Goal: Information Seeking & Learning: Learn about a topic

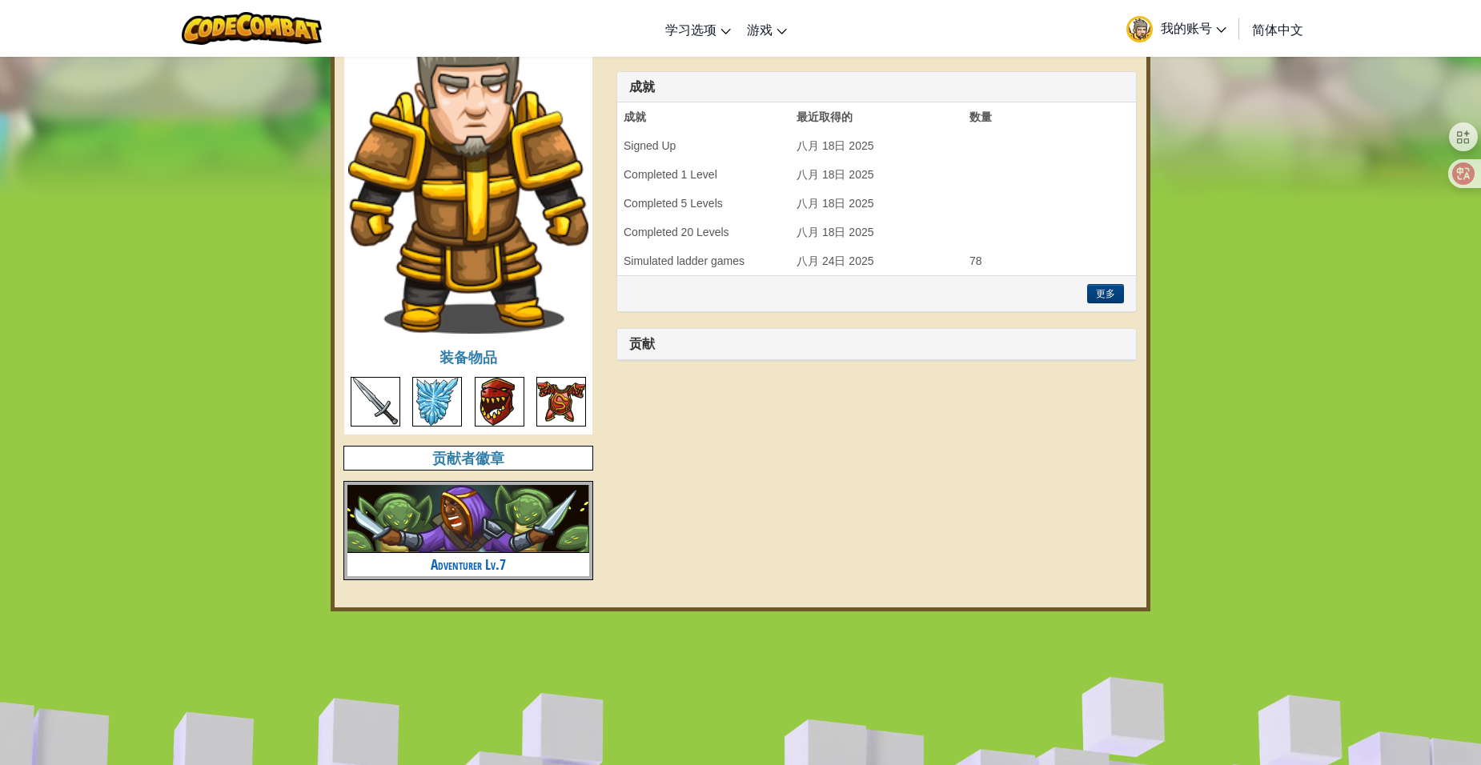
scroll to position [640, 0]
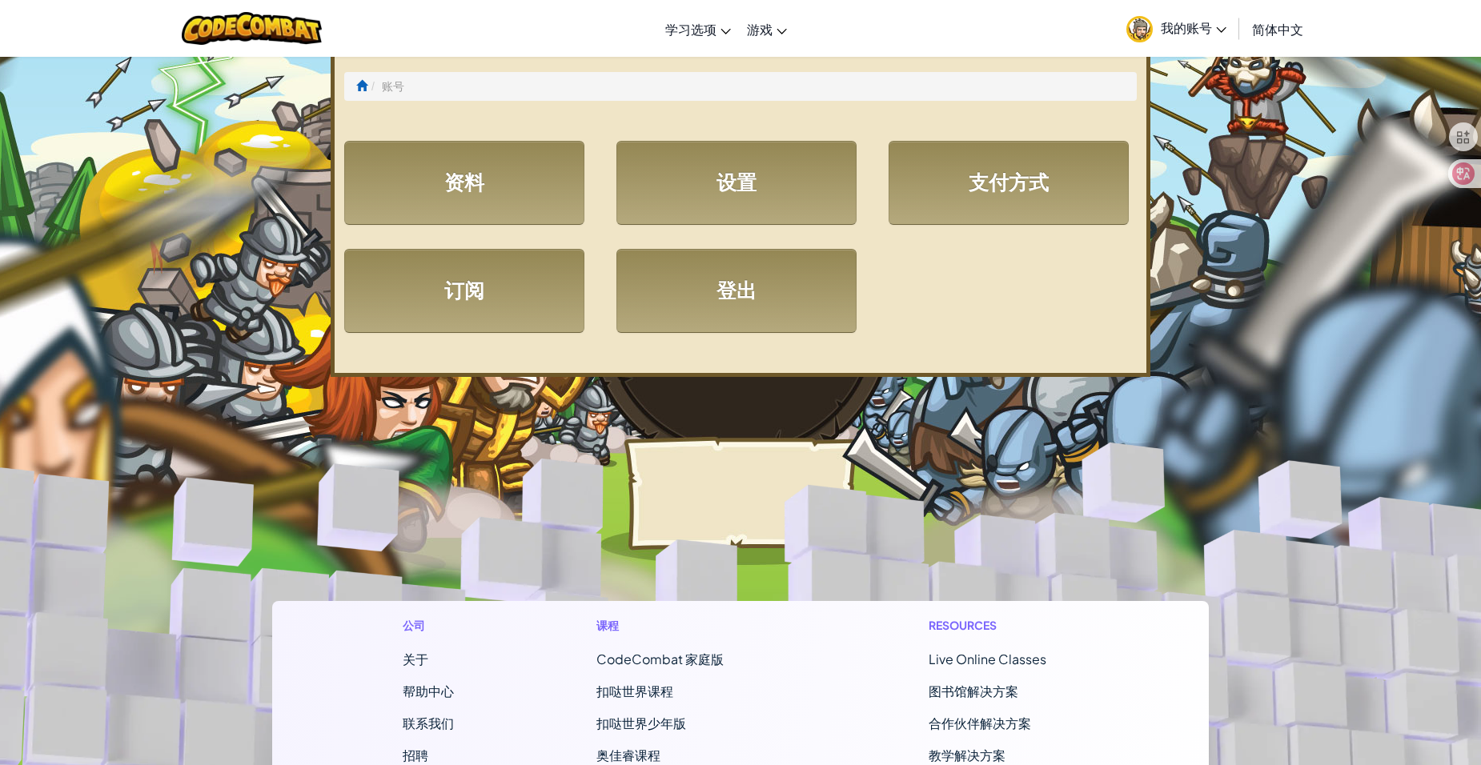
select select "zh-HANS"
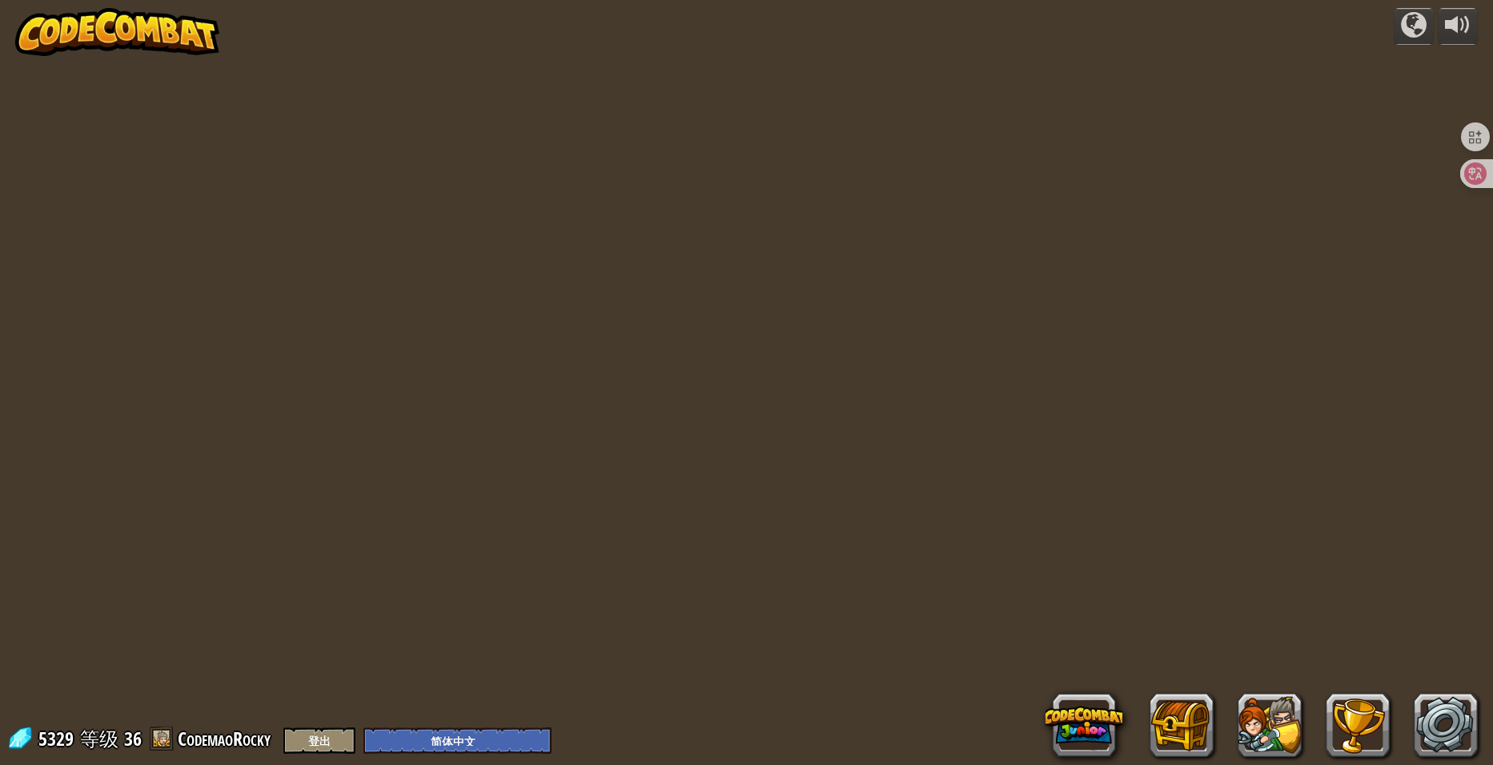
select select "zh-HANS"
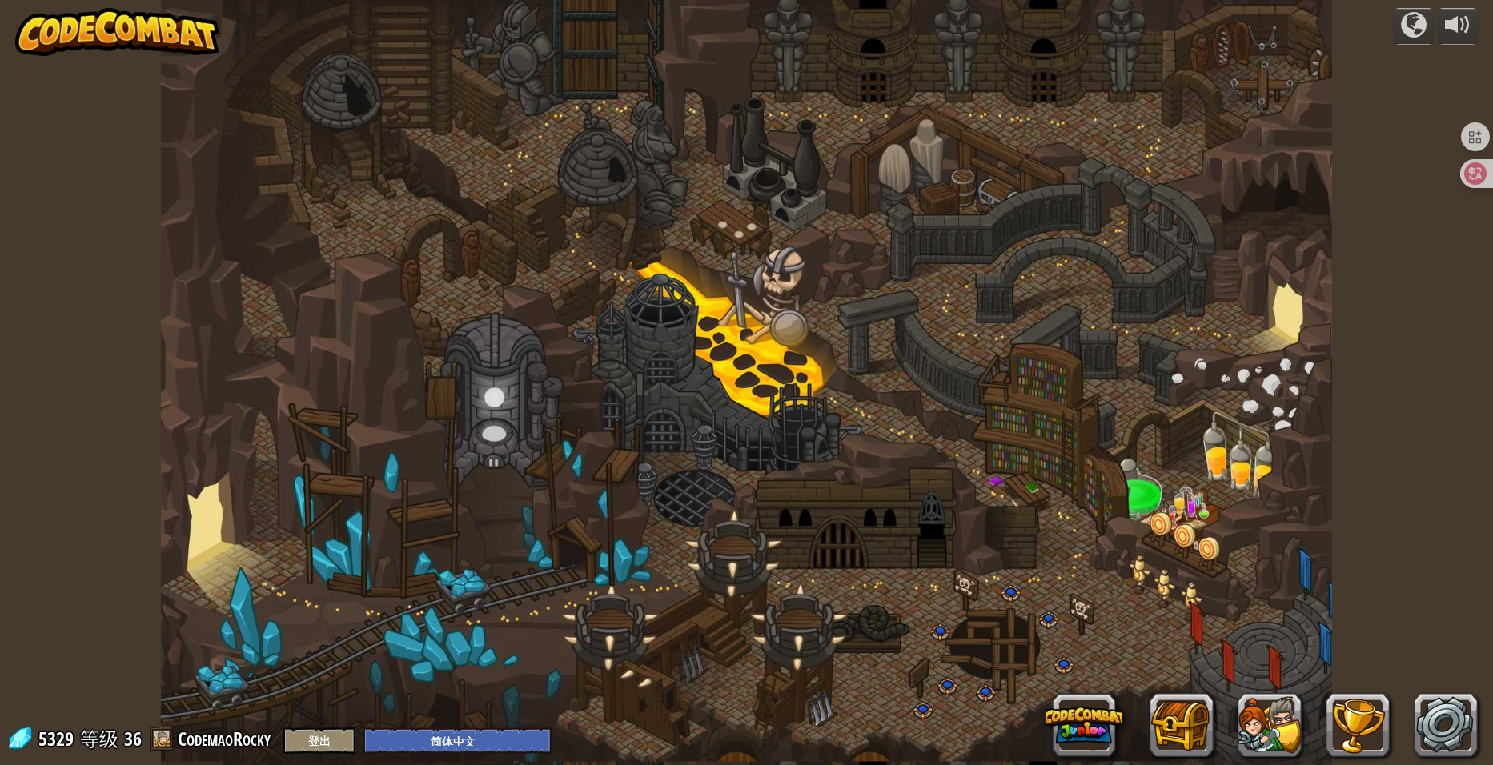
select select "zh-HANS"
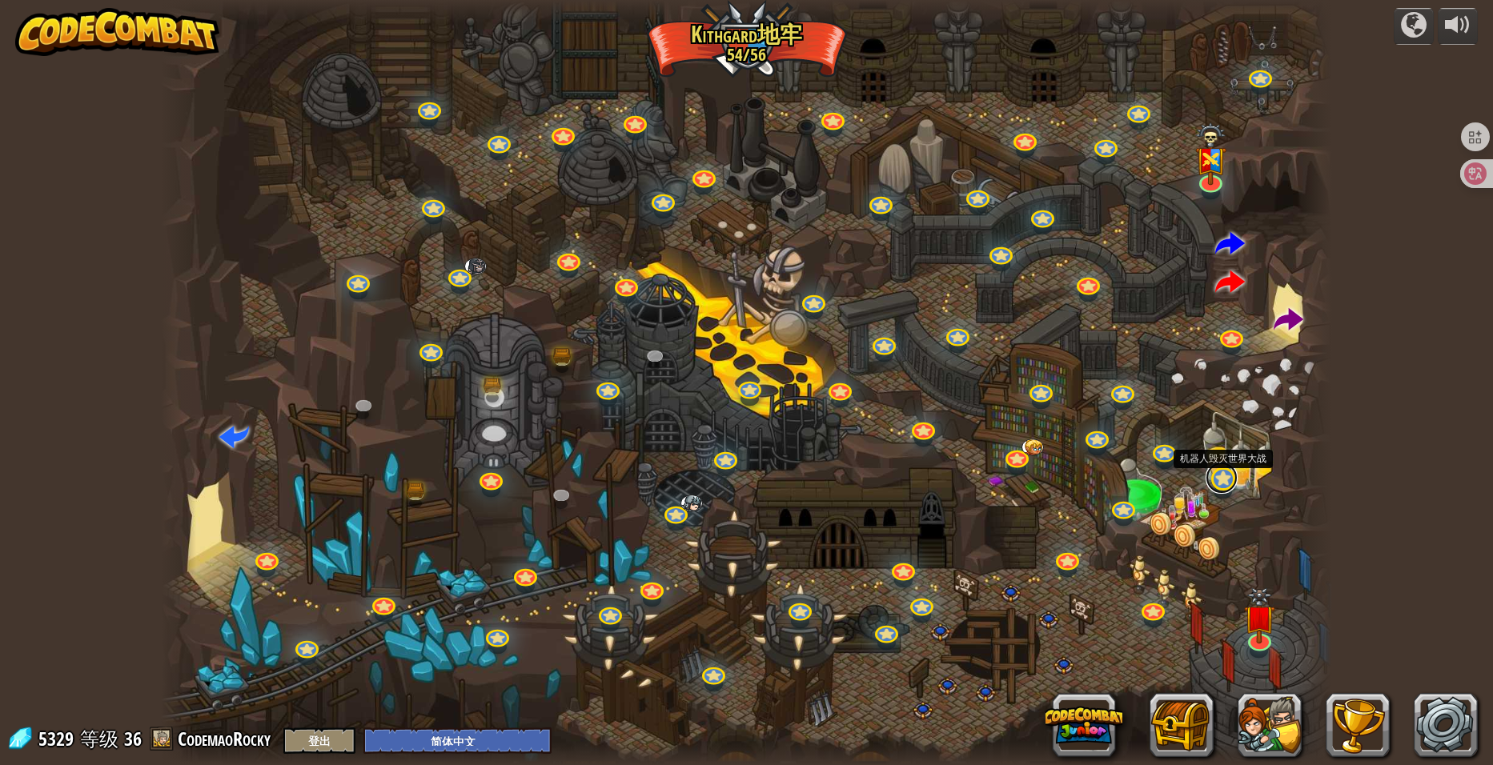
click at [1218, 484] on link at bounding box center [1222, 478] width 32 height 32
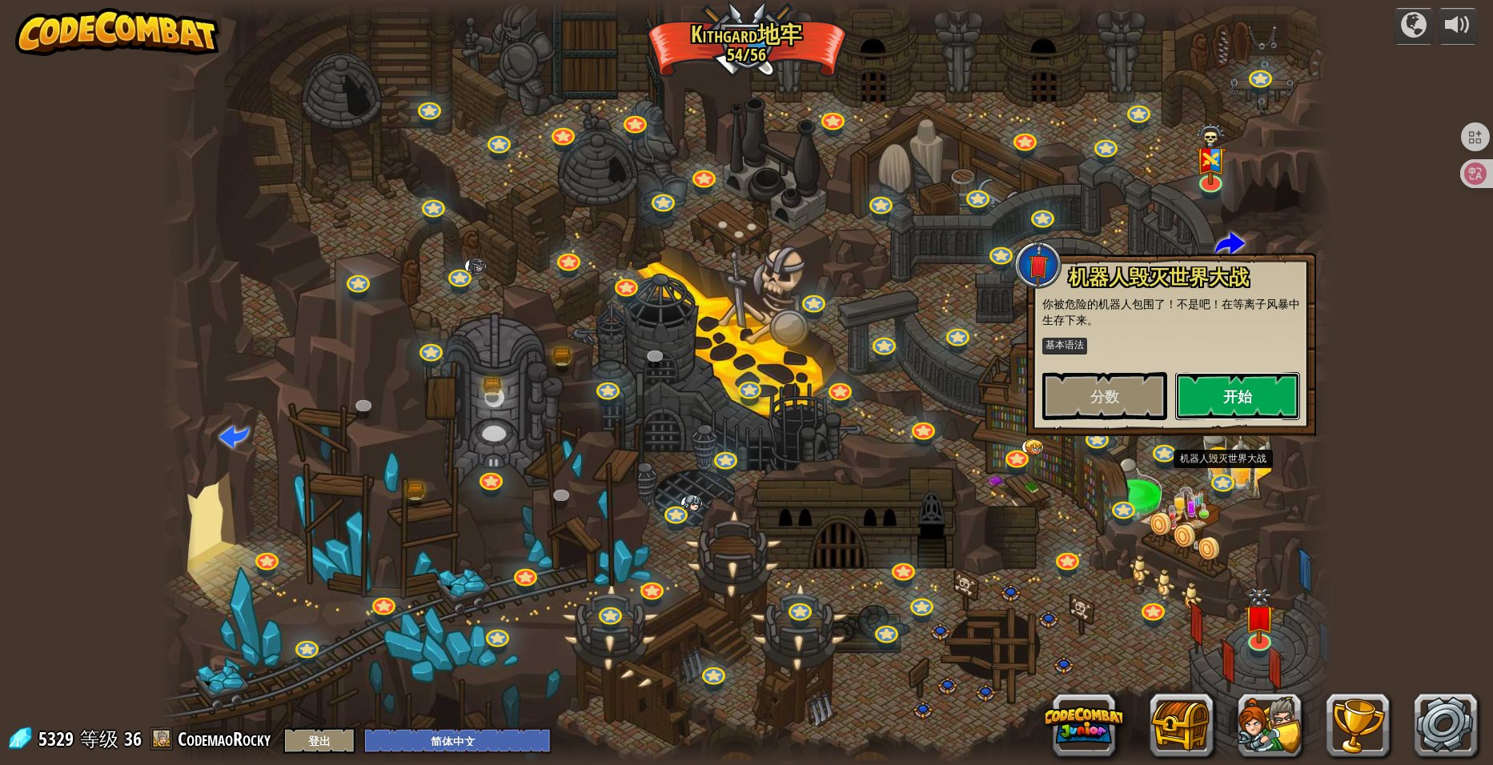
click at [1210, 411] on button "开始" at bounding box center [1237, 396] width 125 height 48
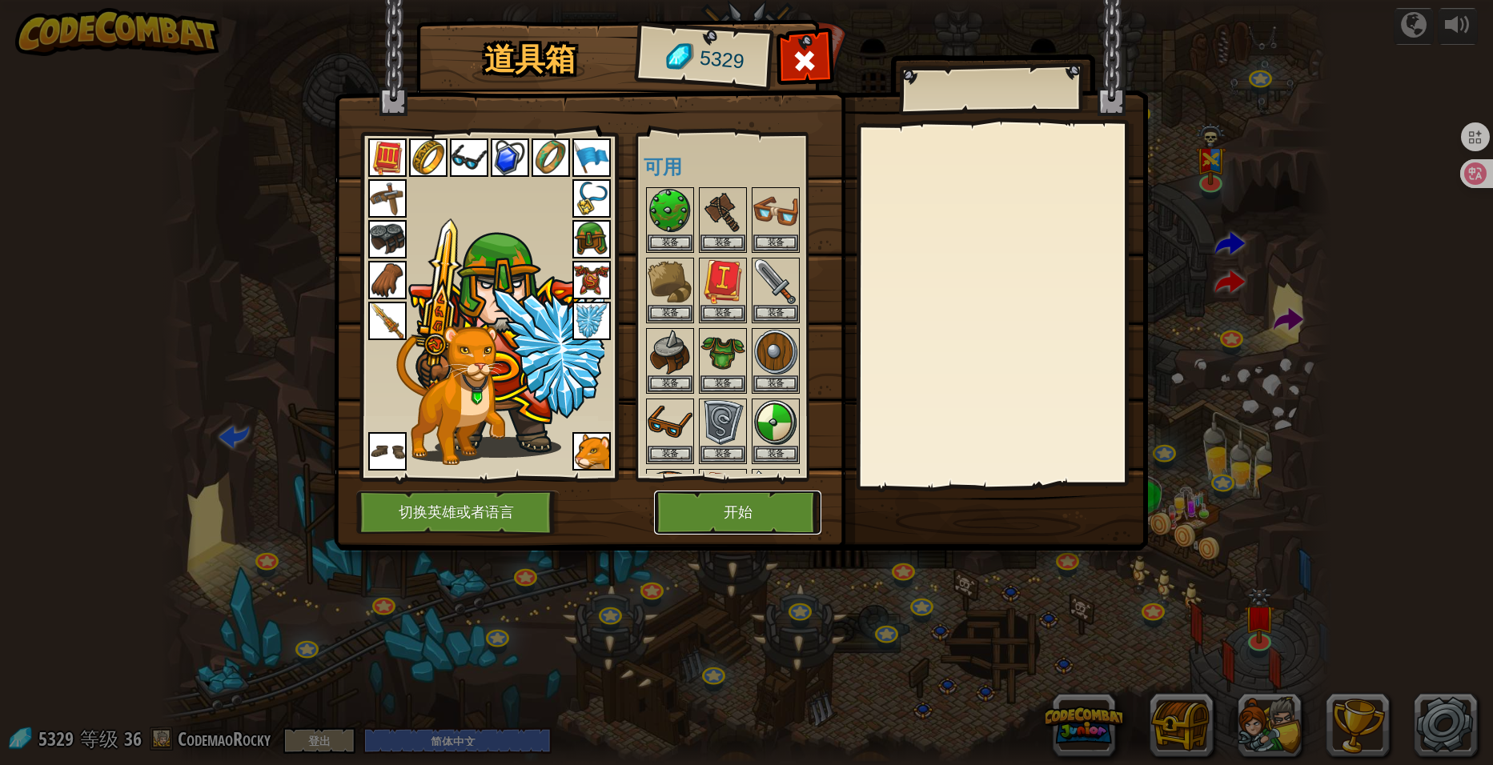
click at [752, 512] on button "开始" at bounding box center [737, 513] width 167 height 44
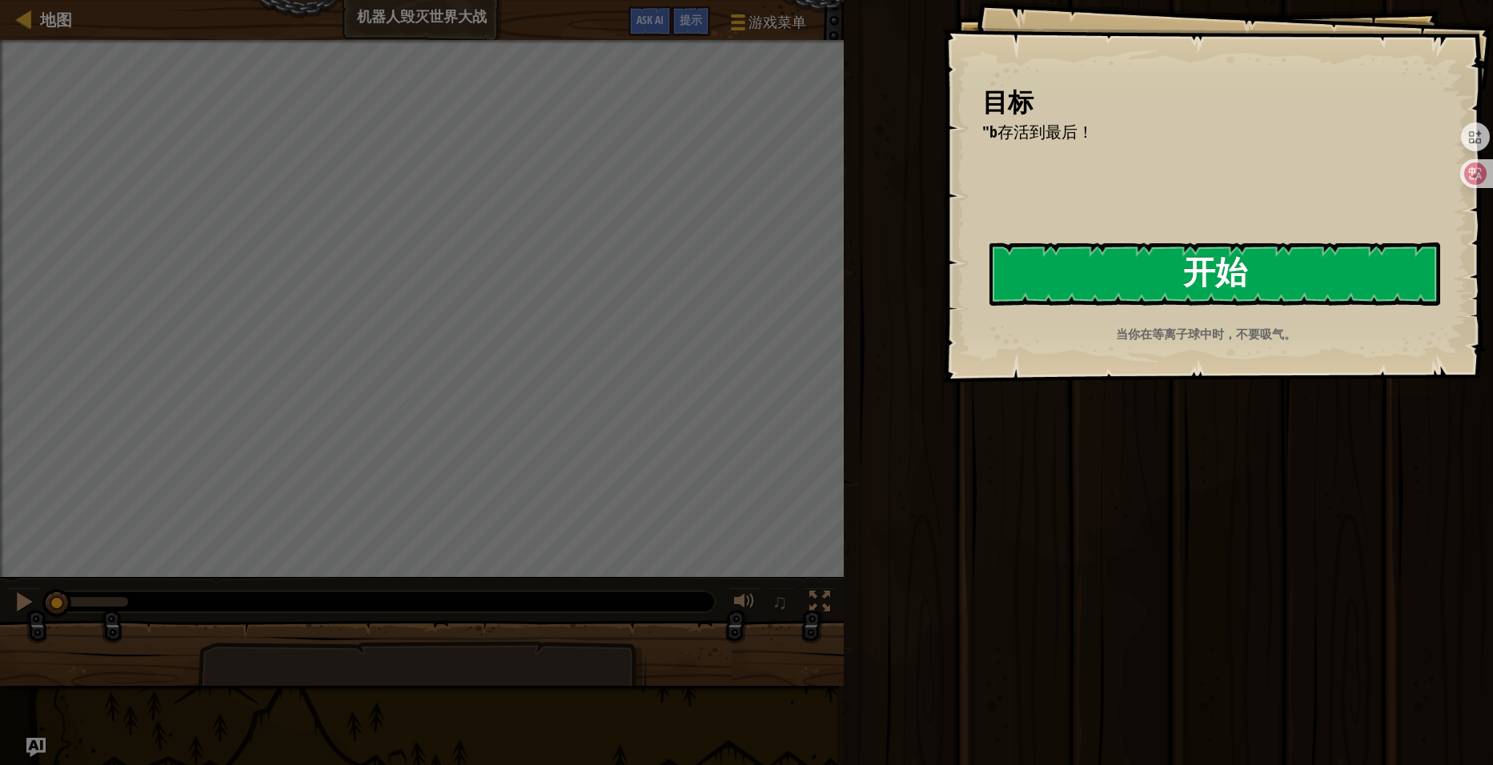
click at [1065, 295] on button "开始" at bounding box center [1214, 274] width 451 height 63
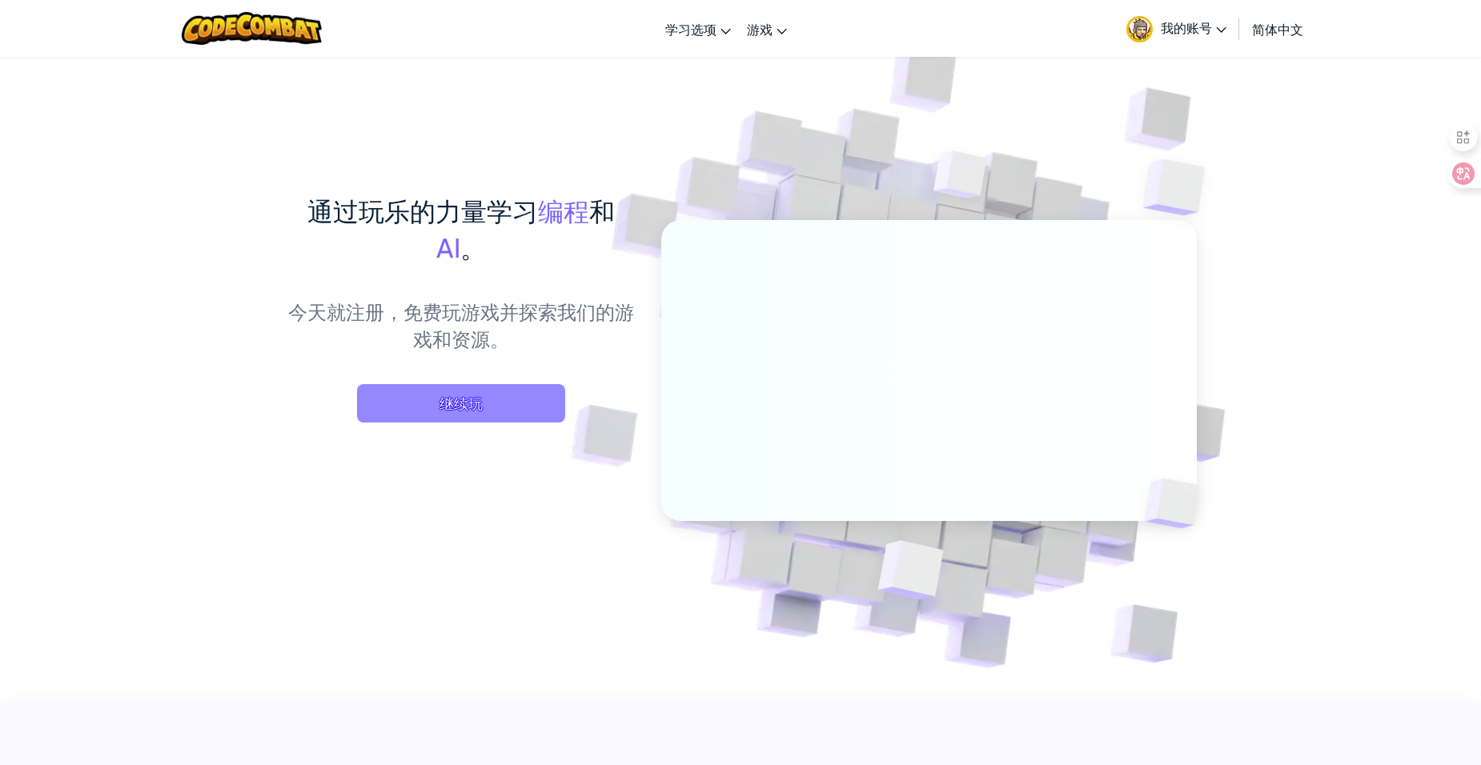
click at [446, 403] on span "继续玩" at bounding box center [461, 403] width 208 height 38
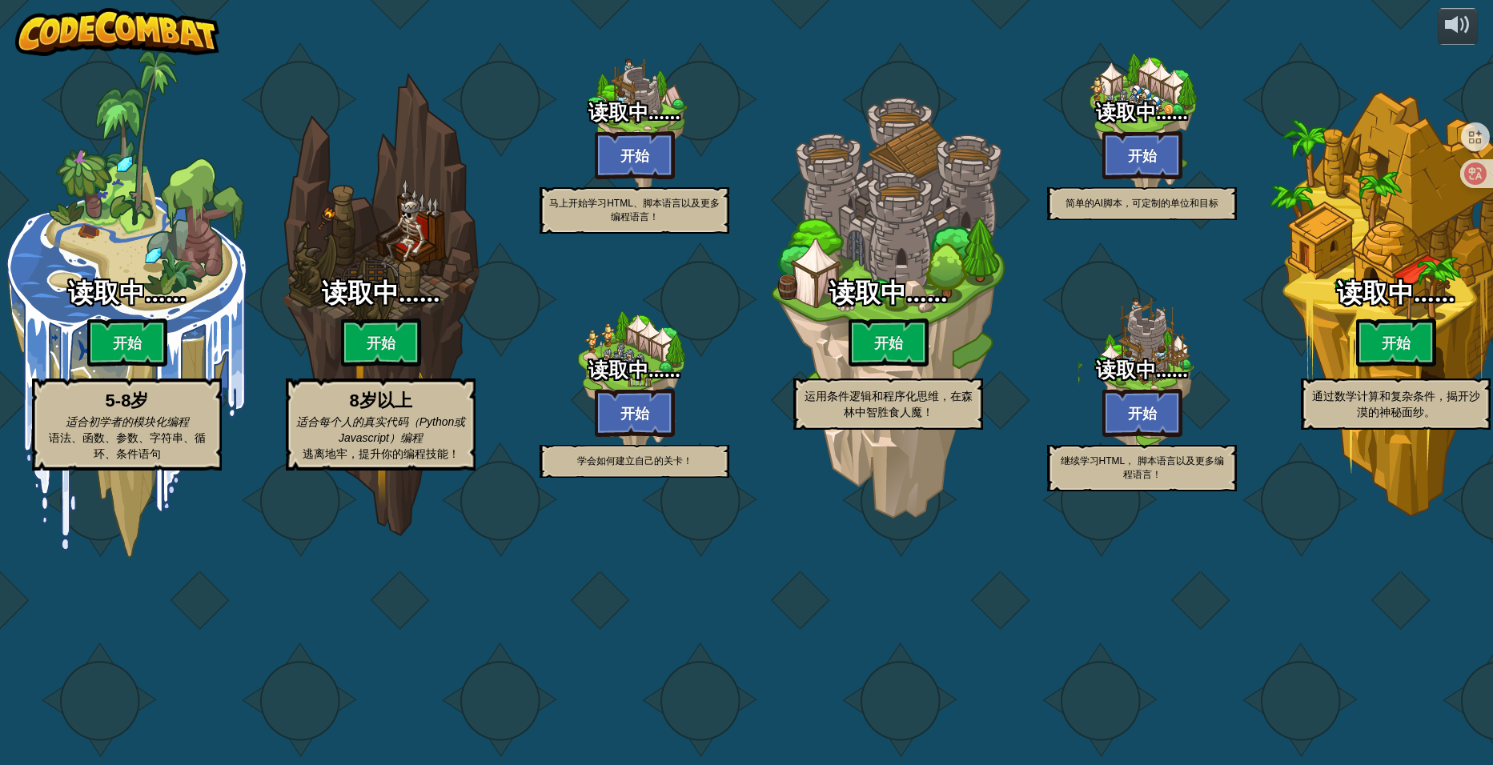
select select "zh-HANS"
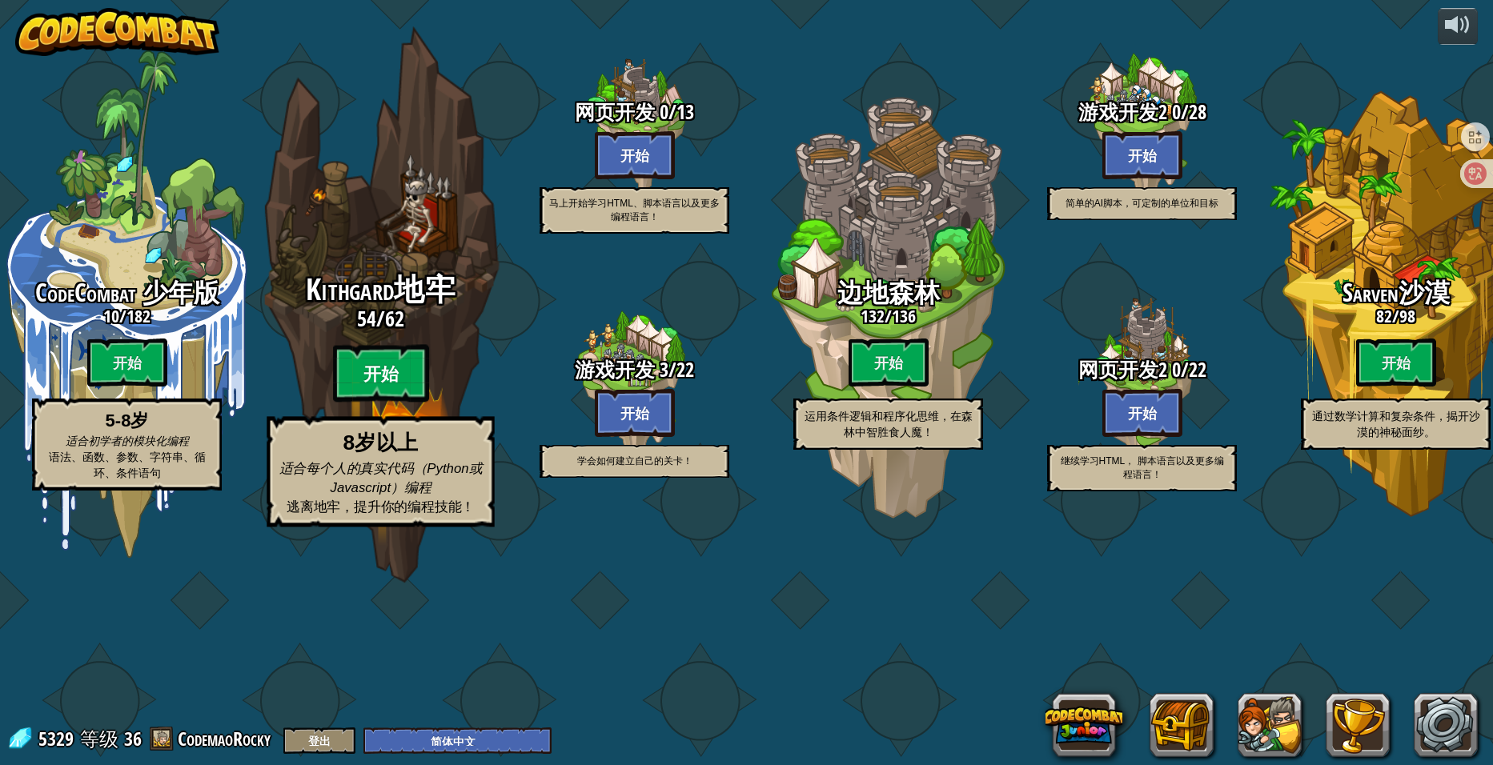
click at [393, 403] on btn "开始" at bounding box center [381, 374] width 96 height 58
select select "zh-HANS"
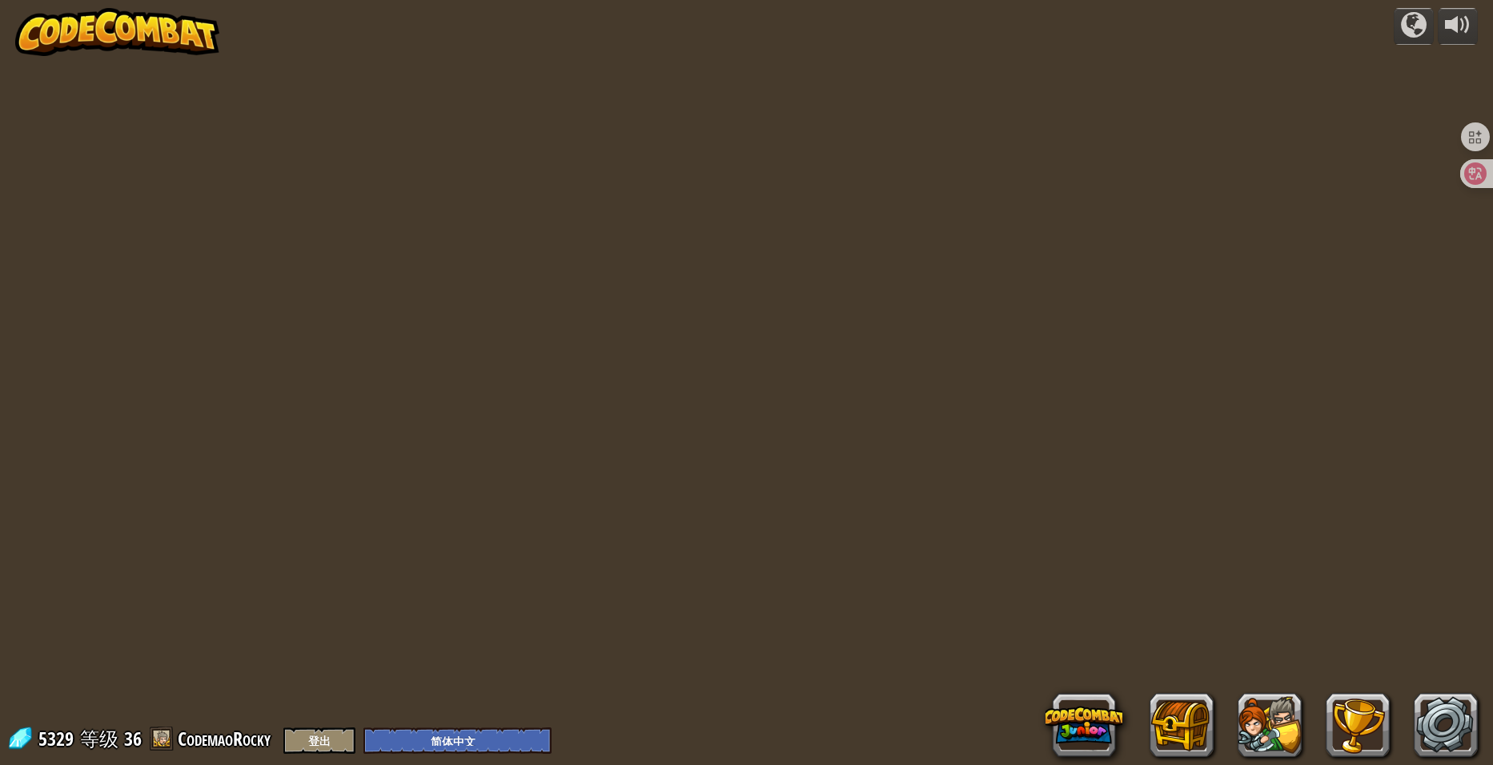
select select "zh-HANS"
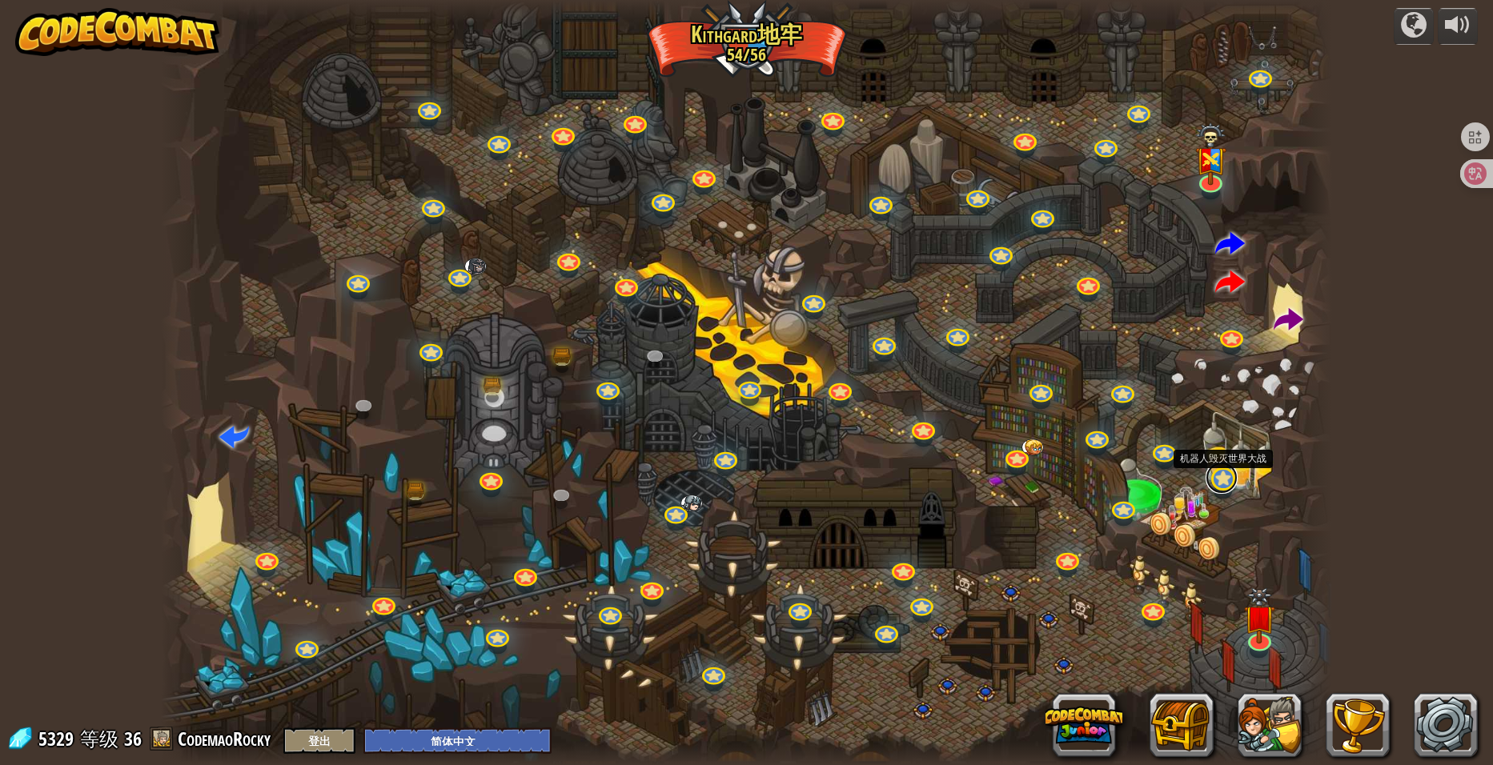
click at [1213, 476] on link at bounding box center [1222, 478] width 32 height 32
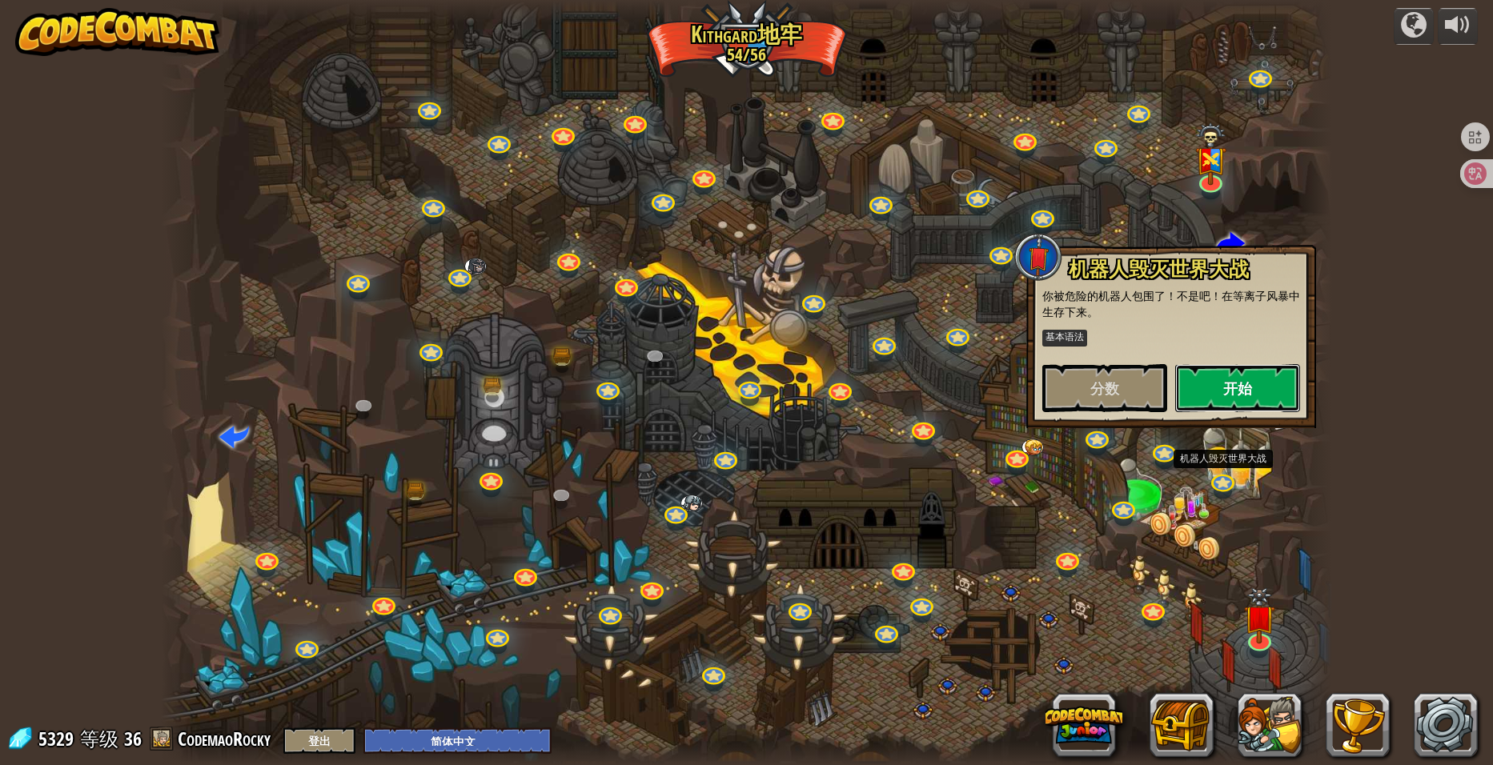
click at [1233, 395] on button "开始" at bounding box center [1237, 388] width 125 height 48
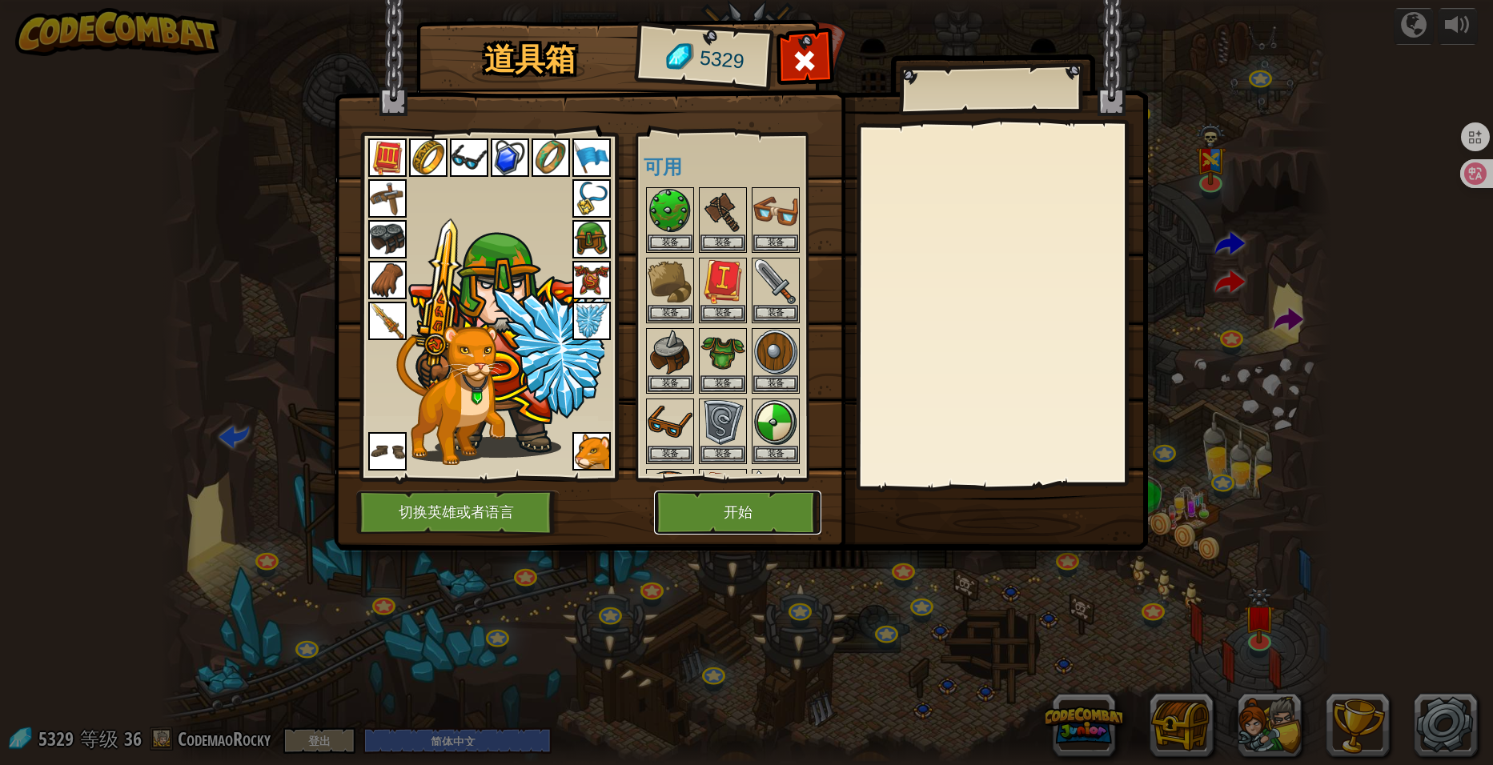
click at [748, 504] on button "开始" at bounding box center [737, 513] width 167 height 44
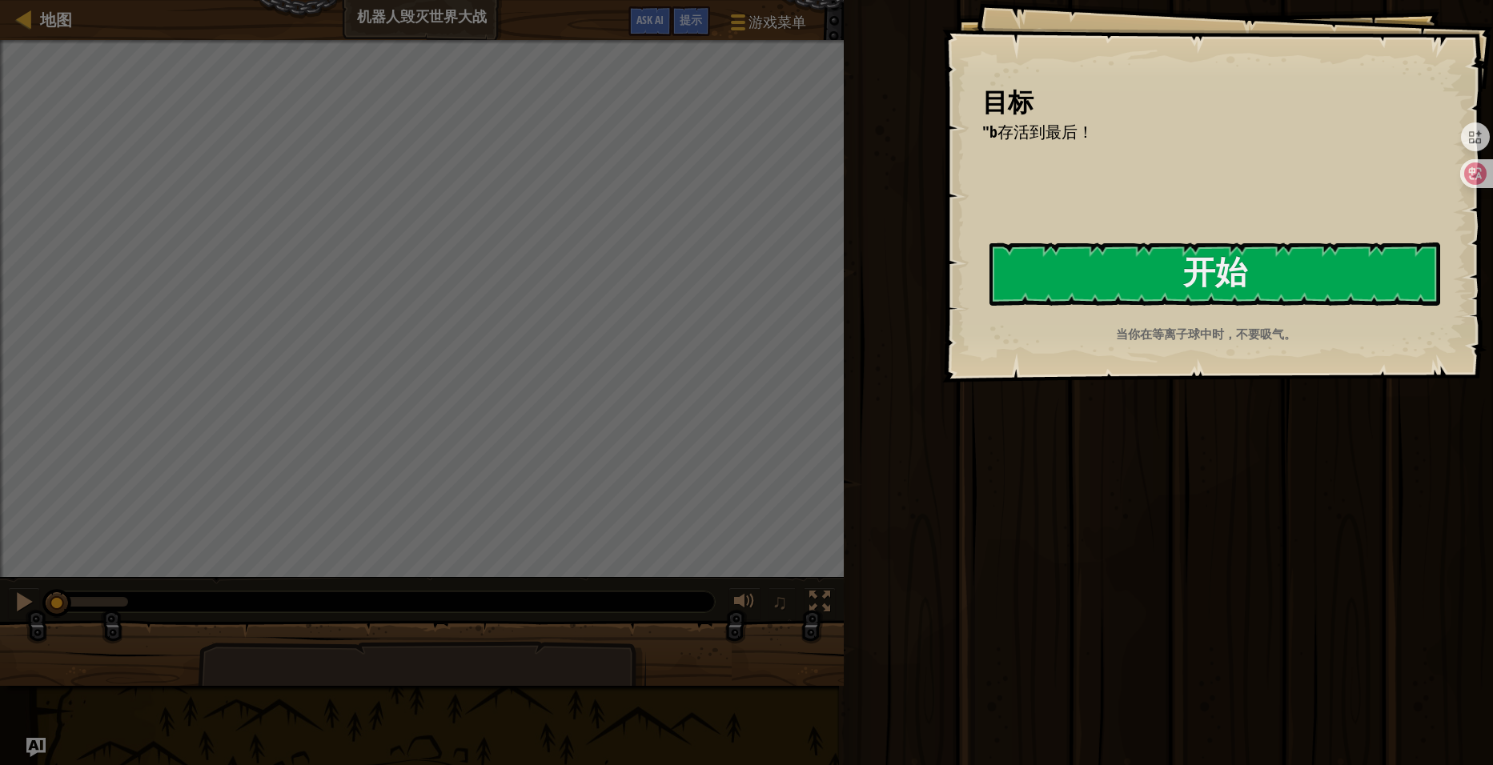
click at [994, 269] on div "目标 "b存活到最后！ 开始 载入失败 订阅后才可开始本关 订阅 你将需要加入一个课程来玩这个关卡 回到我的课程 请询问老师分配后续课程，或者联系客服购买课程…" at bounding box center [1217, 191] width 551 height 383
click at [993, 306] on button "开始" at bounding box center [1214, 274] width 451 height 63
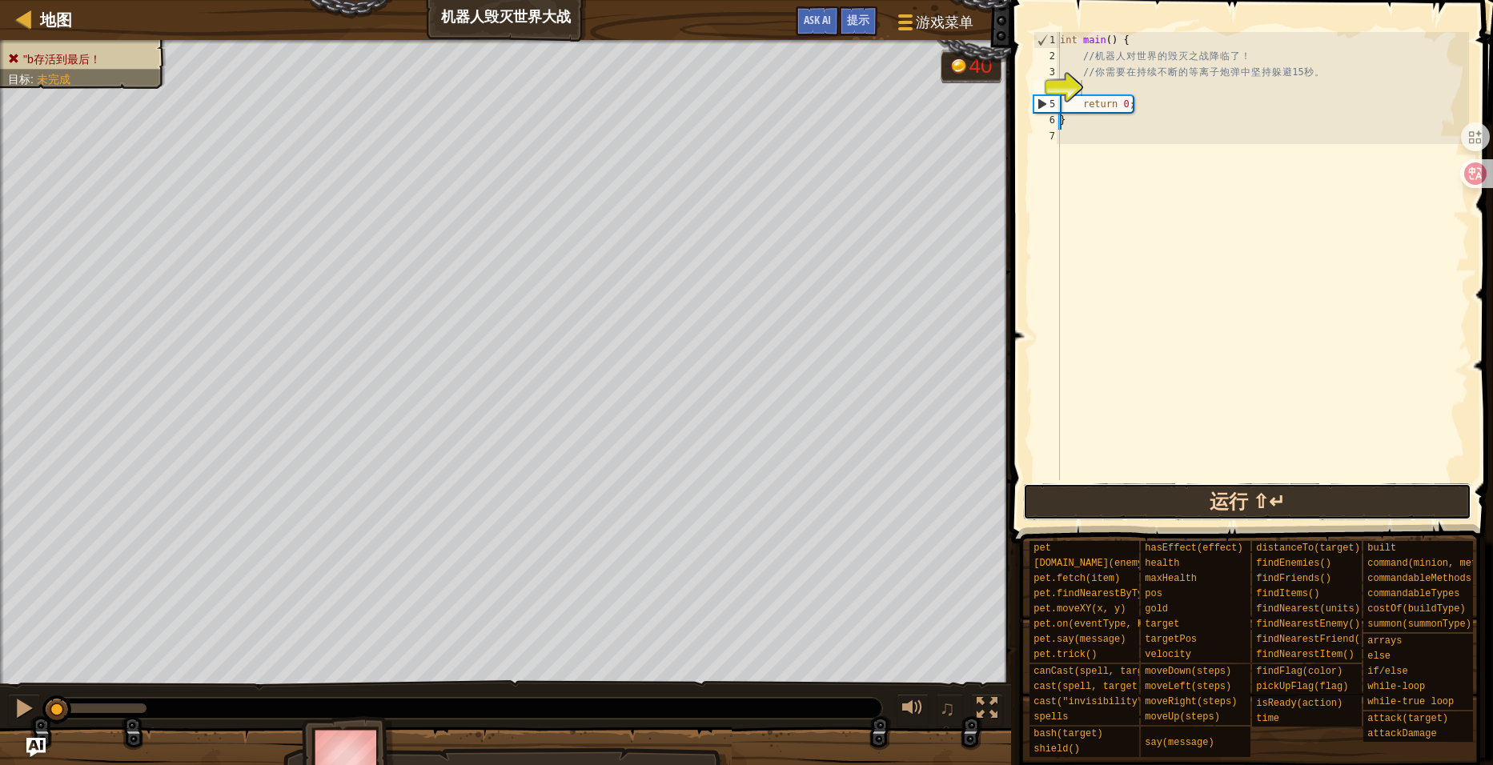
click at [1190, 498] on button "运行 ⇧↵" at bounding box center [1247, 502] width 449 height 37
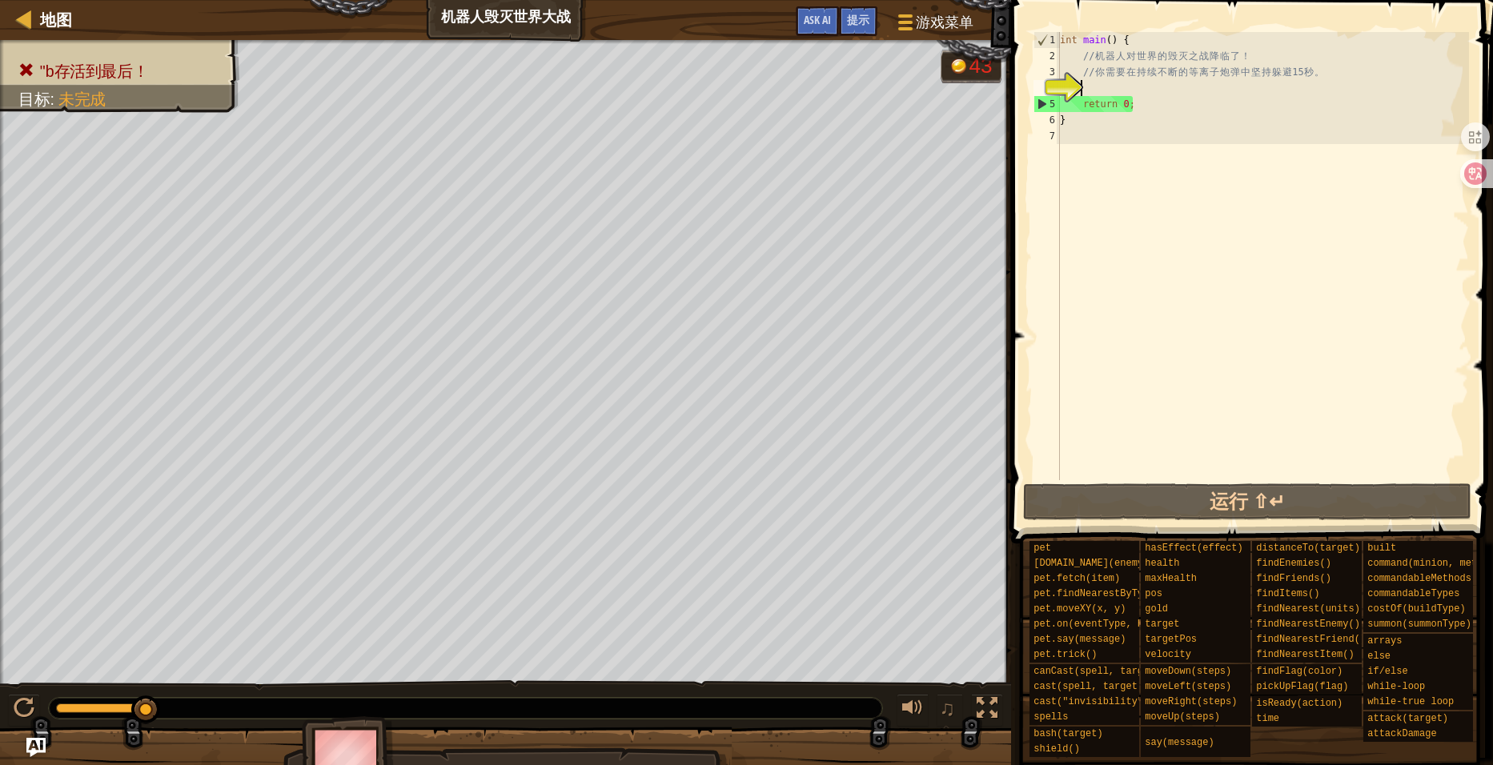
click at [1130, 90] on div "int main ( ) { // 机 器 人 对 世 界 的 毁 灭 之 战 降 临 了 ！ // 你 需 要 在 持 续 不 断 的 等 离 子 炮 弹 …" at bounding box center [1263, 272] width 412 height 480
type textarea "w"
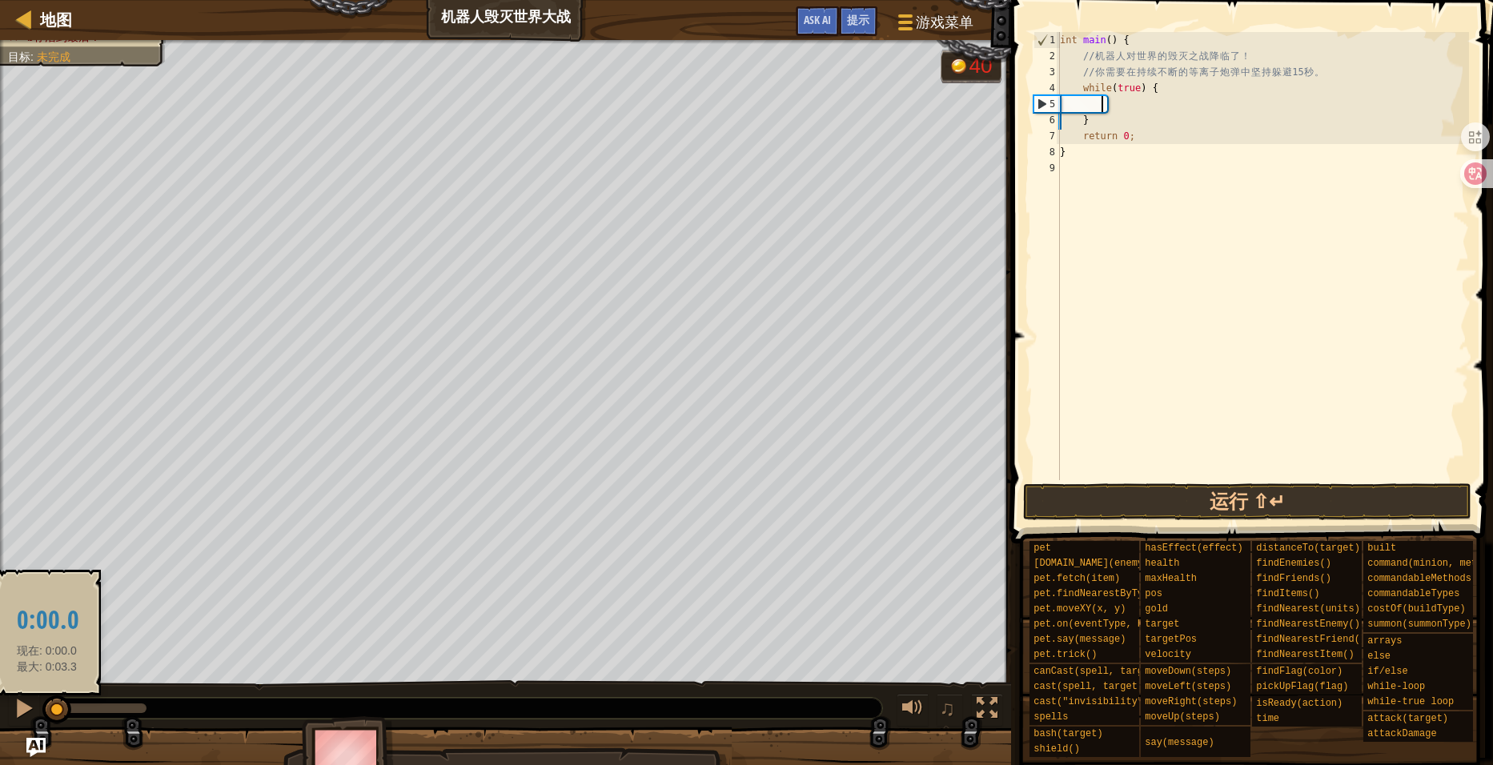
drag, startPoint x: 138, startPoint y: 705, endPoint x: 47, endPoint y: 703, distance: 91.3
click at [47, 703] on div at bounding box center [56, 710] width 29 height 29
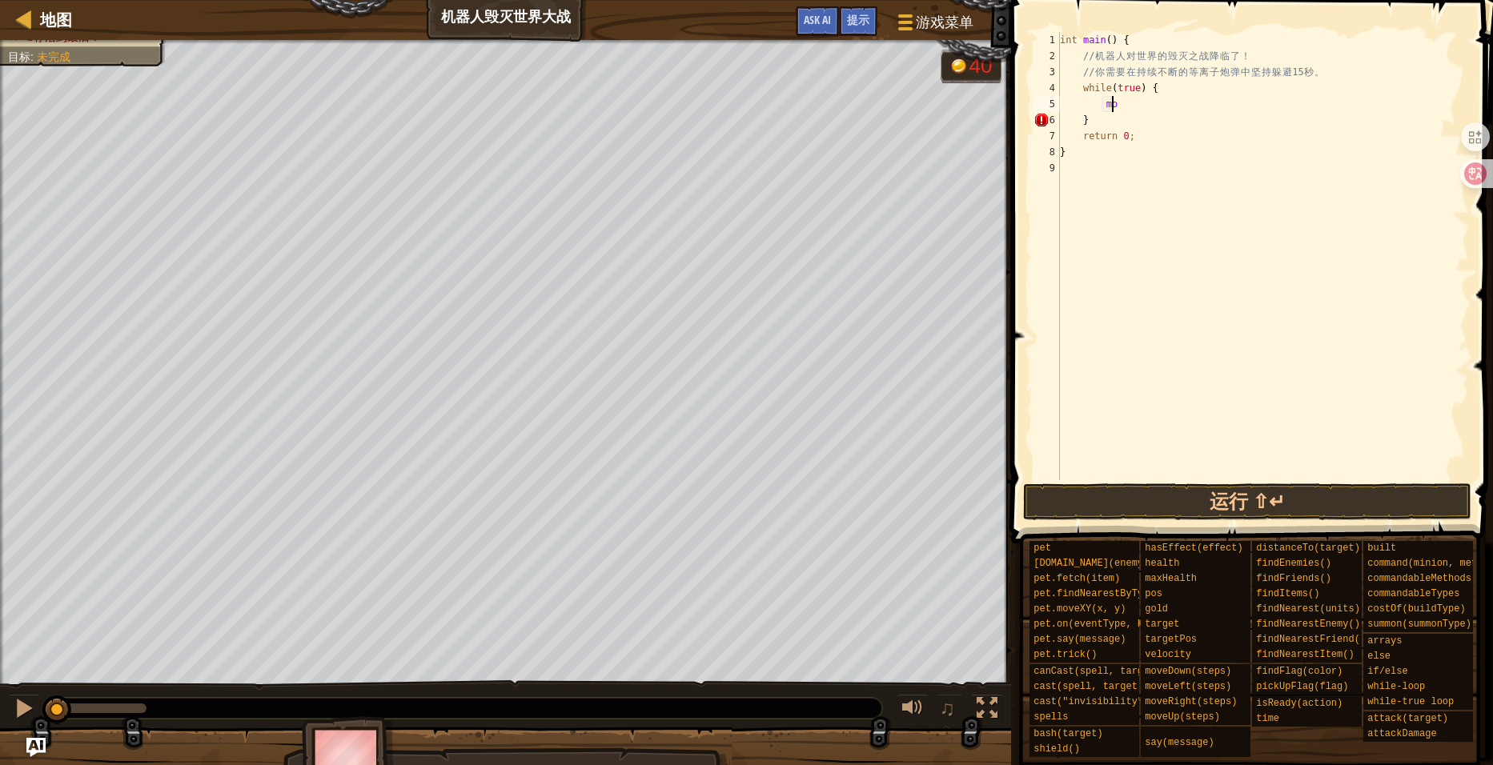
type textarea "m"
type textarea "her"
click at [1229, 504] on button "运行 ⇧↵" at bounding box center [1247, 502] width 449 height 37
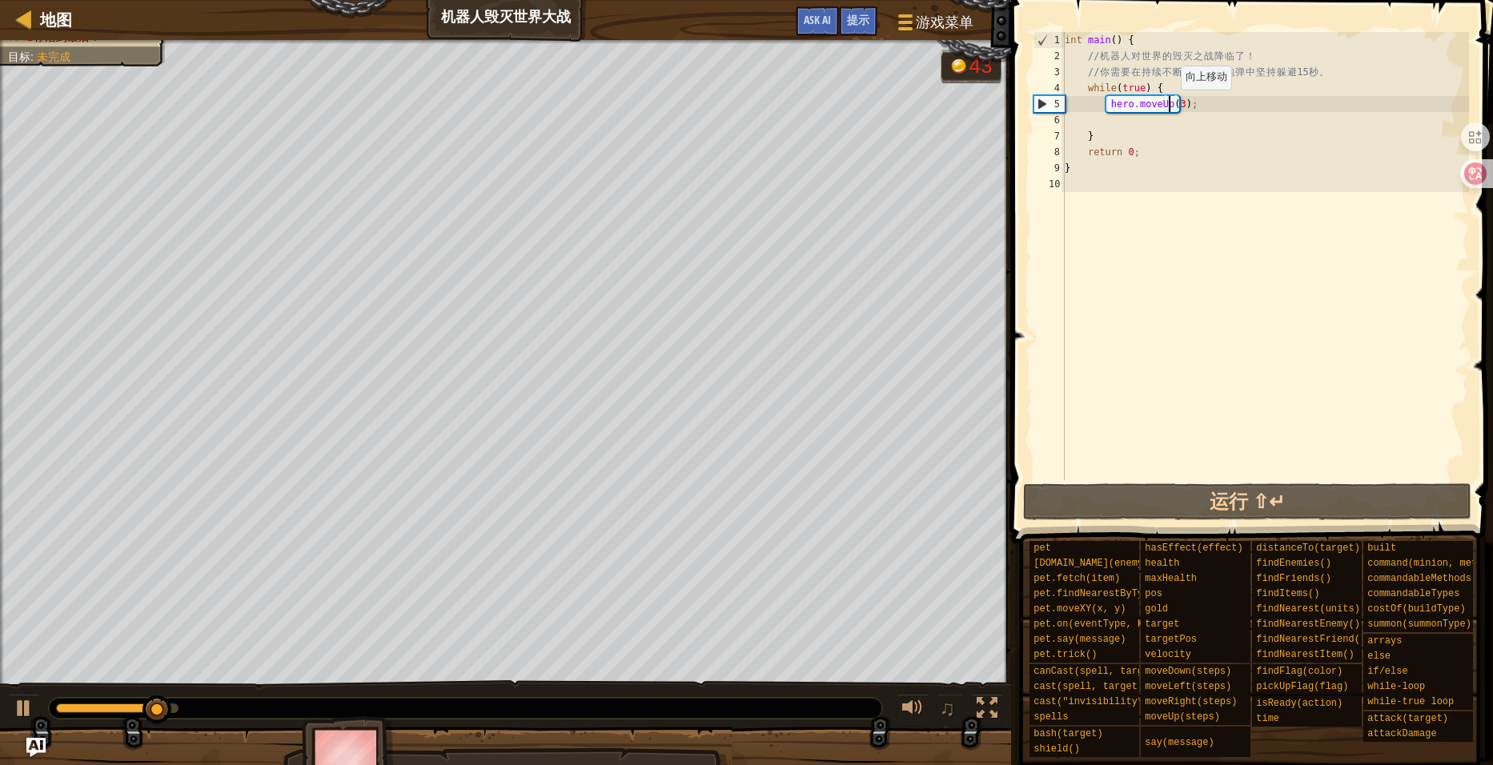
click at [1173, 105] on div "int main ( ) { // 机 器 人 对 世 界 的 毁 灭 之 战 降 临 了 ！ // 你 需 要 在 持 续 不 断 的 等 离 子 炮 弹 …" at bounding box center [1265, 272] width 407 height 480
type textarea "hero.moveUp(2);"
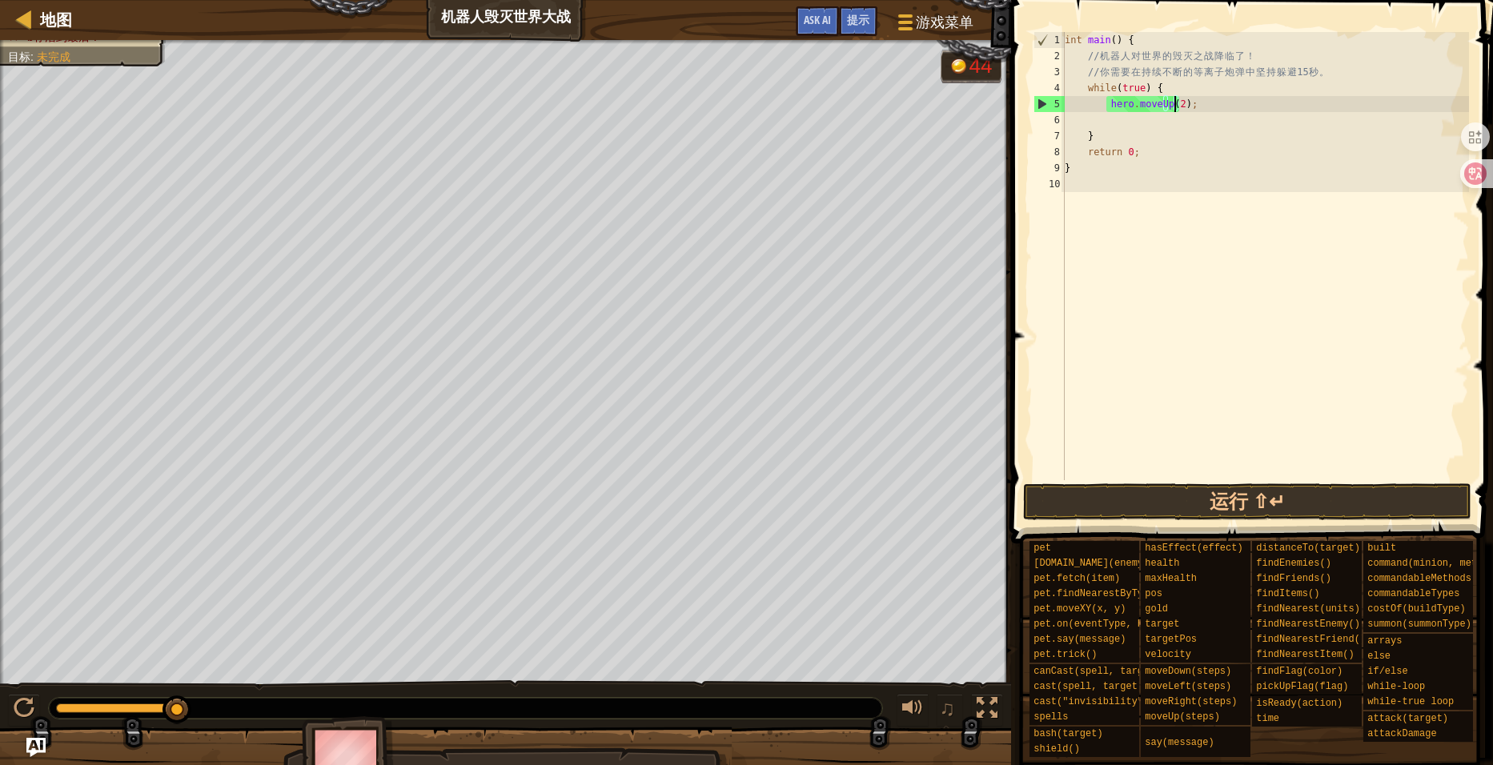
click at [1187, 107] on div "int main ( ) { // 机 器 人 对 世 界 的 毁 灭 之 战 降 临 了 ！ // 你 需 要 在 持 续 不 断 的 等 离 子 炮 弹 …" at bounding box center [1265, 272] width 407 height 480
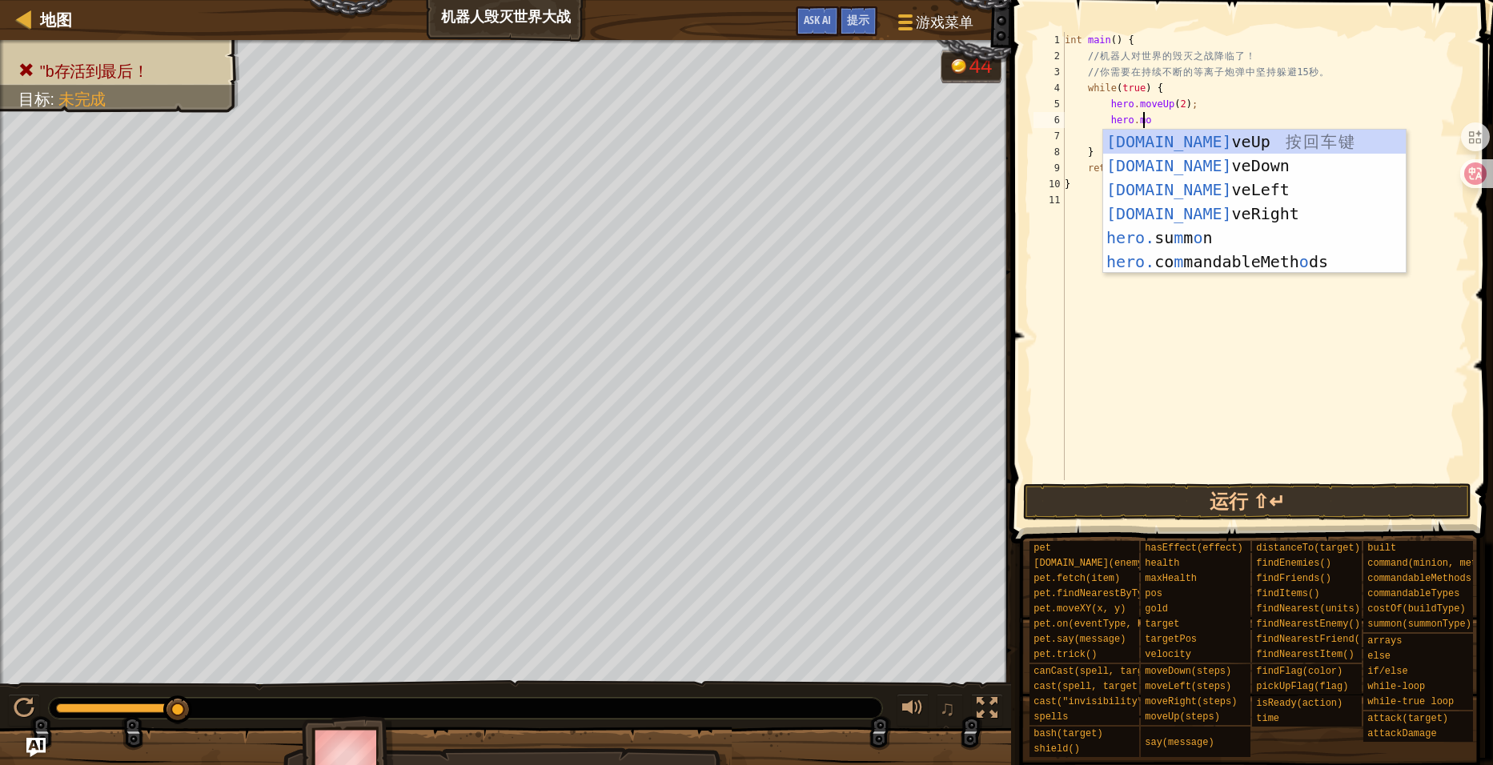
type textarea "hero.mov"
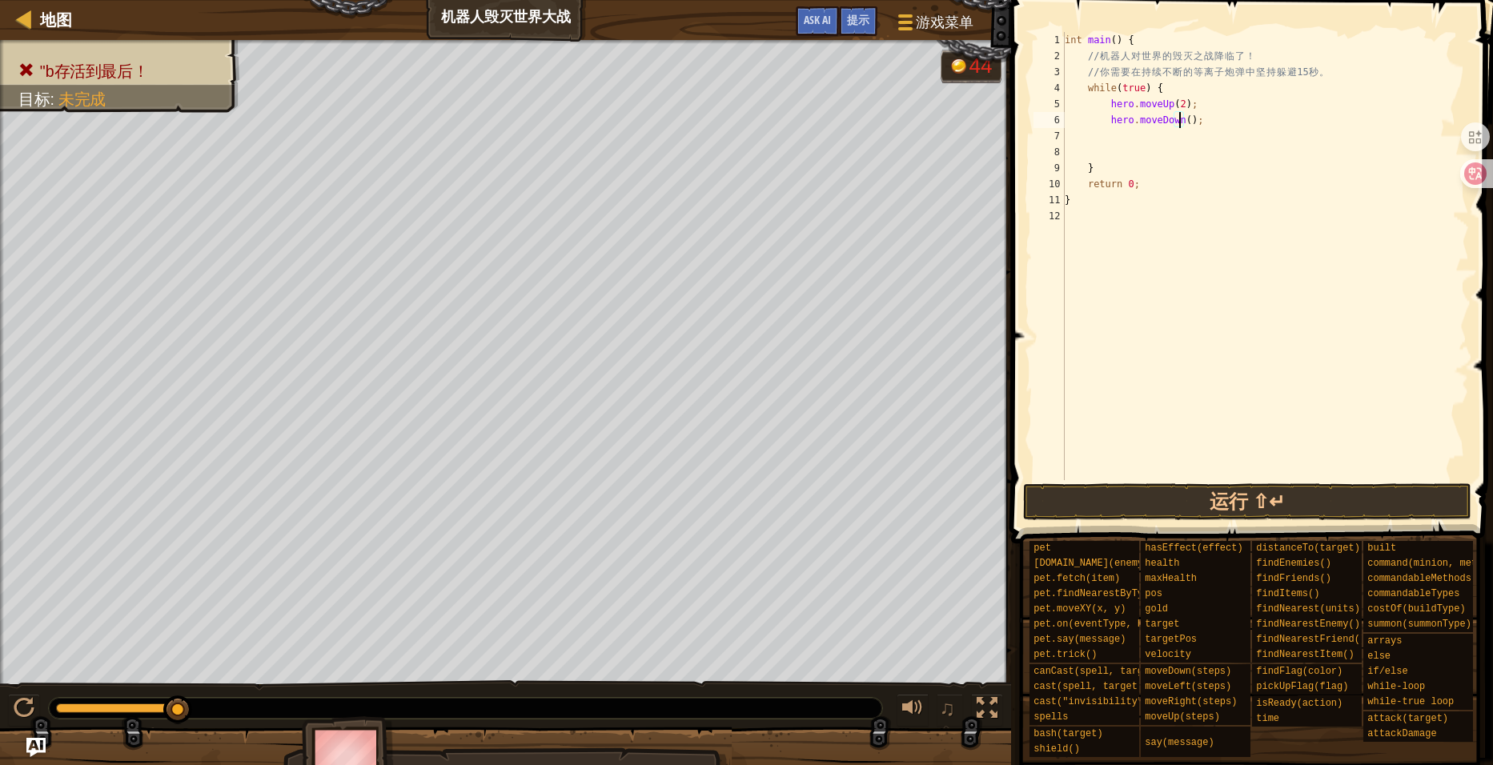
scroll to position [7, 9]
type textarea "hero.moveDown(2);"
click at [1258, 502] on button "运行 ⇧↵" at bounding box center [1247, 502] width 449 height 37
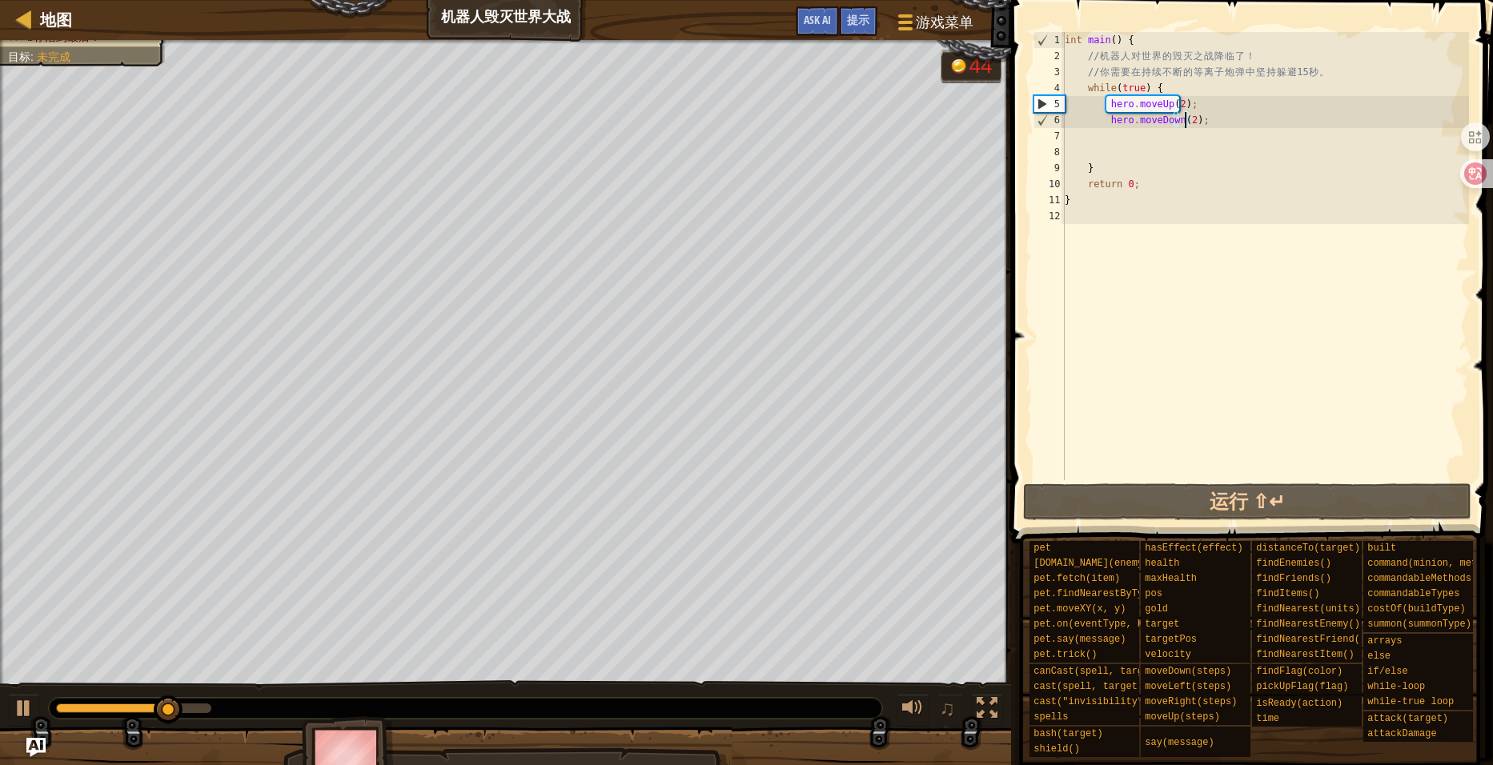
click at [1213, 128] on div "int main ( ) { // 机 器 人 对 世 界 的 毁 灭 之 战 降 临 了 ！ // 你 需 要 在 持 续 不 断 的 等 离 子 炮 弹 …" at bounding box center [1265, 272] width 407 height 480
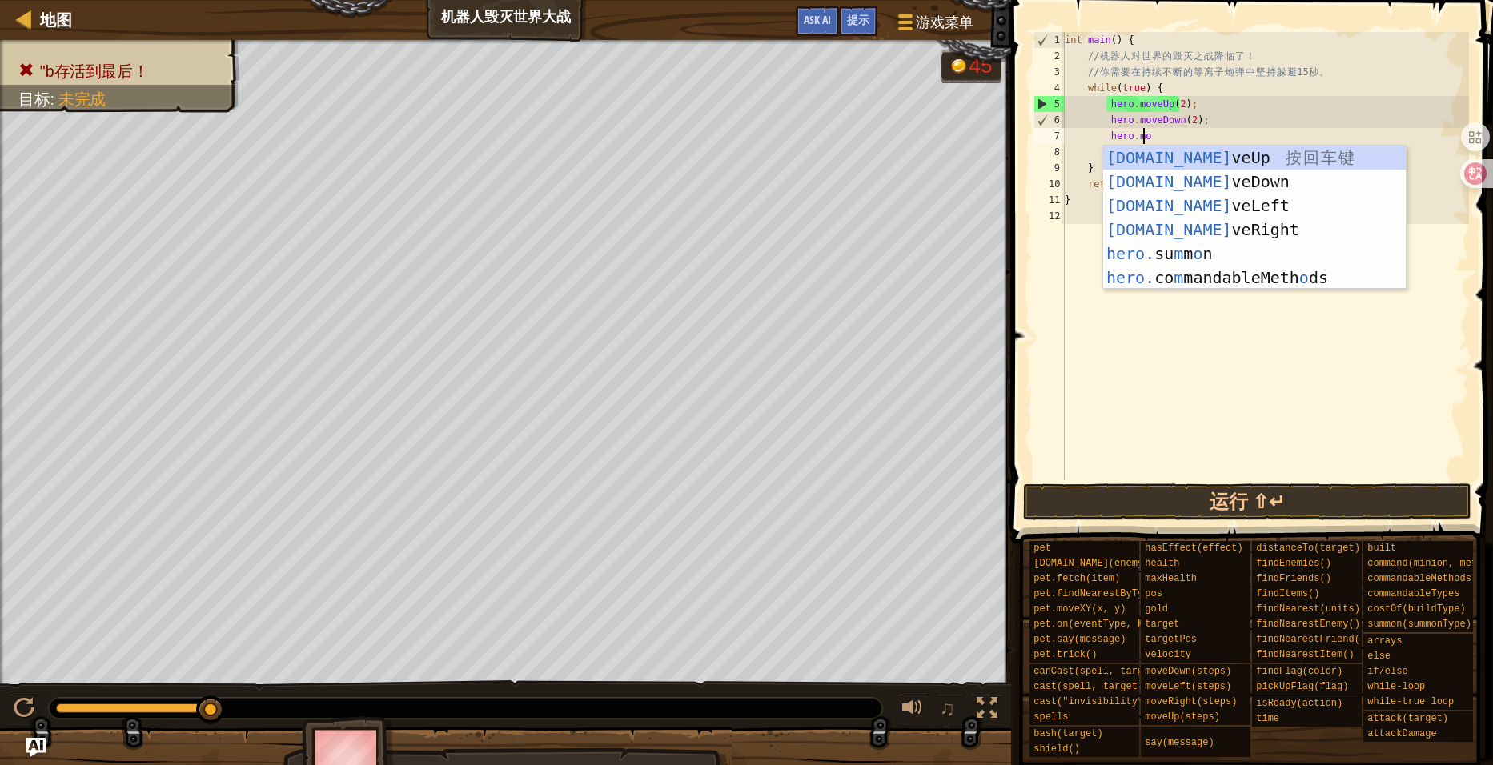
type textarea "hero.move"
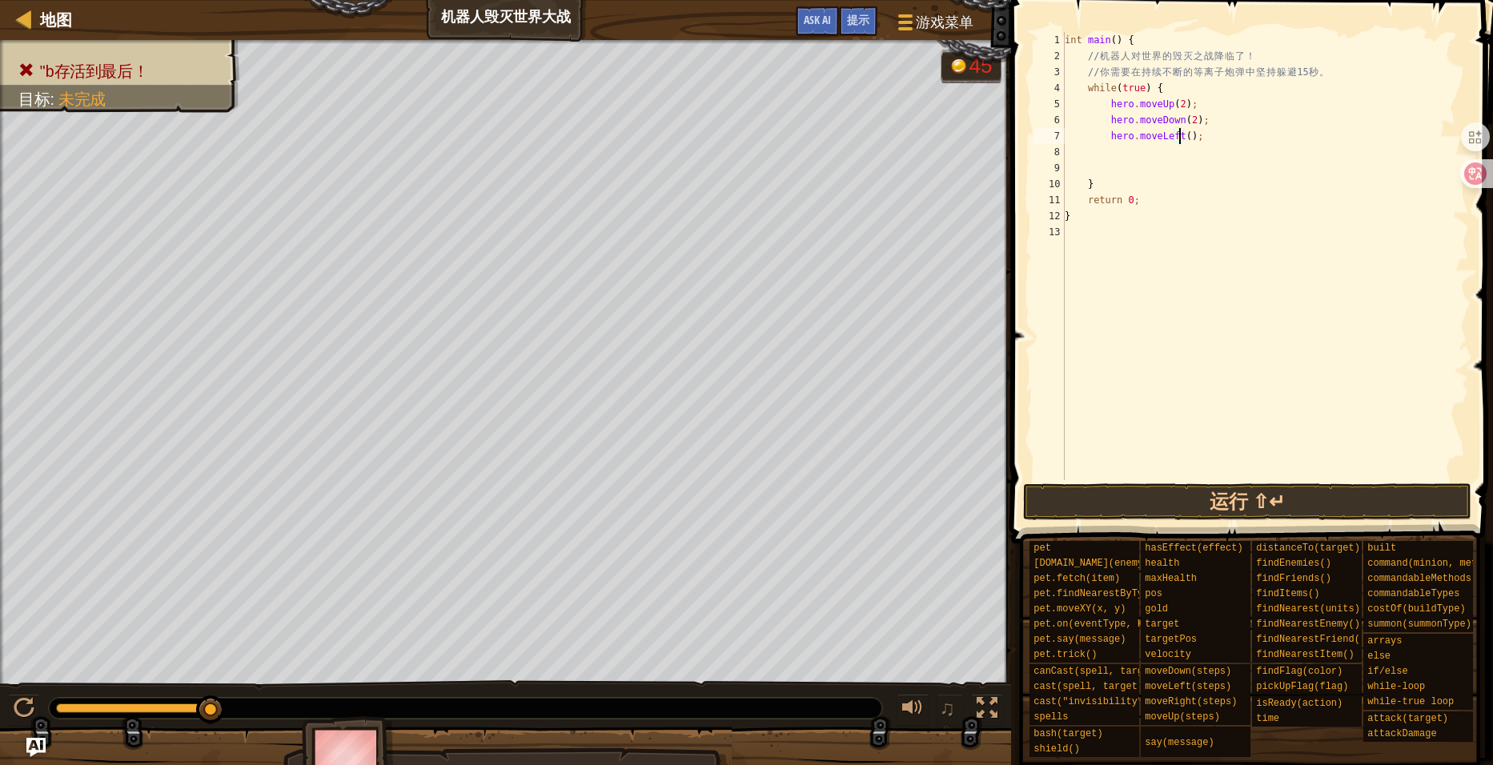
type textarea "hero.moveLeft(2);"
click at [1210, 492] on button "运行 ⇧↵" at bounding box center [1247, 502] width 449 height 37
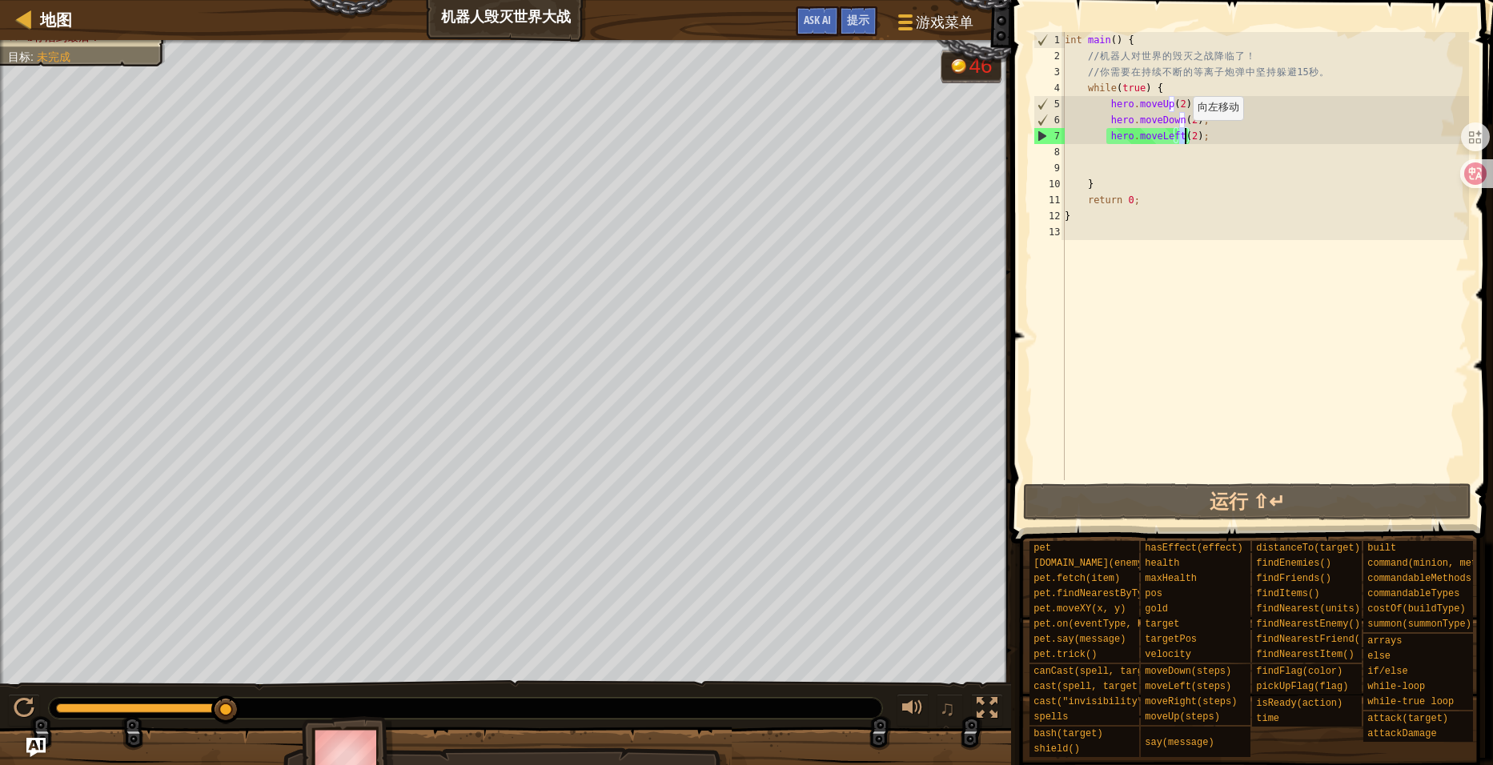
click at [1185, 135] on div "int main ( ) { // 机 器 人 对 世 界 的 毁 灭 之 战 降 临 了 ！ // 你 需 要 在 持 续 不 断 的 等 离 子 炮 弹 …" at bounding box center [1265, 272] width 407 height 480
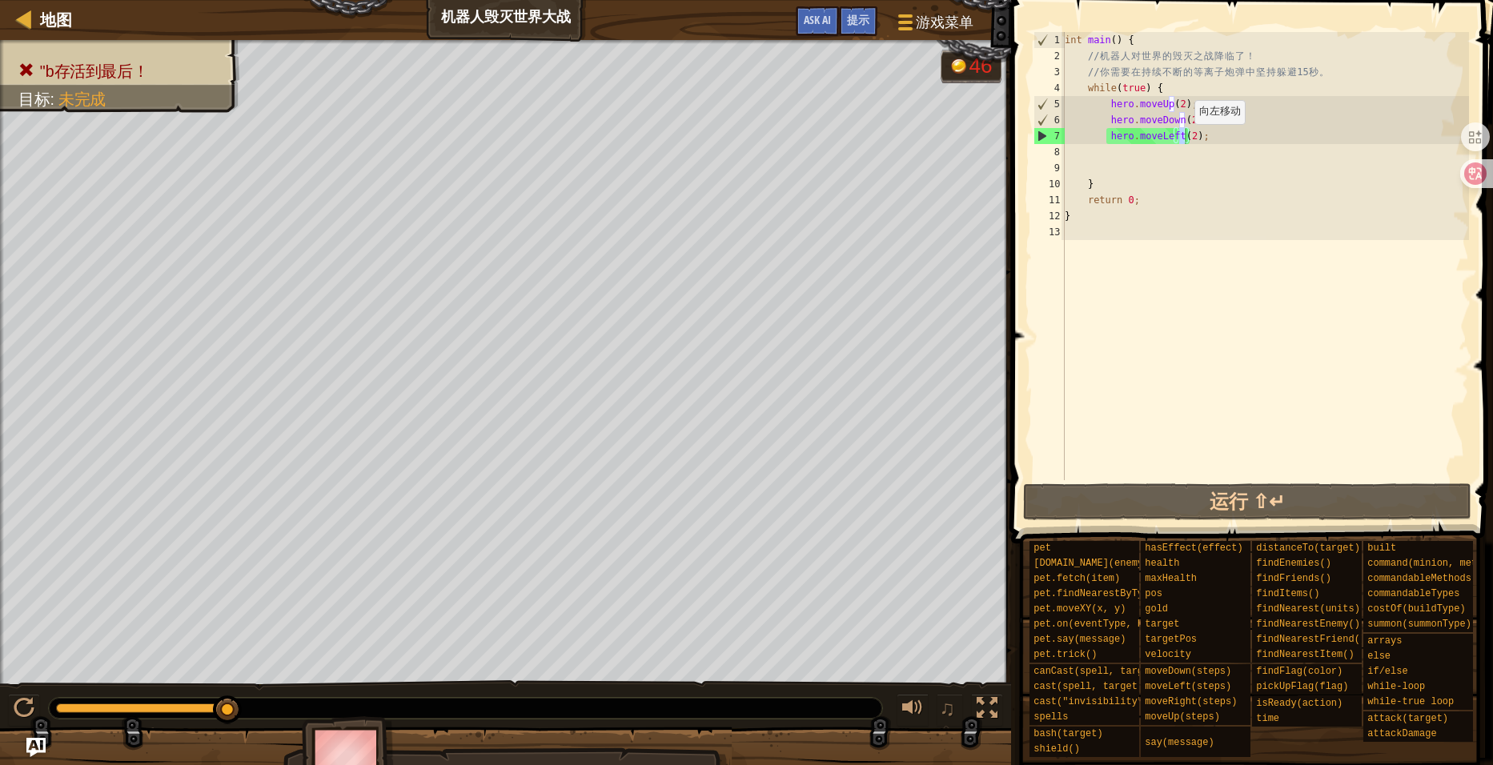
click at [1185, 139] on div "int main ( ) { // 机 器 人 对 世 界 的 毁 灭 之 战 降 临 了 ！ // 你 需 要 在 持 续 不 断 的 等 离 子 炮 弹 …" at bounding box center [1265, 256] width 407 height 448
type textarea "hero.moveLeft();"
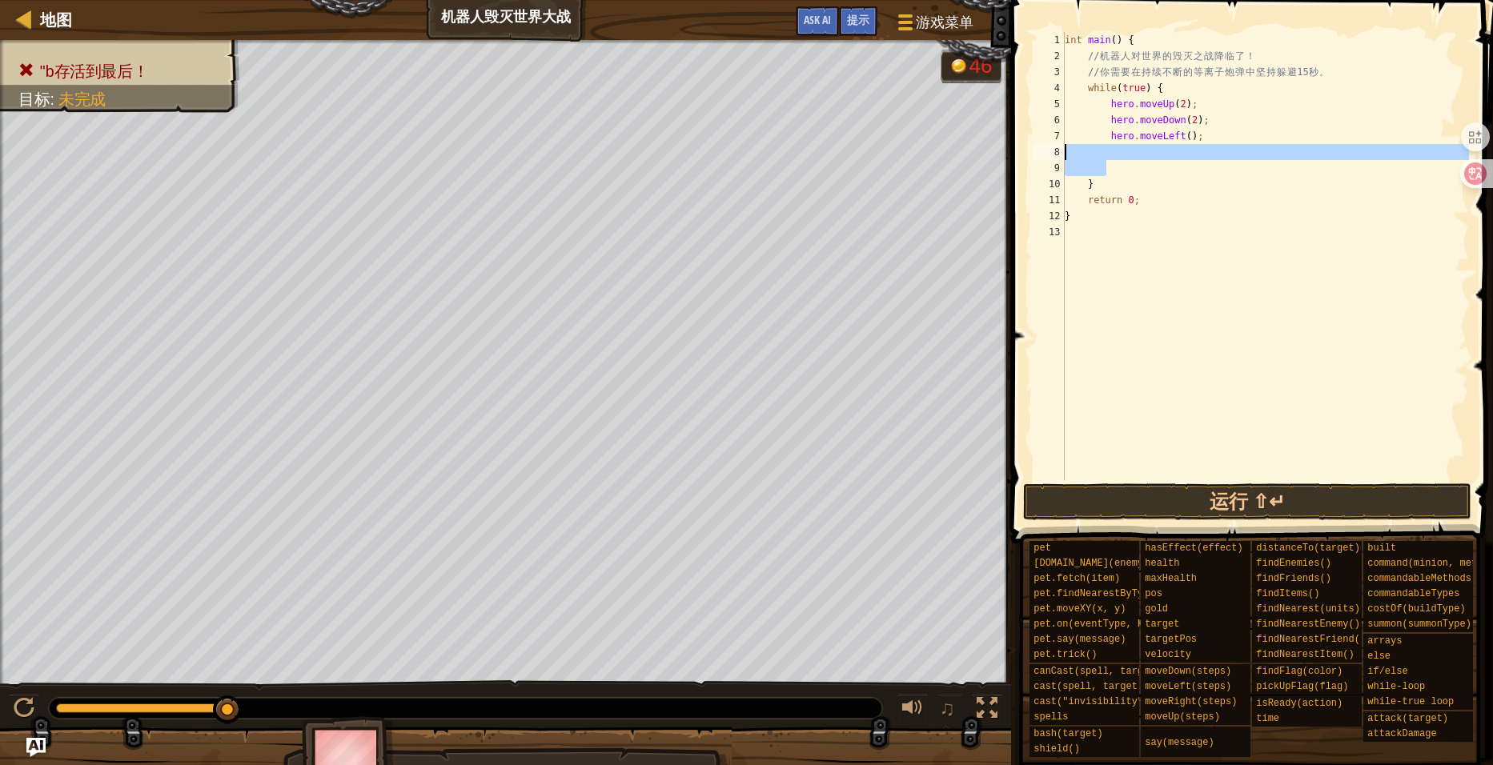
drag, startPoint x: 1122, startPoint y: 167, endPoint x: 1042, endPoint y: 154, distance: 81.1
click at [1042, 154] on div "hero.moveLeft(); 1 2 3 4 5 6 7 8 9 10 11 12 13 int main ( ) { // 机 器 人 对 世 界 的 …" at bounding box center [1249, 256] width 439 height 448
type textarea "hero.moveLeft();"
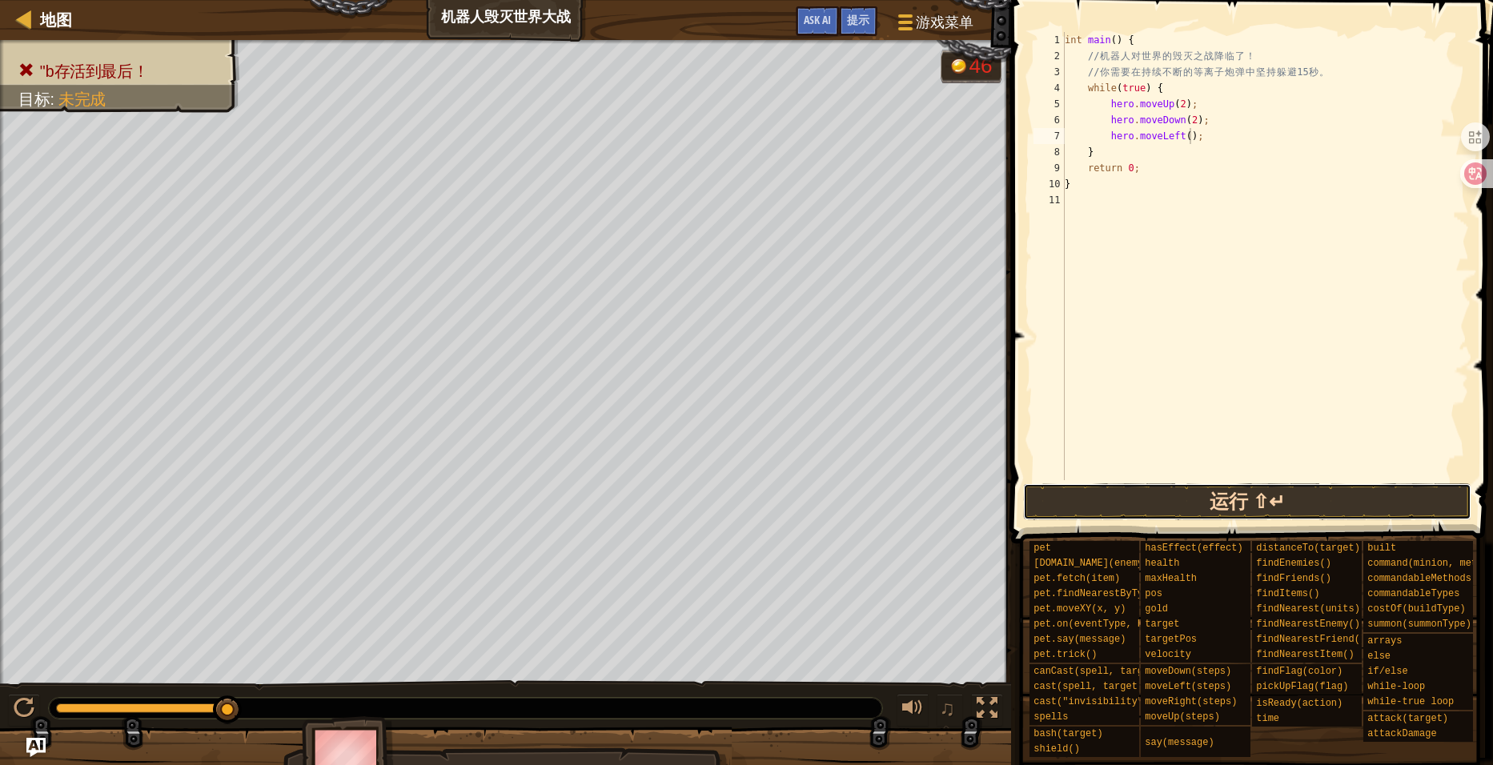
click at [1239, 499] on button "运行 ⇧↵" at bounding box center [1247, 502] width 449 height 37
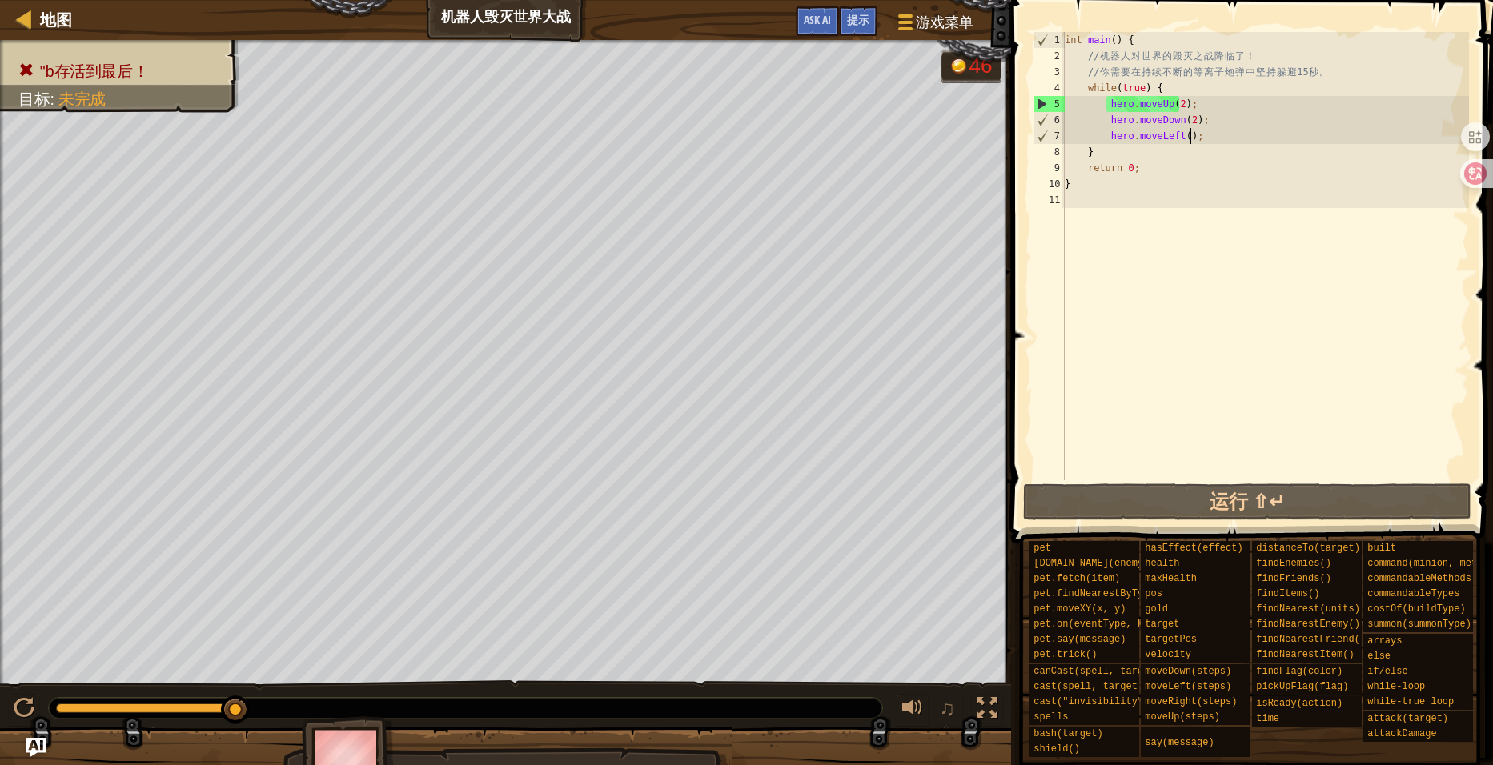
click at [1199, 134] on div "int main ( ) { // 机 器 人 对 世 界 的 毁 灭 之 战 降 临 了 ！ // 你 需 要 在 持 续 不 断 的 等 离 子 炮 弹 …" at bounding box center [1265, 272] width 407 height 480
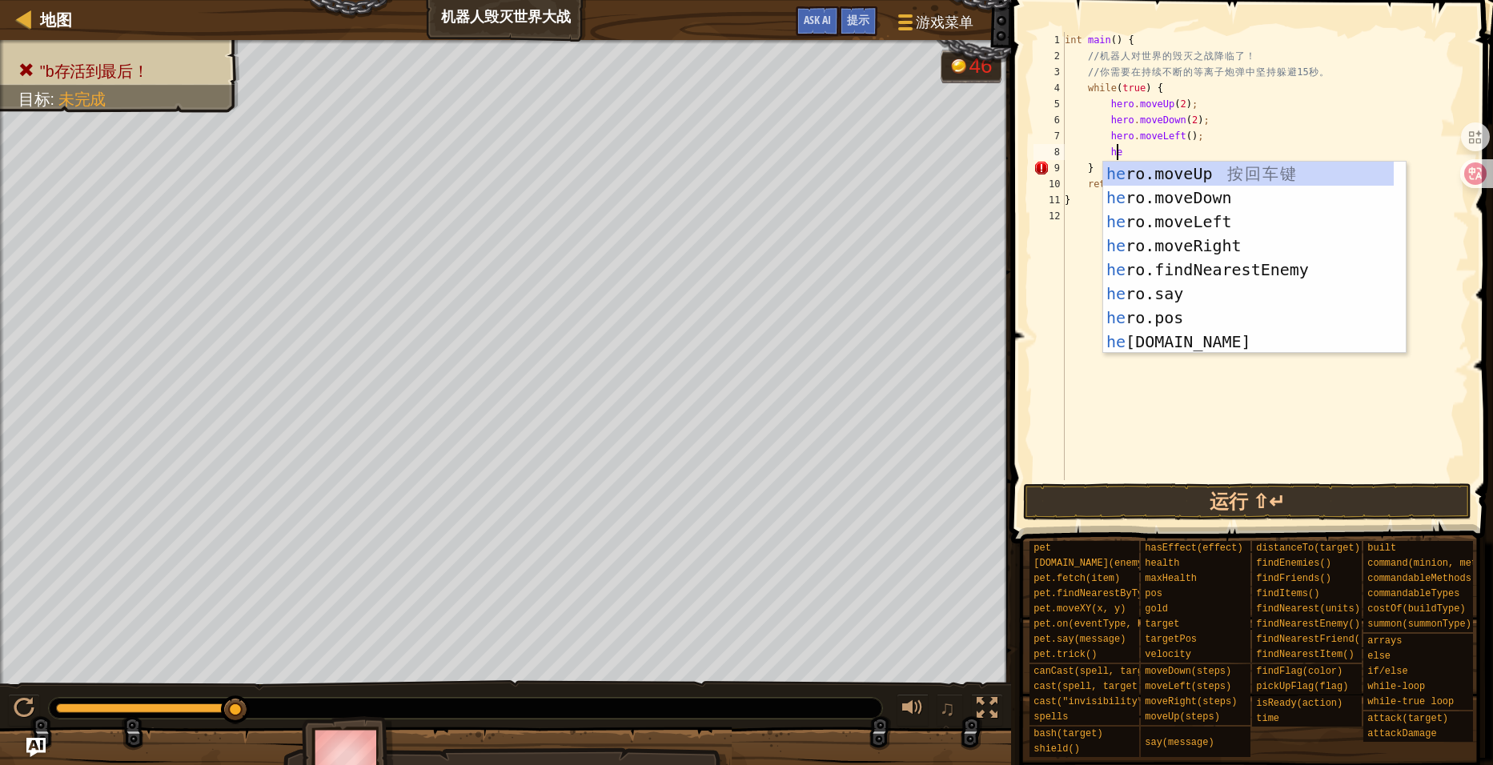
type textarea "h"
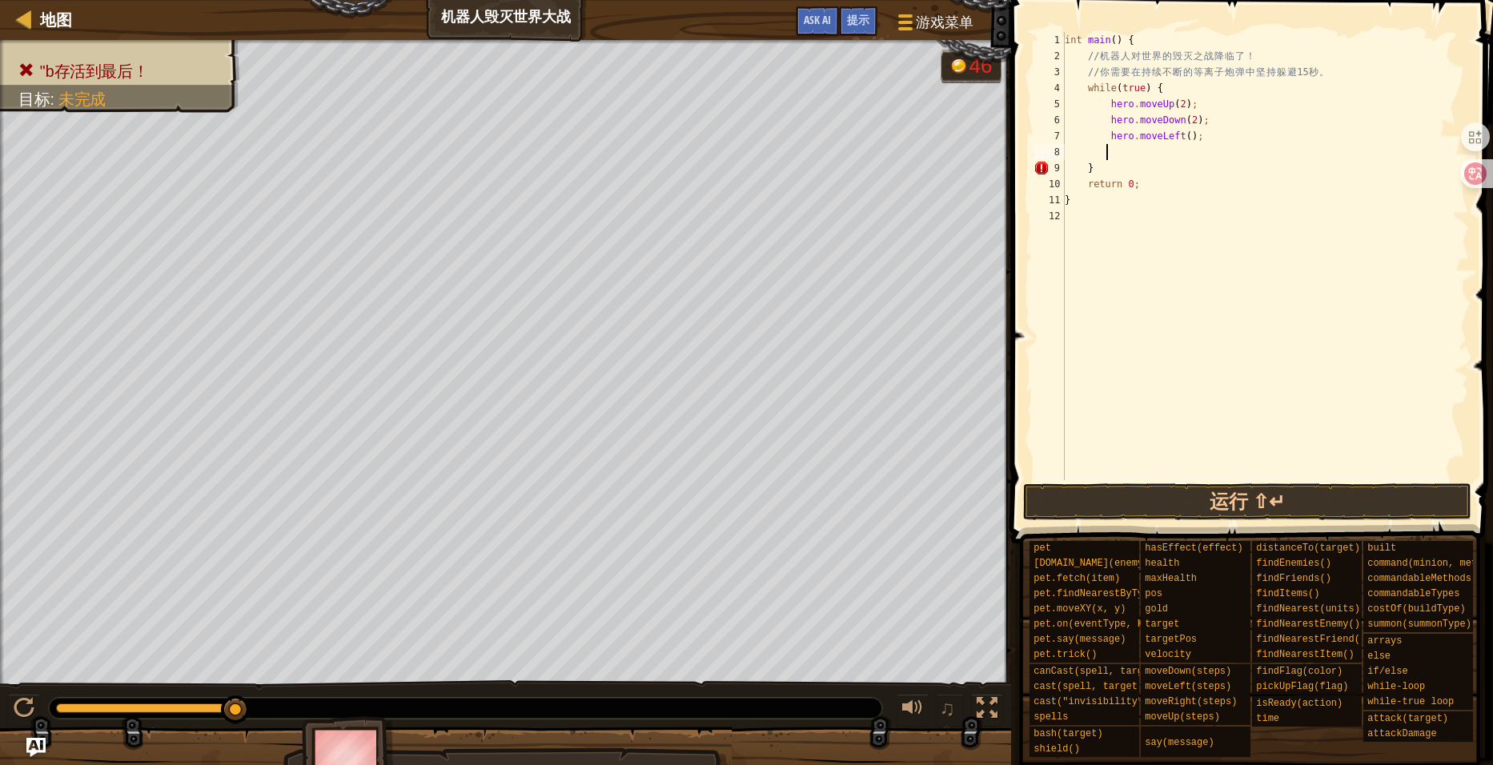
scroll to position [7, 2]
click at [1228, 509] on button "运行 ⇧↵" at bounding box center [1247, 502] width 449 height 37
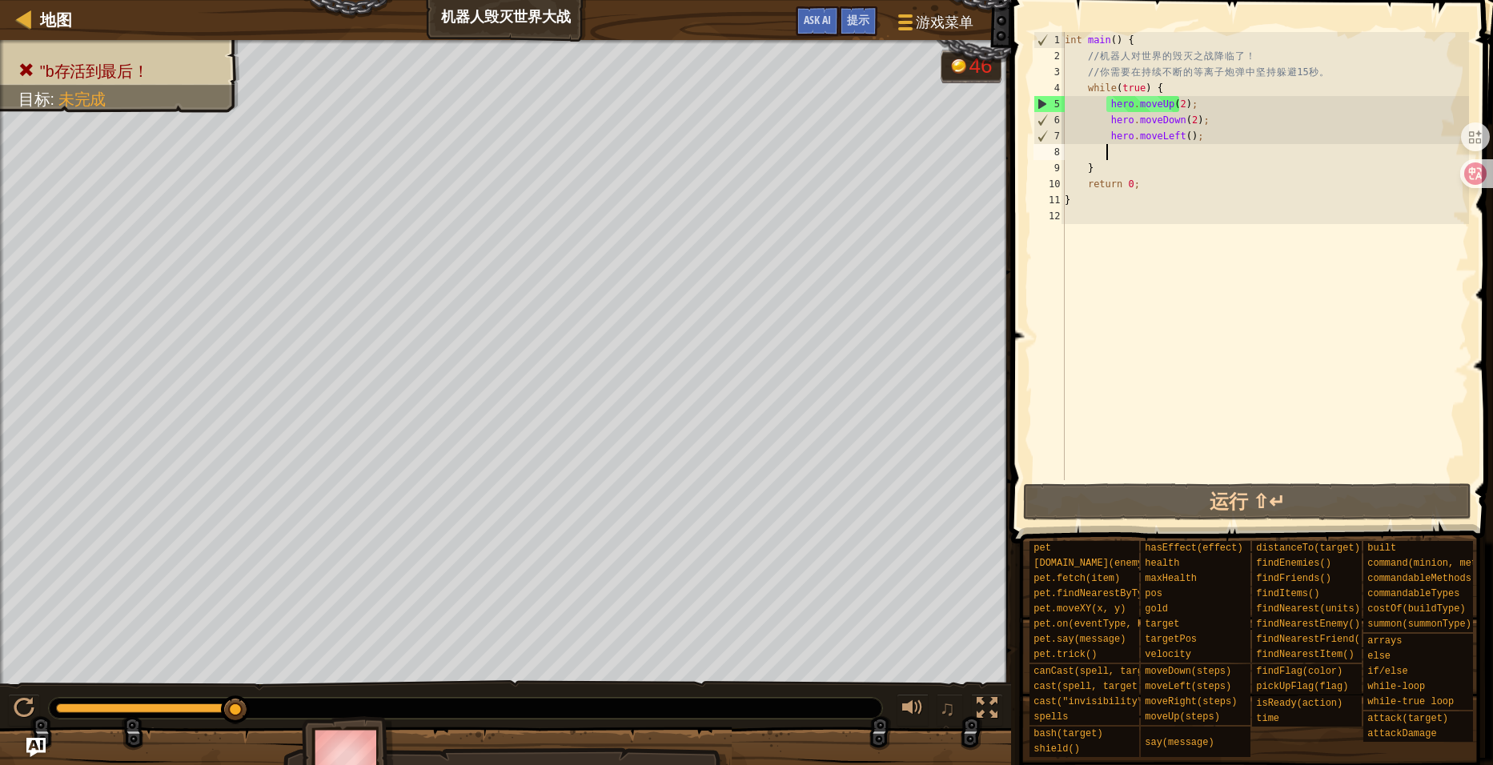
click at [1182, 147] on div "int main ( ) { // 机 器 人 对 世 界 的 毁 灭 之 战 降 临 了 ！ // 你 需 要 在 持 续 不 断 的 等 离 子 炮 弹 …" at bounding box center [1265, 272] width 407 height 480
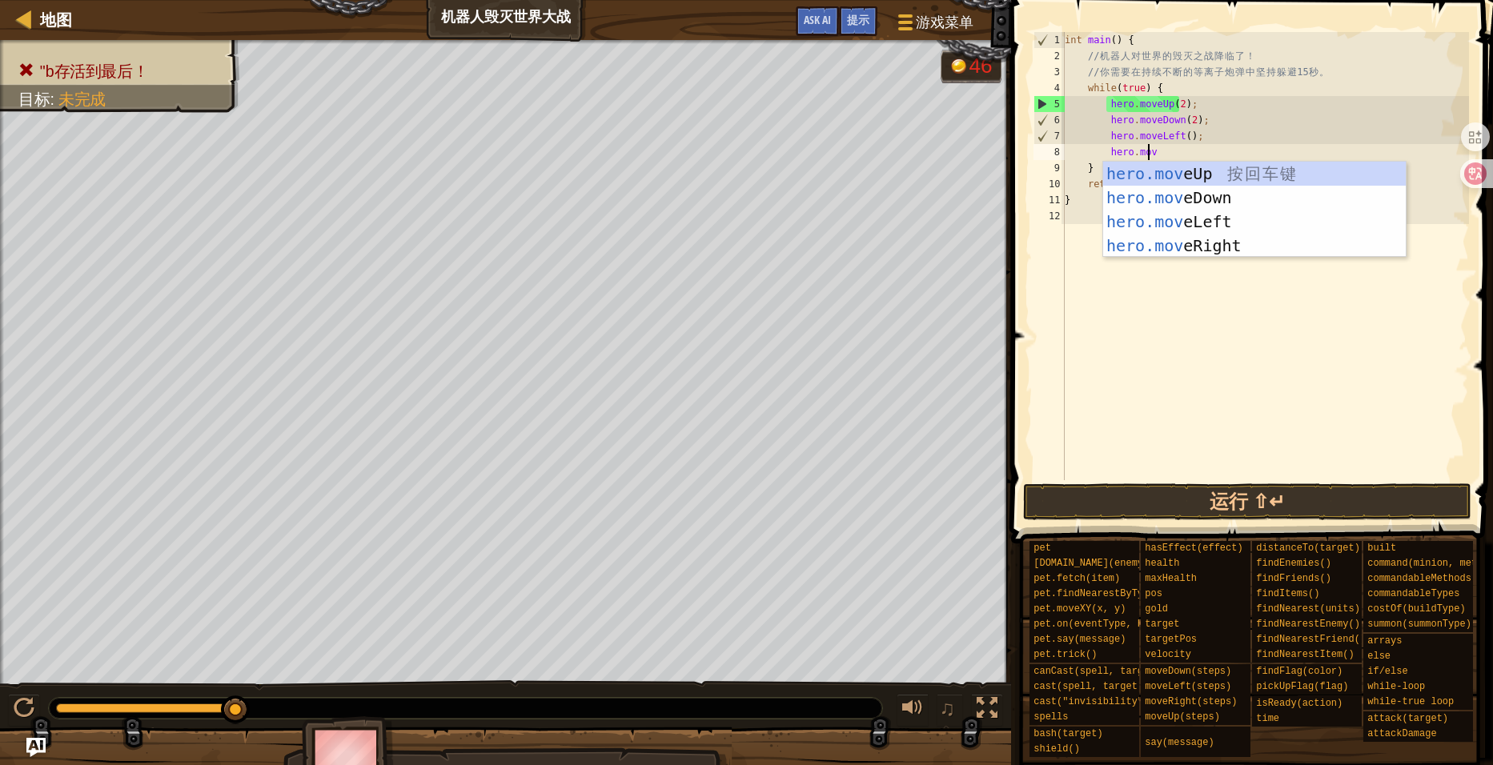
type textarea "hero.move"
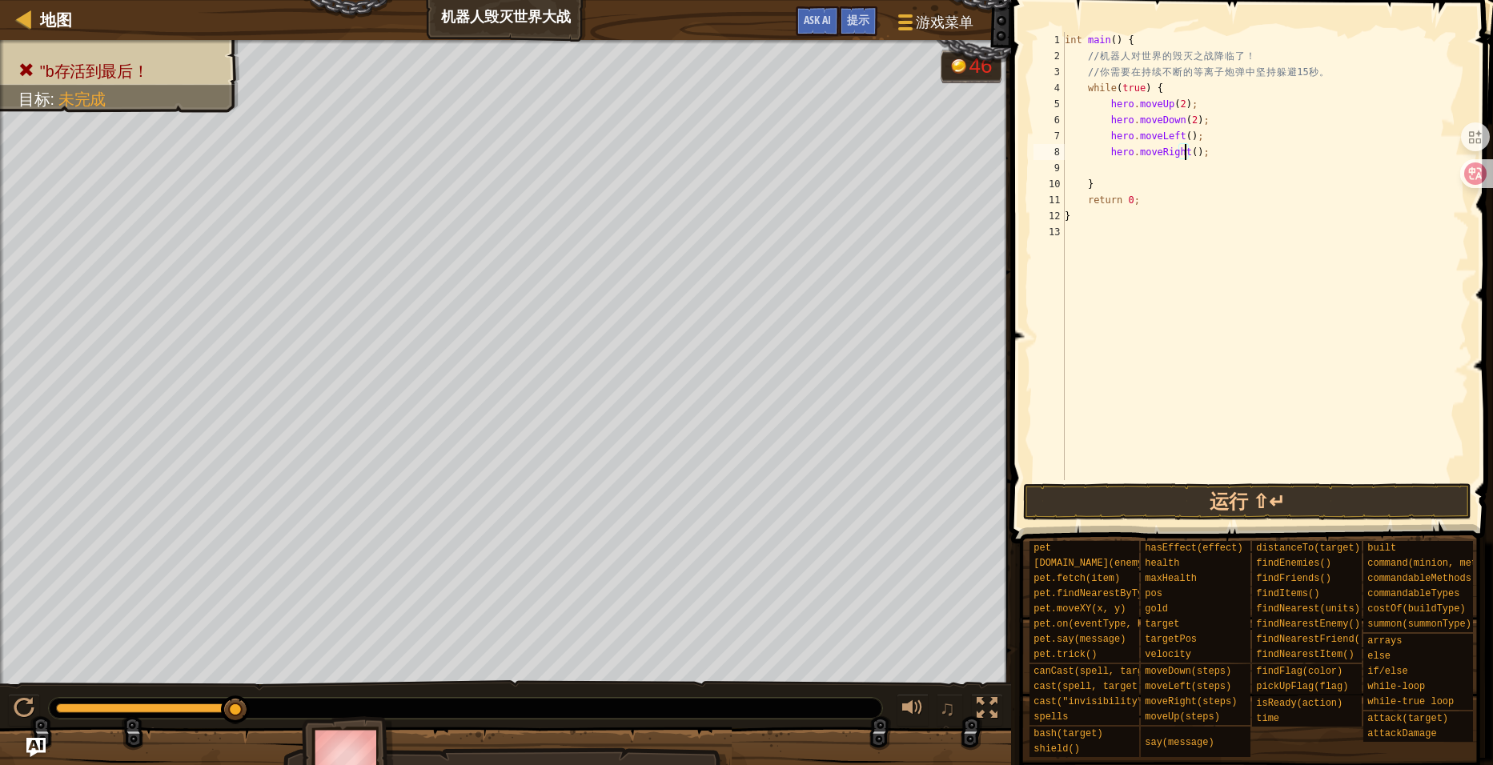
scroll to position [7, 9]
type textarea "while(true) {"
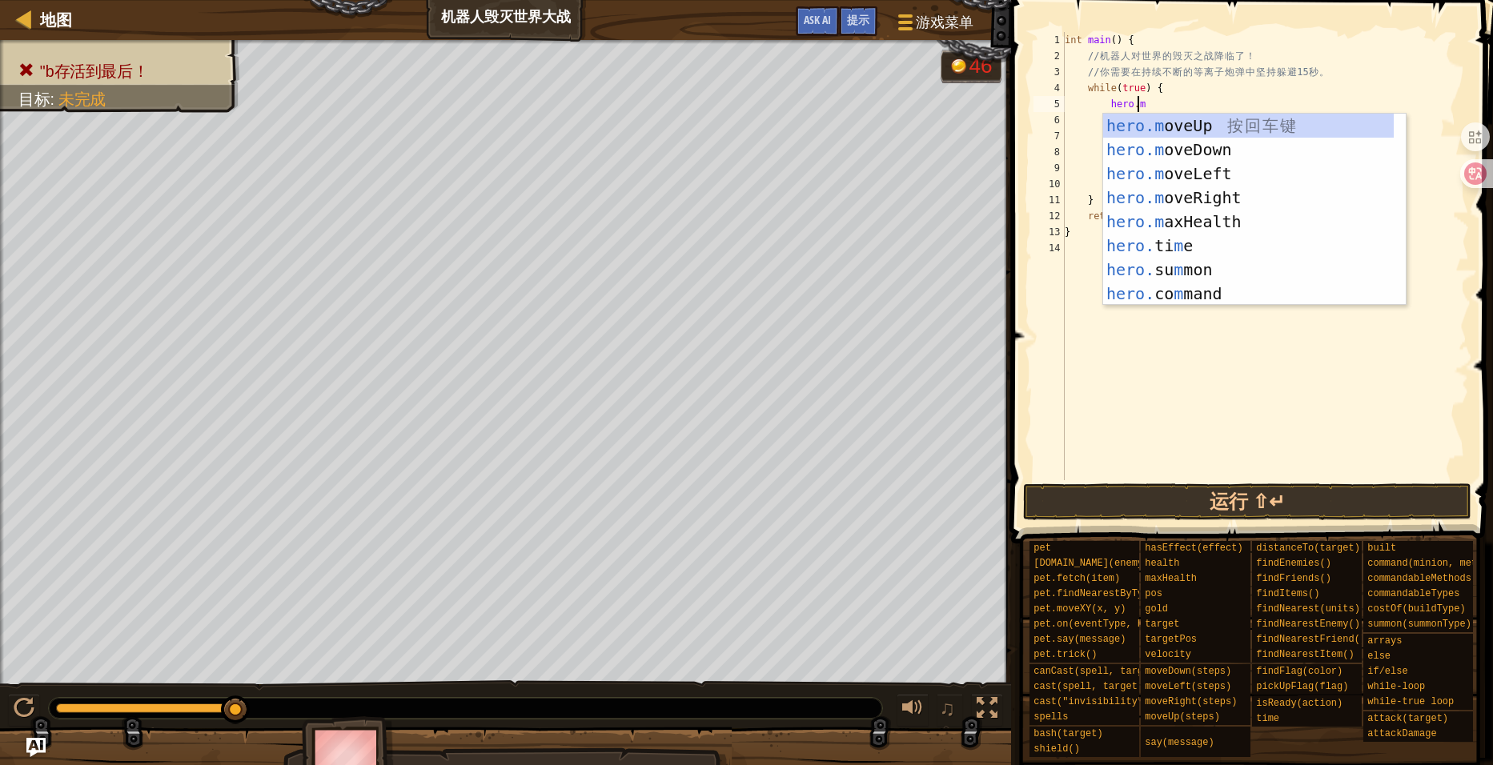
type textarea "hero.mov"
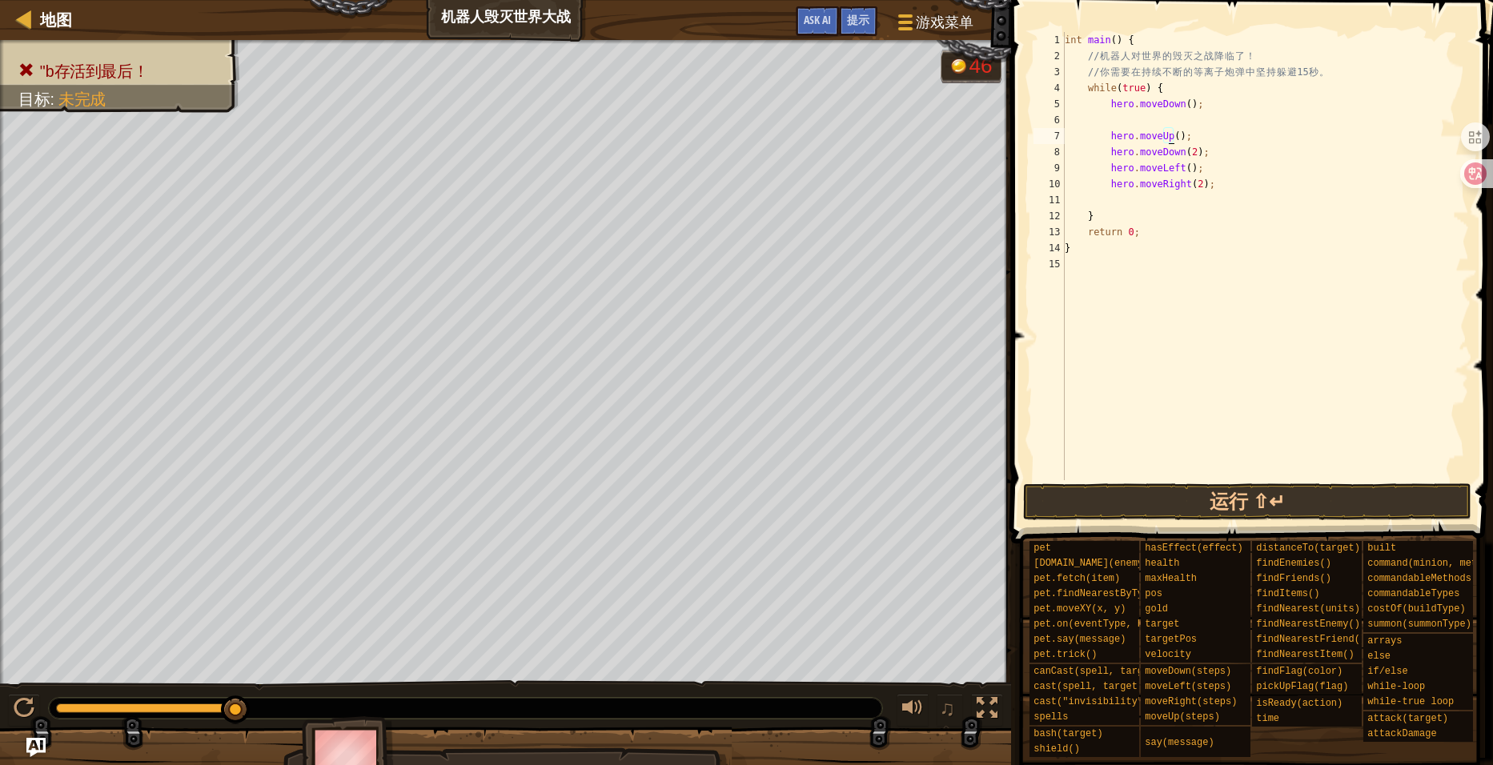
scroll to position [7, 8]
click at [1244, 496] on button "运行 ⇧↵" at bounding box center [1247, 502] width 449 height 37
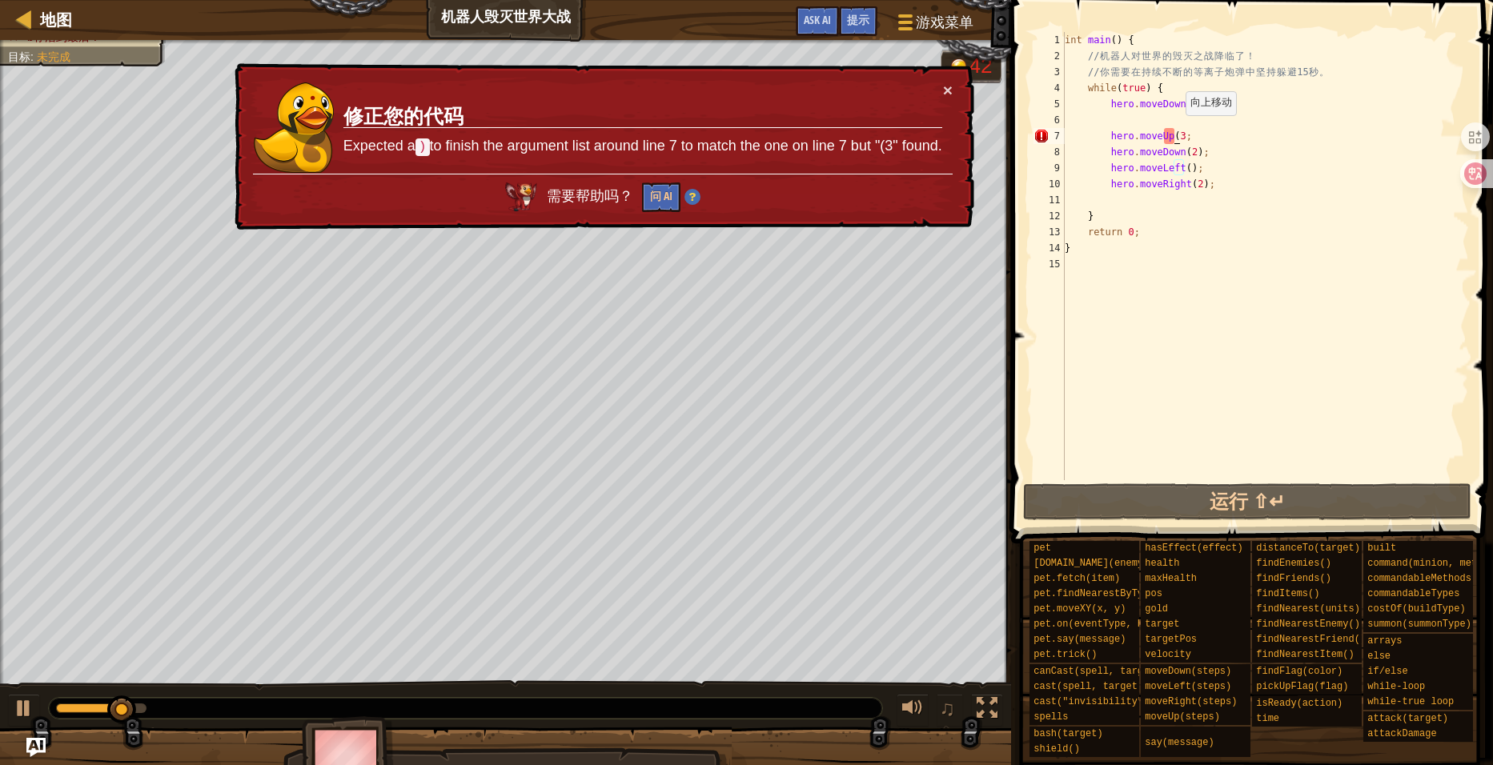
click at [1176, 131] on div "int main ( ) { // 机 器 人 对 世 界 的 毁 灭 之 战 降 临 了 ！ // 你 需 要 在 持 续 不 断 的 等 离 子 炮 弹 …" at bounding box center [1265, 272] width 407 height 480
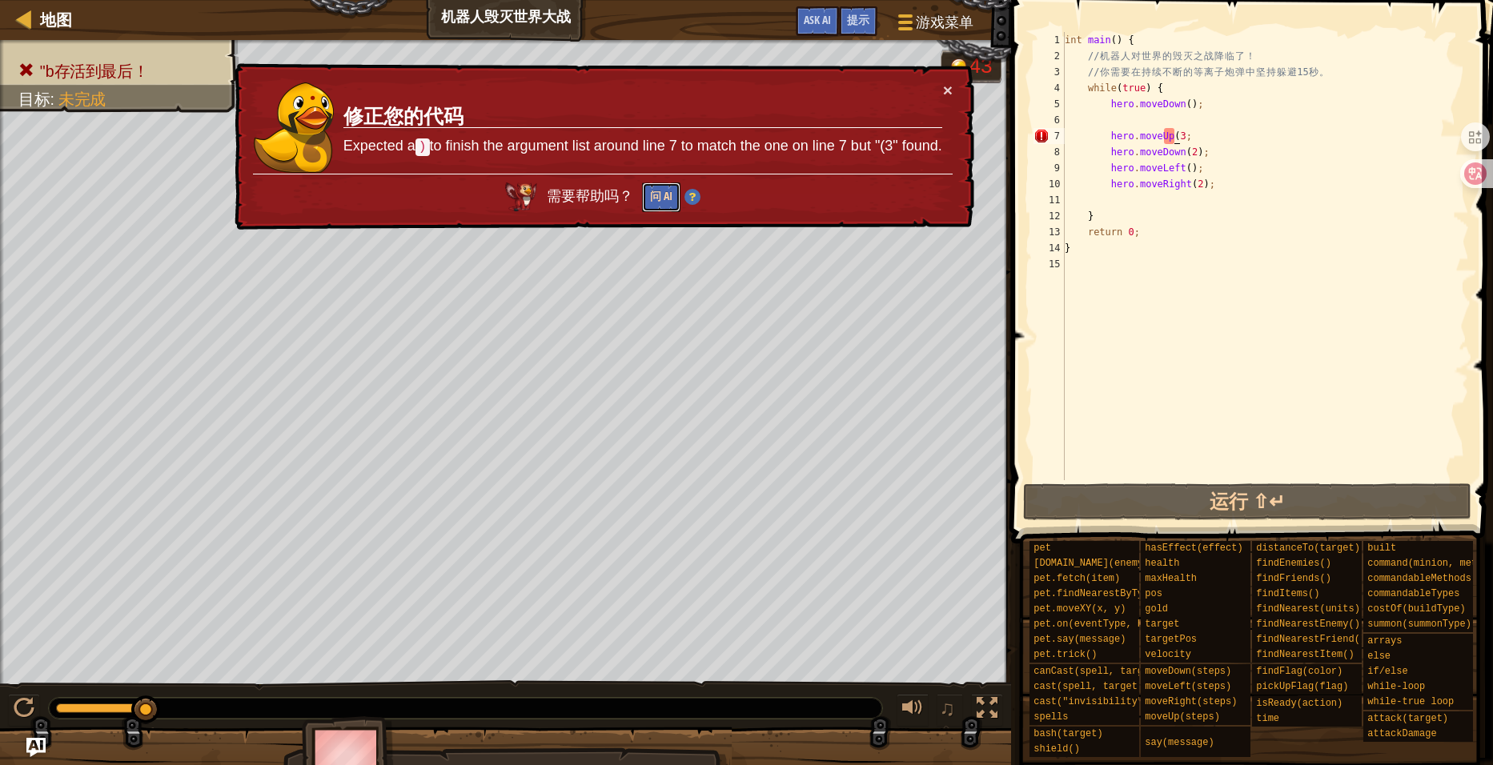
click at [678, 198] on button "问 AI" at bounding box center [661, 198] width 38 height 30
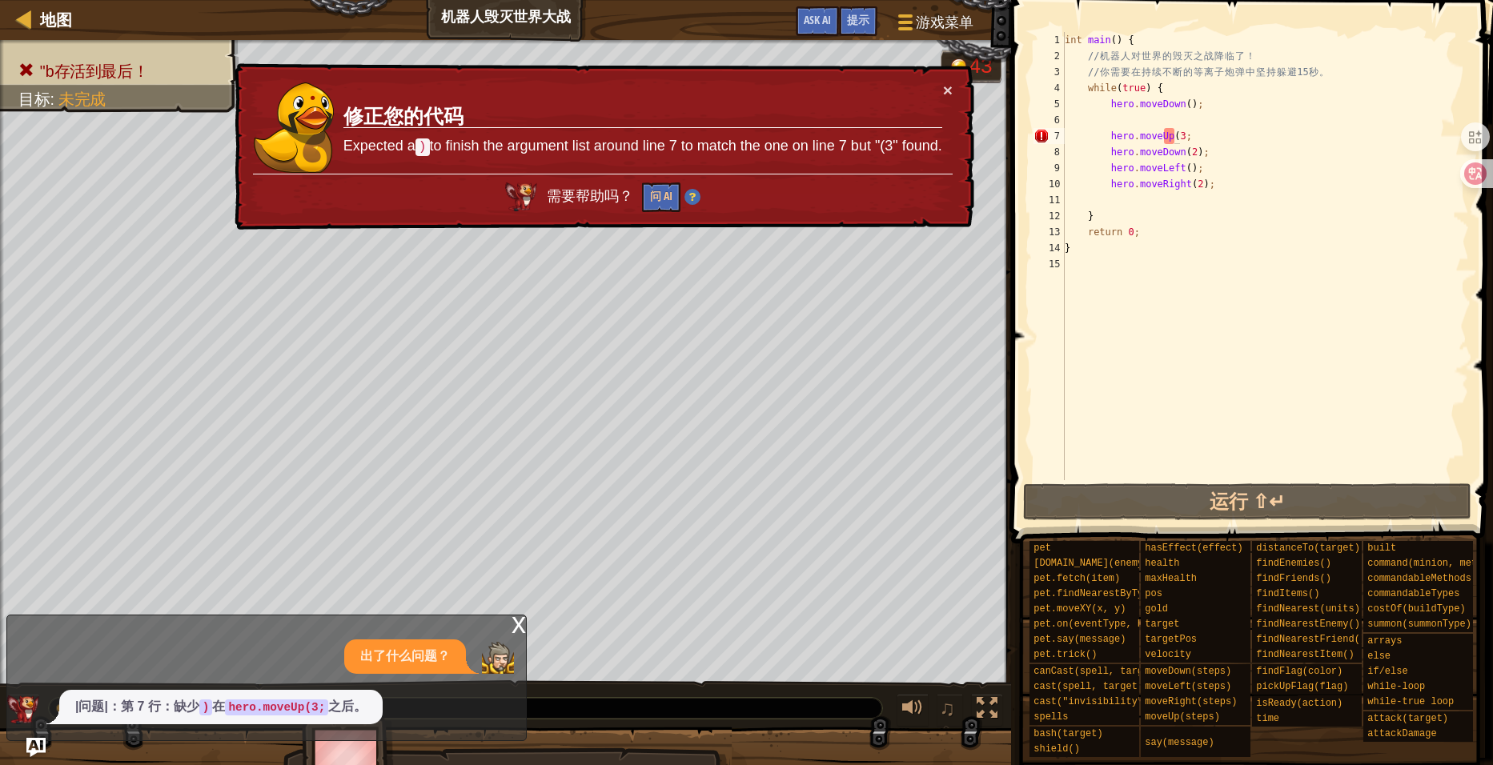
click at [946, 78] on div "× 修正您的代码 Expected a ) to finish the argument list around line 7 to match the on…" at bounding box center [602, 146] width 743 height 167
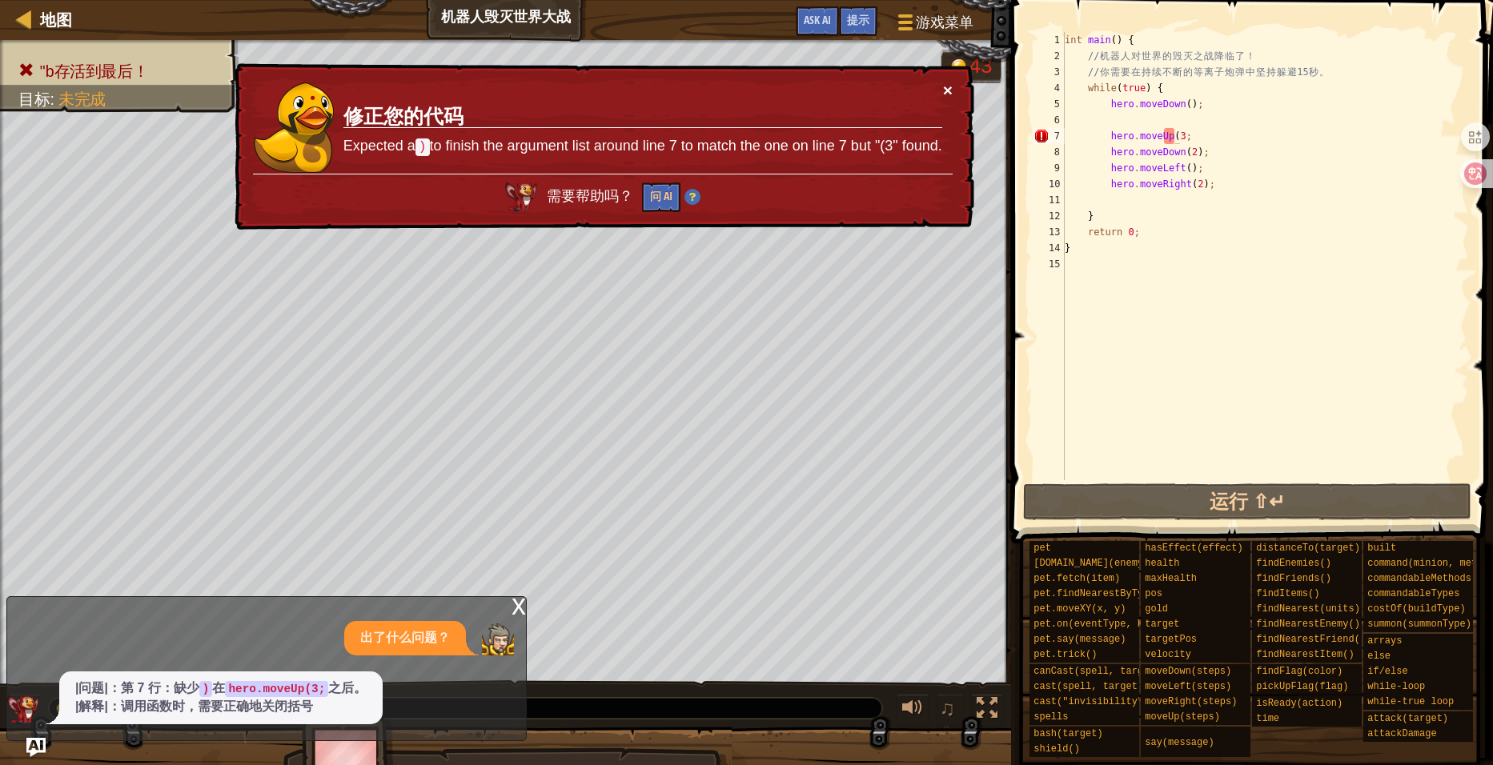
click at [946, 88] on button "×" at bounding box center [948, 90] width 10 height 17
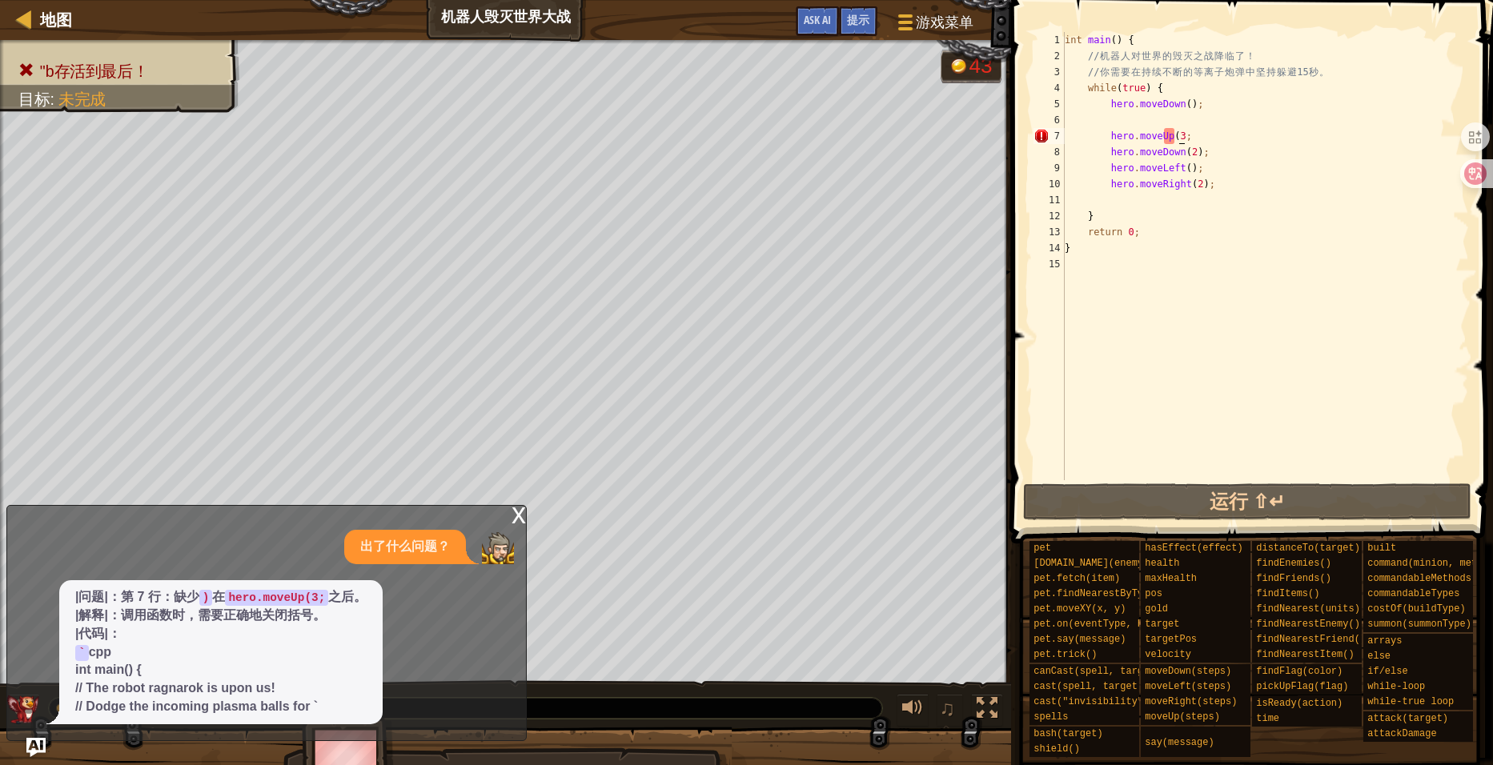
click at [1177, 132] on div "int main ( ) { // 机 器 人 对 世 界 的 毁 灭 之 战 降 临 了 ！ // 你 需 要 在 持 续 不 断 的 等 离 子 炮 弹 …" at bounding box center [1265, 272] width 407 height 480
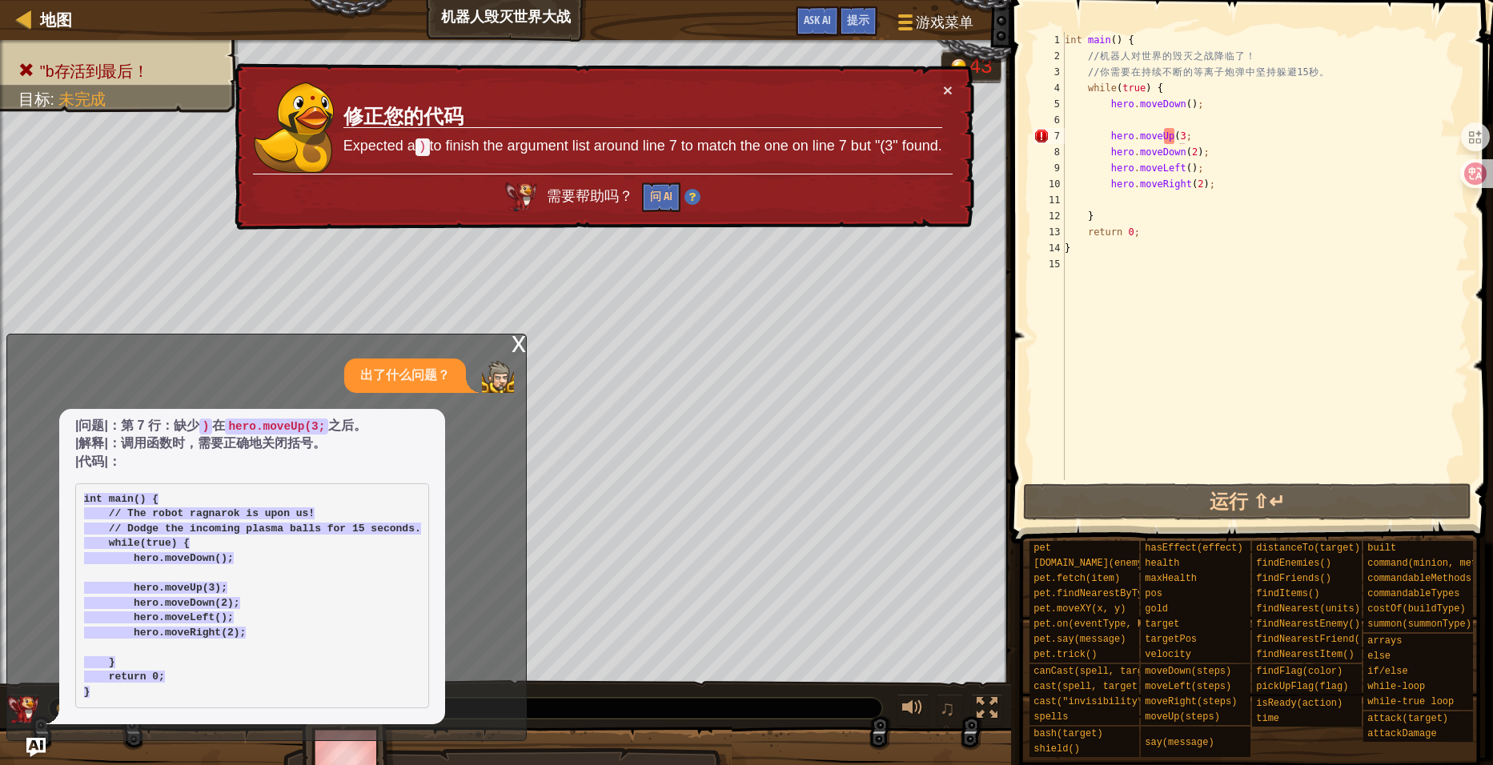
click at [520, 341] on div "x" at bounding box center [519, 343] width 14 height 16
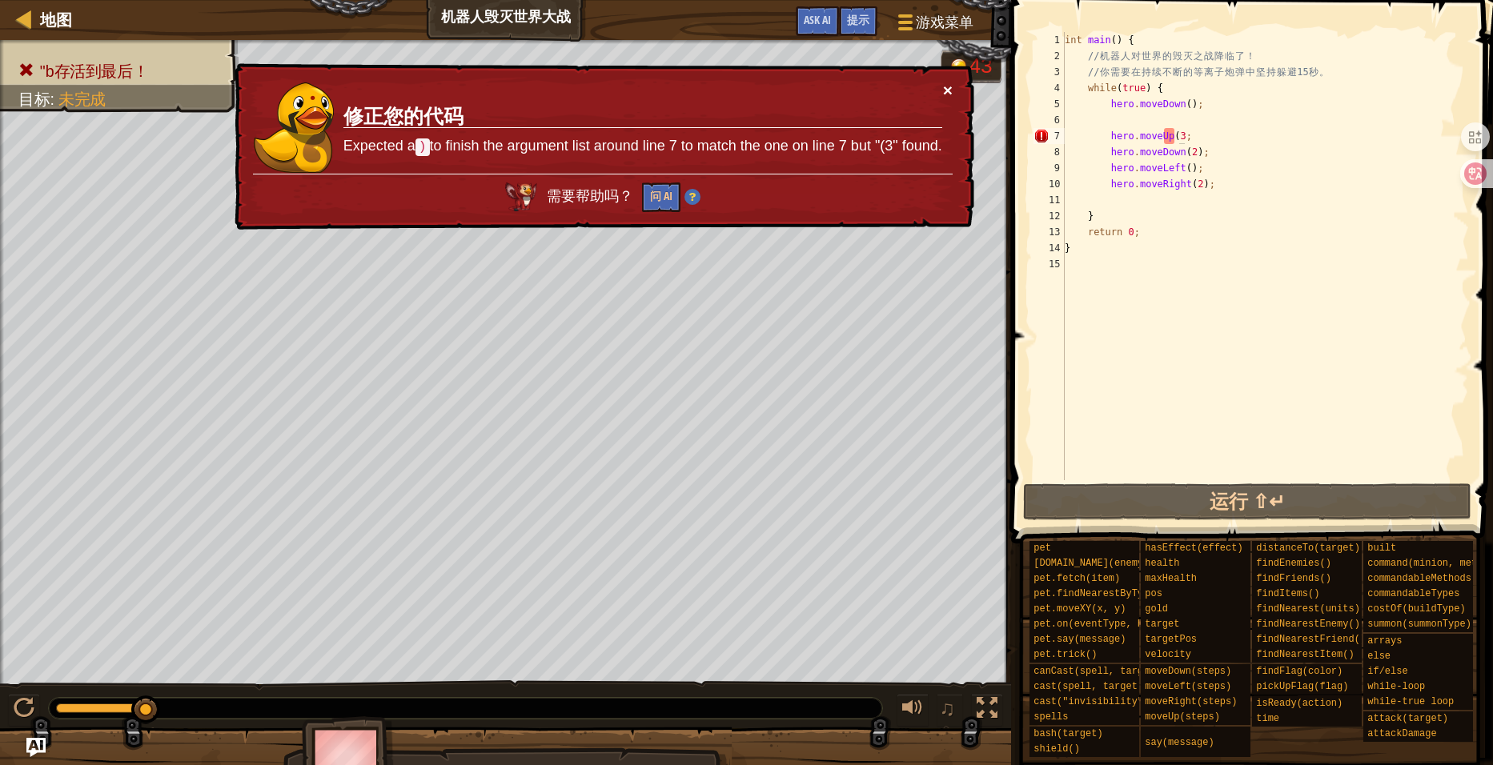
click at [945, 87] on button "×" at bounding box center [948, 90] width 10 height 17
click at [1174, 135] on div "int main ( ) { // 机 器 人 对 世 界 的 毁 灭 之 战 降 临 了 ！ // 你 需 要 在 持 续 不 断 的 等 离 子 炮 弹 …" at bounding box center [1265, 272] width 407 height 480
click at [948, 87] on button "×" at bounding box center [947, 85] width 10 height 17
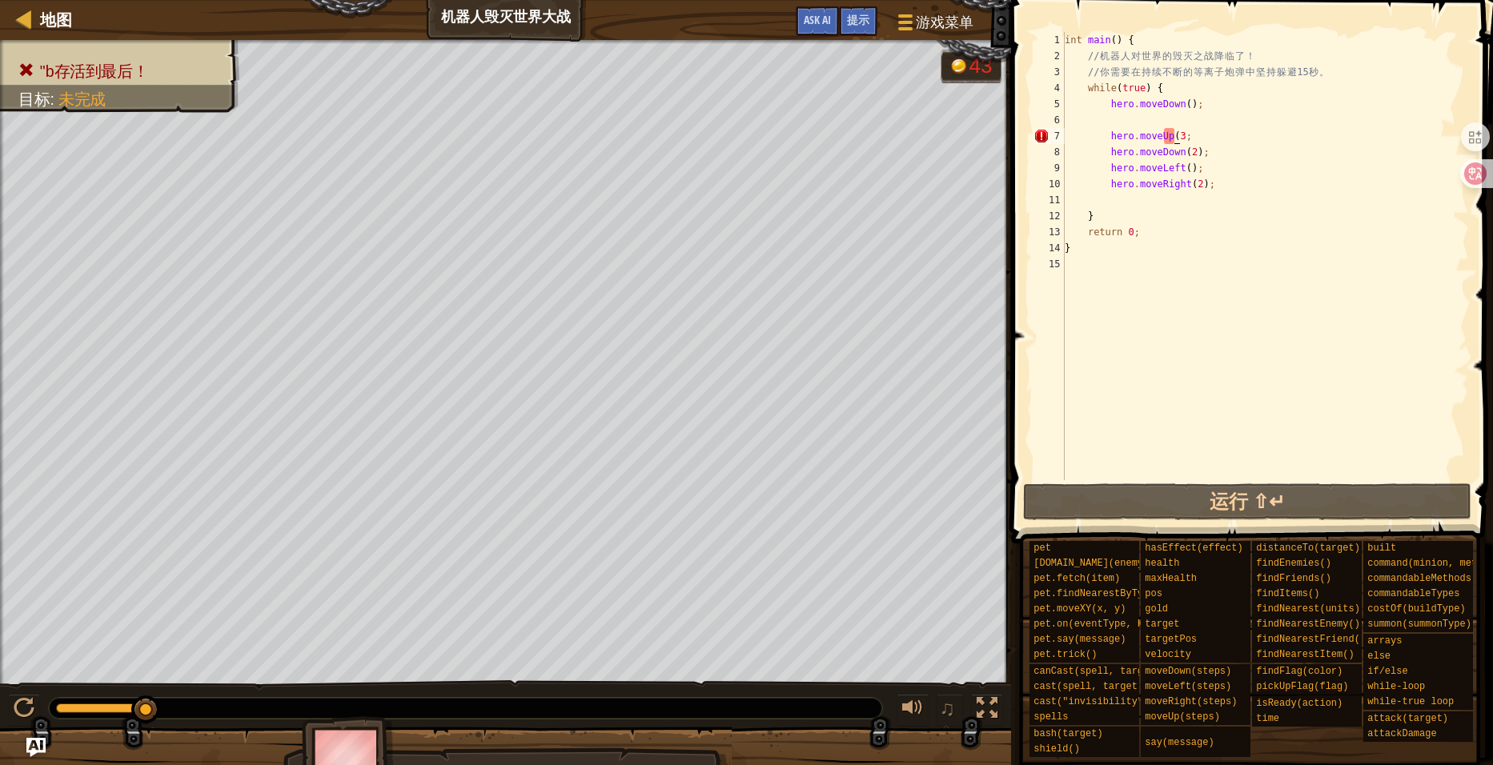
click at [1183, 140] on div "int main ( ) { // 机 器 人 对 世 界 的 毁 灭 之 战 降 临 了 ！ // 你 需 要 在 持 续 不 断 的 等 离 子 炮 弹 …" at bounding box center [1265, 272] width 407 height 480
type textarea "hero.moveUp(3;"
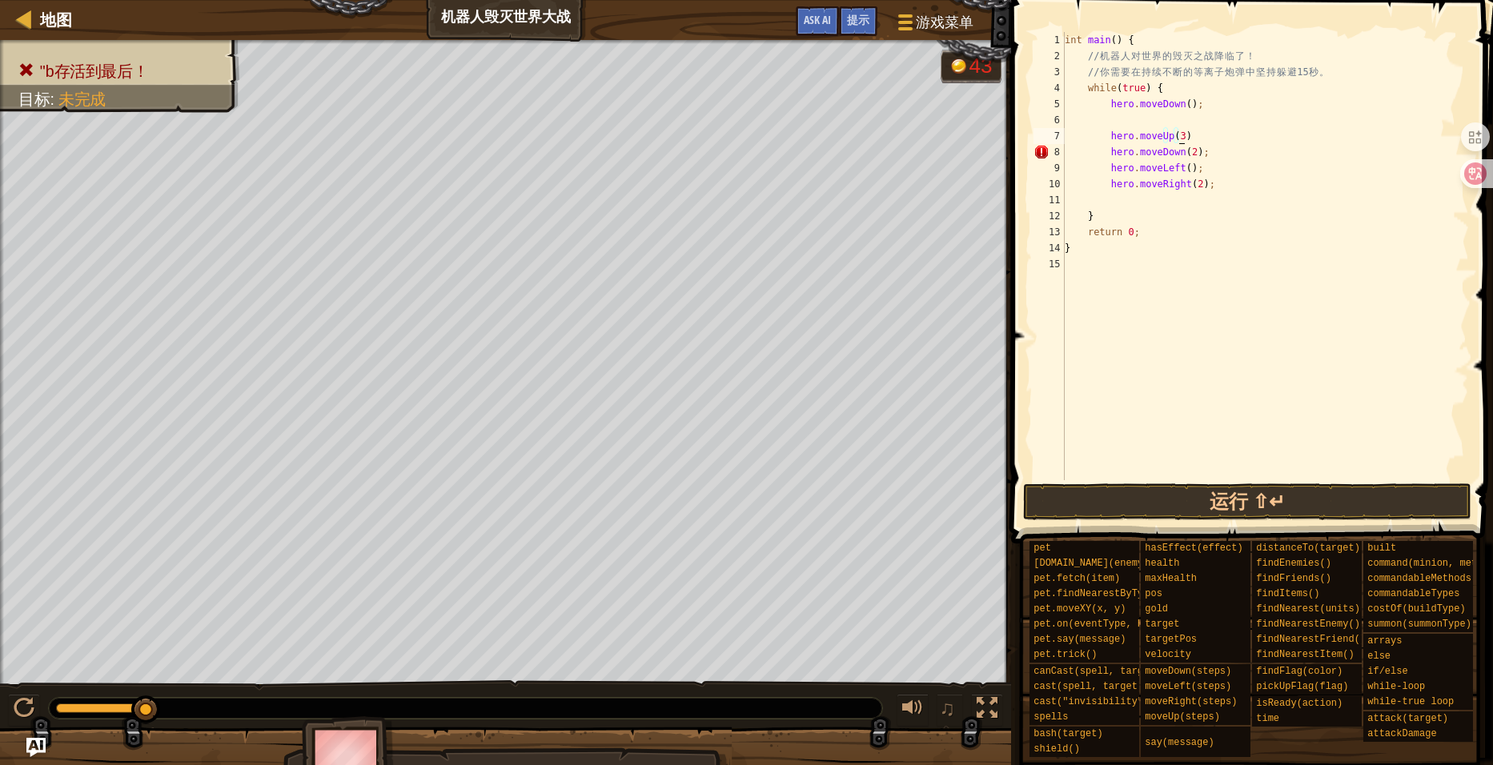
type textarea "；"
click at [1129, 124] on div "int main ( ) { // 机 器 人 对 世 界 的 毁 灭 之 战 降 临 了 ！ // 你 需 要 在 持 续 不 断 的 等 离 子 炮 弹 …" at bounding box center [1265, 272] width 407 height 480
click at [1267, 480] on span at bounding box center [1253, 249] width 495 height 591
click at [1262, 502] on button "运行 ⇧↵" at bounding box center [1247, 502] width 449 height 37
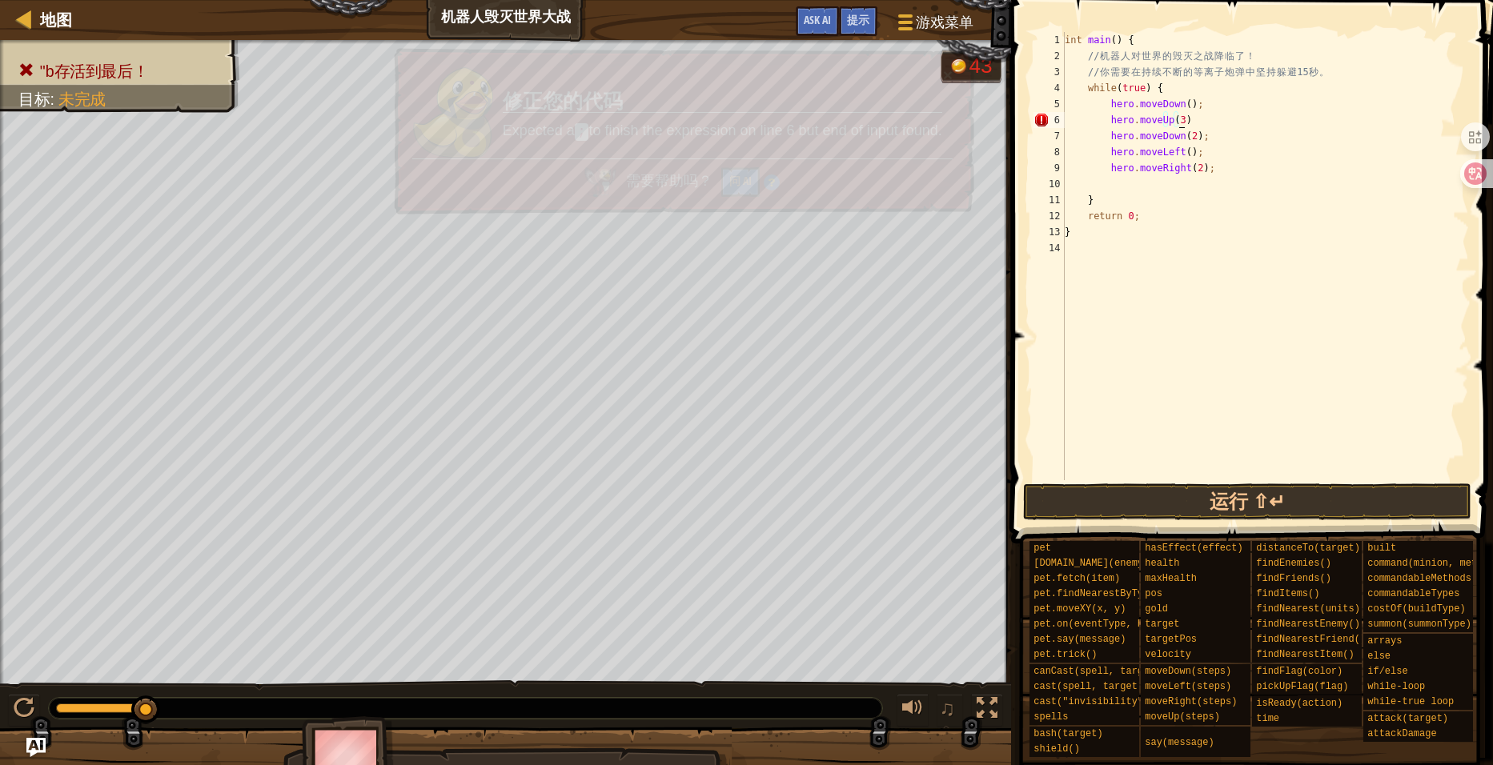
scroll to position [7, 8]
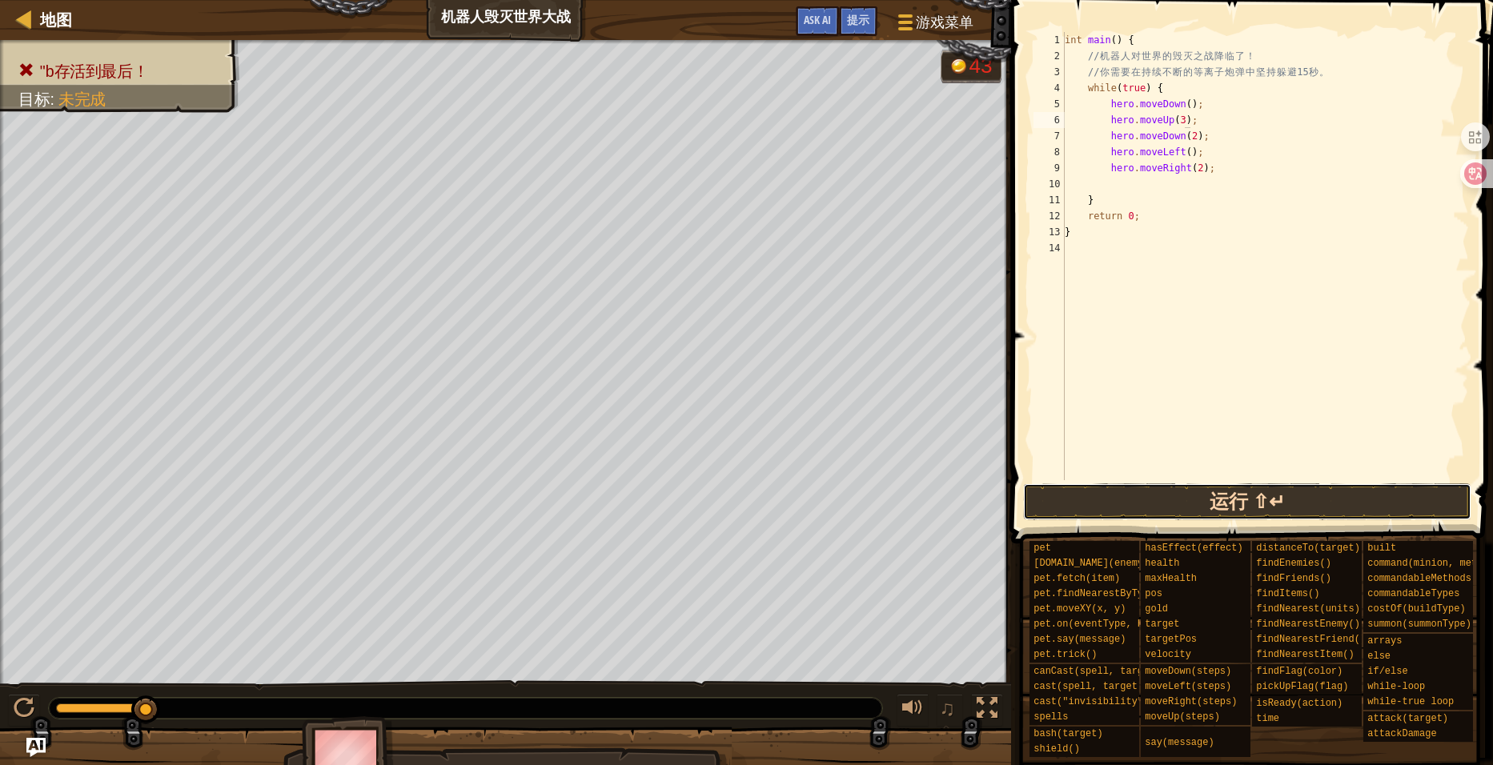
click at [1223, 498] on button "运行 ⇧↵" at bounding box center [1247, 502] width 449 height 37
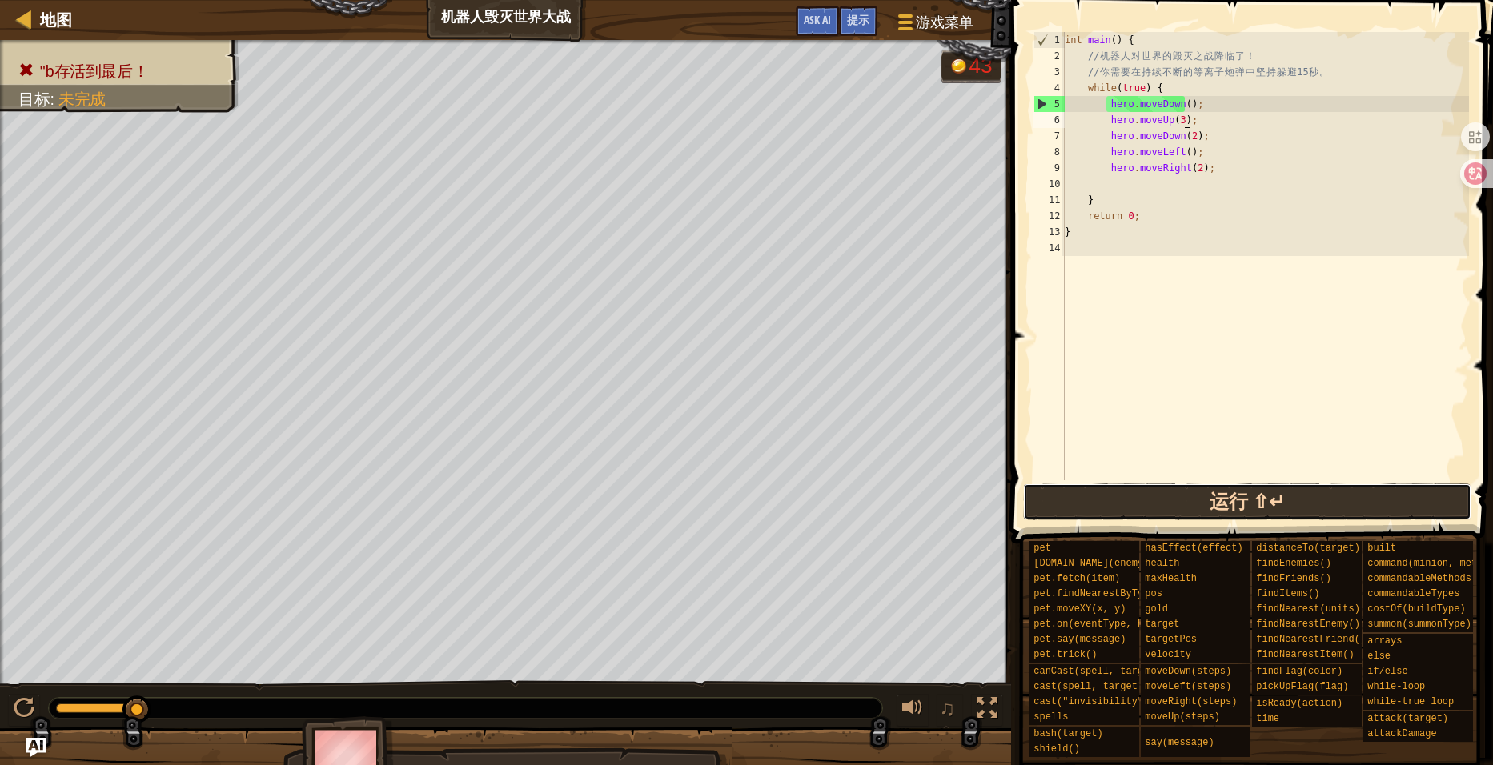
click at [1211, 497] on button "运行 ⇧↵" at bounding box center [1247, 502] width 449 height 37
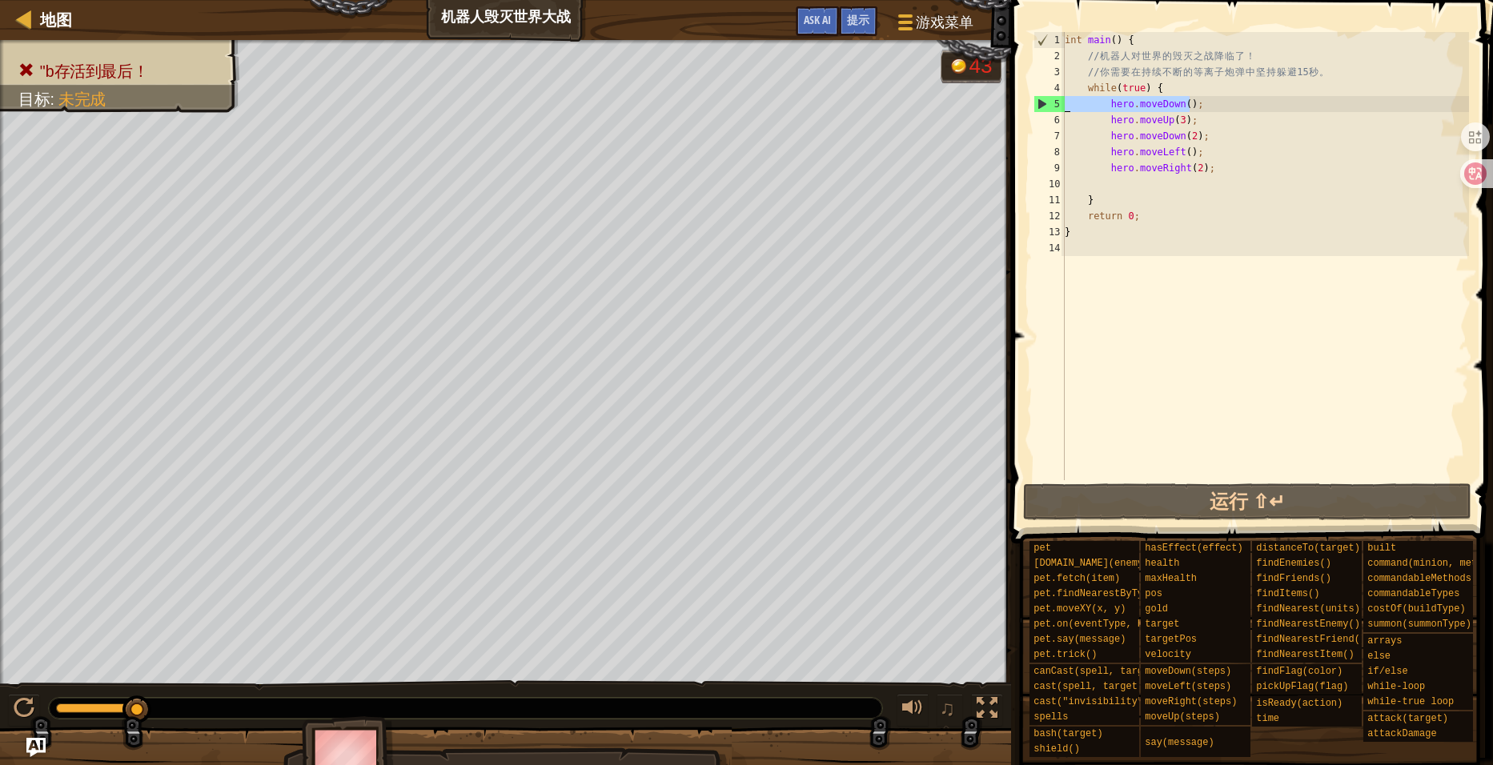
drag, startPoint x: 1198, startPoint y: 107, endPoint x: 1046, endPoint y: 107, distance: 151.3
click at [1046, 107] on div "hero.moveUp(3); 1 2 3 4 5 6 7 8 9 10 11 12 13 14 int main ( ) { // 机 器 人 对 世 界 …" at bounding box center [1249, 256] width 439 height 448
type textarea "hero.moveDown();"
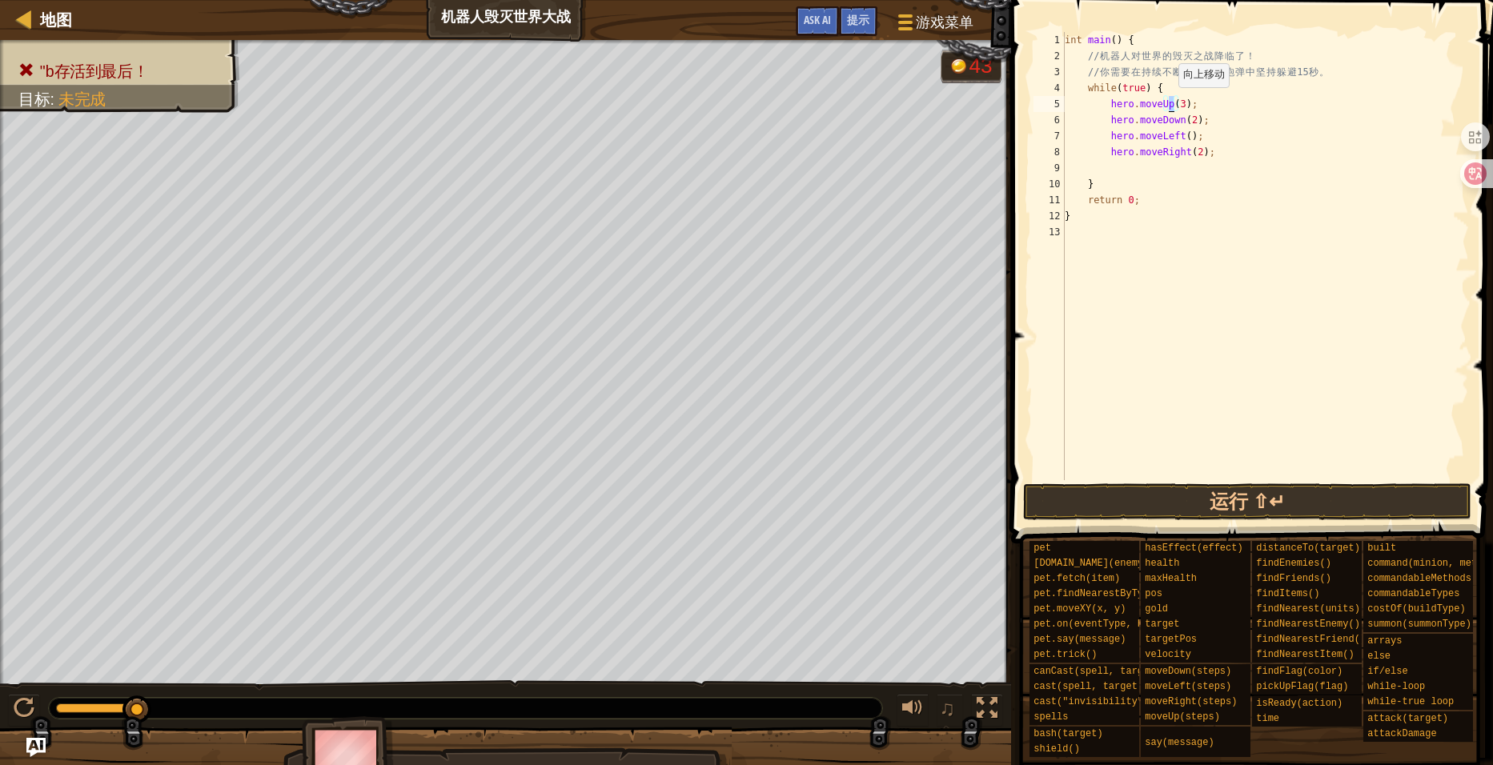
click at [1169, 103] on div "int main ( ) { // 机 器 人 对 世 界 的 毁 灭 之 战 降 临 了 ！ // 你 需 要 在 持 续 不 断 的 等 离 子 炮 弹 …" at bounding box center [1265, 272] width 407 height 480
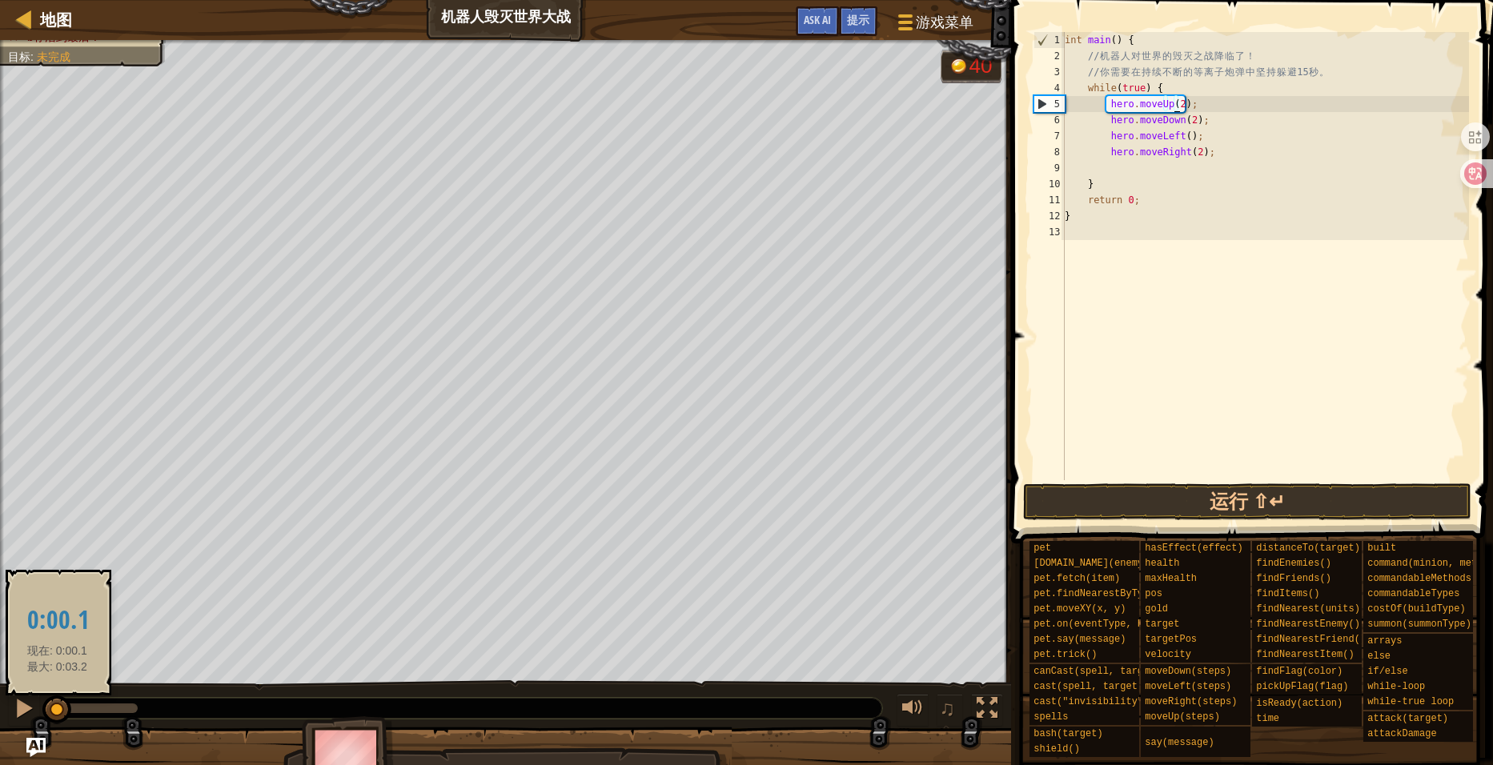
drag, startPoint x: 115, startPoint y: 704, endPoint x: 49, endPoint y: 704, distance: 66.4
click at [49, 704] on div at bounding box center [56, 710] width 29 height 29
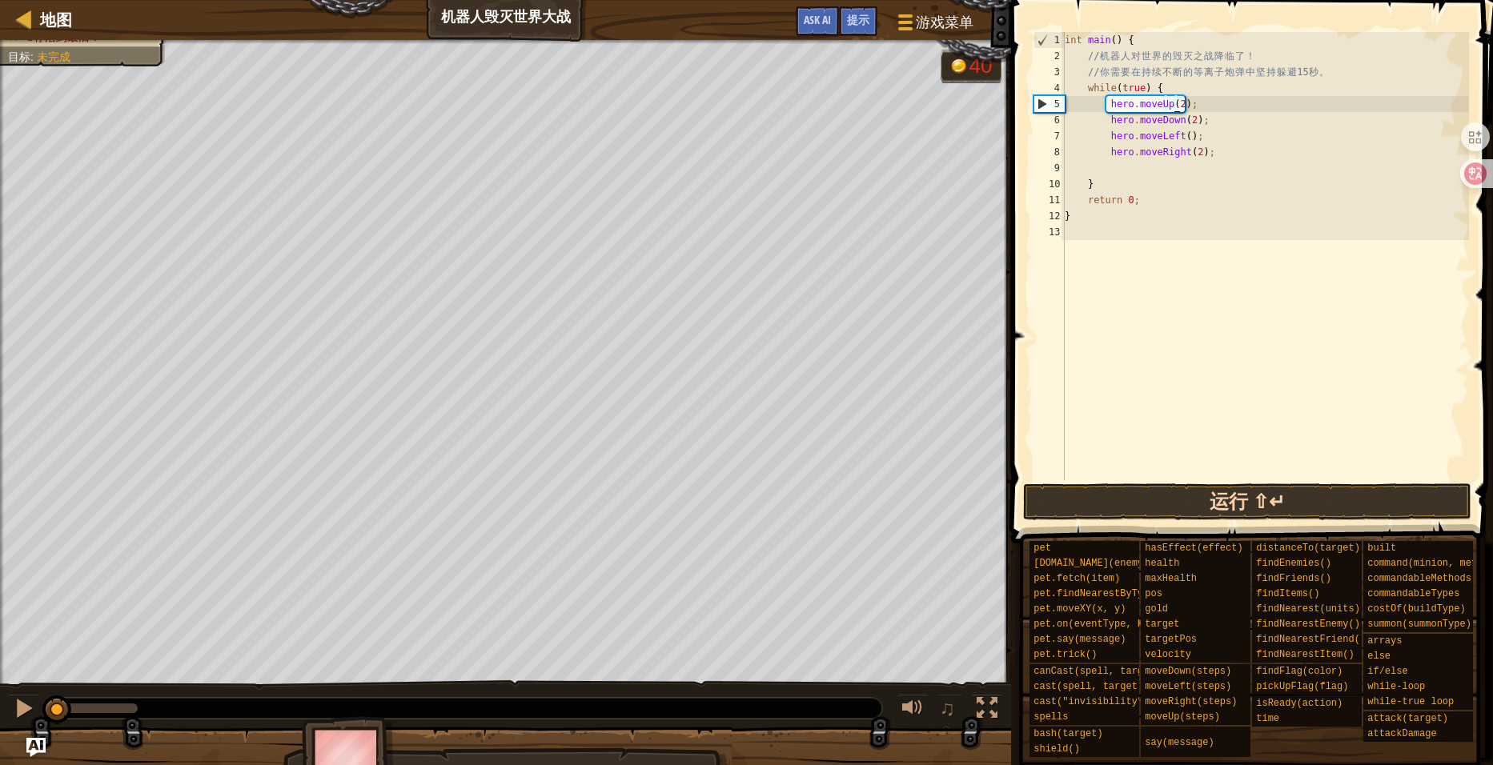
type textarea "hero.moveUp(2);"
click at [1180, 504] on button "运行 ⇧↵" at bounding box center [1247, 502] width 449 height 37
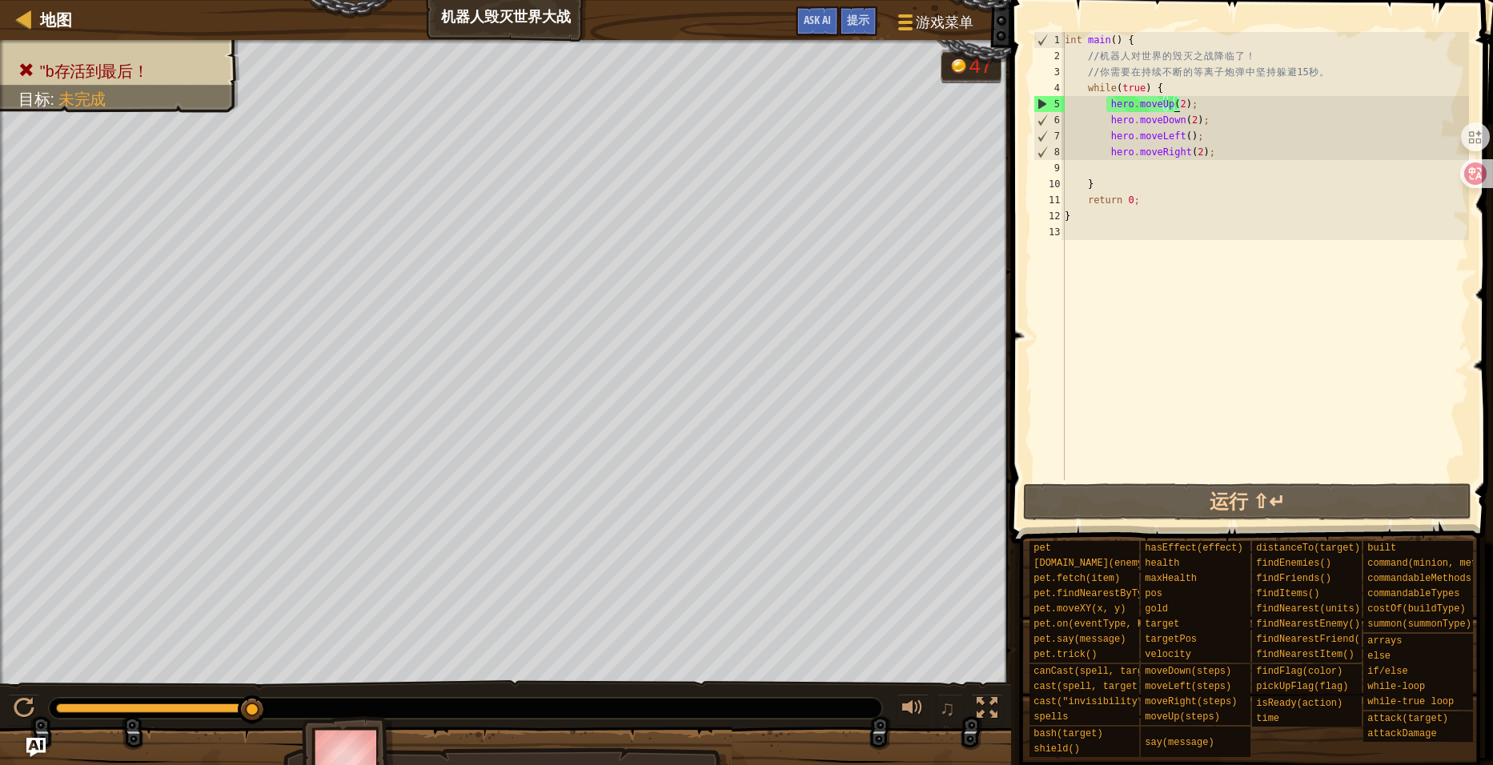
click at [1121, 164] on div "int main ( ) { // 机 器 人 对 世 界 的 毁 灭 之 战 降 临 了 ！ // 你 需 要 在 持 续 不 断 的 等 离 子 炮 弹 …" at bounding box center [1265, 272] width 407 height 480
click at [1132, 165] on div "int main ( ) { // 机 器 人 对 世 界 的 毁 灭 之 战 降 临 了 ！ // 你 需 要 在 持 续 不 断 的 等 离 子 炮 弹 …" at bounding box center [1265, 272] width 407 height 480
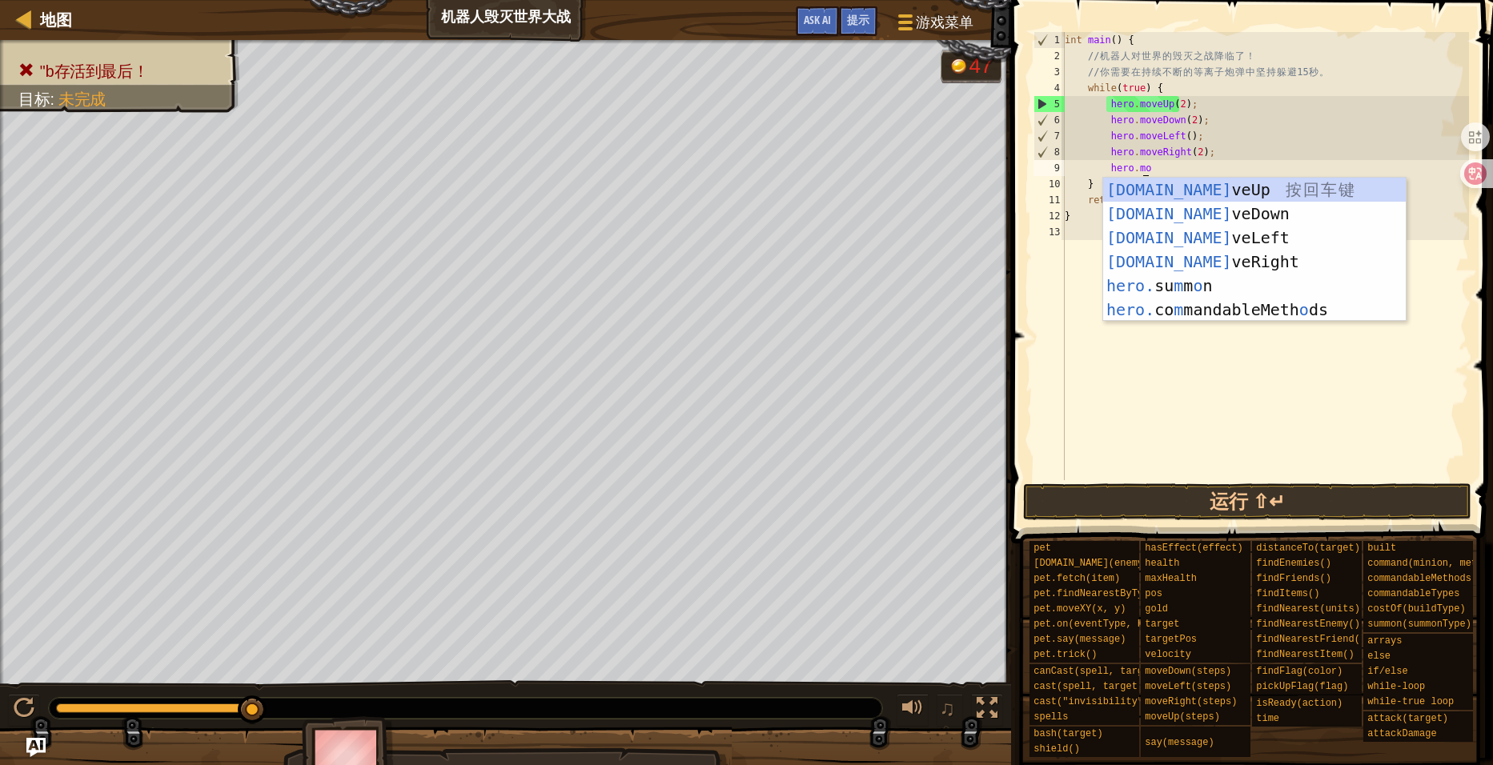
type textarea "hero.mov"
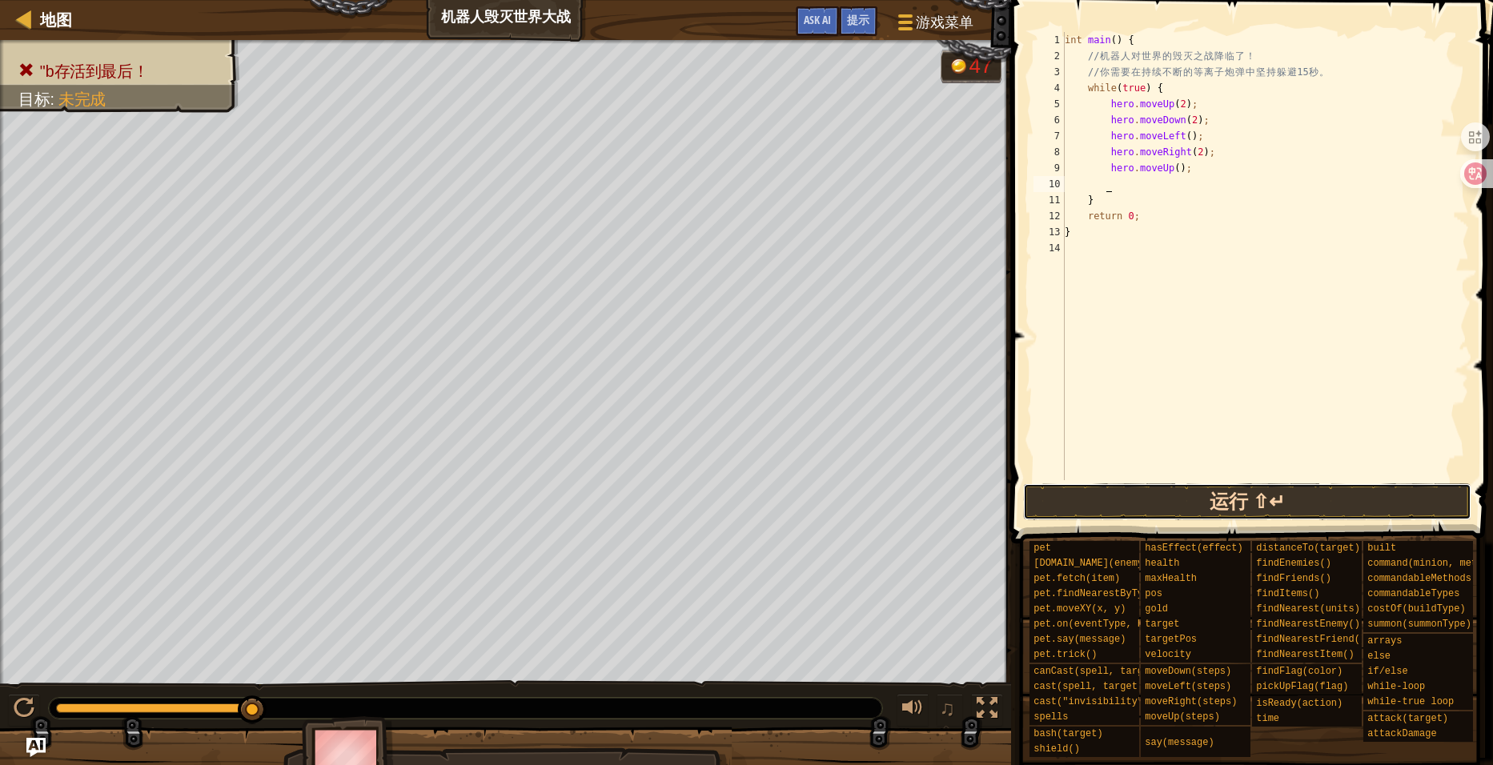
click at [1234, 504] on button "运行 ⇧↵" at bounding box center [1247, 502] width 449 height 37
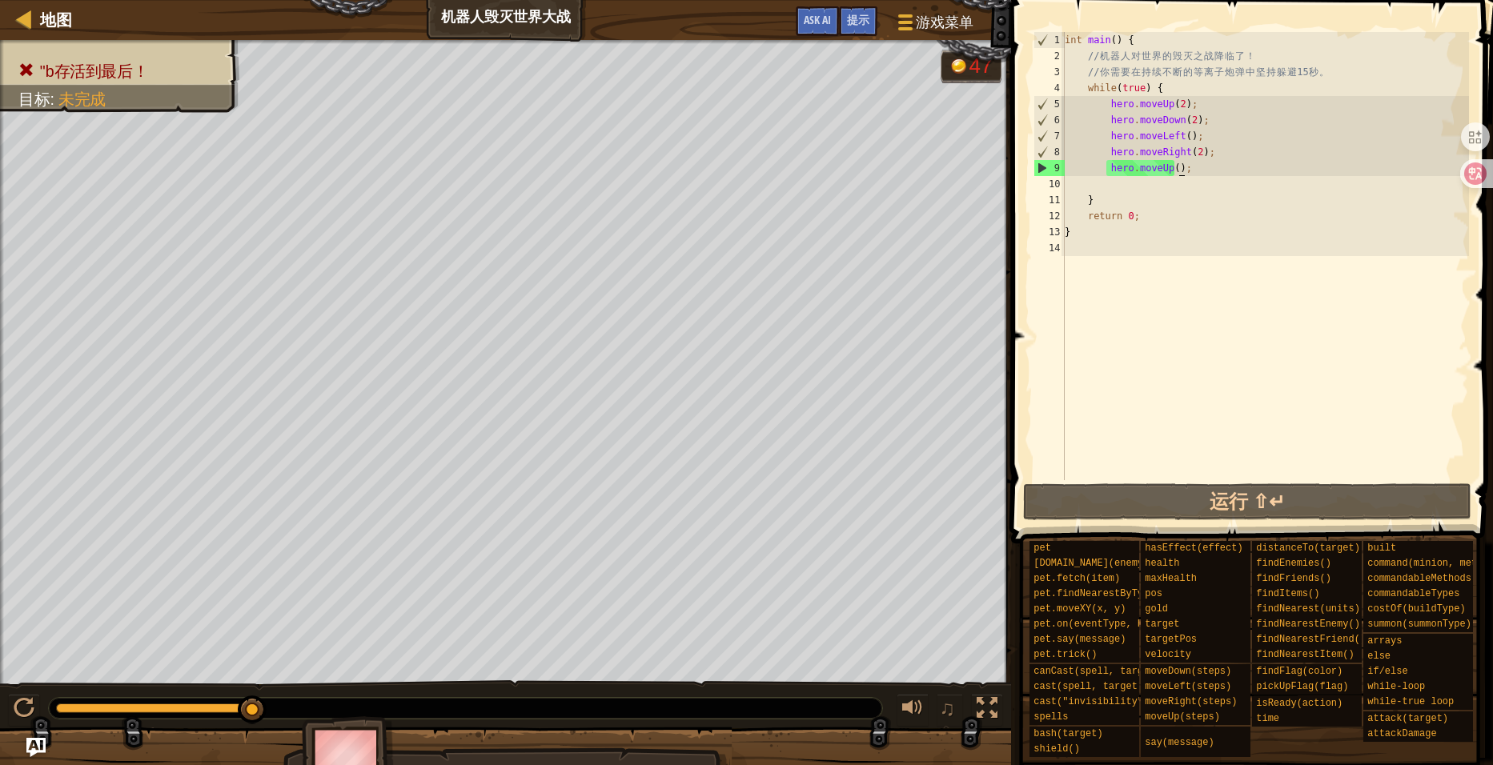
click at [1183, 169] on div "int main ( ) { // 机 器 人 对 世 界 的 毁 灭 之 战 降 临 了 ！ // 你 需 要 在 持 续 不 断 的 等 离 子 炮 弹 …" at bounding box center [1265, 272] width 407 height 480
drag, startPoint x: 1186, startPoint y: 163, endPoint x: 1052, endPoint y: 176, distance: 134.4
click at [1052, 176] on div "hero.moveUp(); 1 2 3 4 5 6 7 8 9 10 11 12 13 14 int main ( ) { // 机 器 人 对 世 界 的…" at bounding box center [1249, 256] width 439 height 448
click at [1187, 153] on div "int main ( ) { // 机 器 人 对 世 界 的 毁 灭 之 战 降 临 了 ！ // 你 需 要 在 持 续 不 断 的 等 离 子 炮 弹 …" at bounding box center [1265, 272] width 407 height 480
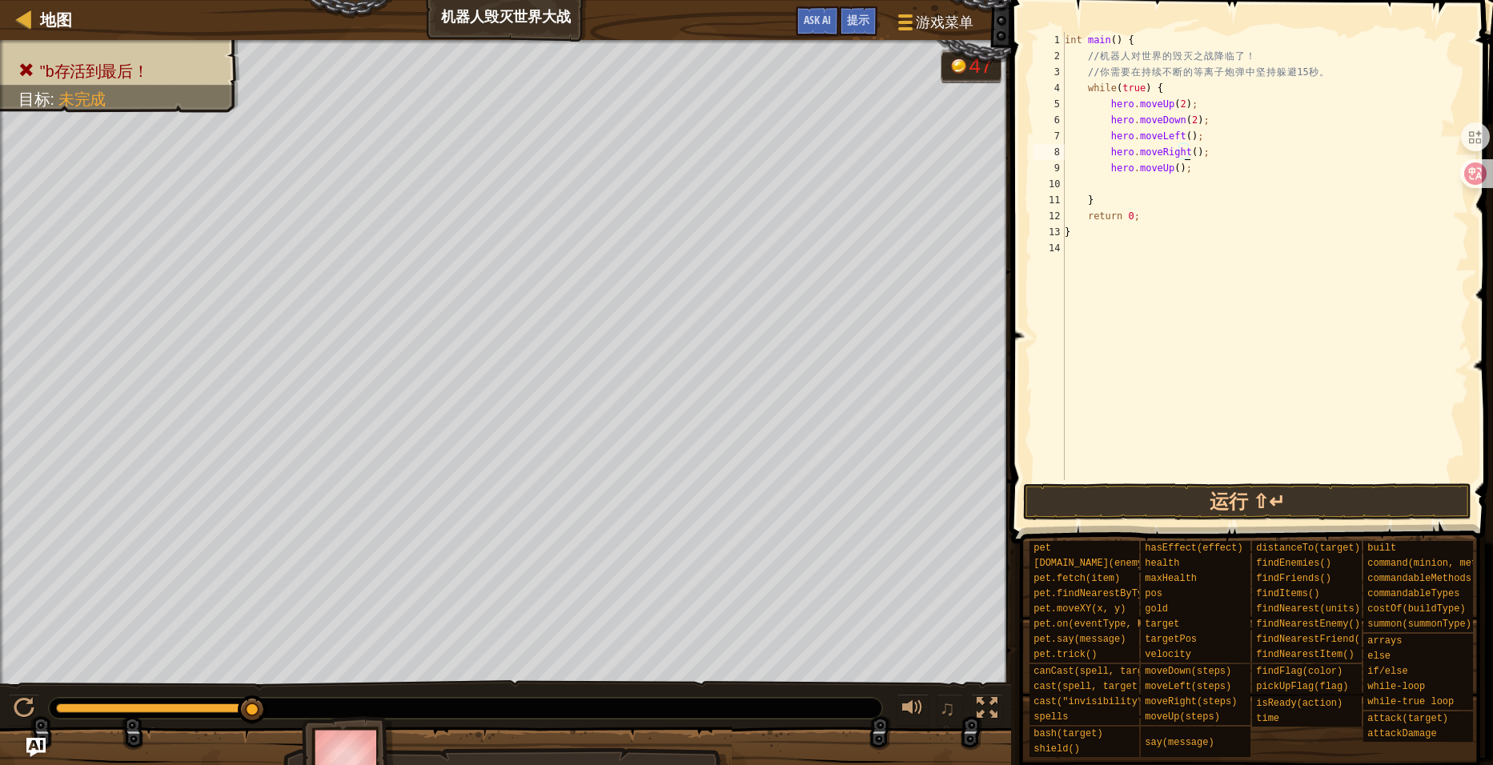
scroll to position [7, 9]
drag, startPoint x: 1207, startPoint y: 161, endPoint x: 1012, endPoint y: 172, distance: 195.7
click at [1012, 172] on div "hero.moveRight(32); 1 2 3 4 5 6 7 8 9 10 11 12 13 14 int main ( ) { // 机 器 人 对 …" at bounding box center [1249, 303] width 487 height 591
type textarea "hero.moveUp();"
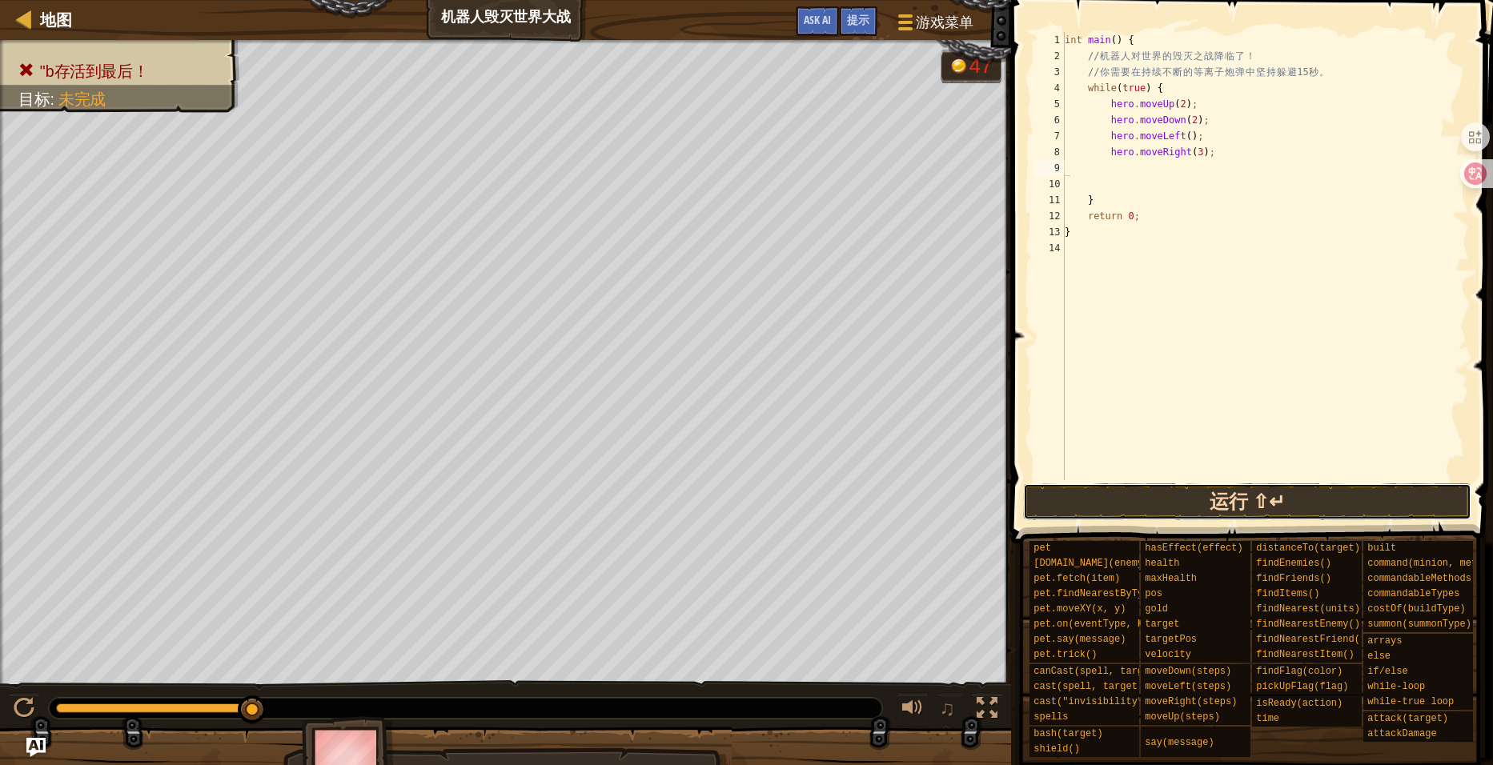
click at [1257, 496] on button "运行 ⇧↵" at bounding box center [1247, 502] width 449 height 37
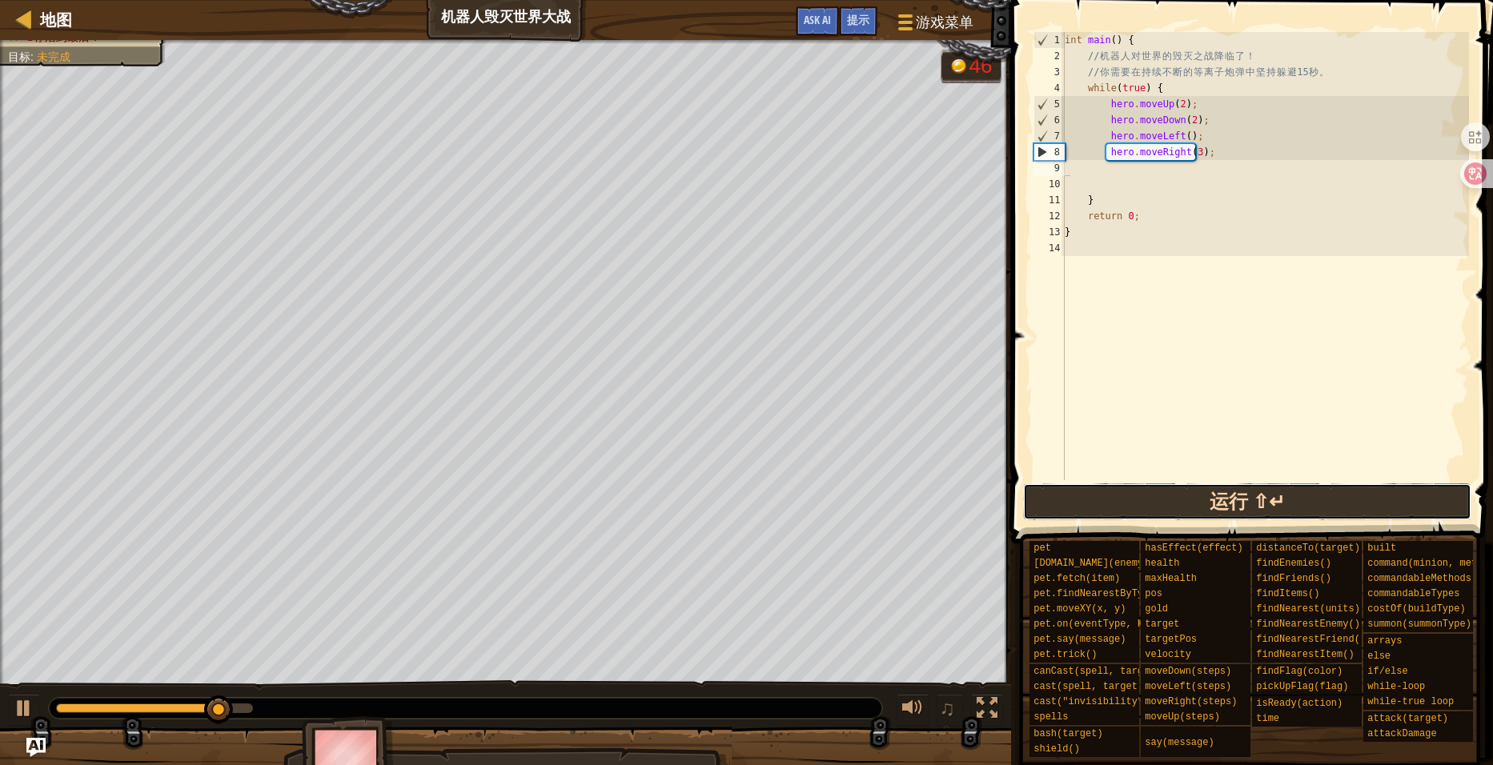
click at [1257, 496] on button "运行 ⇧↵" at bounding box center [1247, 502] width 449 height 37
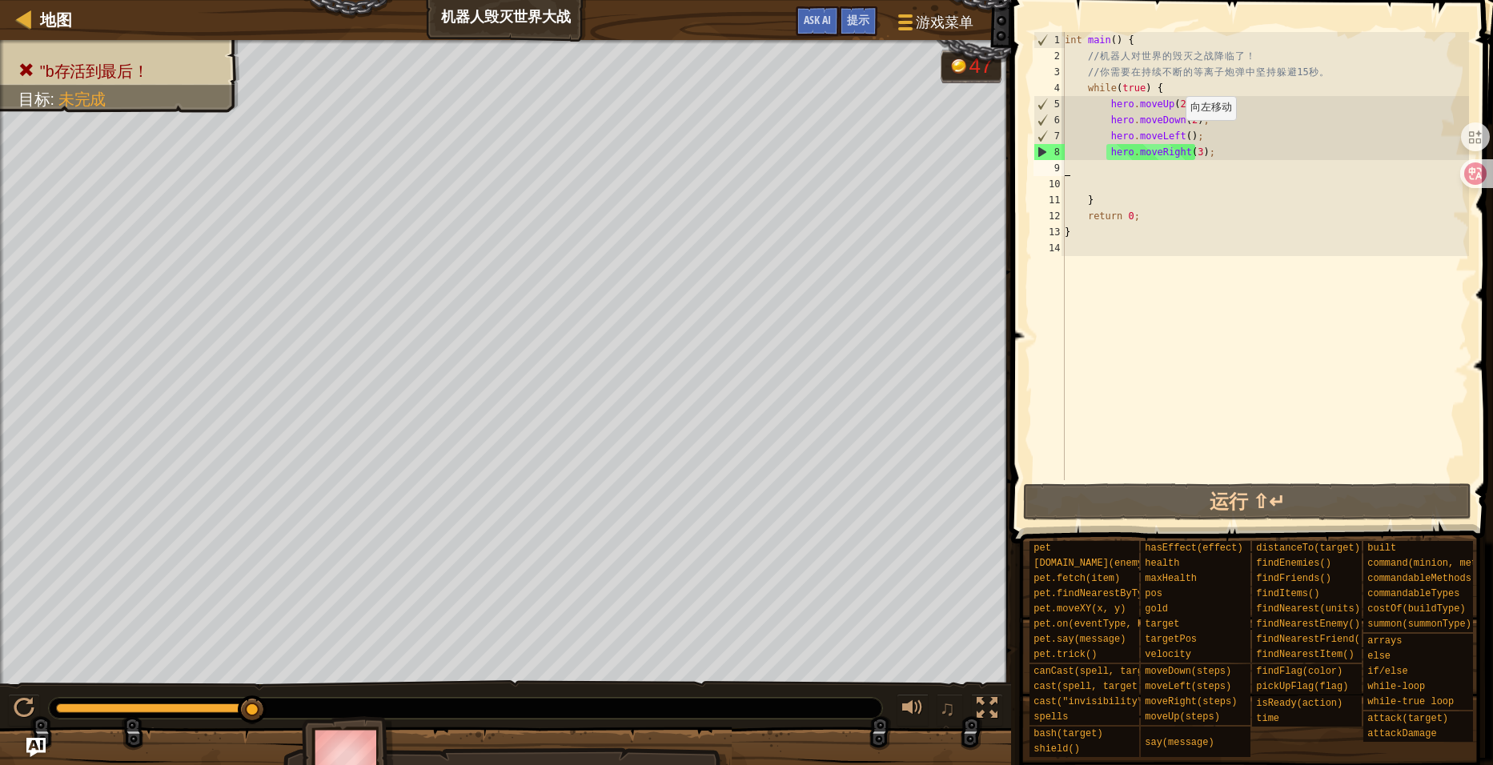
click at [1178, 135] on div "int main ( ) { // 机 器 人 对 世 界 的 毁 灭 之 战 降 临 了 ！ // 你 需 要 在 持 续 不 断 的 等 离 子 炮 弹 …" at bounding box center [1265, 272] width 407 height 480
click at [1180, 135] on div "int main ( ) { // 机 器 人 对 世 界 的 毁 灭 之 战 降 临 了 ！ // 你 需 要 在 持 续 不 断 的 等 离 子 炮 弹 …" at bounding box center [1265, 272] width 407 height 480
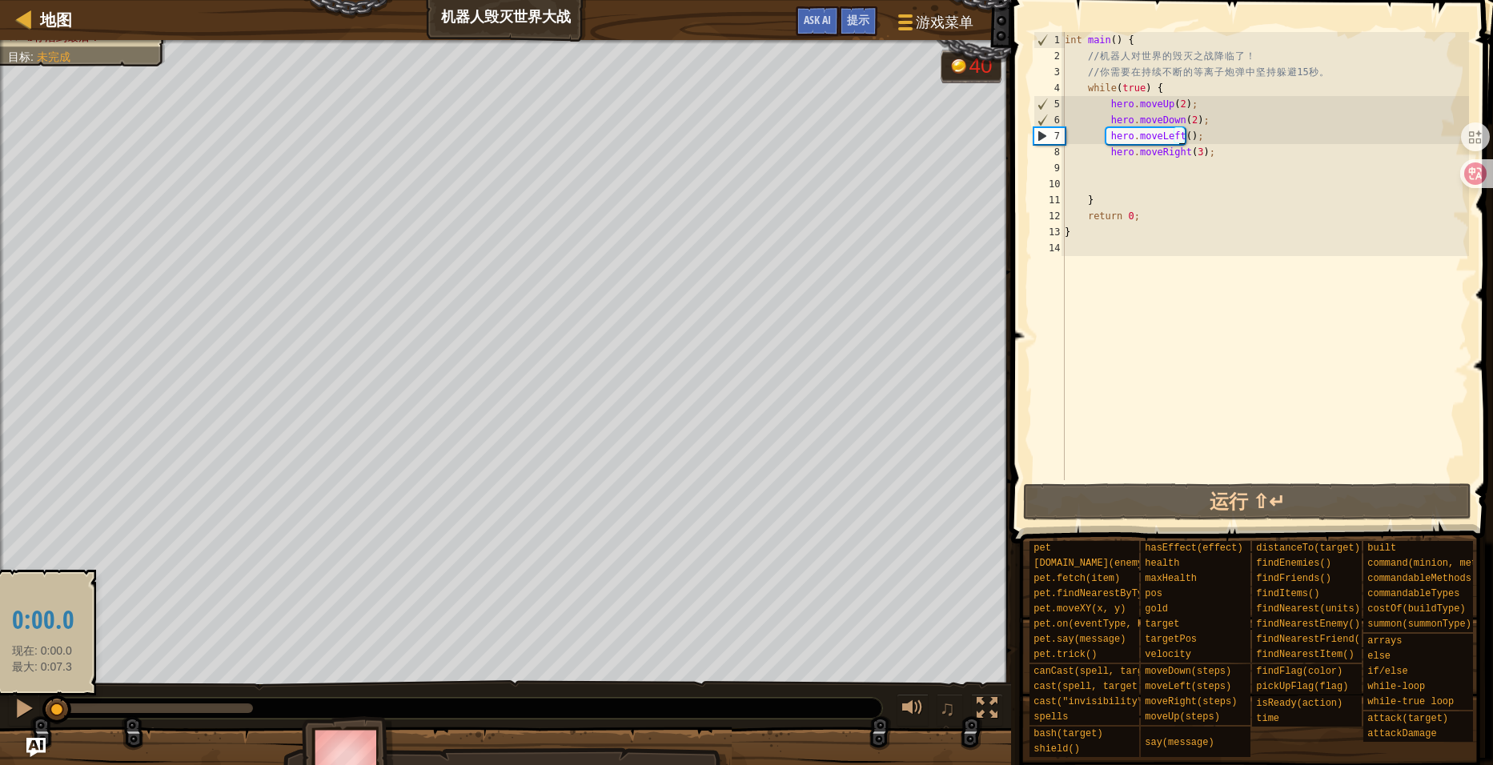
drag, startPoint x: 155, startPoint y: 708, endPoint x: 42, endPoint y: 704, distance: 112.9
click at [42, 704] on div at bounding box center [56, 710] width 29 height 29
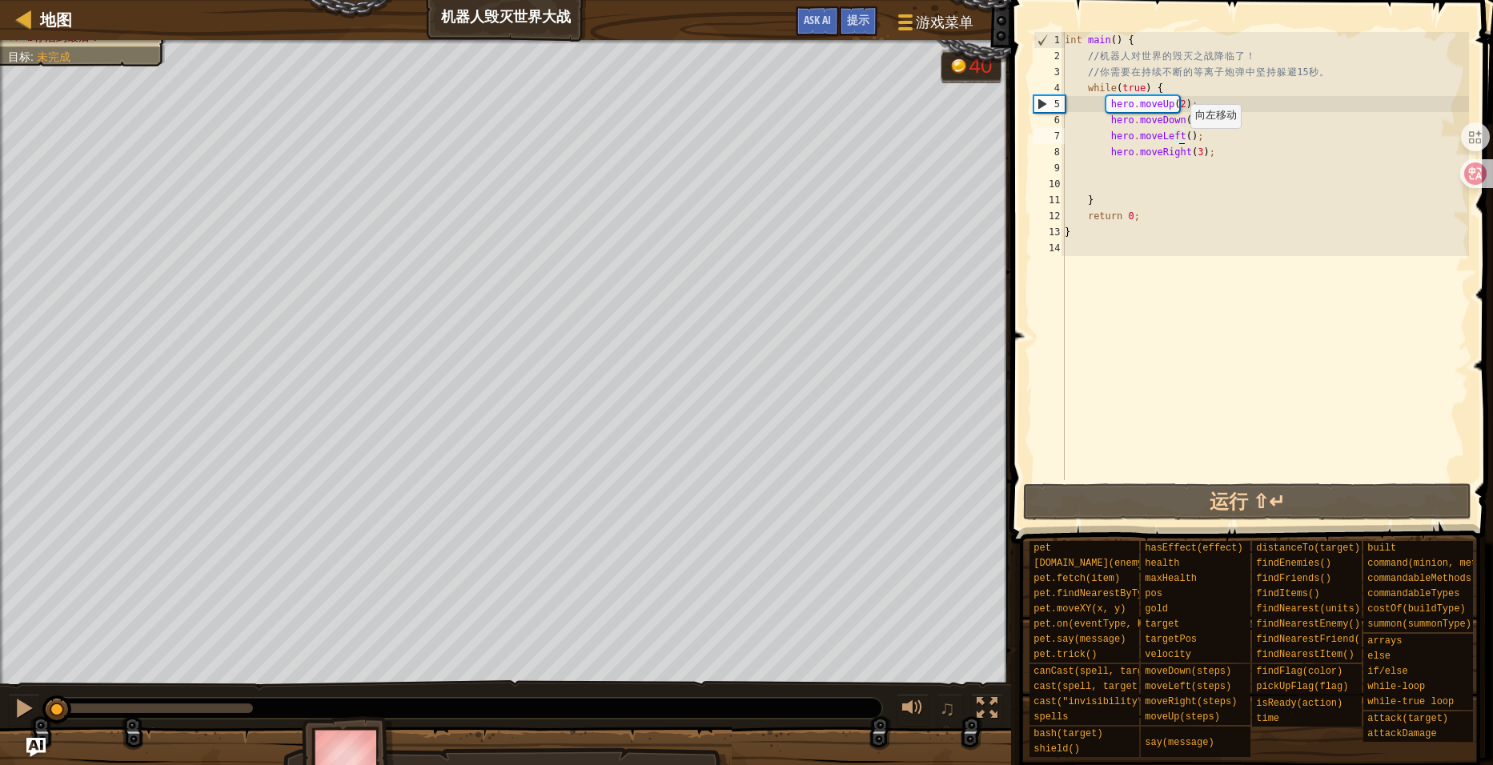
scroll to position [7, 9]
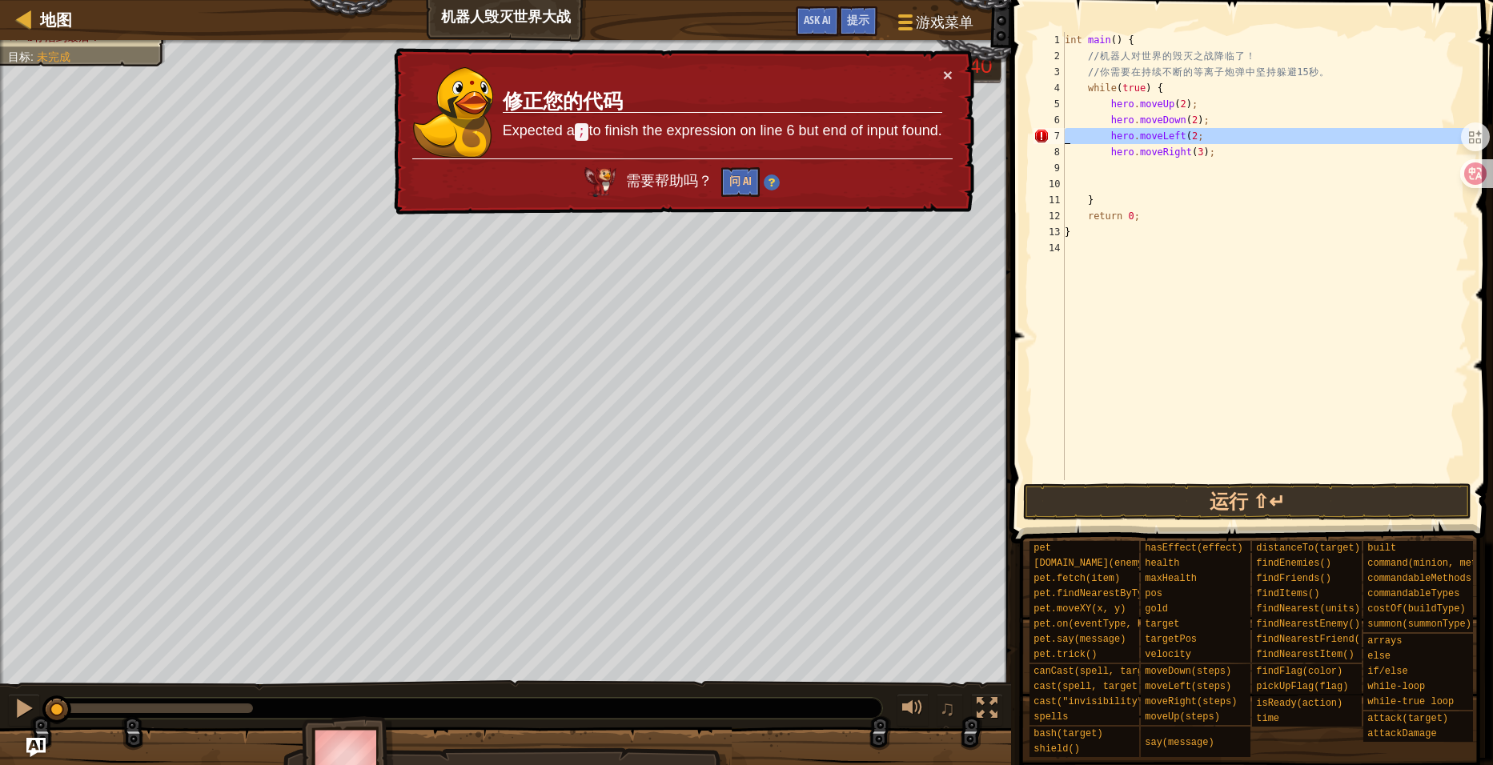
click at [1038, 129] on div "7" at bounding box center [1049, 136] width 31 height 16
click at [949, 70] on button "×" at bounding box center [947, 73] width 10 height 17
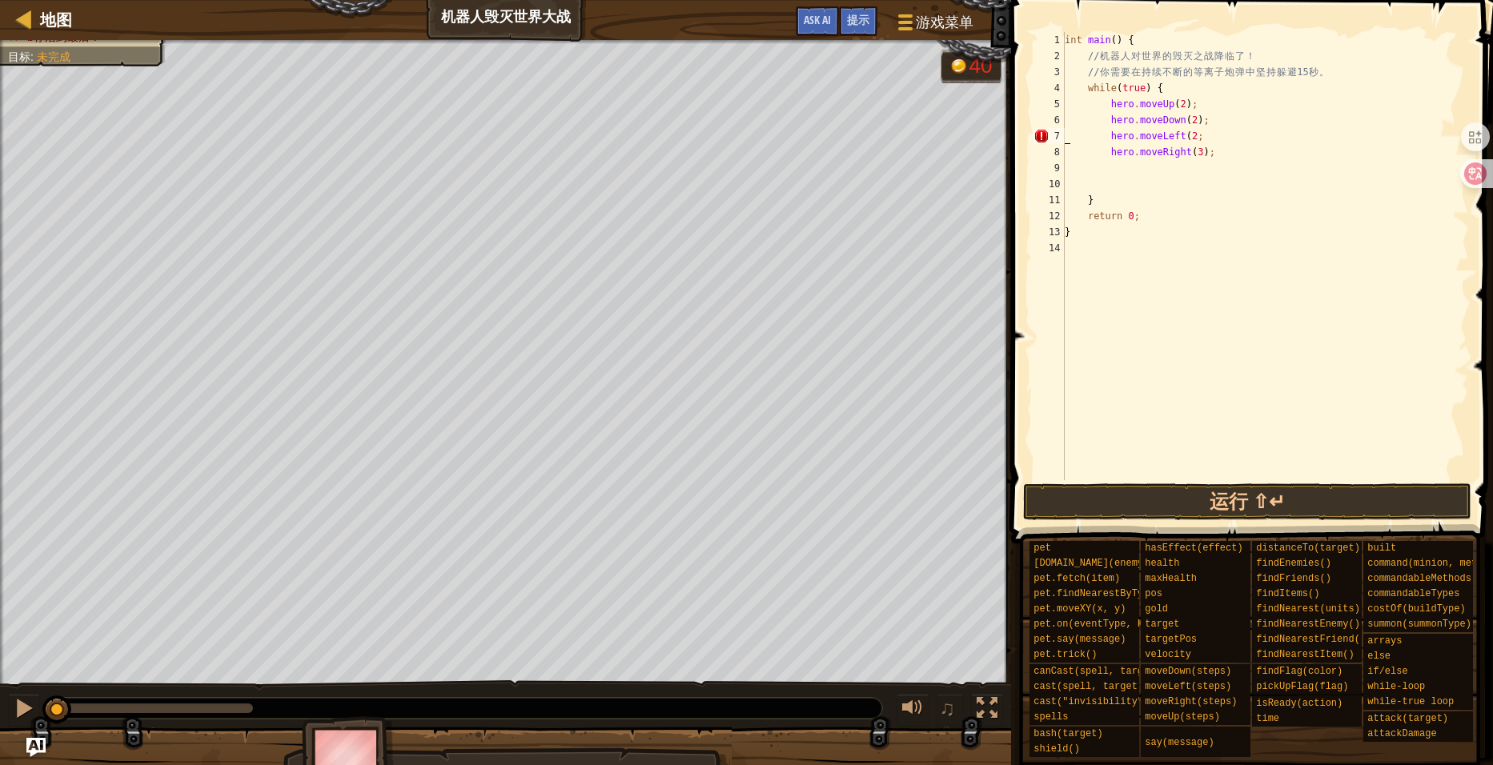
click at [1194, 136] on div "int main ( ) { // 机 器 人 对 世 界 的 毁 灭 之 战 降 临 了 ！ // 你 需 要 在 持 续 不 断 的 等 离 子 炮 弹 …" at bounding box center [1265, 272] width 407 height 480
click at [1226, 496] on button "运行 ⇧↵" at bounding box center [1247, 502] width 449 height 37
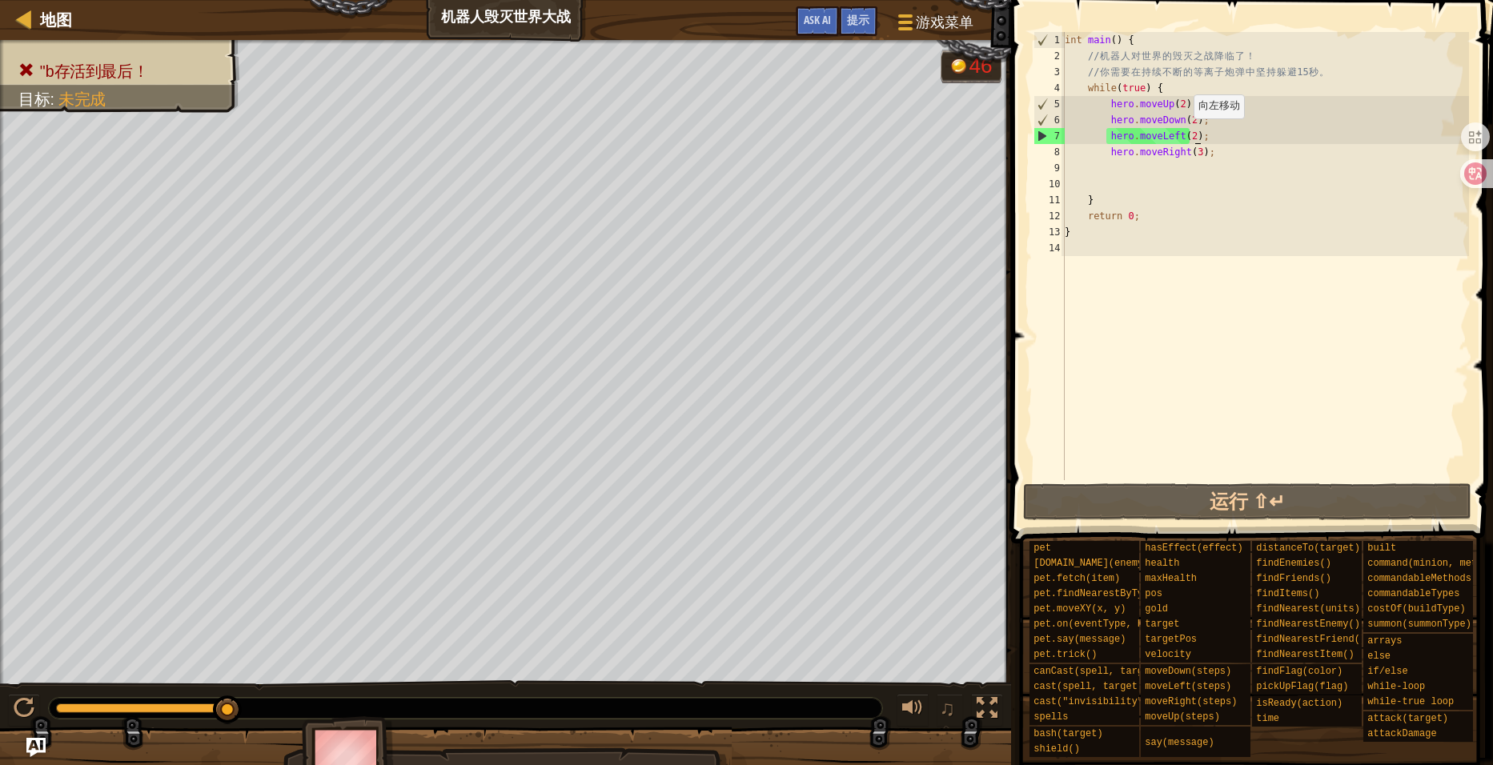
click at [1184, 134] on div "int main ( ) { // 机 器 人 对 世 界 的 毁 灭 之 战 降 临 了 ！ // 你 需 要 在 持 续 不 断 的 等 离 子 炮 弹 …" at bounding box center [1265, 272] width 407 height 480
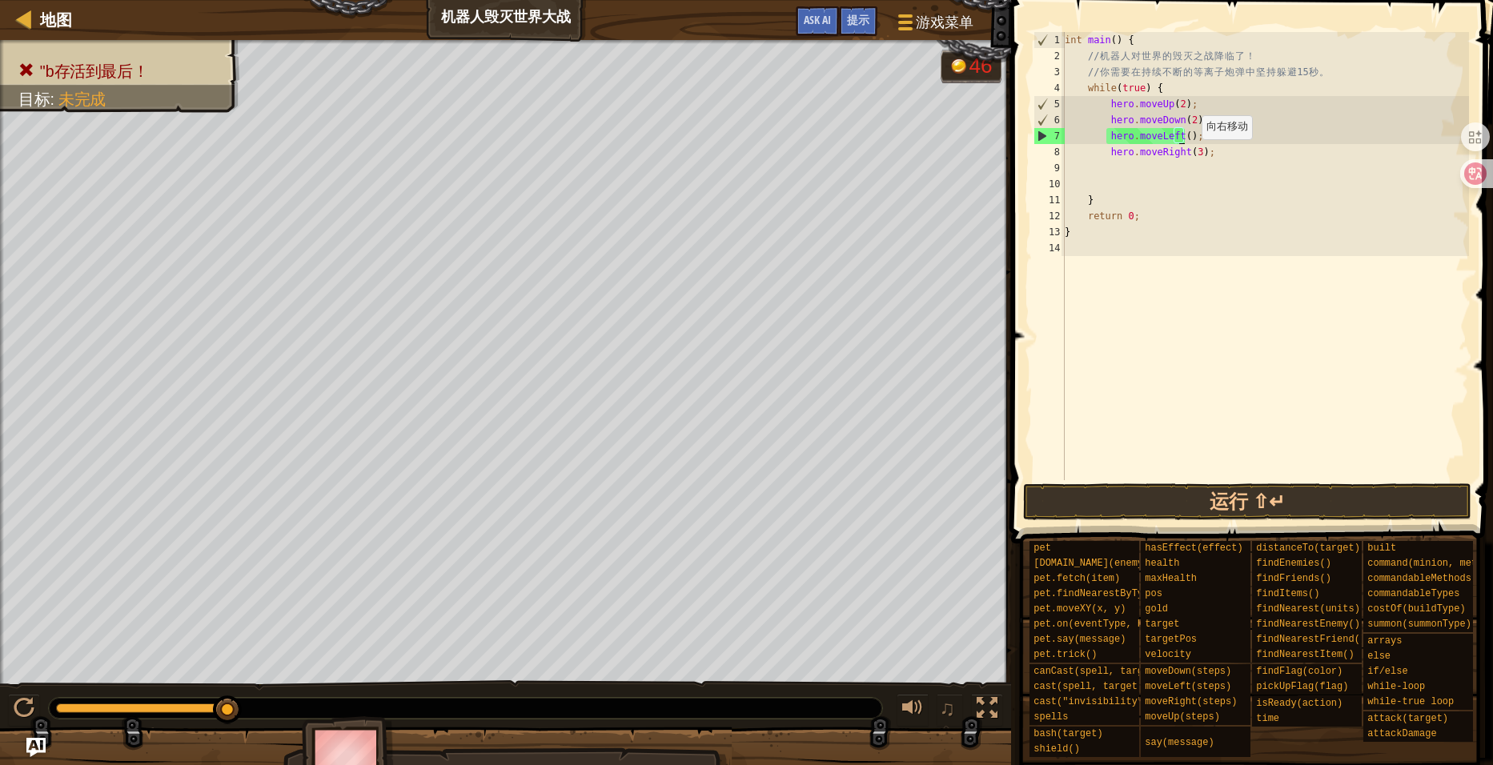
click at [1190, 154] on div "int main ( ) { // 机 器 人 对 世 界 的 毁 灭 之 战 降 临 了 ！ // 你 需 要 在 持 续 不 断 的 等 离 子 炮 弹 …" at bounding box center [1265, 272] width 407 height 480
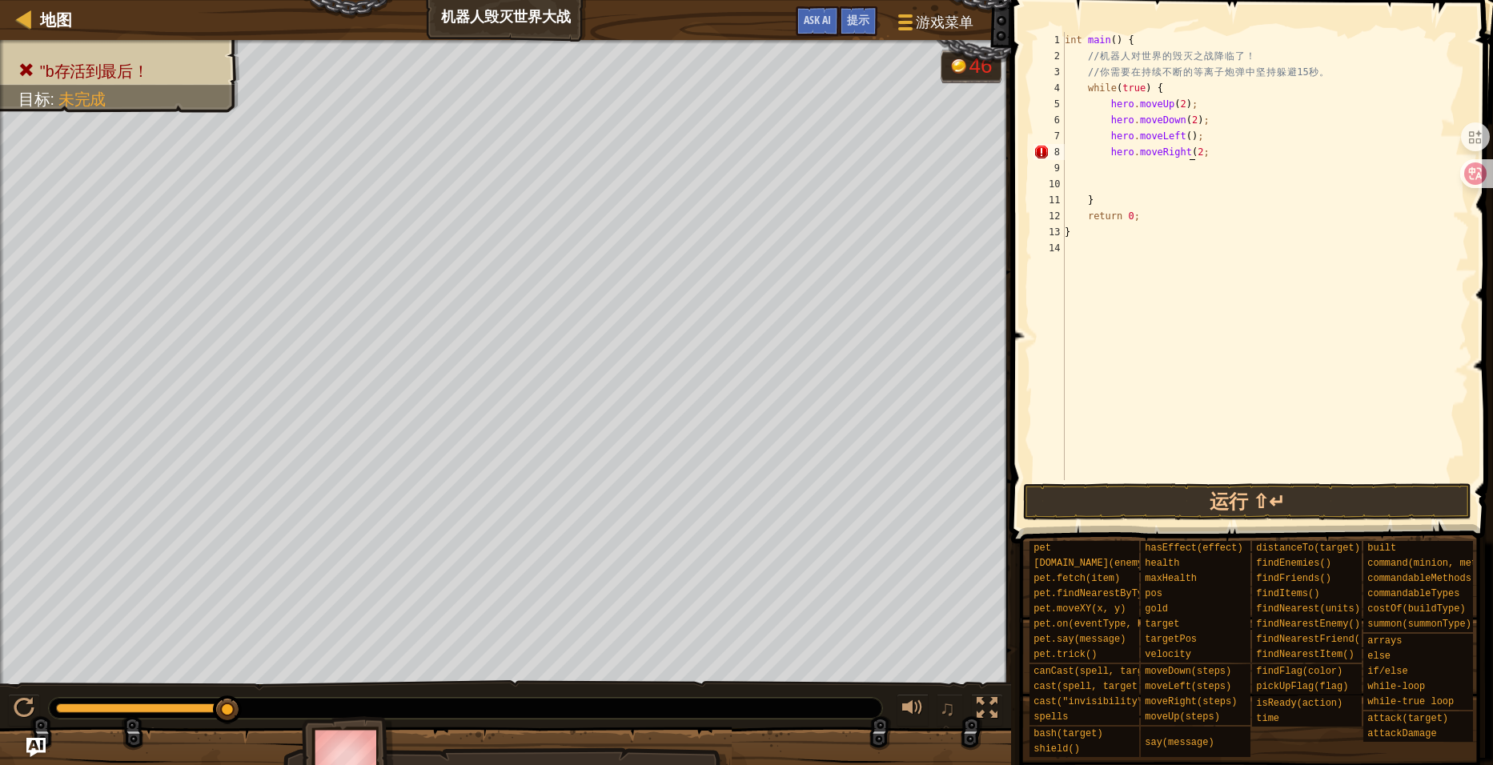
scroll to position [7, 10]
click at [1217, 502] on button "运行 ⇧↵" at bounding box center [1247, 502] width 449 height 37
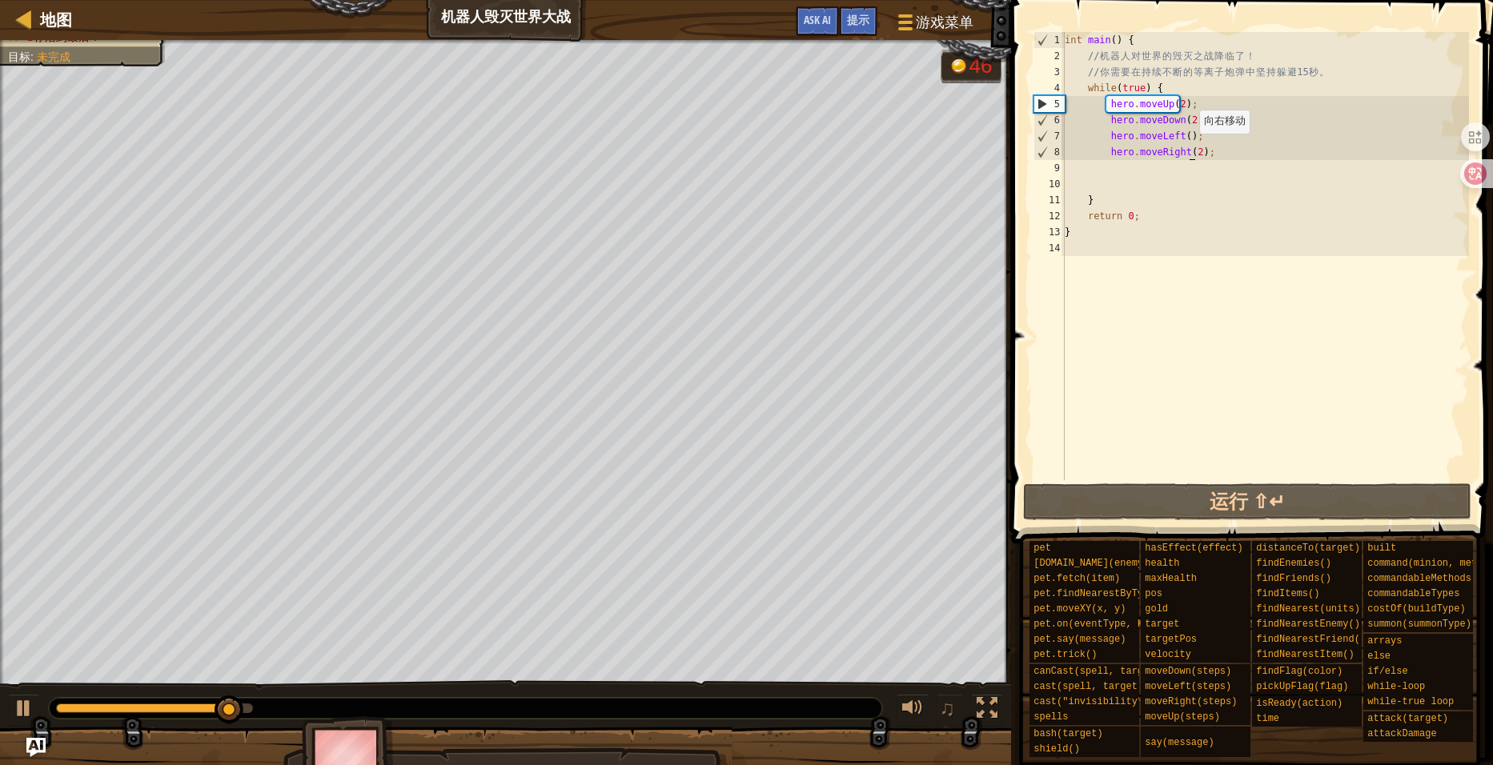
click at [1190, 150] on div "int main ( ) { // 机 器 人 对 世 界 的 毁 灭 之 战 降 临 了 ！ // 你 需 要 在 持 续 不 断 的 等 离 子 炮 弹 …" at bounding box center [1265, 272] width 407 height 480
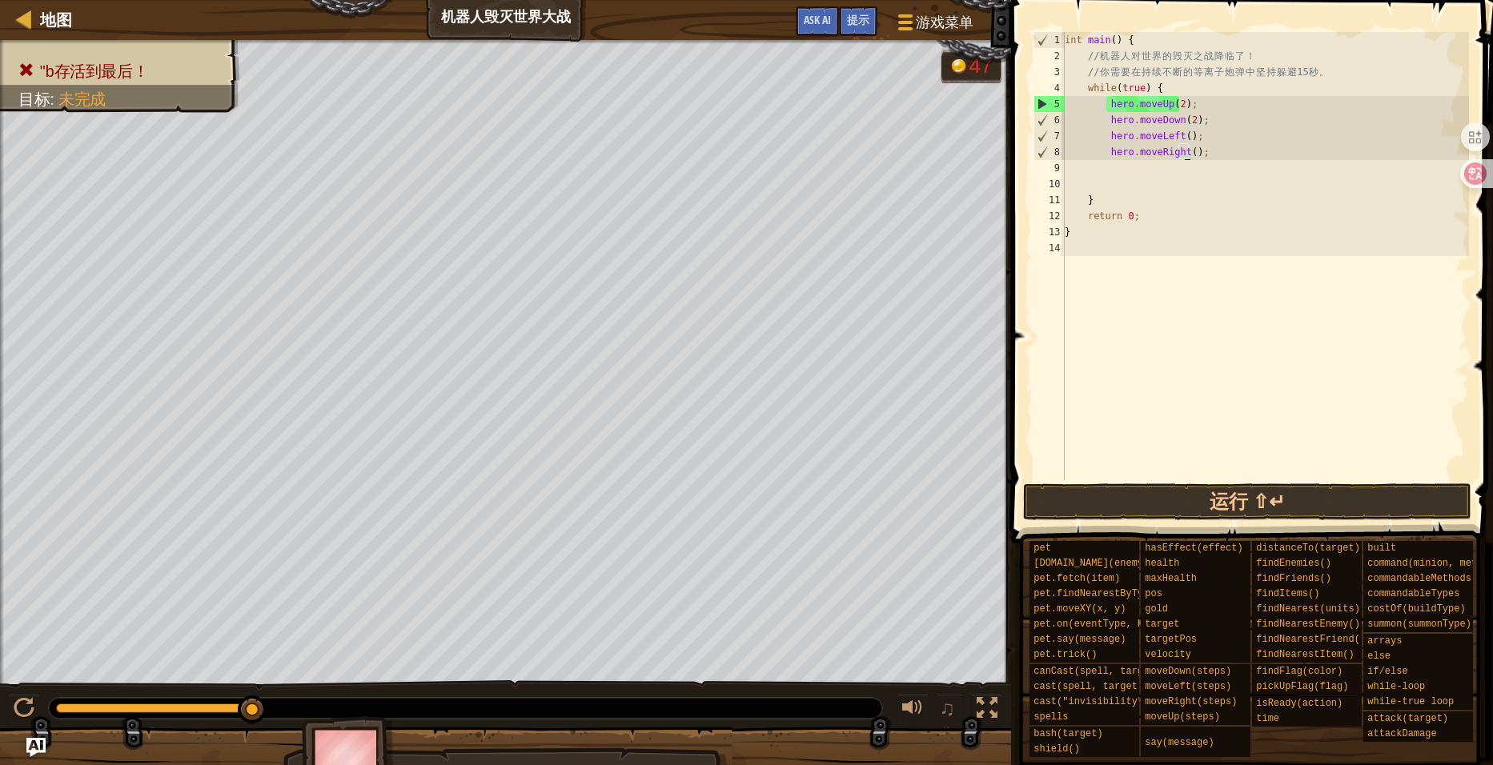
scroll to position [7, 9]
click at [1217, 497] on button "运行 ⇧↵" at bounding box center [1247, 502] width 449 height 37
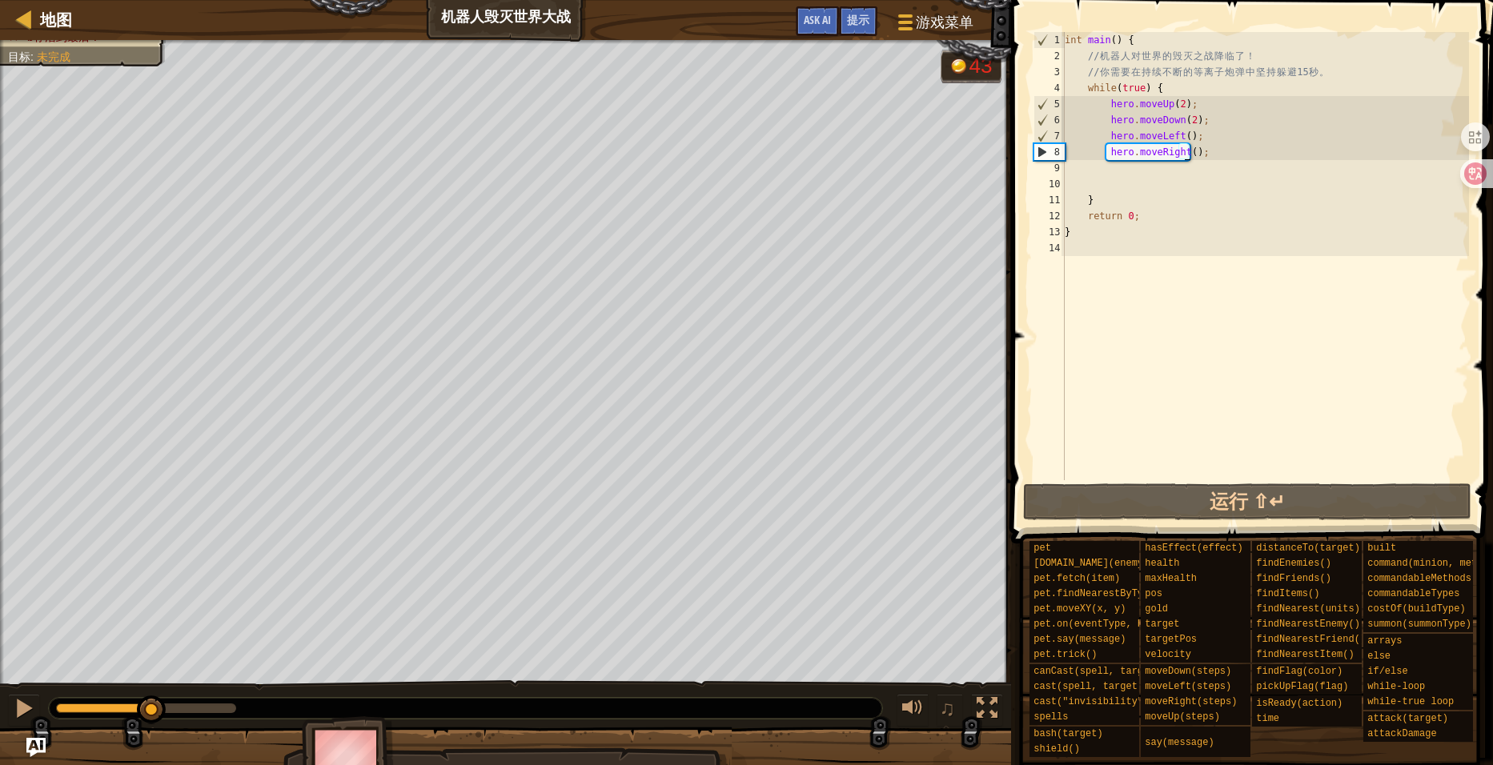
drag, startPoint x: 238, startPoint y: 713, endPoint x: 152, endPoint y: 734, distance: 88.2
click at [152, 734] on div ""b存活到最后！ 目标 : 未完成 G reen B lack V iolet 43 ♫ 雷公爵 2981 x: 39 y: 34 x: 40 y: 34" at bounding box center [746, 416] width 1493 height 753
click at [1161, 95] on div "int main ( ) { // 机 器 人 对 世 界 的 毁 灭 之 战 降 临 了 ！ // 你 需 要 在 持 续 不 断 的 等 离 子 炮 弹 …" at bounding box center [1265, 272] width 407 height 480
click at [1157, 93] on div "int main ( ) { // 机 器 人 对 世 界 的 毁 灭 之 战 降 临 了 ！ // 你 需 要 在 持 续 不 断 的 等 离 子 炮 弹 …" at bounding box center [1265, 272] width 407 height 480
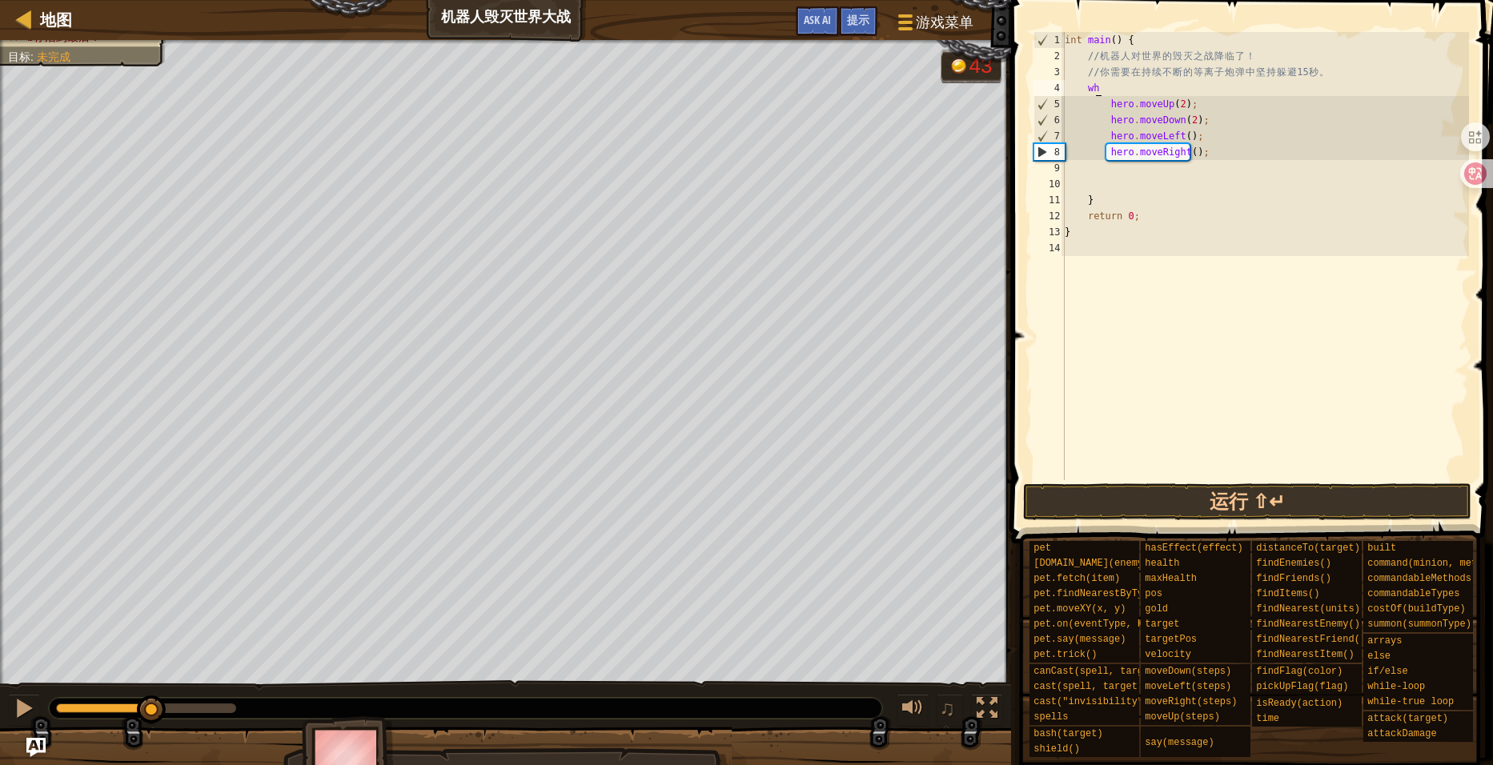
type textarea "w"
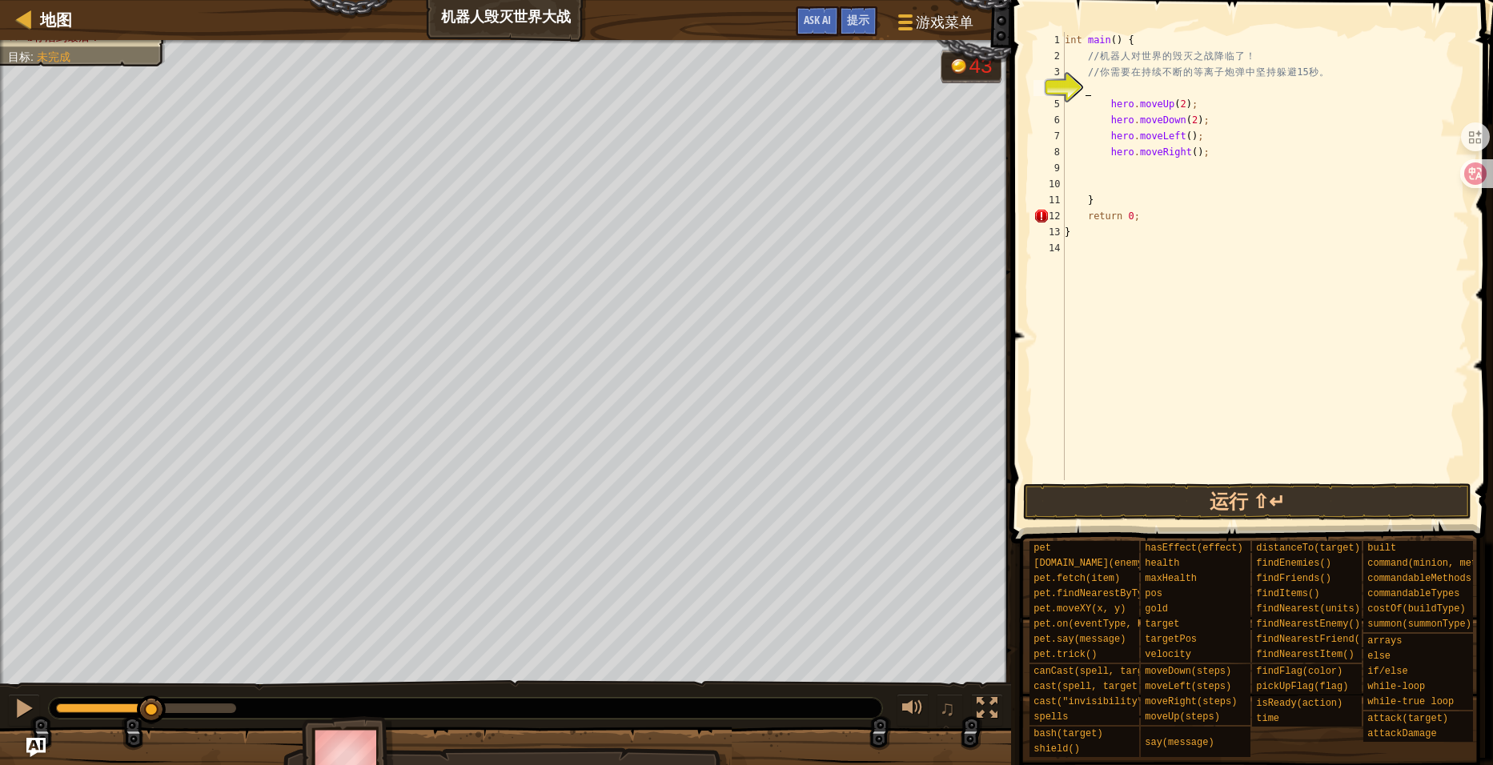
click at [1118, 202] on div "int main ( ) { // 机 器 人 对 世 界 的 毁 灭 之 战 降 临 了 ！ // 你 需 要 在 持 续 不 断 的 等 离 子 炮 弹 …" at bounding box center [1265, 272] width 407 height 480
type textarea "}"
click at [1190, 496] on button "运行 ⇧↵" at bounding box center [1247, 502] width 449 height 37
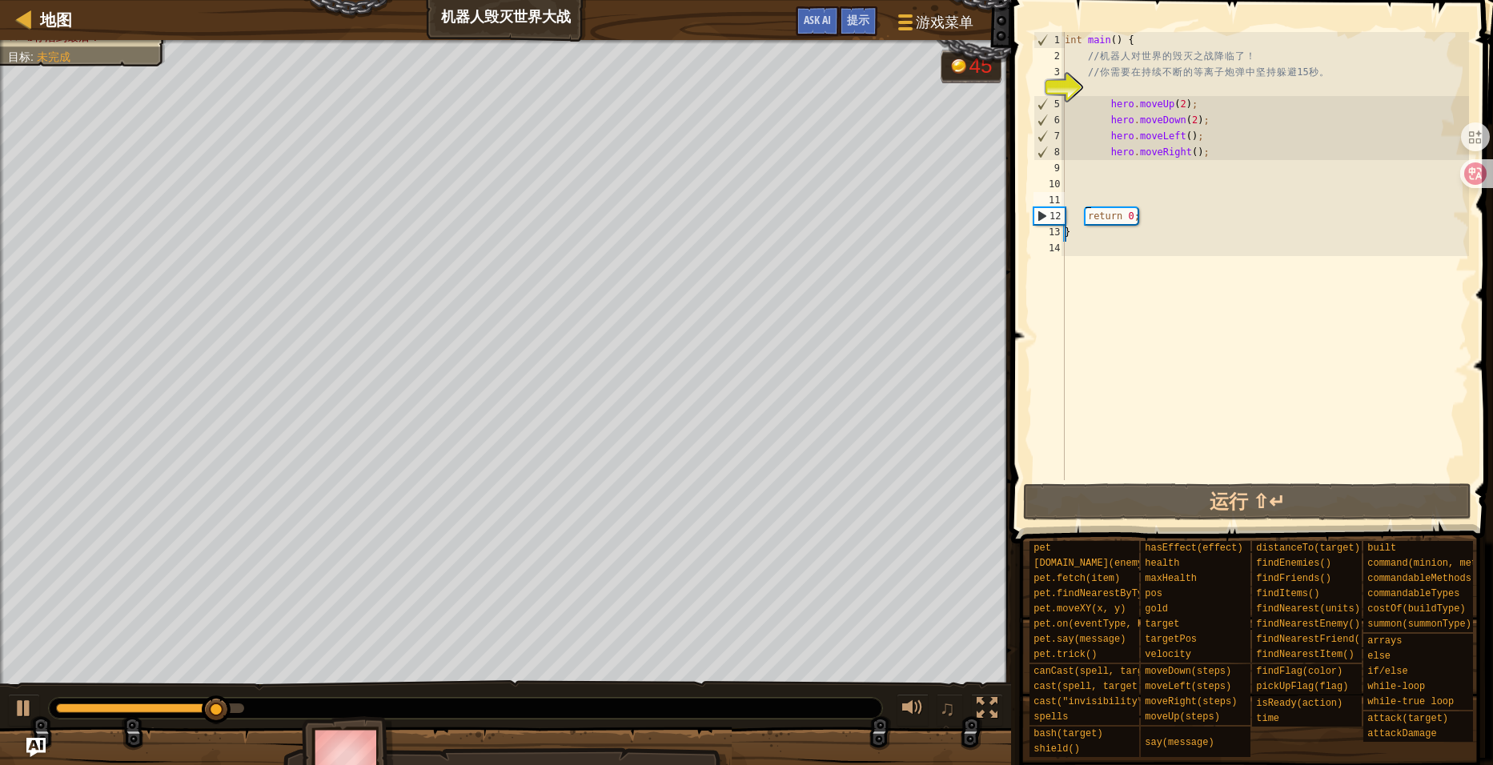
click at [1213, 155] on div "int main ( ) { // 机 器 人 对 世 界 的 毁 灭 之 战 降 临 了 ！ // 你 需 要 在 持 续 不 断 的 等 离 子 炮 弹 …" at bounding box center [1265, 272] width 407 height 480
type textarea "hero.moveRight();"
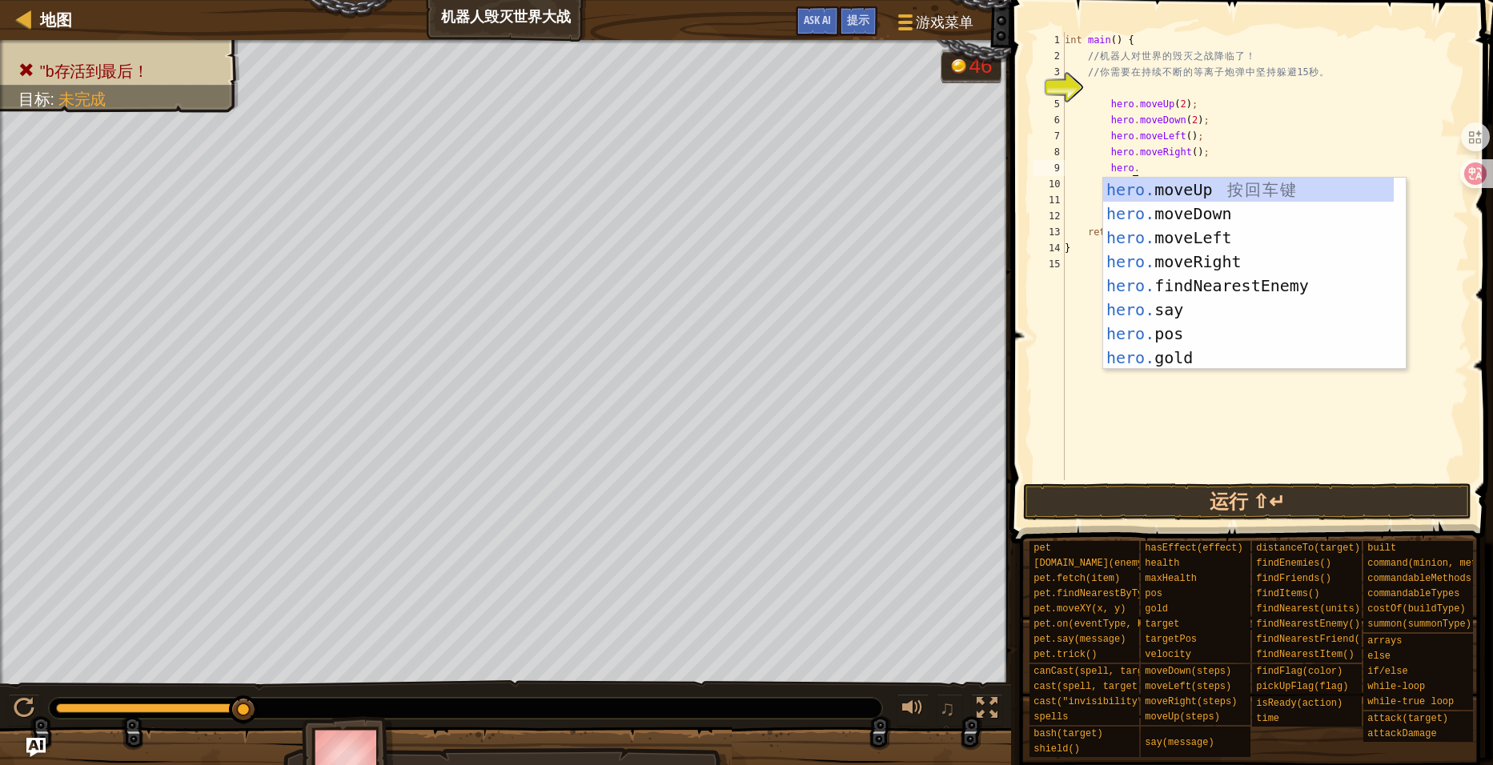
type textarea "[DOMAIN_NAME]"
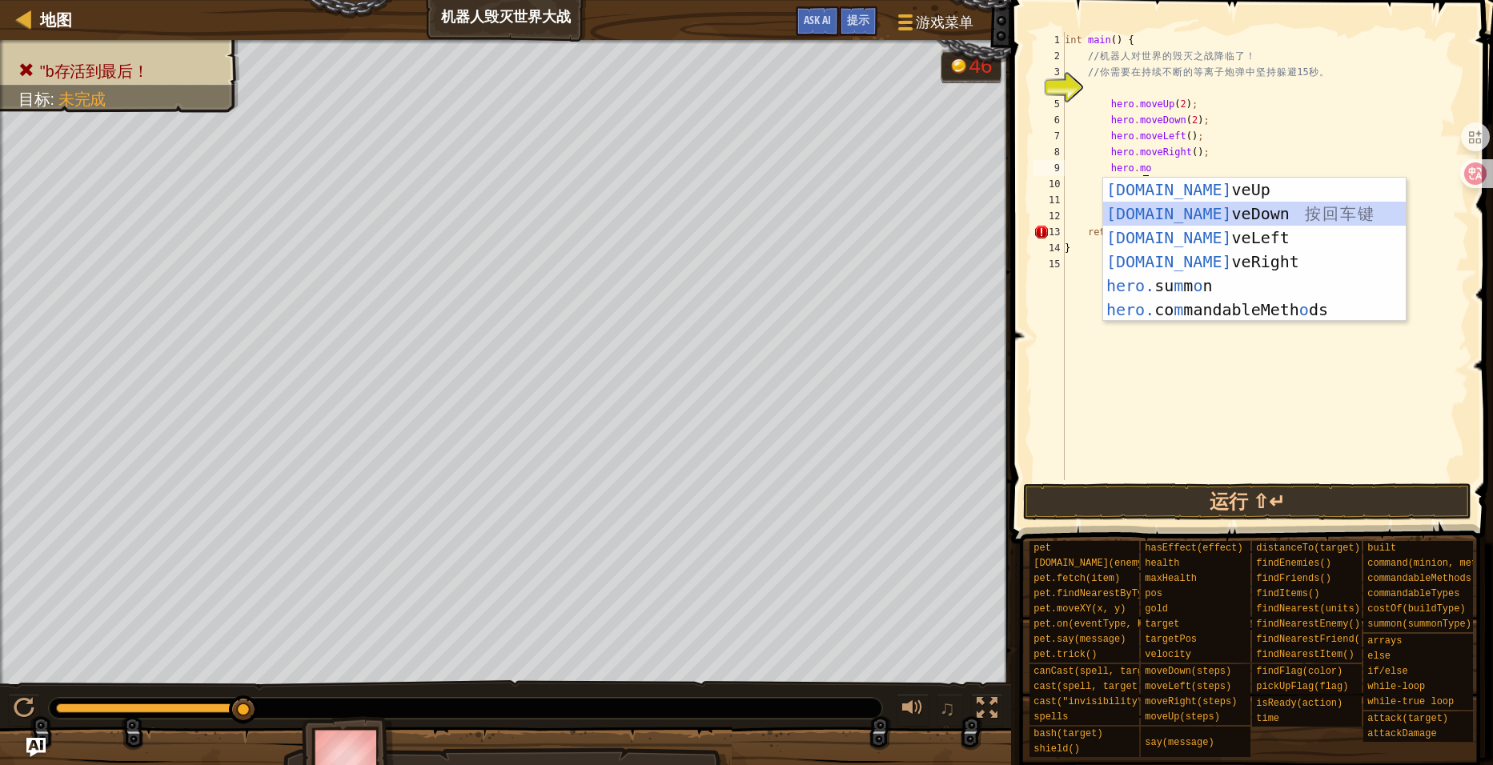
scroll to position [7, 2]
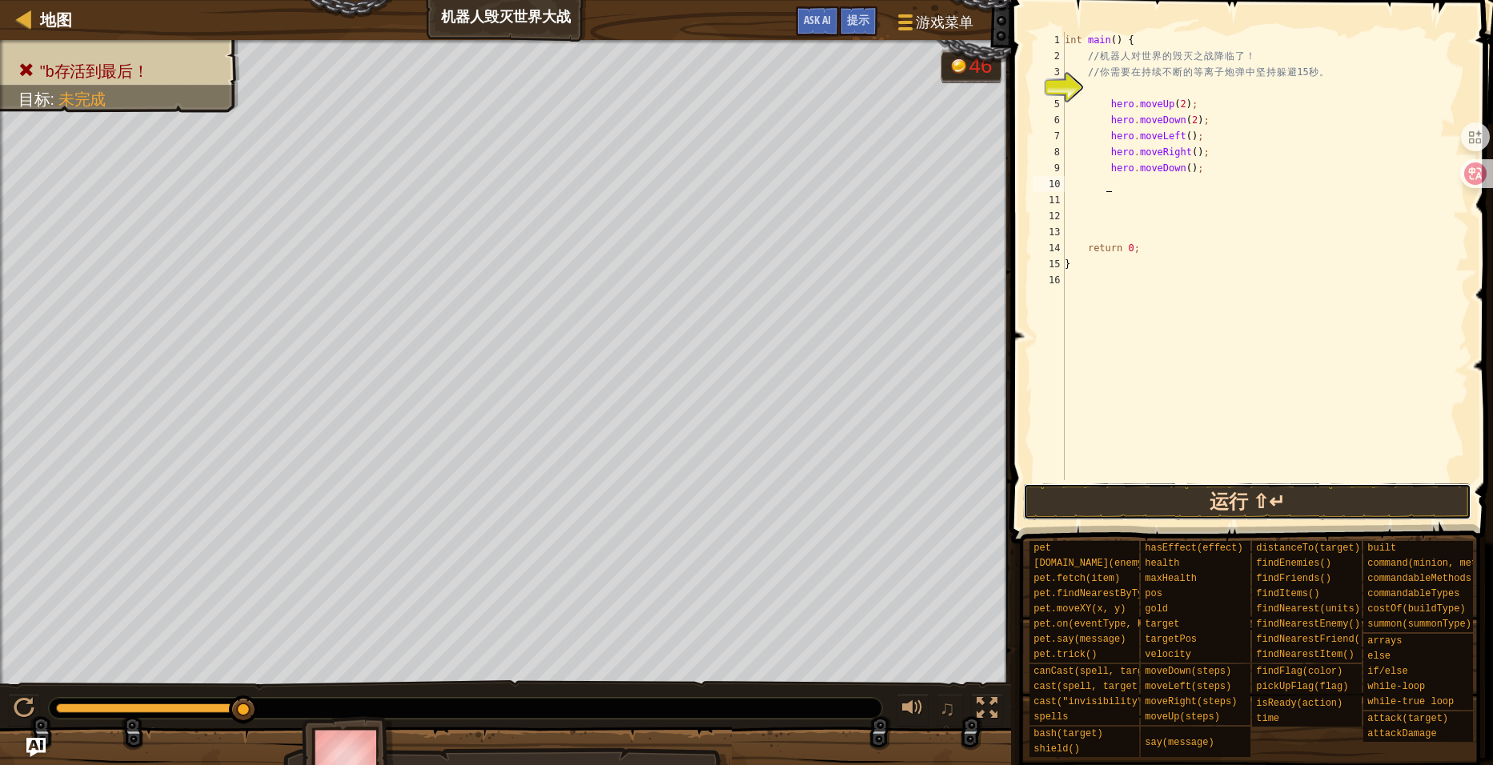
click at [1226, 486] on button "运行 ⇧↵" at bounding box center [1247, 502] width 449 height 37
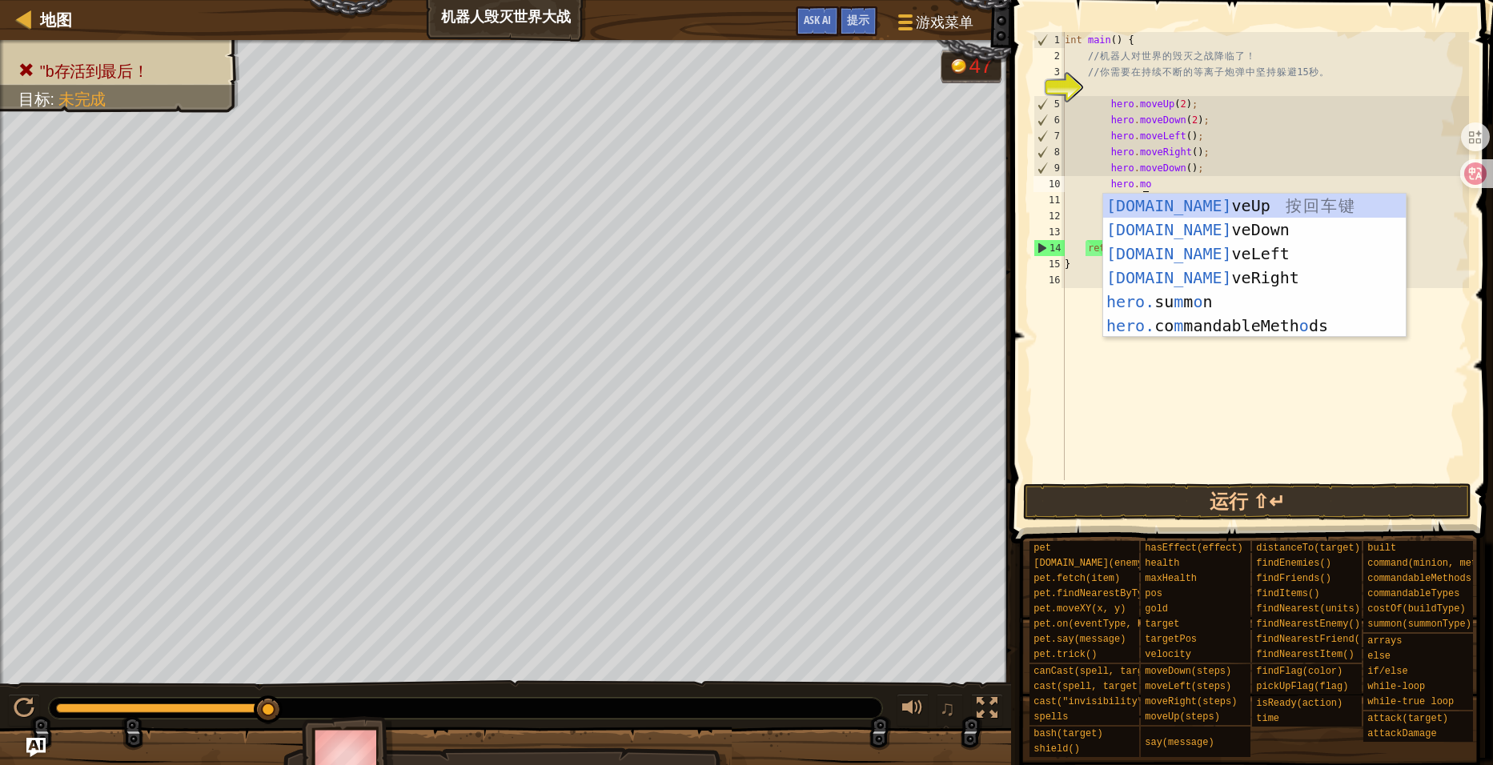
type textarea "hero.mov"
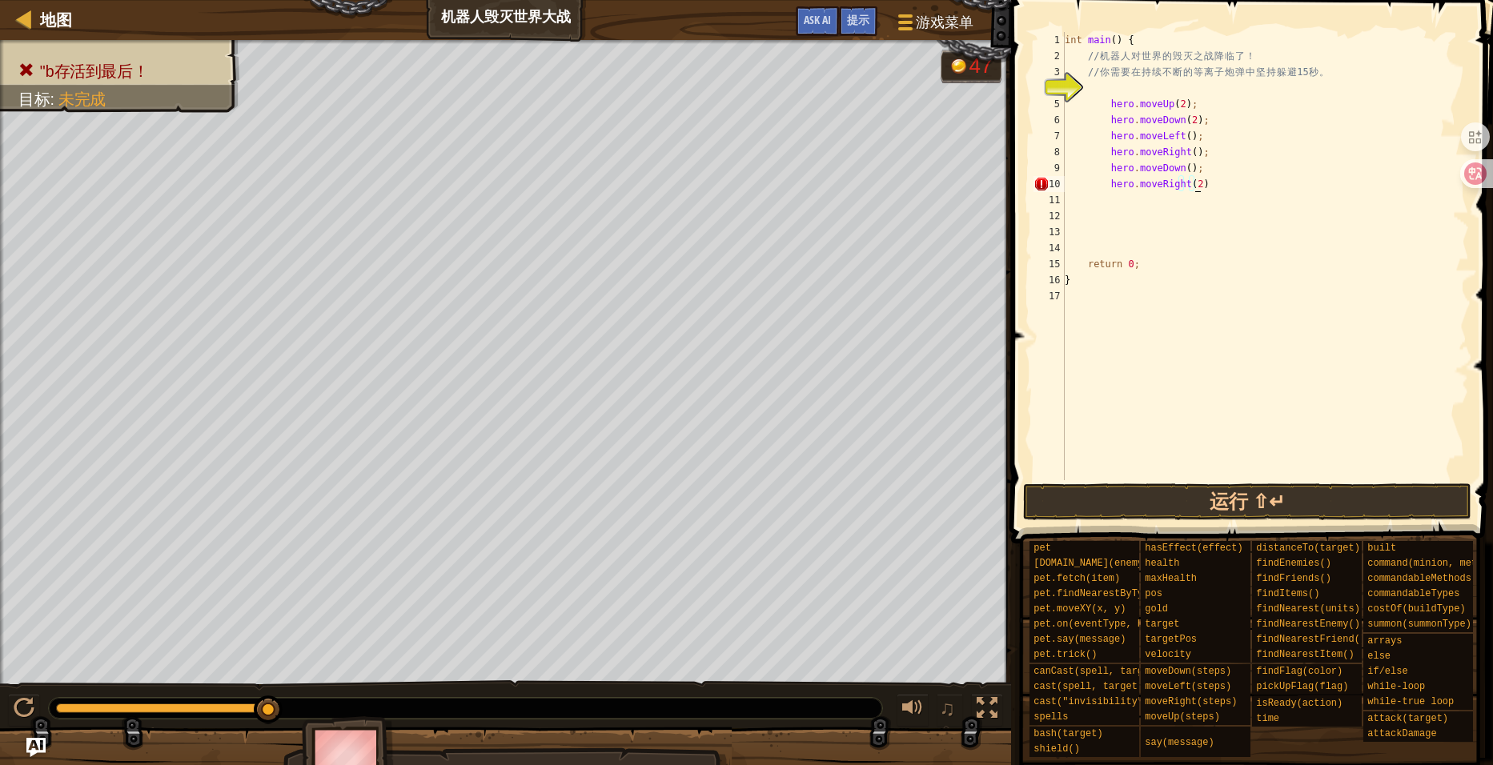
scroll to position [7, 10]
click at [1242, 489] on button "运行 ⇧↵" at bounding box center [1247, 502] width 449 height 37
type textarea "hero.moveRight(2);"
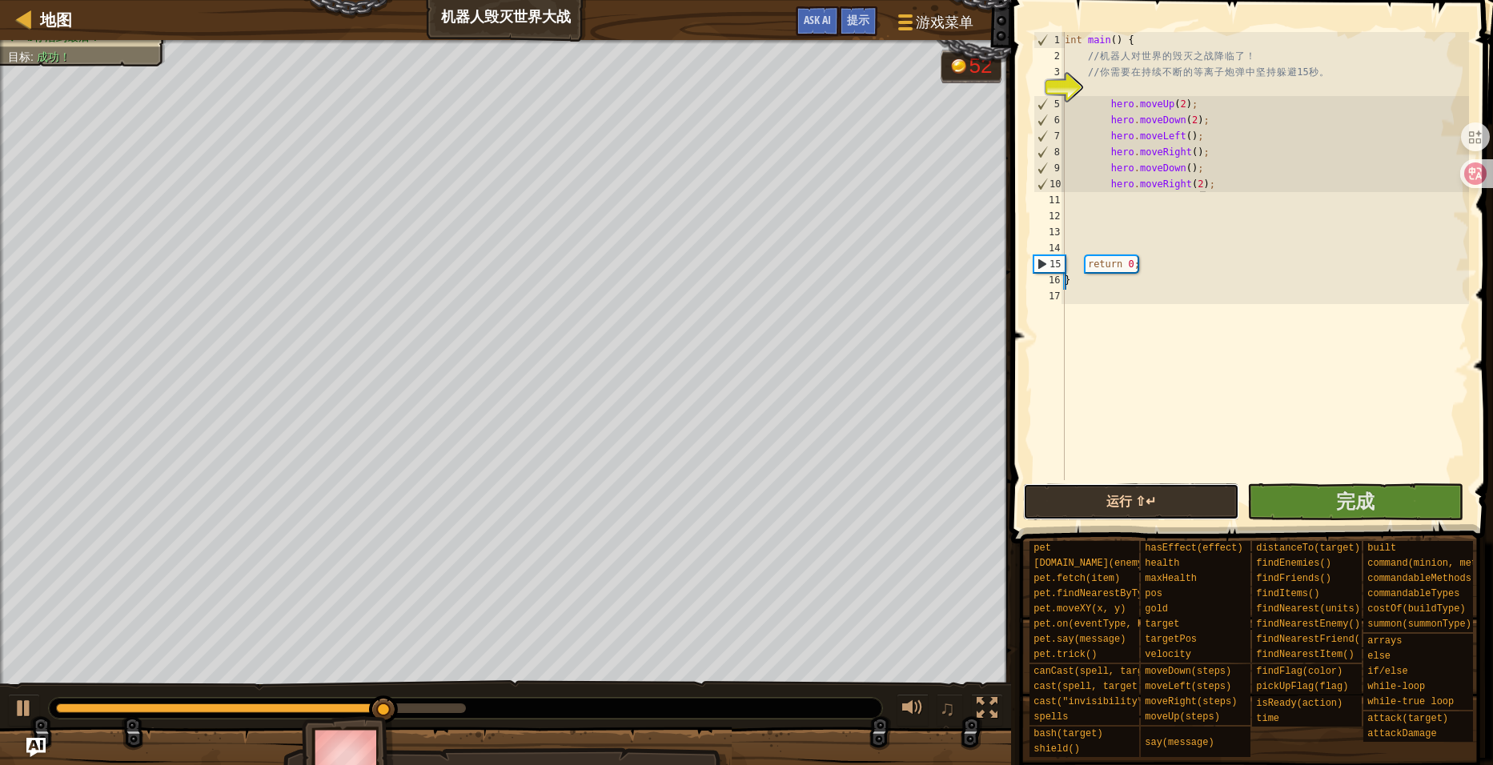
click at [1199, 504] on button "运行 ⇧↵" at bounding box center [1131, 502] width 216 height 37
click at [1134, 245] on div "int main ( ) { // 机 器 人 对 世 界 的 毁 灭 之 战 降 临 了 ！ // 你 需 要 在 持 续 不 断 的 等 离 子 炮 弹 …" at bounding box center [1265, 272] width 407 height 480
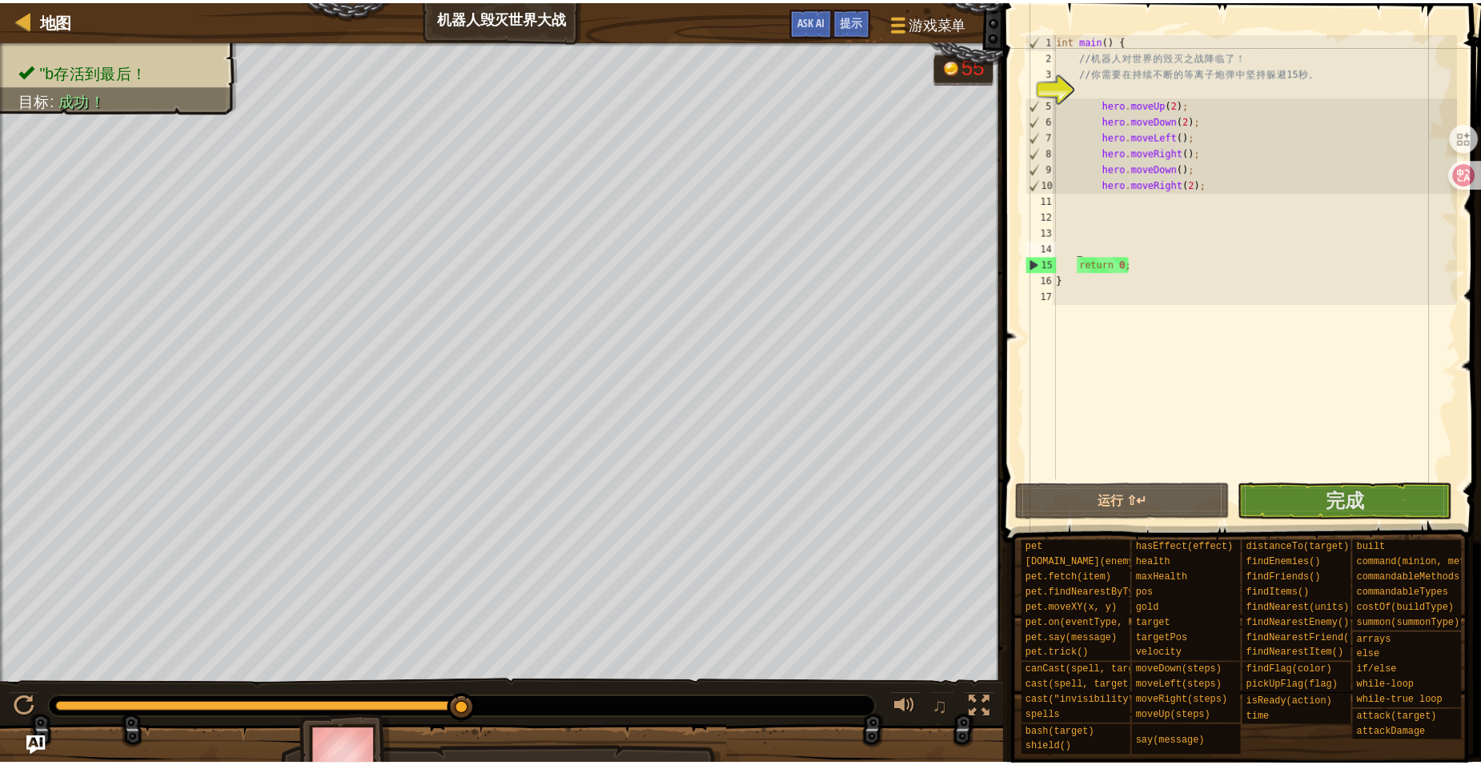
scroll to position [7, 0]
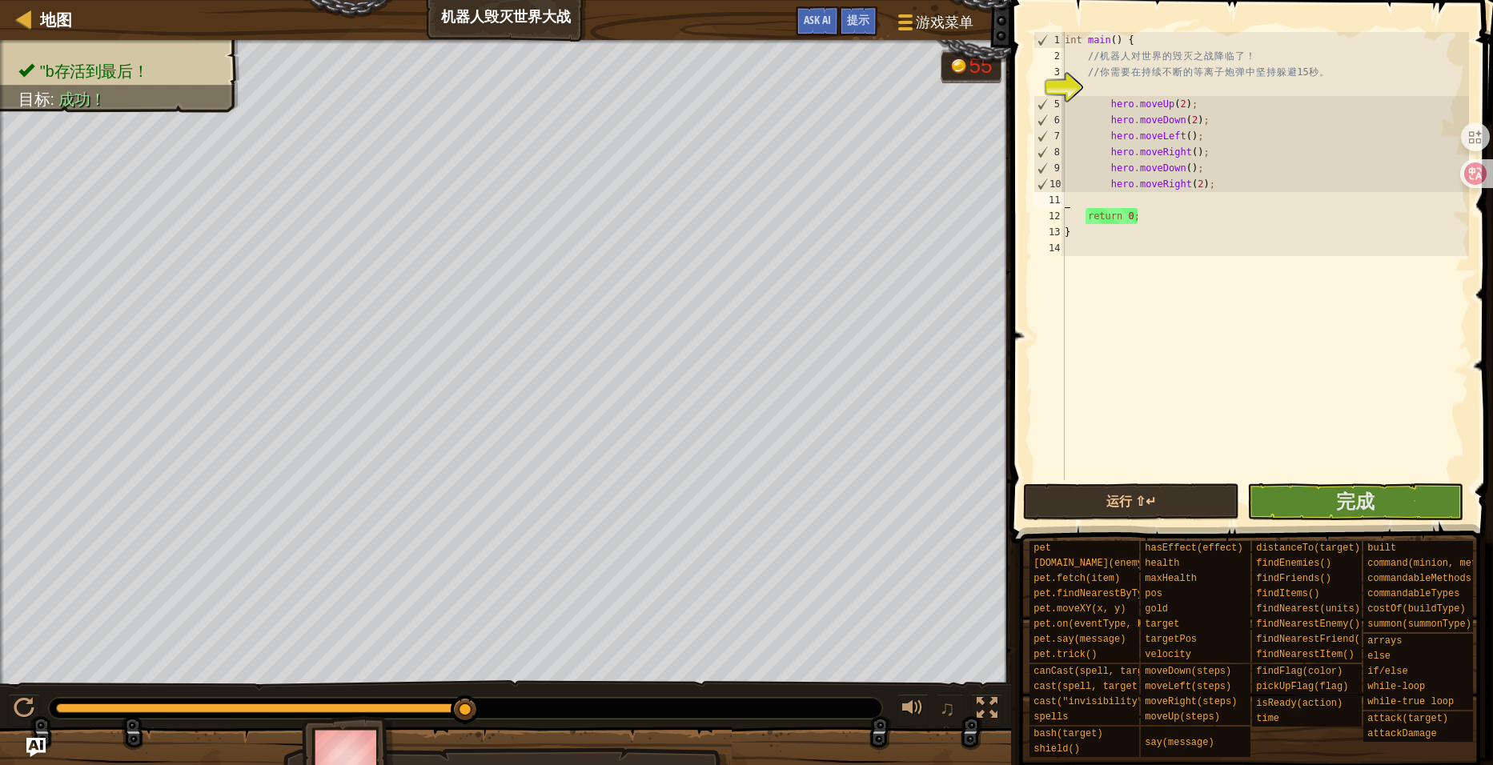
type textarea "hero.moveRight(2);"
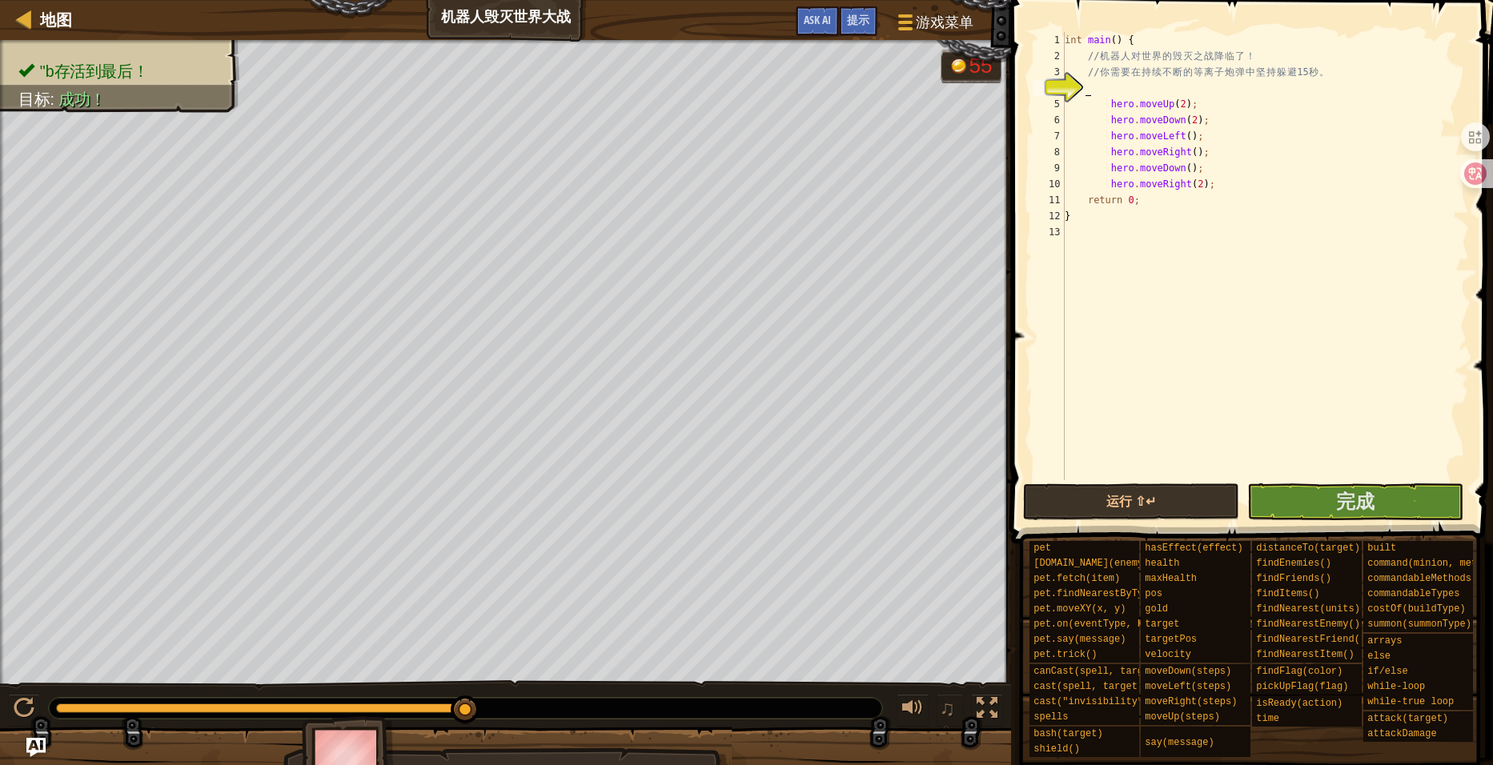
click at [1108, 86] on div "int main ( ) { // 机 器 人 对 世 界 的 毁 灭 之 战 降 临 了 ！ // 你 需 要 在 持 续 不 断 的 等 离 子 炮 弹 …" at bounding box center [1265, 272] width 407 height 480
drag, startPoint x: 1191, startPoint y: 93, endPoint x: 1106, endPoint y: 95, distance: 84.9
click at [1106, 95] on div "int main ( ) { // 机 器 人 对 世 界 的 毁 灭 之 战 降 临 了 ！ // 你 需 要 在 持 续 不 断 的 等 离 子 炮 弹 …" at bounding box center [1265, 272] width 407 height 480
click at [1205, 167] on div "int main ( ) { // 机 器 人 对 世 界 的 毁 灭 之 战 降 临 了 ！ // 你 需 要 在 持 续 不 断 的 等 离 子 炮 弹 …" at bounding box center [1265, 272] width 407 height 480
type textarea "hero.moveRight(2);"
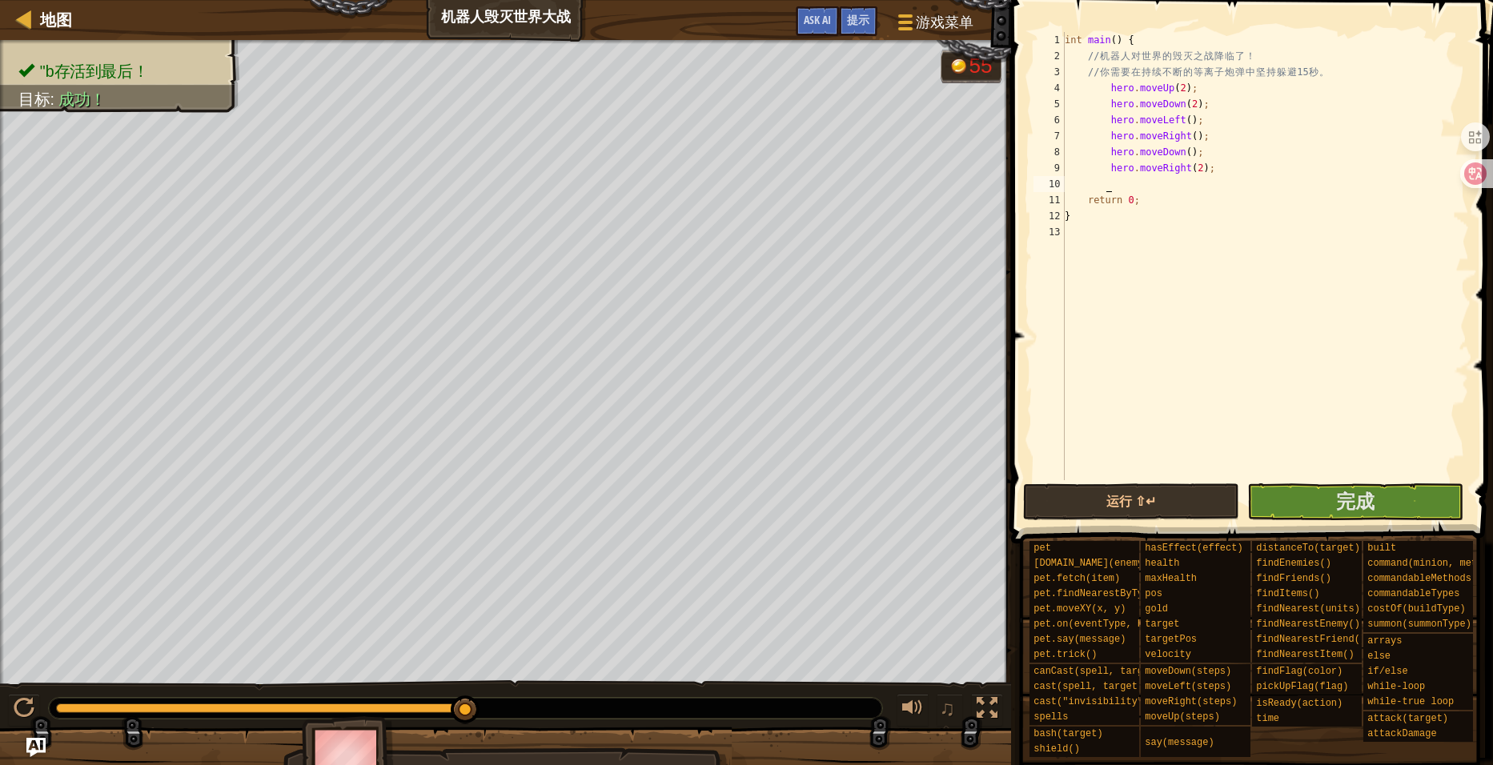
paste textarea "hero.moveUp(2);"
type textarea "hero.moveUp(2);"
click at [1148, 496] on button "运行 ⇧↵" at bounding box center [1131, 502] width 216 height 37
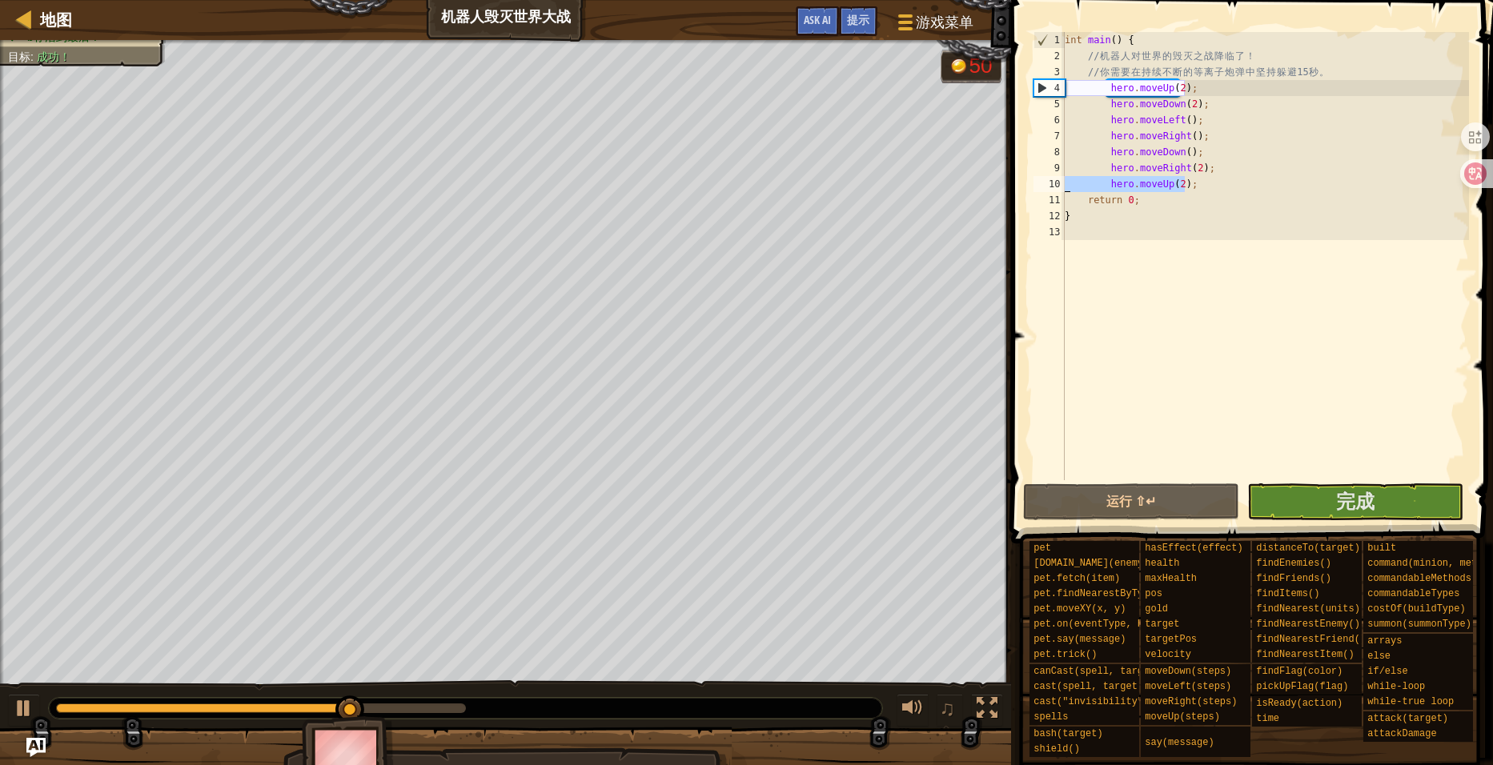
drag, startPoint x: 1193, startPoint y: 185, endPoint x: 1049, endPoint y: 179, distance: 144.2
click at [1049, 179] on div "hero.moveUp(2); 1 2 3 4 5 6 7 8 9 10 11 12 13 int main ( ) { // 机 器 人 对 世 界 的 毁…" at bounding box center [1249, 256] width 439 height 448
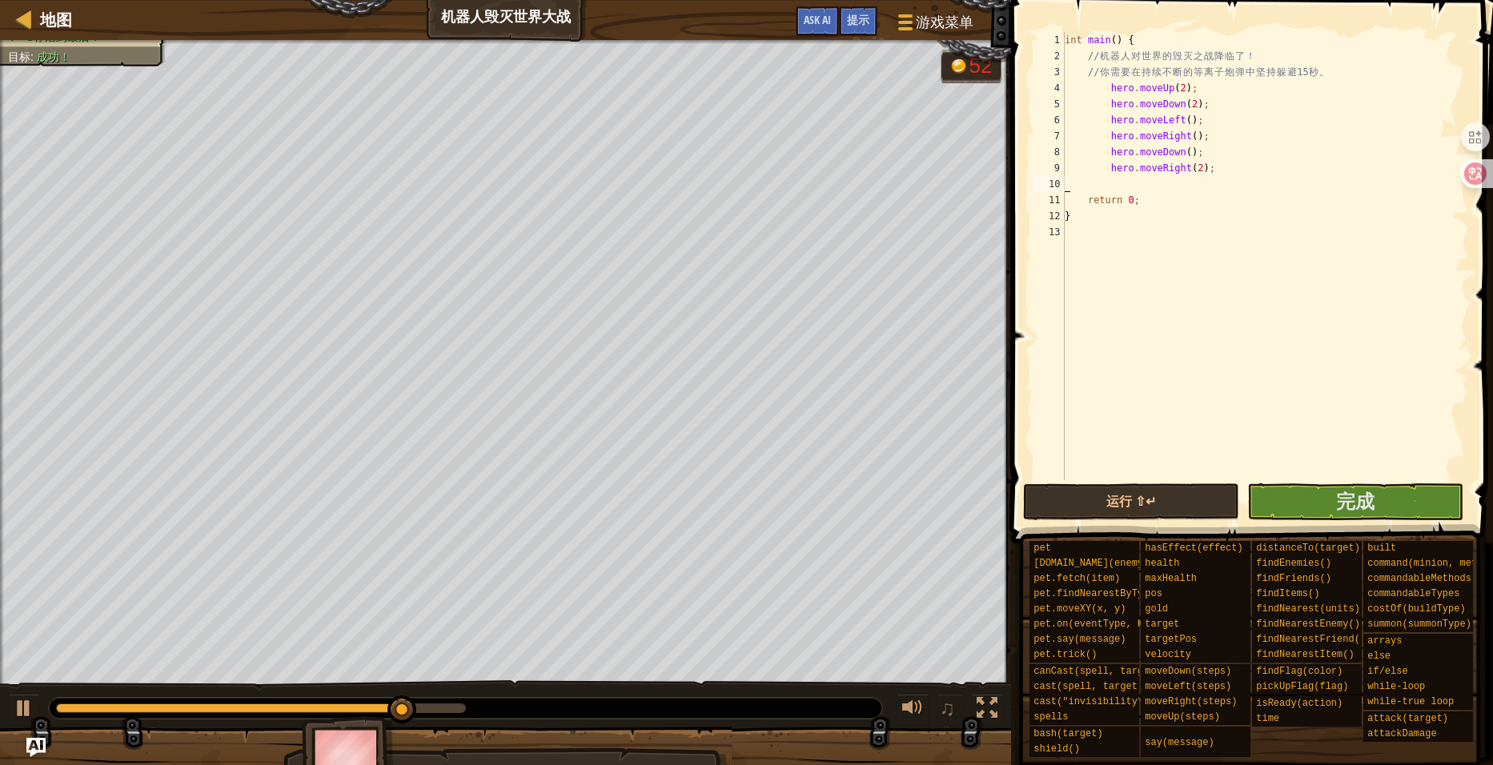
click at [1074, 84] on div "int main ( ) { // 机 器 人 对 世 界 的 毁 灭 之 战 降 临 了 ！ // 你 需 要 在 持 续 不 断 的 等 离 子 炮 弹 …" at bounding box center [1265, 272] width 407 height 480
type textarea "hero.moveUp(2);"
type textarea "w"
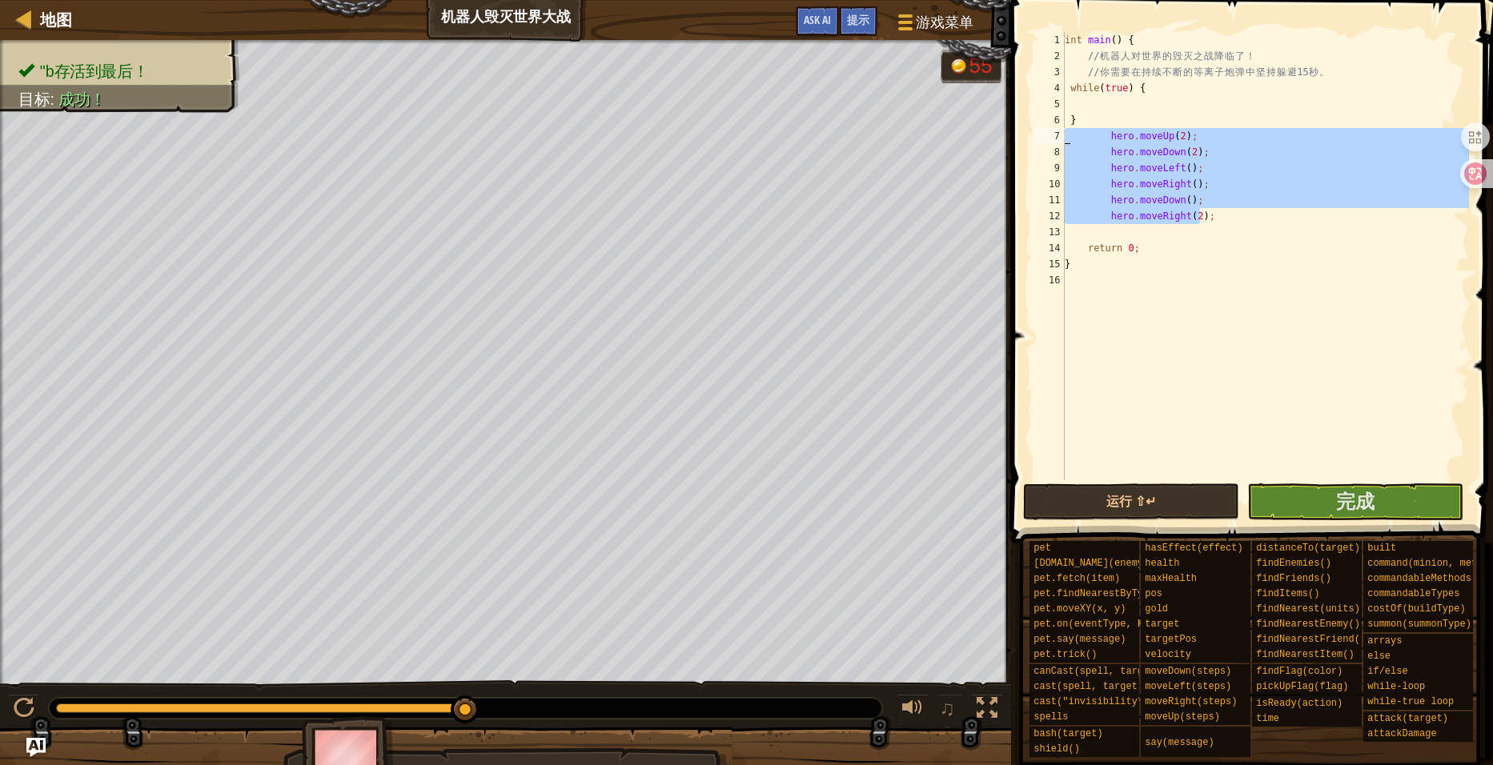
drag, startPoint x: 1203, startPoint y: 220, endPoint x: 1058, endPoint y: 138, distance: 166.3
click at [1058, 138] on div "1 2 3 4 5 6 7 8 9 10 11 12 13 14 15 16 int main ( ) { // 机 器 人 对 世 界 的 毁 灭 之 战 …" at bounding box center [1249, 256] width 439 height 448
type textarea "hero.moveUp(2); hero.moveDown(2);"
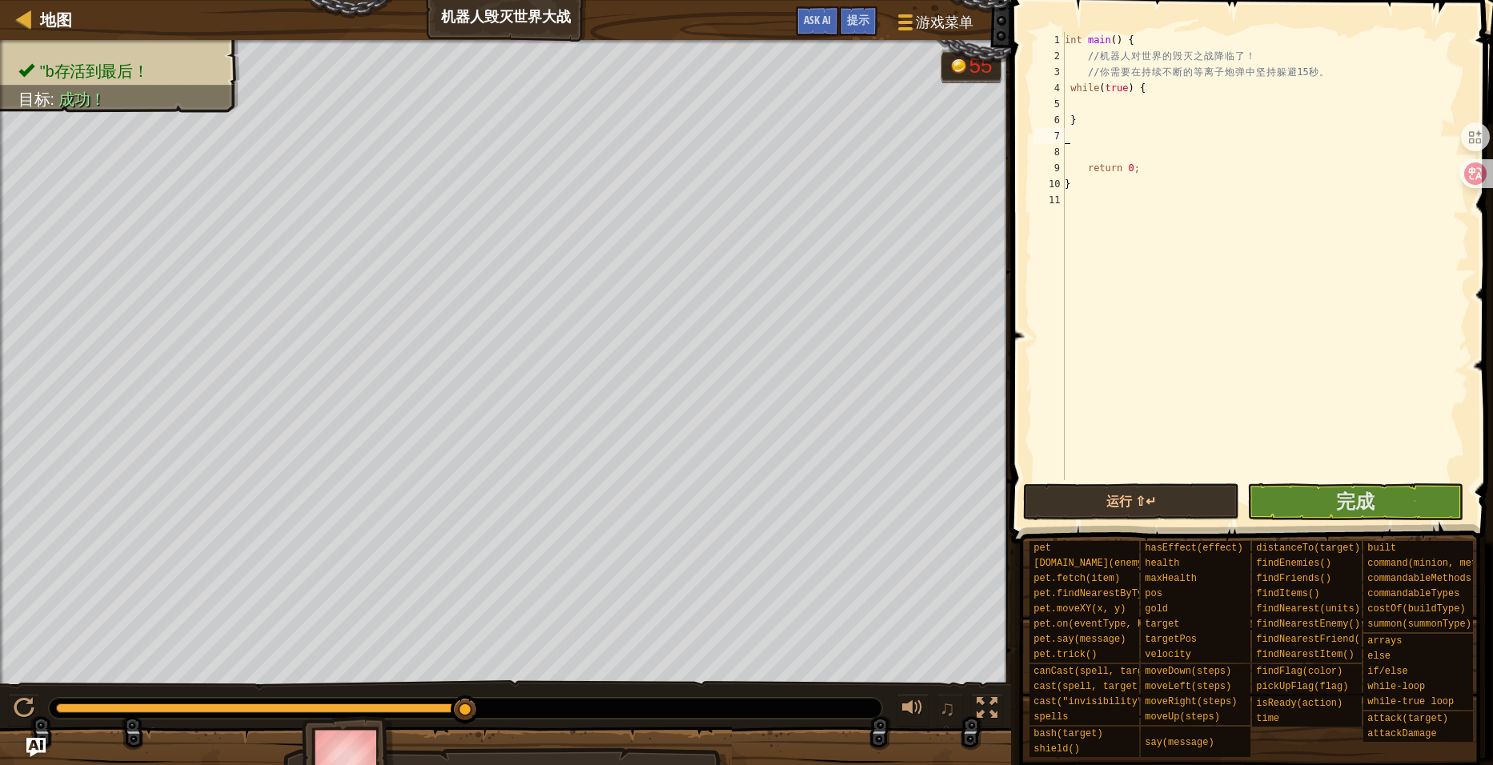
click at [1168, 110] on div "int main ( ) { // 机 器 人 对 世 界 的 毁 灭 之 战 降 临 了 ！ // 你 需 要 在 持 续 不 断 的 等 离 子 炮 弹 …" at bounding box center [1265, 272] width 407 height 480
paste textarea "hero.moveRight(2);"
click at [1181, 499] on button "运行 ⇧↵" at bounding box center [1131, 502] width 216 height 37
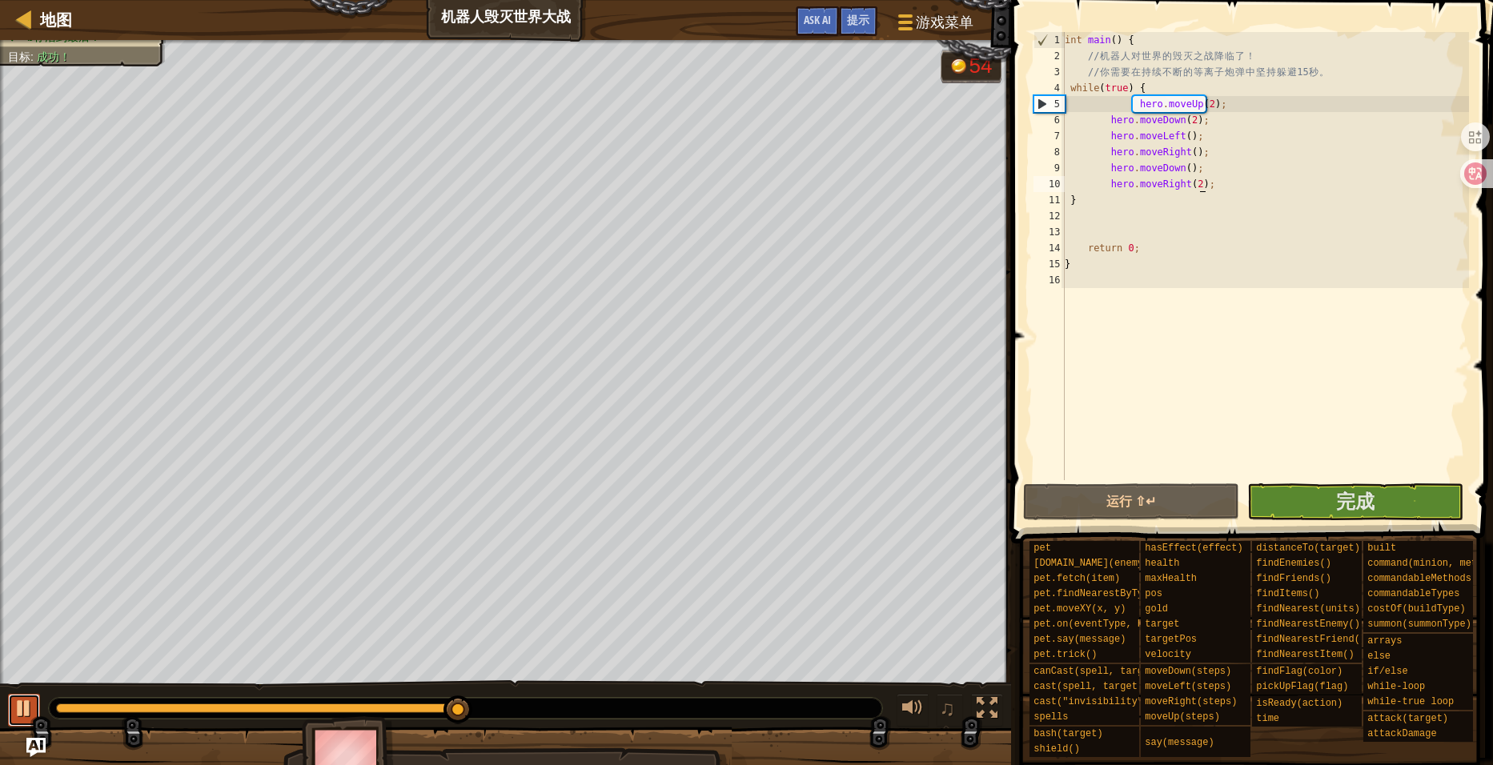
click at [14, 710] on button at bounding box center [24, 710] width 32 height 33
click at [34, 712] on div at bounding box center [24, 708] width 21 height 21
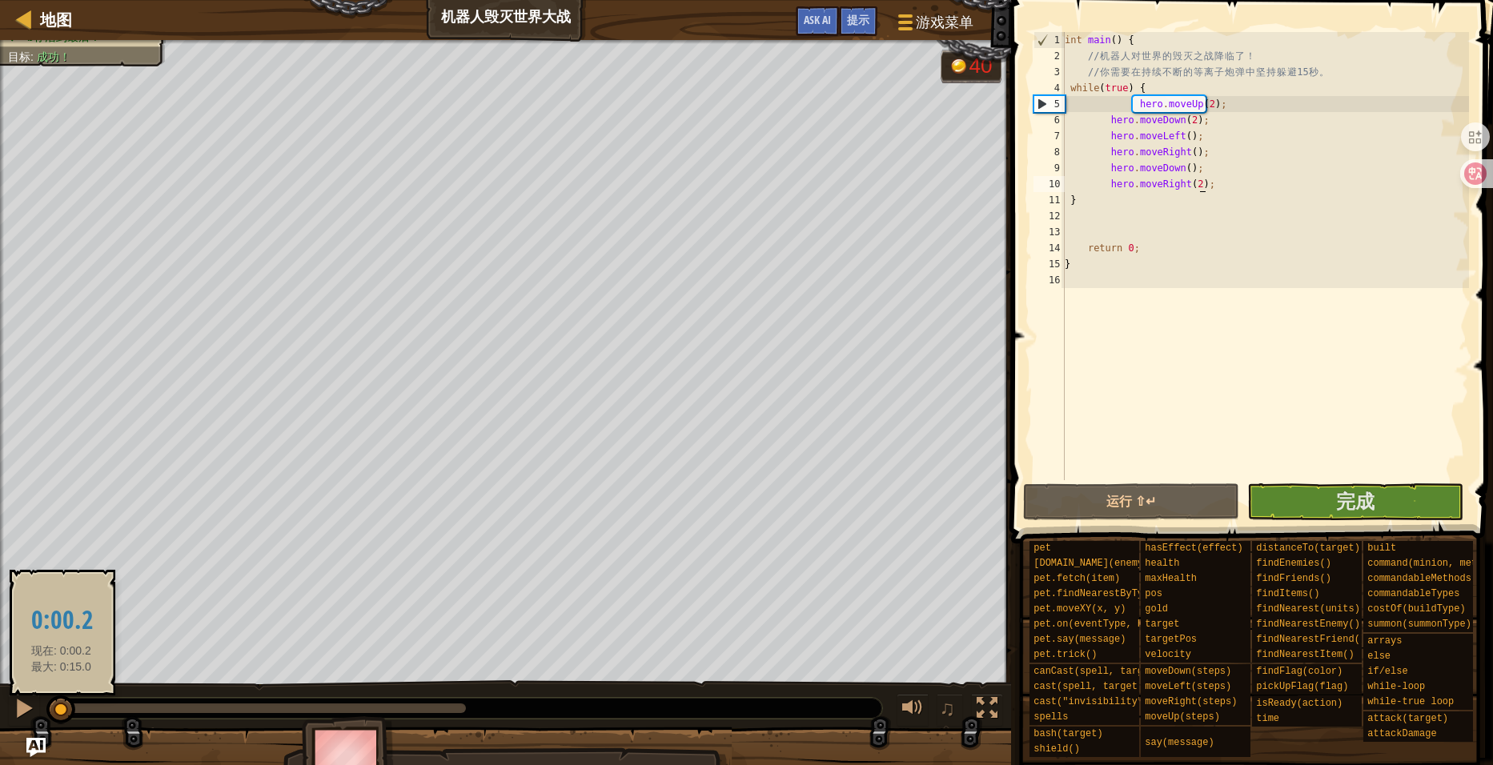
drag, startPoint x: 91, startPoint y: 709, endPoint x: 62, endPoint y: 709, distance: 29.6
click at [62, 709] on div at bounding box center [60, 710] width 29 height 29
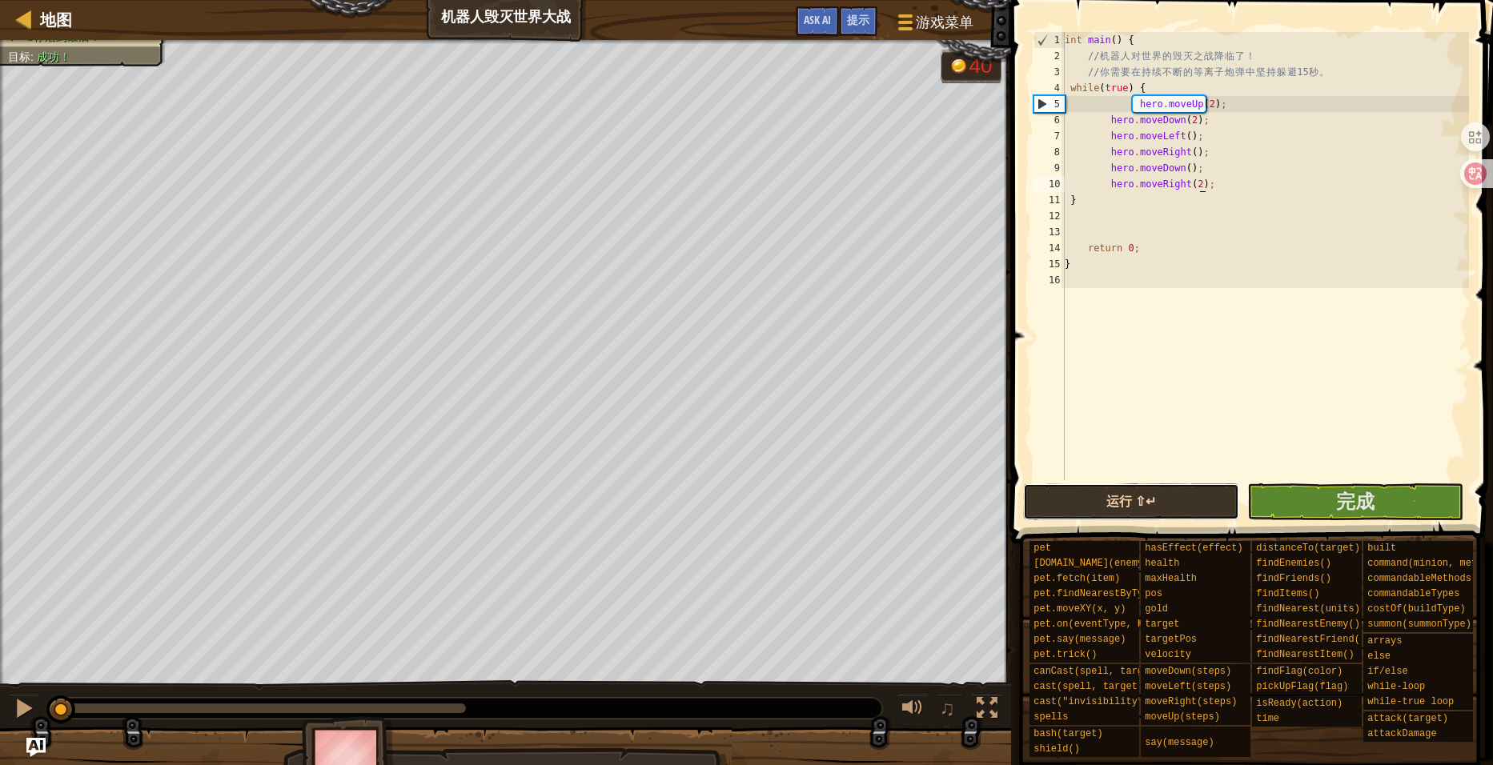
click at [1118, 501] on button "运行 ⇧↵" at bounding box center [1131, 502] width 216 height 37
drag, startPoint x: 456, startPoint y: 697, endPoint x: 5, endPoint y: 714, distance: 451.8
click at [5, 714] on div "♫" at bounding box center [505, 704] width 1011 height 48
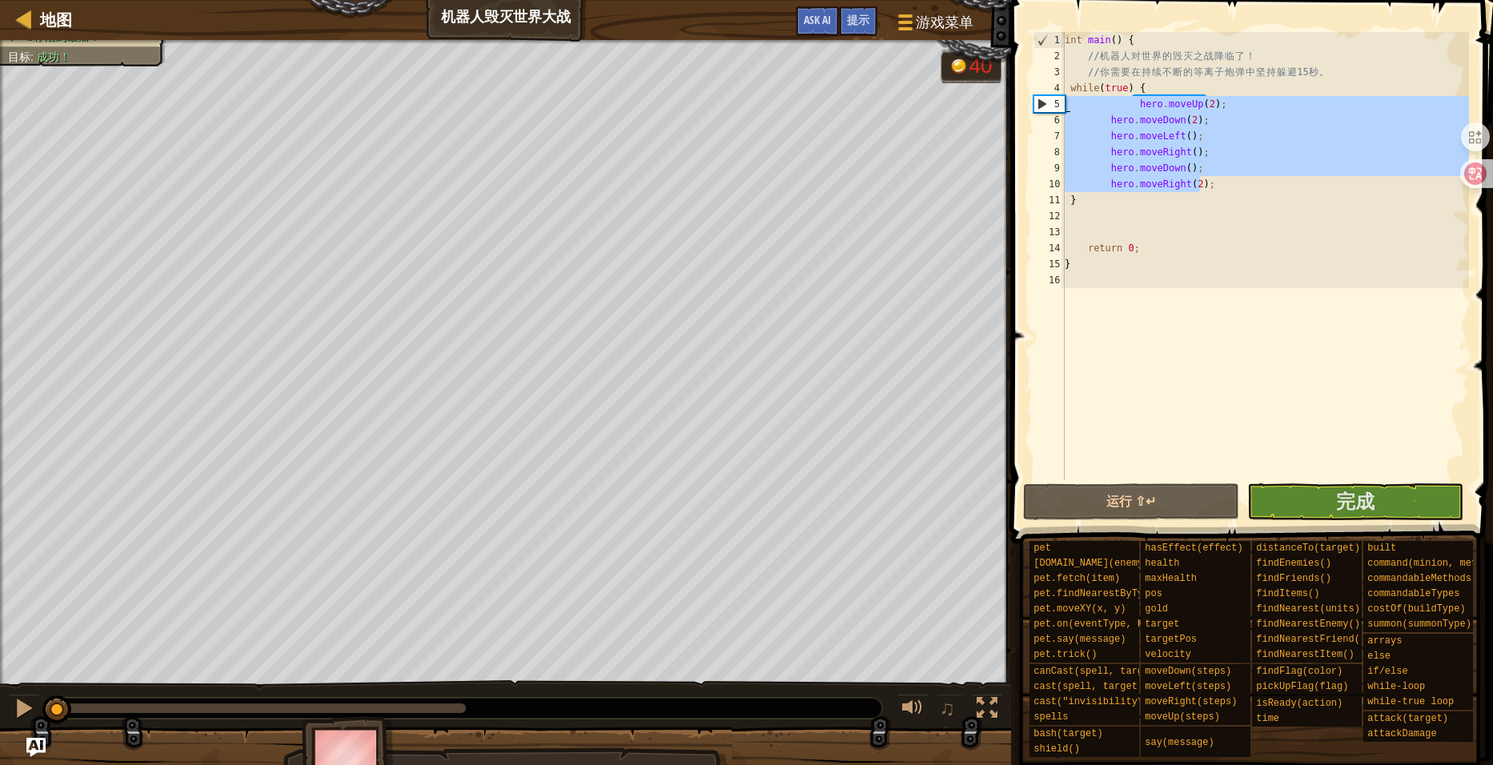
click at [986, 102] on div "地图 机器人毁灭世界大战 游戏菜单 完成 提示 Ask AI 1 הההההההההההההההההההההההההההההההההההההההההההההה…" at bounding box center [746, 382] width 1493 height 765
type textarea "hero.moveUp(2); hero.moveDown(2);"
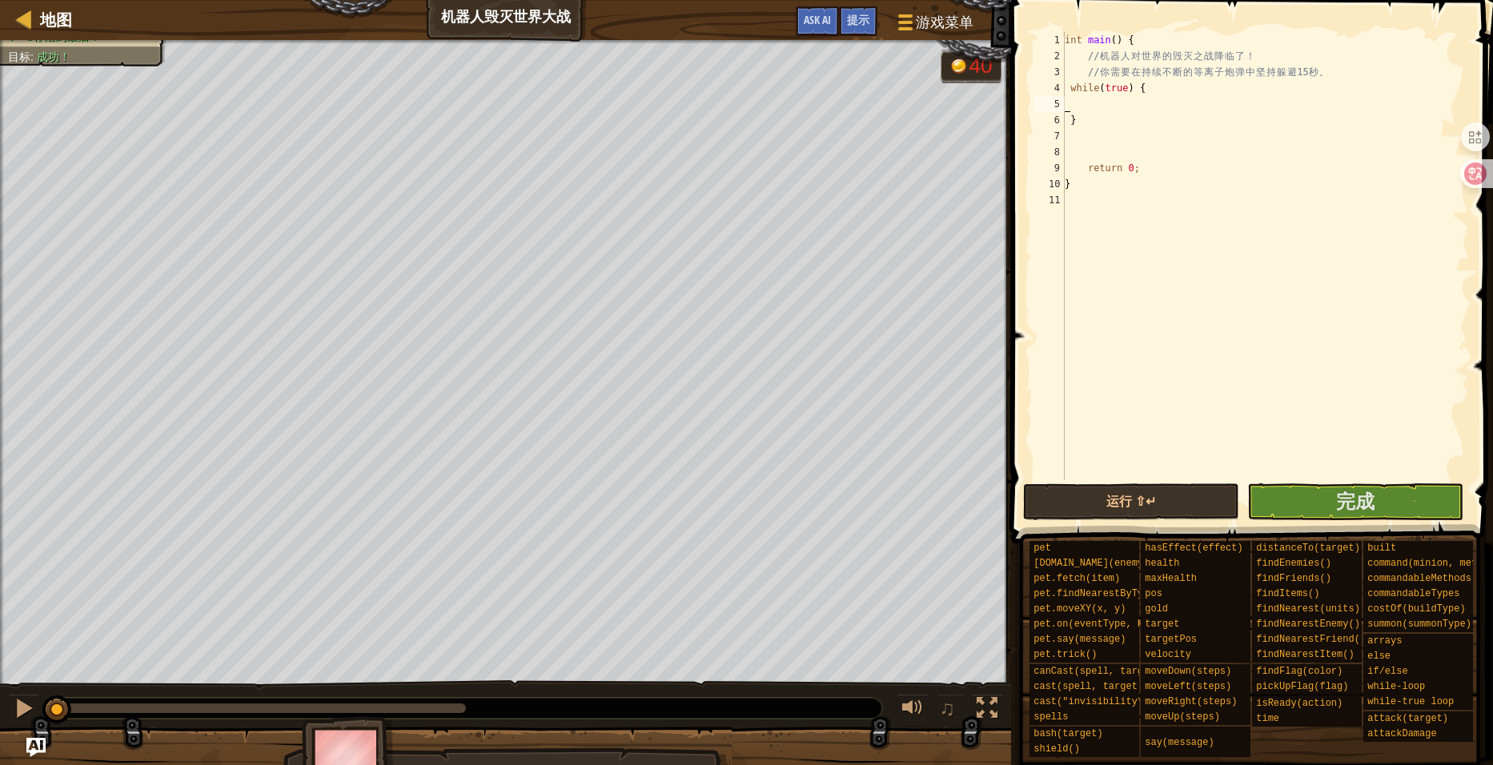
click at [1114, 227] on div "int main ( ) { // 机 器 人 对 世 界 的 毁 灭 之 战 降 临 了 ！ // 你 需 要 在 持 续 不 断 的 等 离 子 炮 弹 …" at bounding box center [1265, 272] width 407 height 480
click at [55, 22] on span "地图" at bounding box center [56, 20] width 32 height 22
select select "zh-HANS"
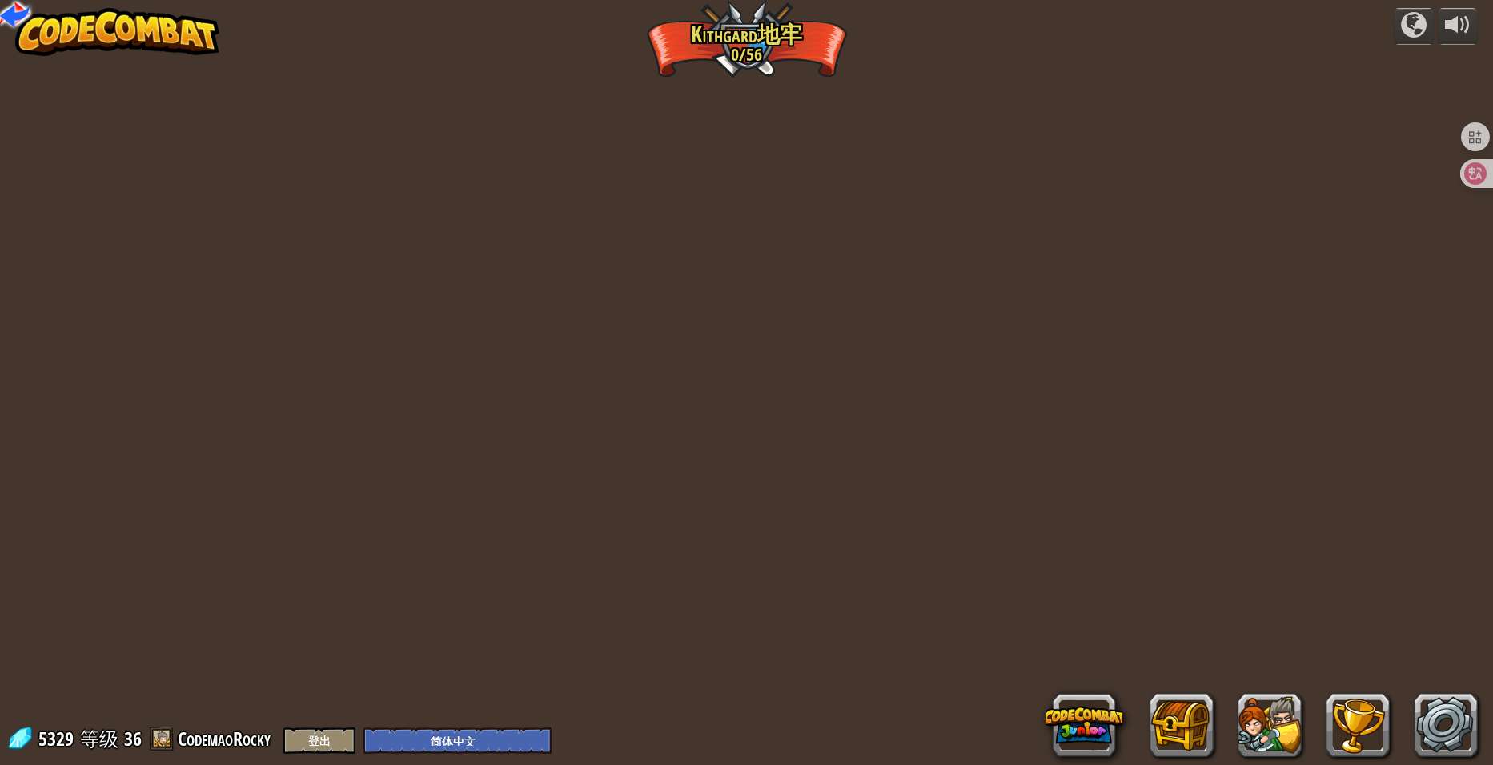
select select "zh-HANS"
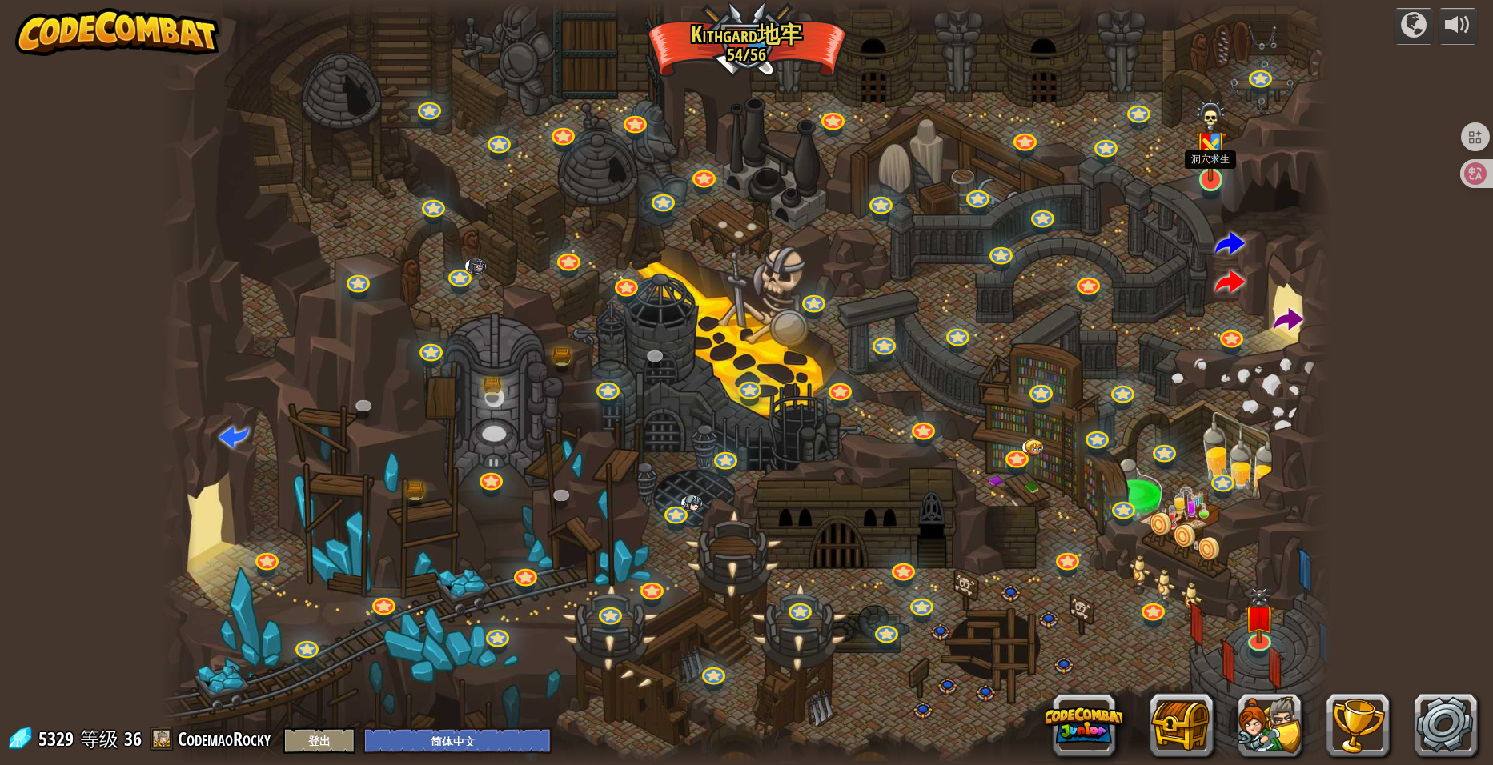
click at [1216, 172] on img at bounding box center [1211, 139] width 32 height 83
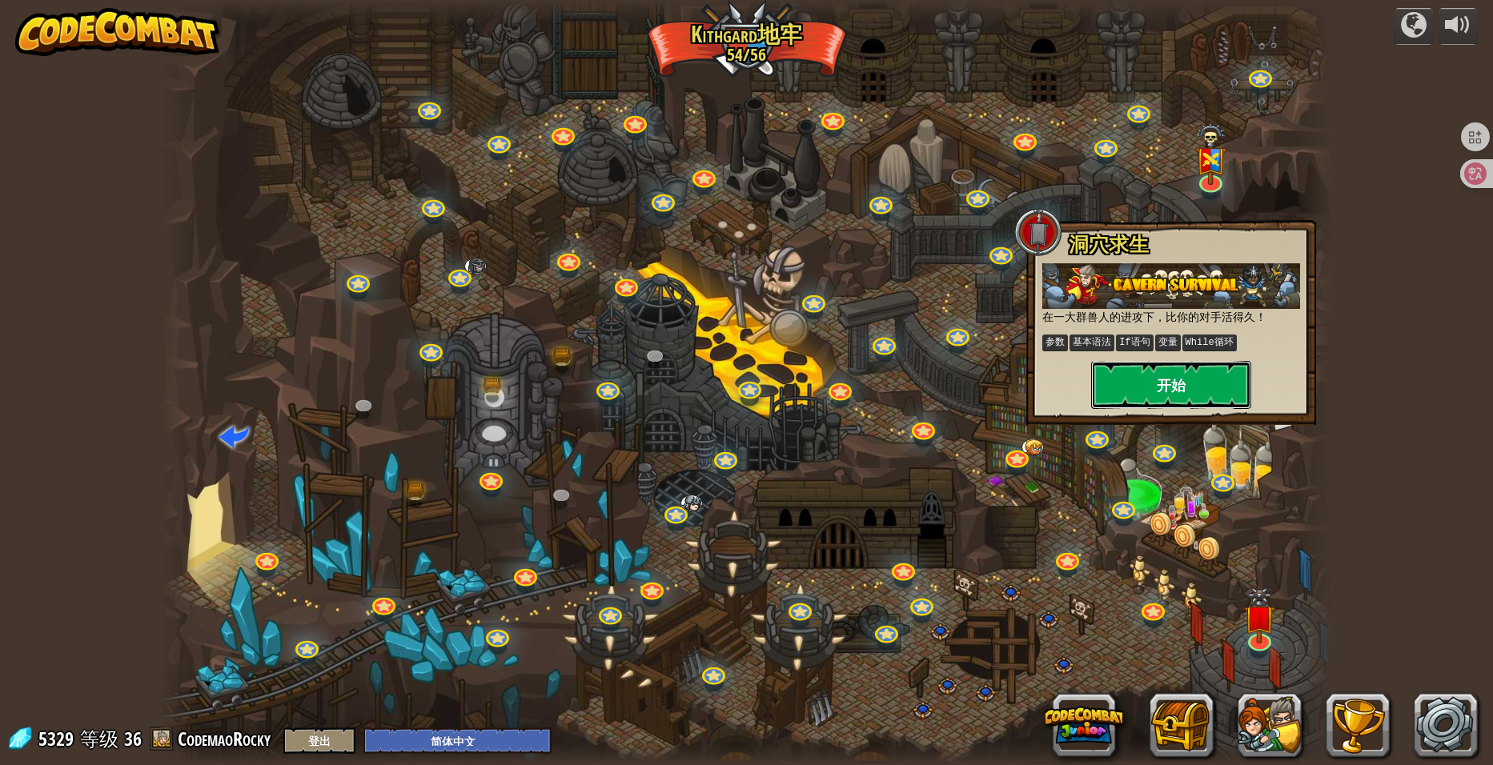
click at [1174, 383] on button "开始" at bounding box center [1171, 385] width 160 height 48
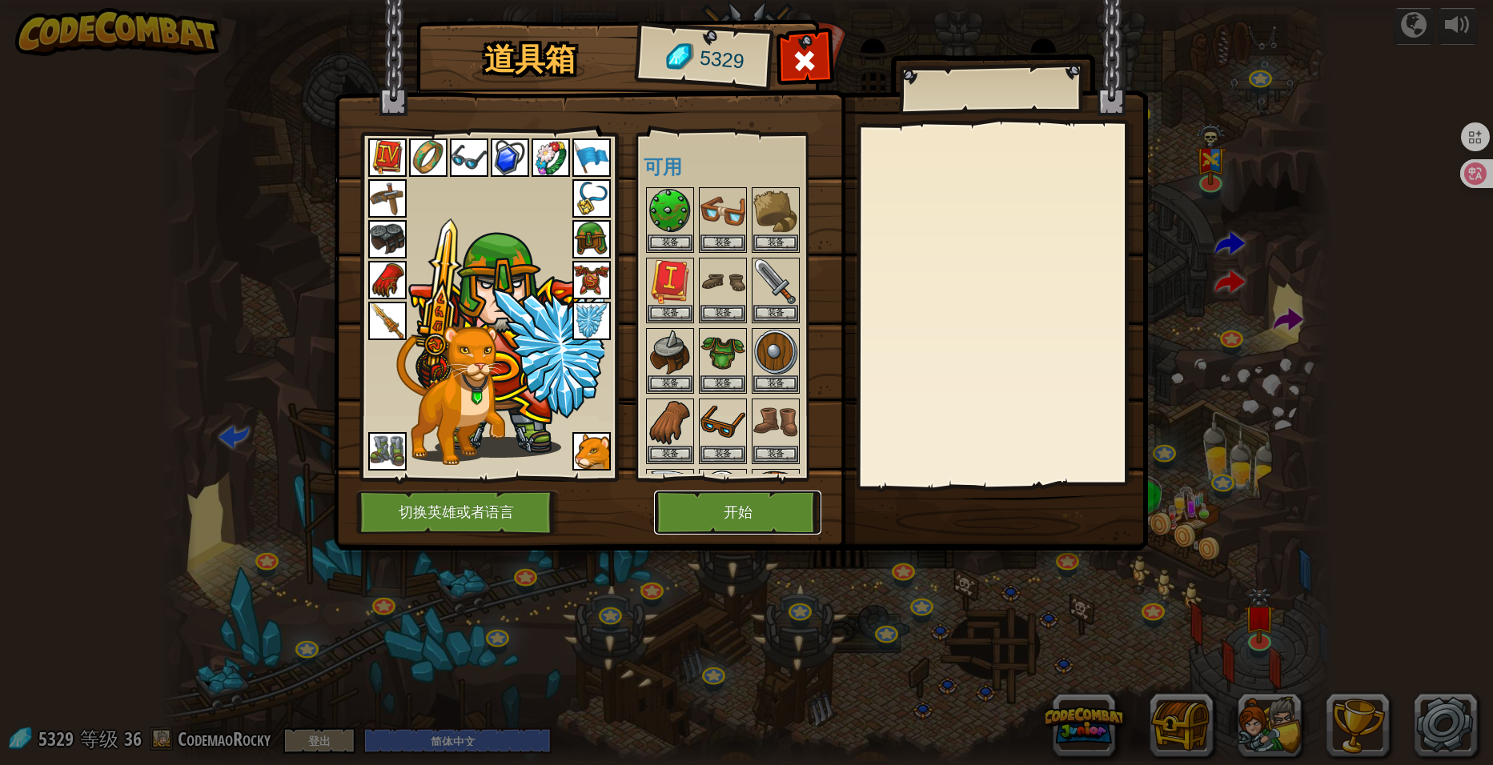
click at [780, 508] on button "开始" at bounding box center [737, 513] width 167 height 44
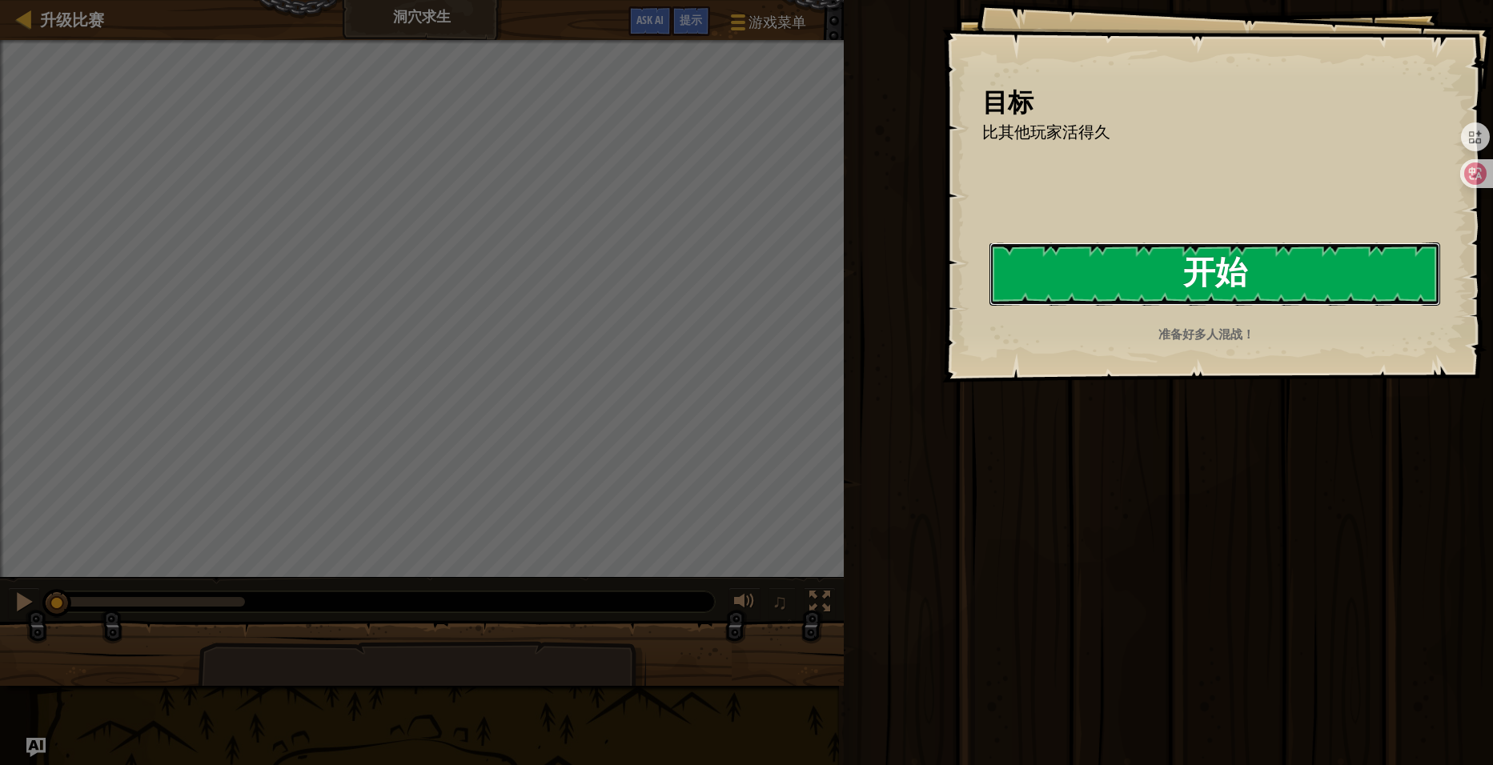
click at [989, 306] on button "开始" at bounding box center [1214, 274] width 451 height 63
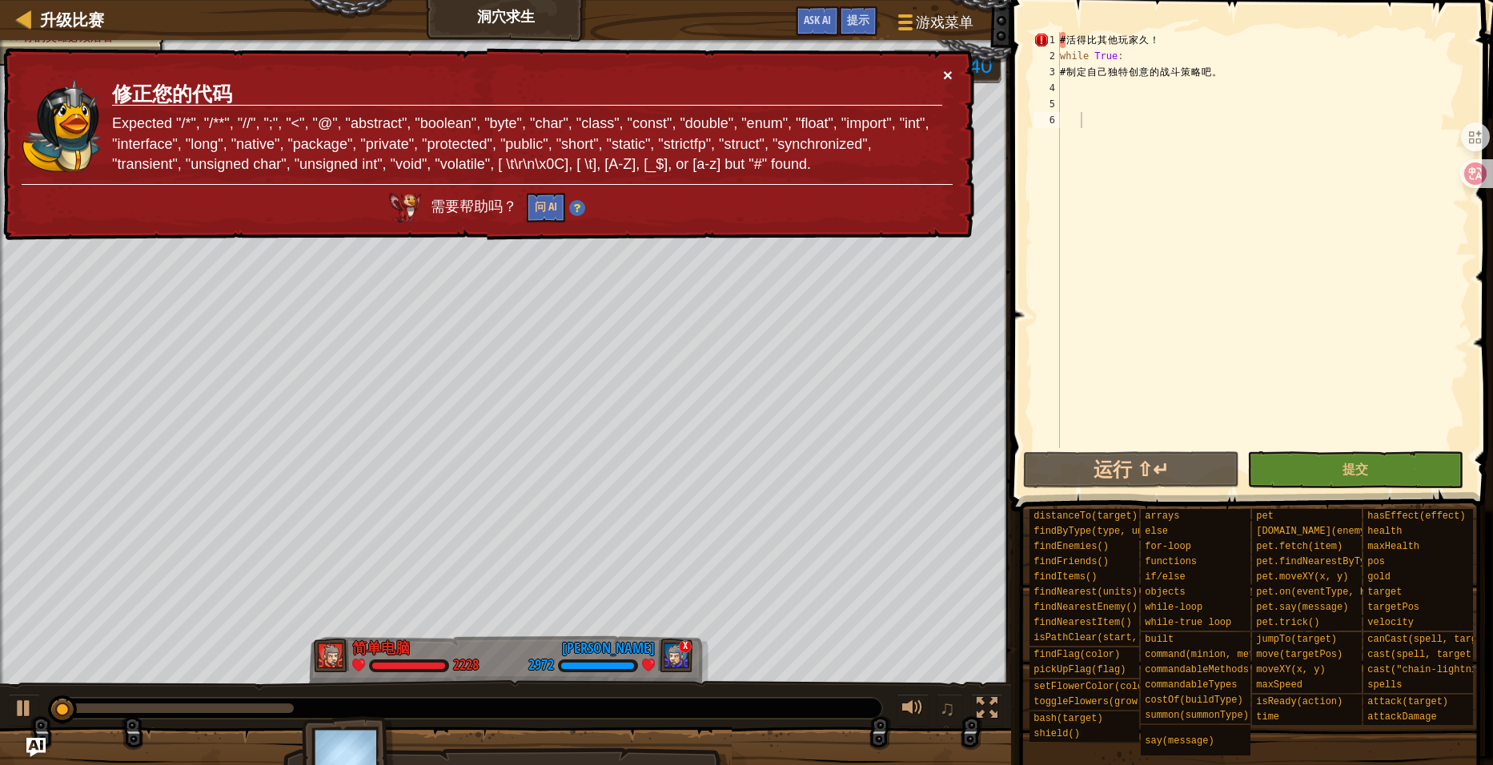
click at [945, 71] on button "×" at bounding box center [948, 74] width 10 height 17
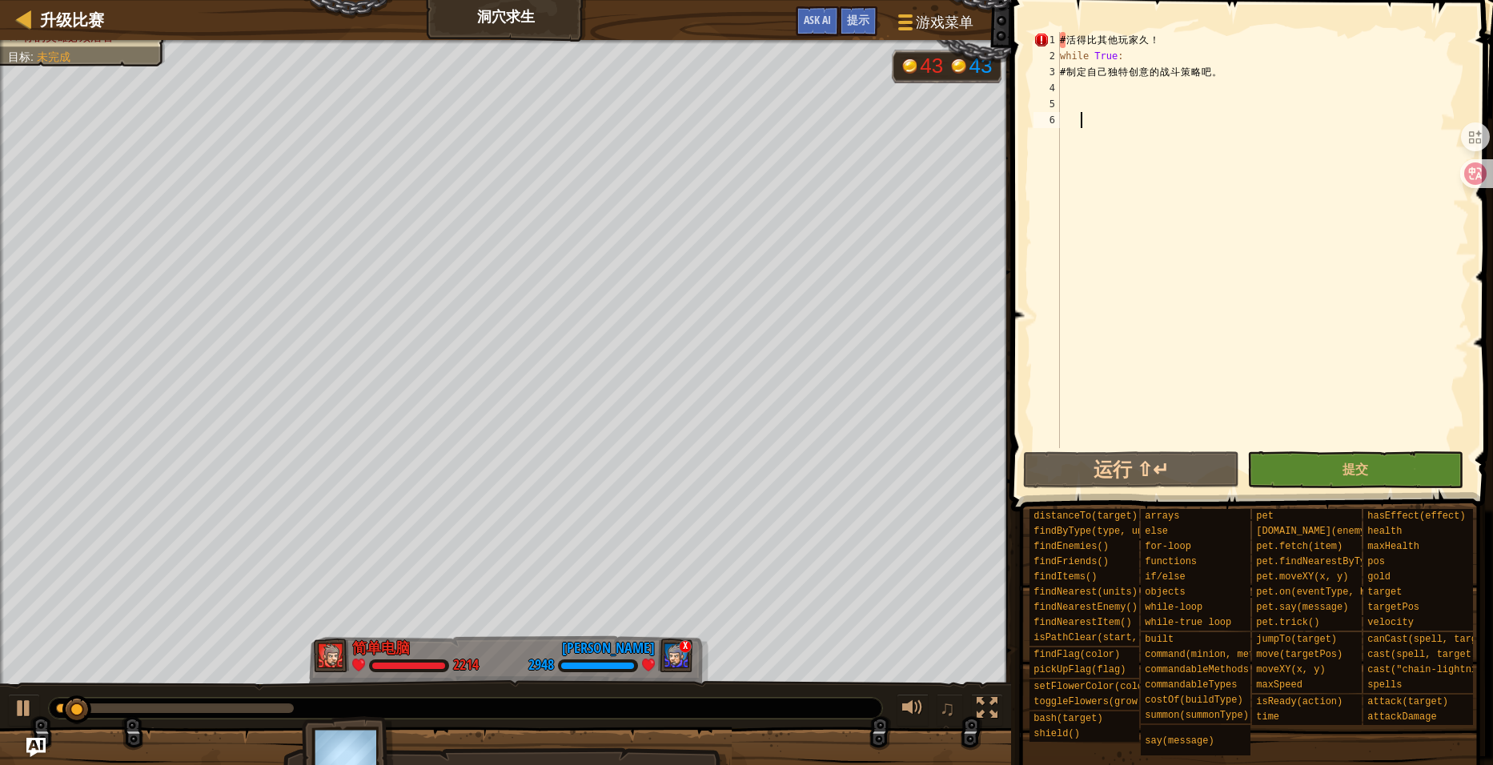
click at [1071, 36] on div "# 活 得 比 其 他 玩 家 久 ！ while True : # 制 定 自 己 独 特 创 意 的 战 斗 策 略 吧 。" at bounding box center [1263, 256] width 412 height 448
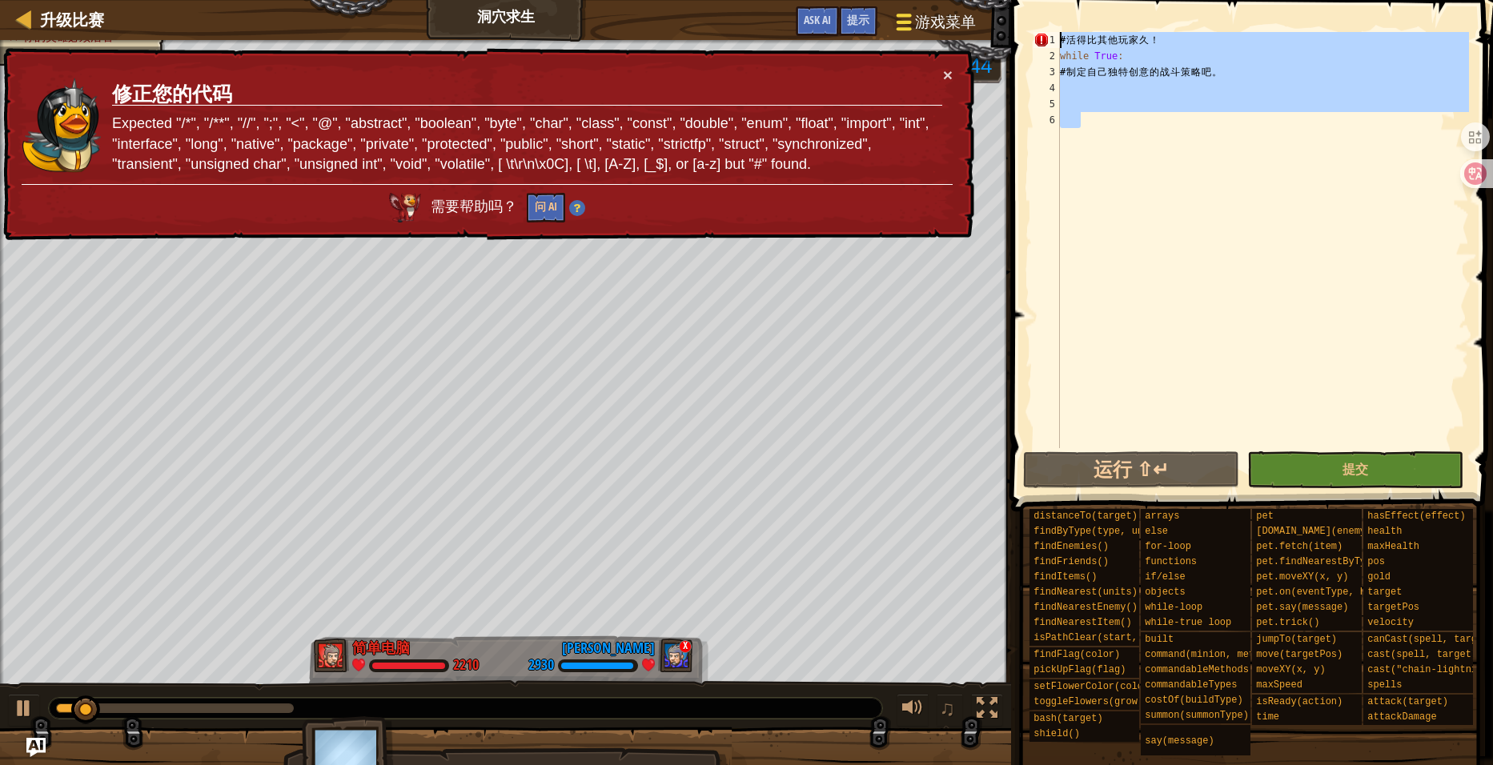
drag, startPoint x: 1122, startPoint y: 98, endPoint x: 965, endPoint y: 12, distance: 178.5
click at [965, 12] on div "升级比赛 洞穴求生 游戏菜单 完成 提示 Ask AI 1 ההההההההההההההההההההההההההההההההההההההההההההההההה…" at bounding box center [746, 382] width 1493 height 765
type textarea "# 活得比其他玩家久！ while True:"
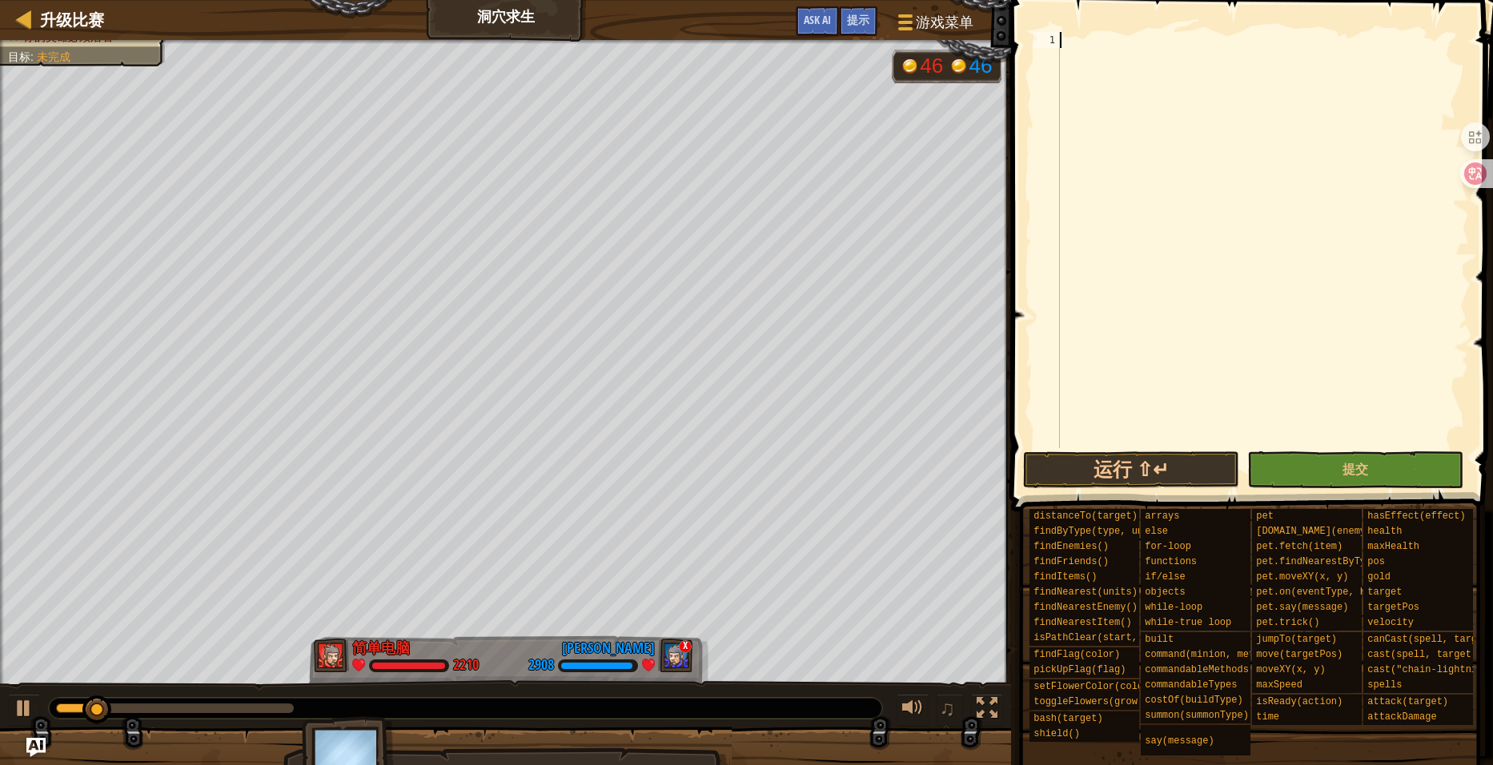
click at [1161, 286] on div at bounding box center [1263, 256] width 412 height 448
click at [35, 18] on link "升级比赛" at bounding box center [68, 20] width 72 height 22
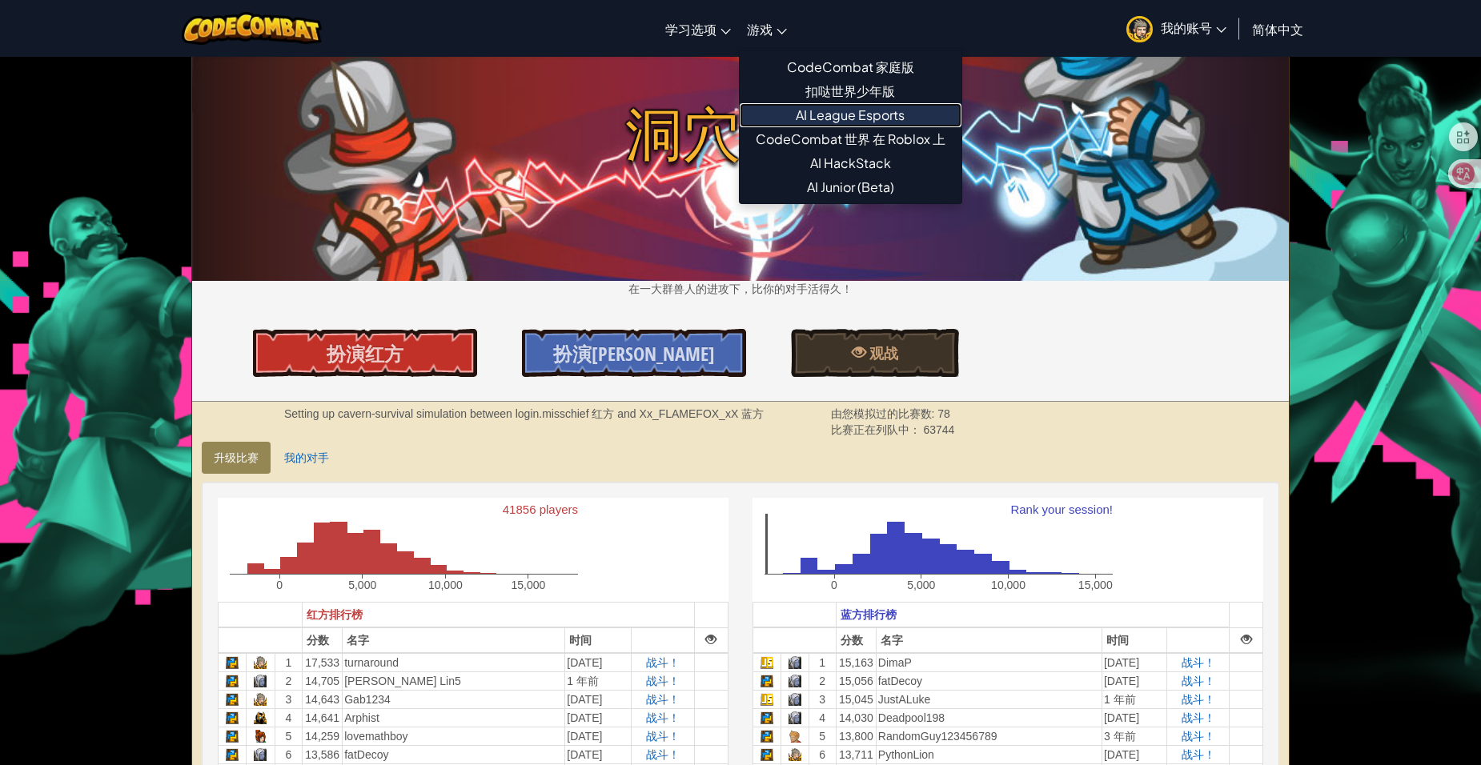
click at [871, 114] on link "AI League Esports" at bounding box center [851, 115] width 222 height 24
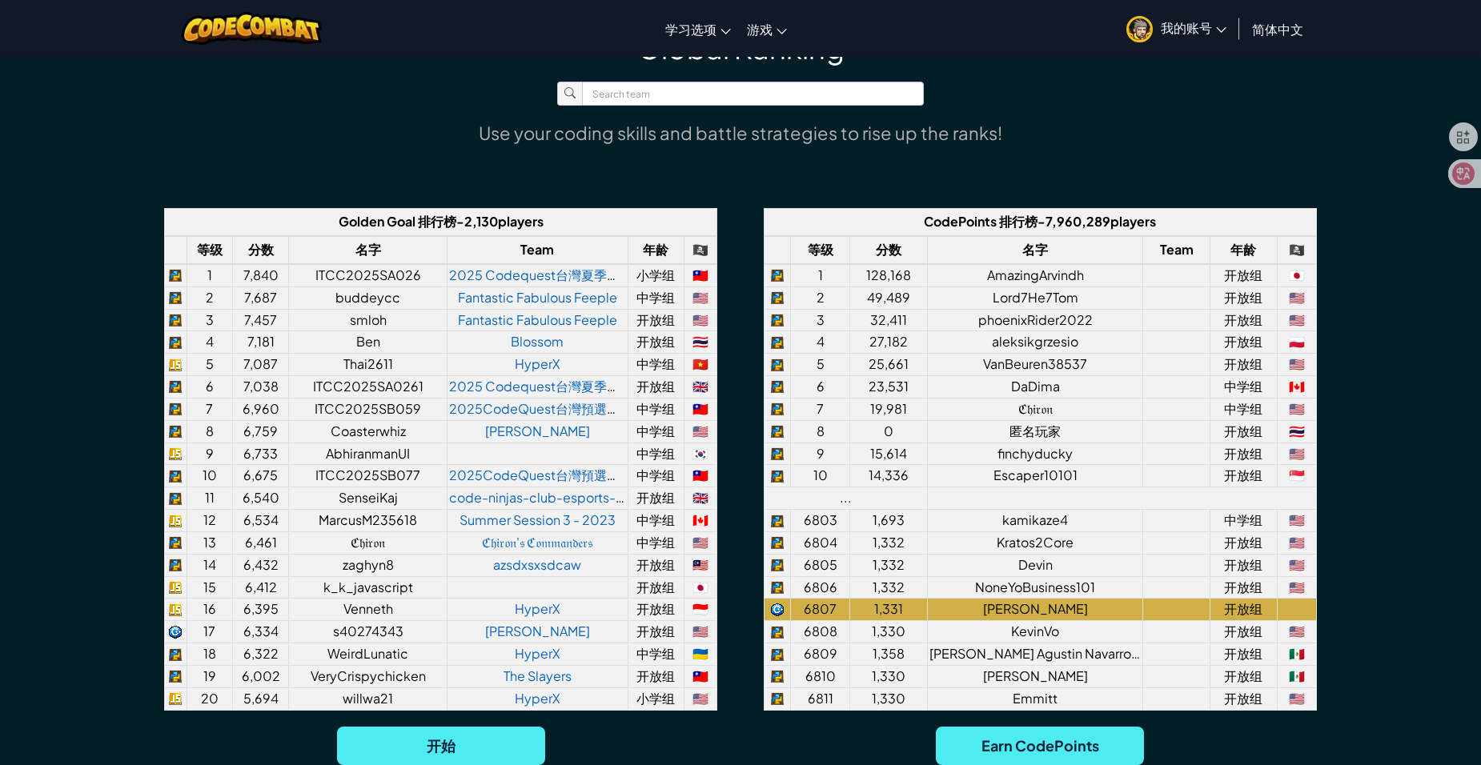
scroll to position [1041, 0]
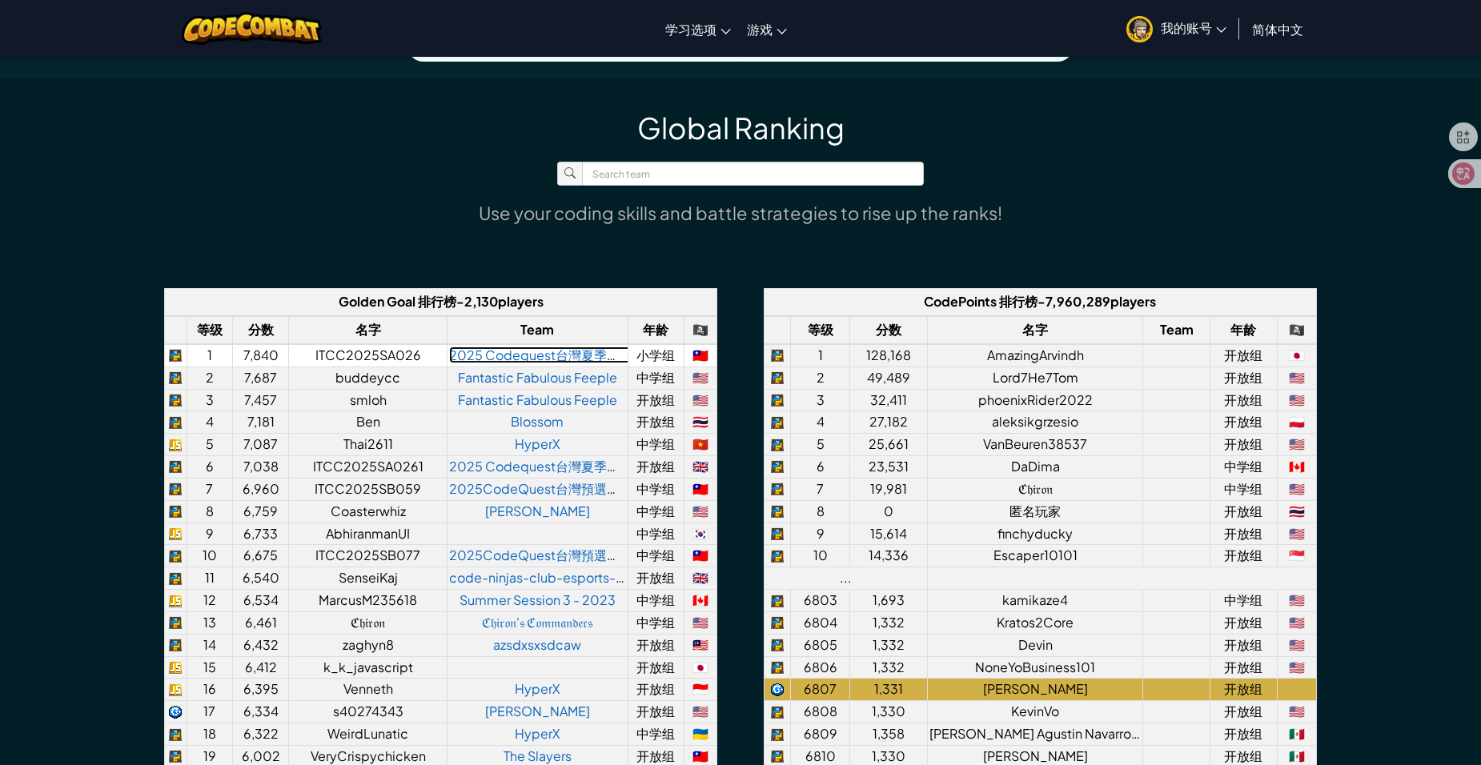
click at [551, 353] on link "2025 Codequest台灣夏季預選賽" at bounding box center [547, 355] width 196 height 17
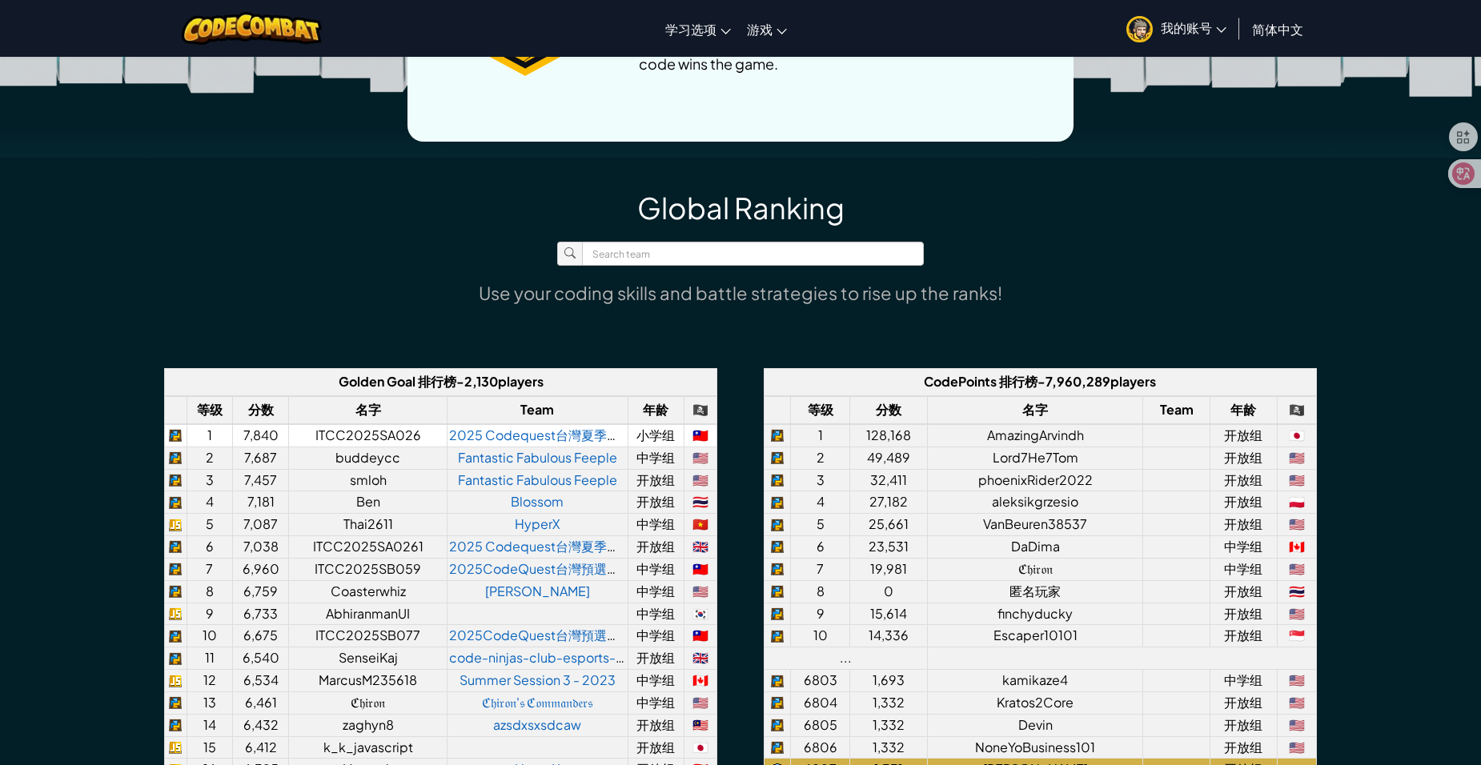
click at [652, 438] on td "小学组" at bounding box center [656, 435] width 56 height 22
click at [387, 438] on td "ITCC2025SA026" at bounding box center [368, 435] width 159 height 22
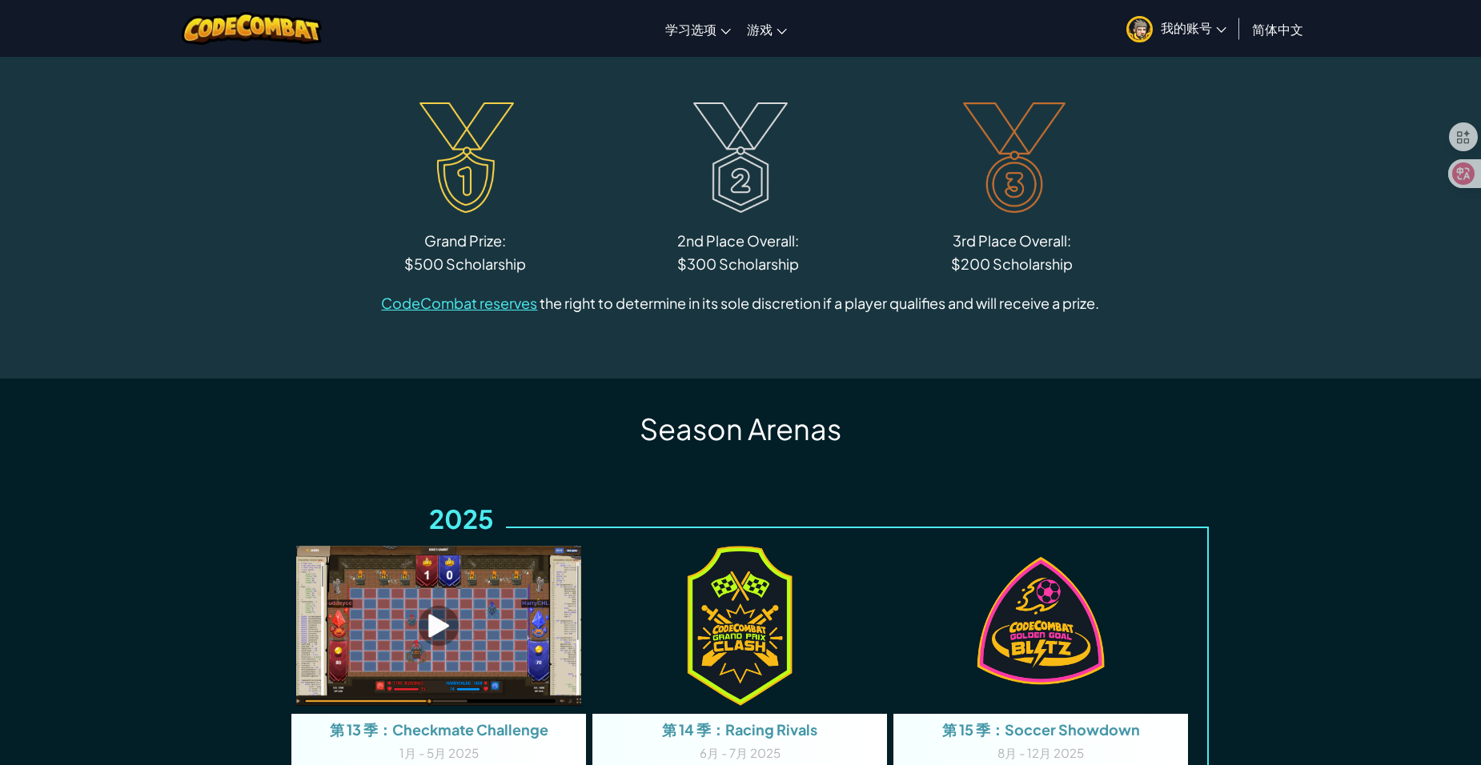
scroll to position [3202, 0]
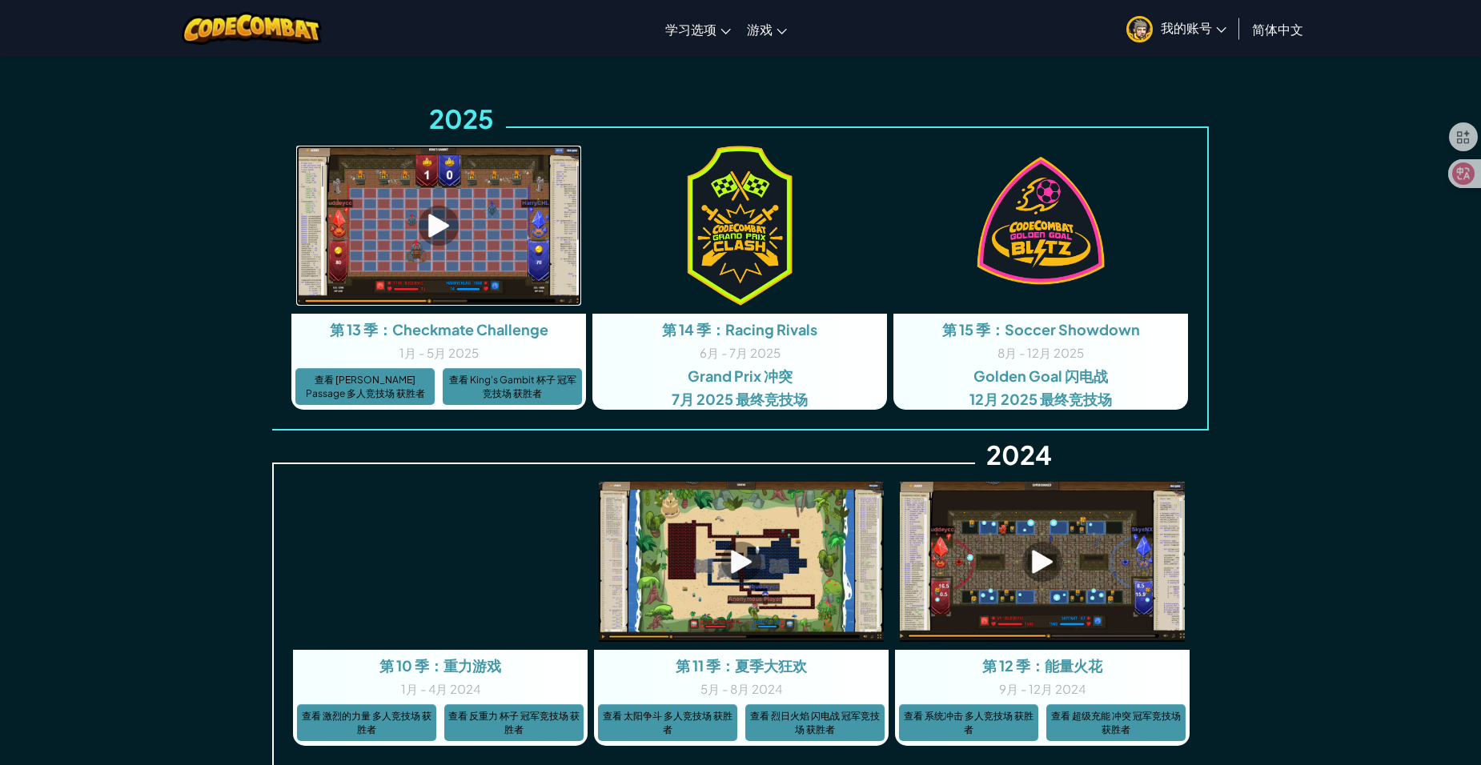
click at [439, 235] on img at bounding box center [438, 226] width 285 height 160
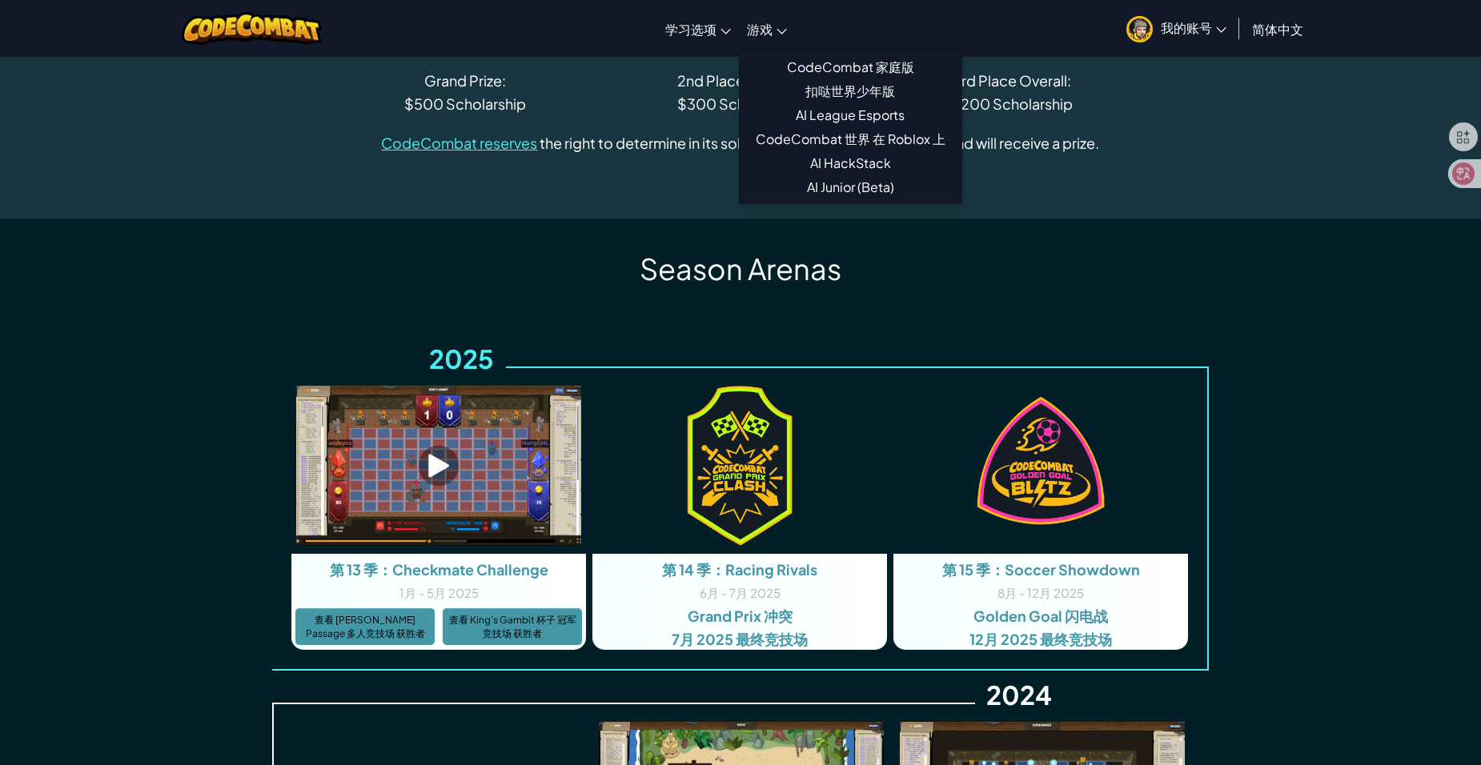
drag, startPoint x: 764, startPoint y: 25, endPoint x: 765, endPoint y: 38, distance: 12.9
click at [764, 25] on span "游戏" at bounding box center [760, 29] width 26 height 17
click at [780, 68] on link "CodeCombat 家庭版" at bounding box center [851, 67] width 222 height 24
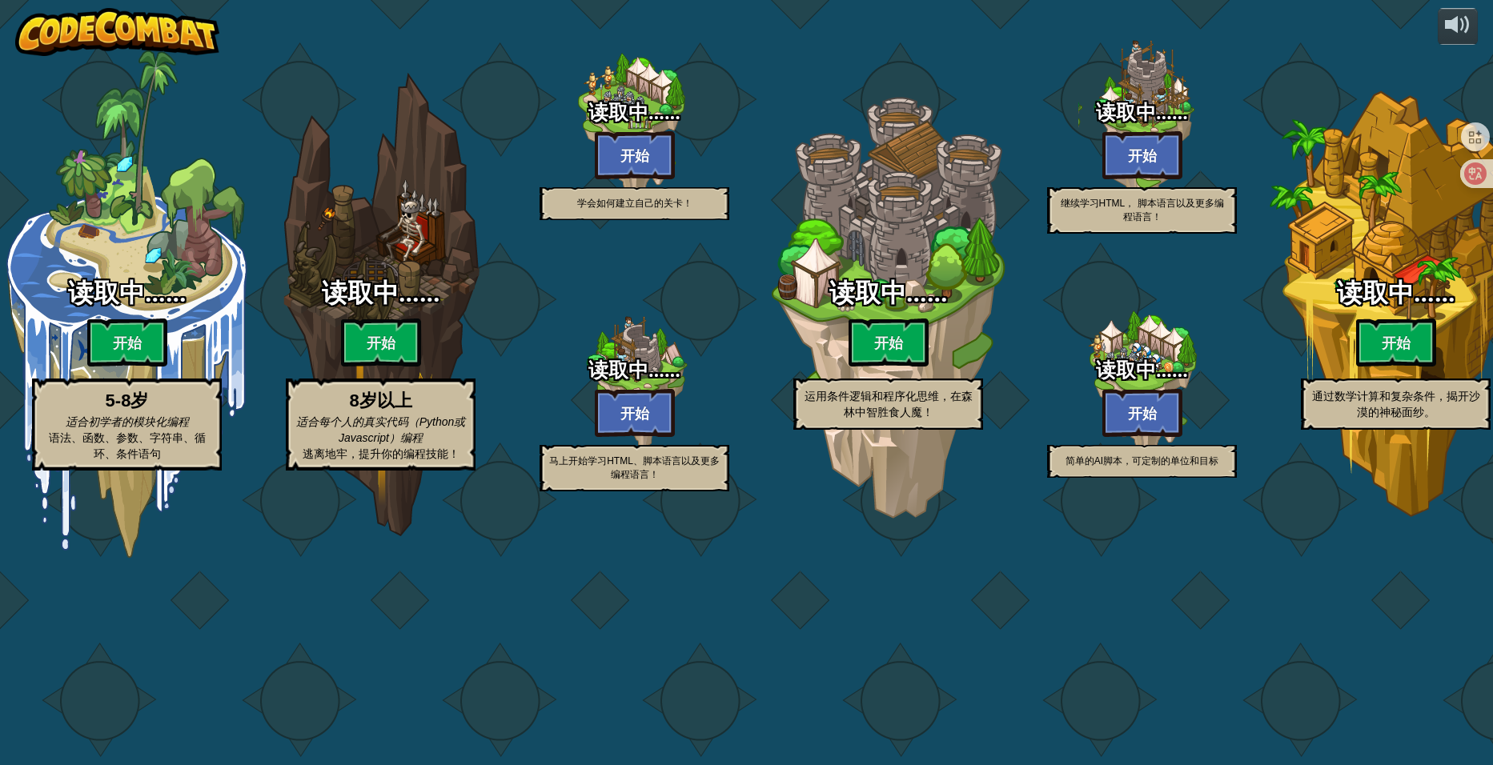
select select "zh-HANS"
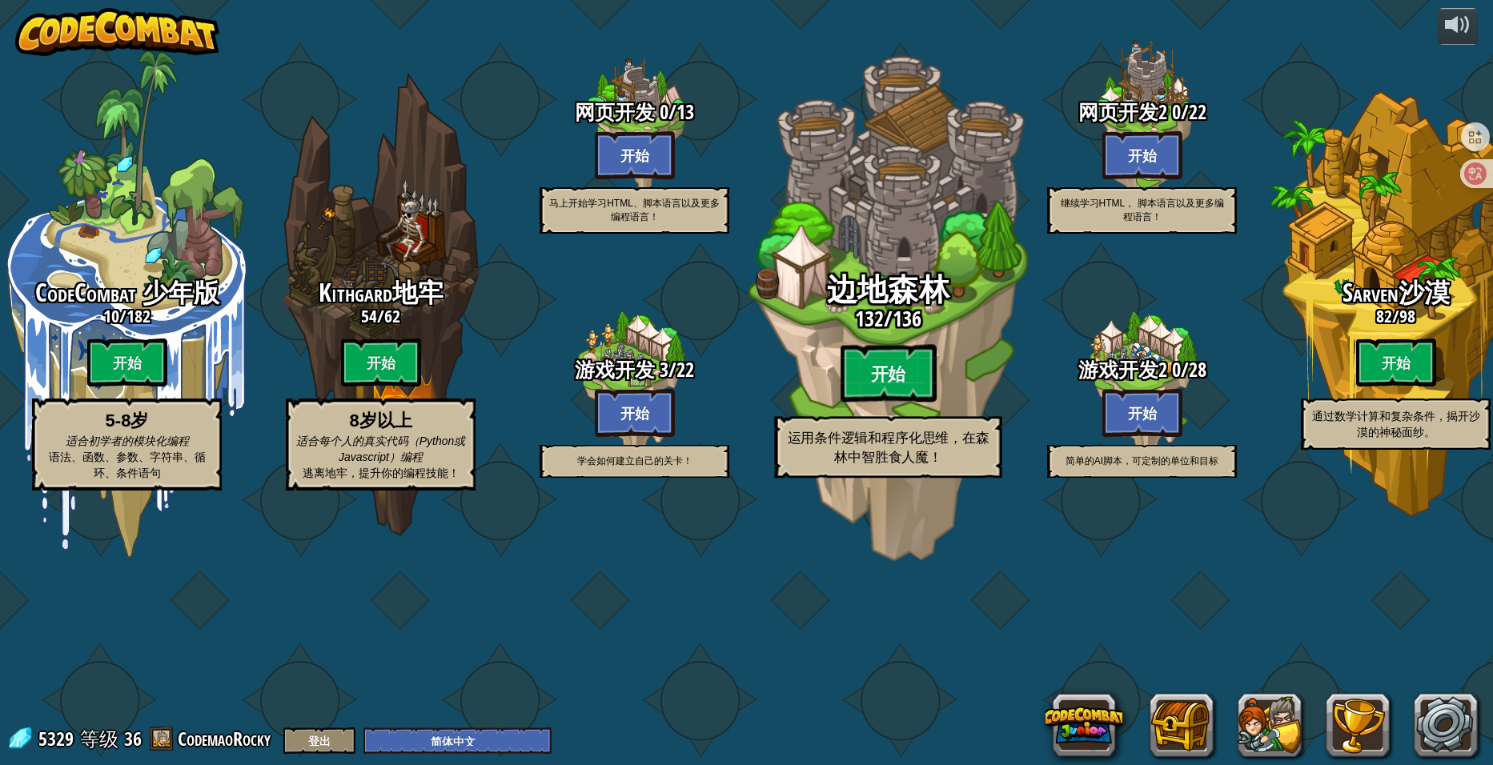
click at [884, 403] on btn "开始" at bounding box center [889, 374] width 96 height 58
select select "zh-HANS"
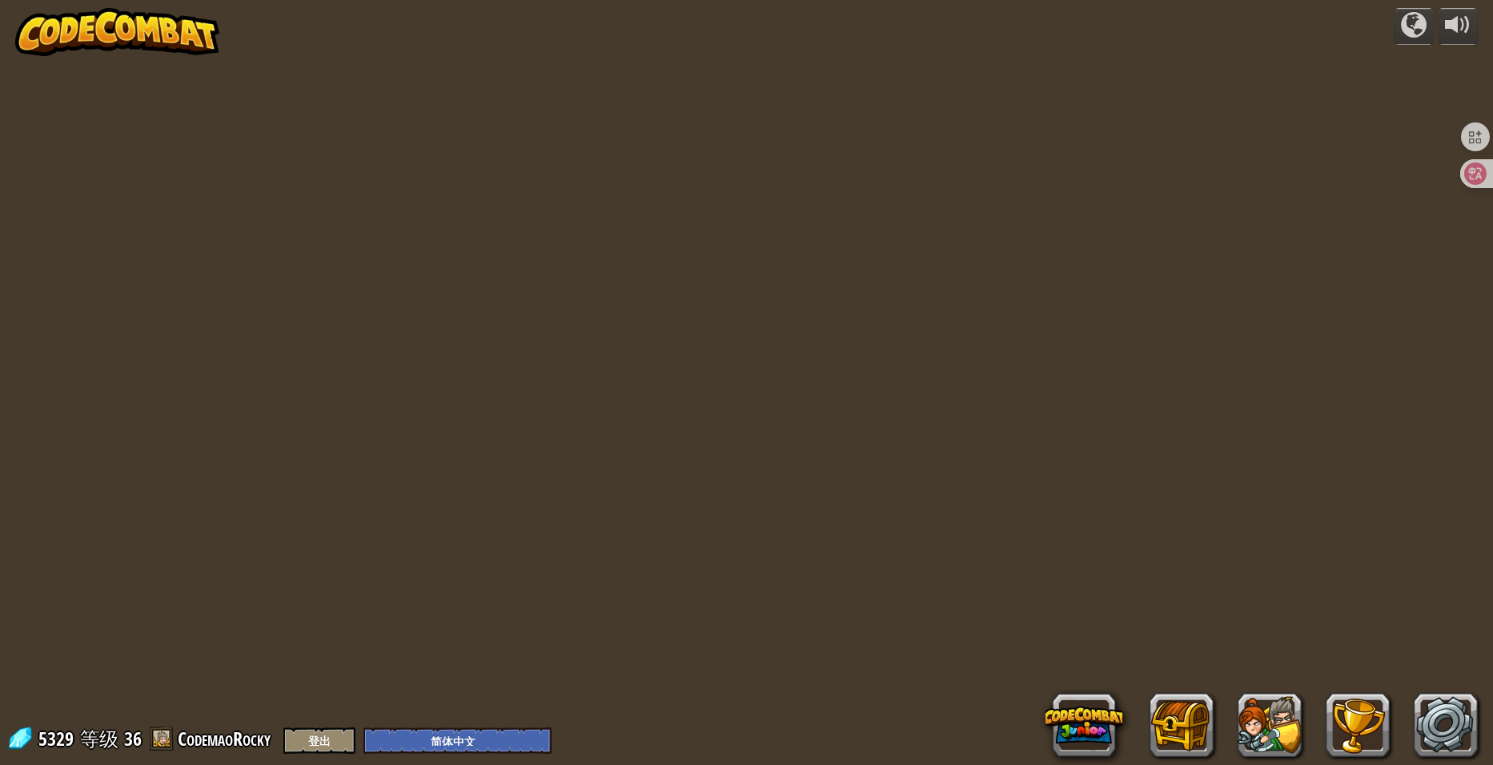
select select "zh-HANS"
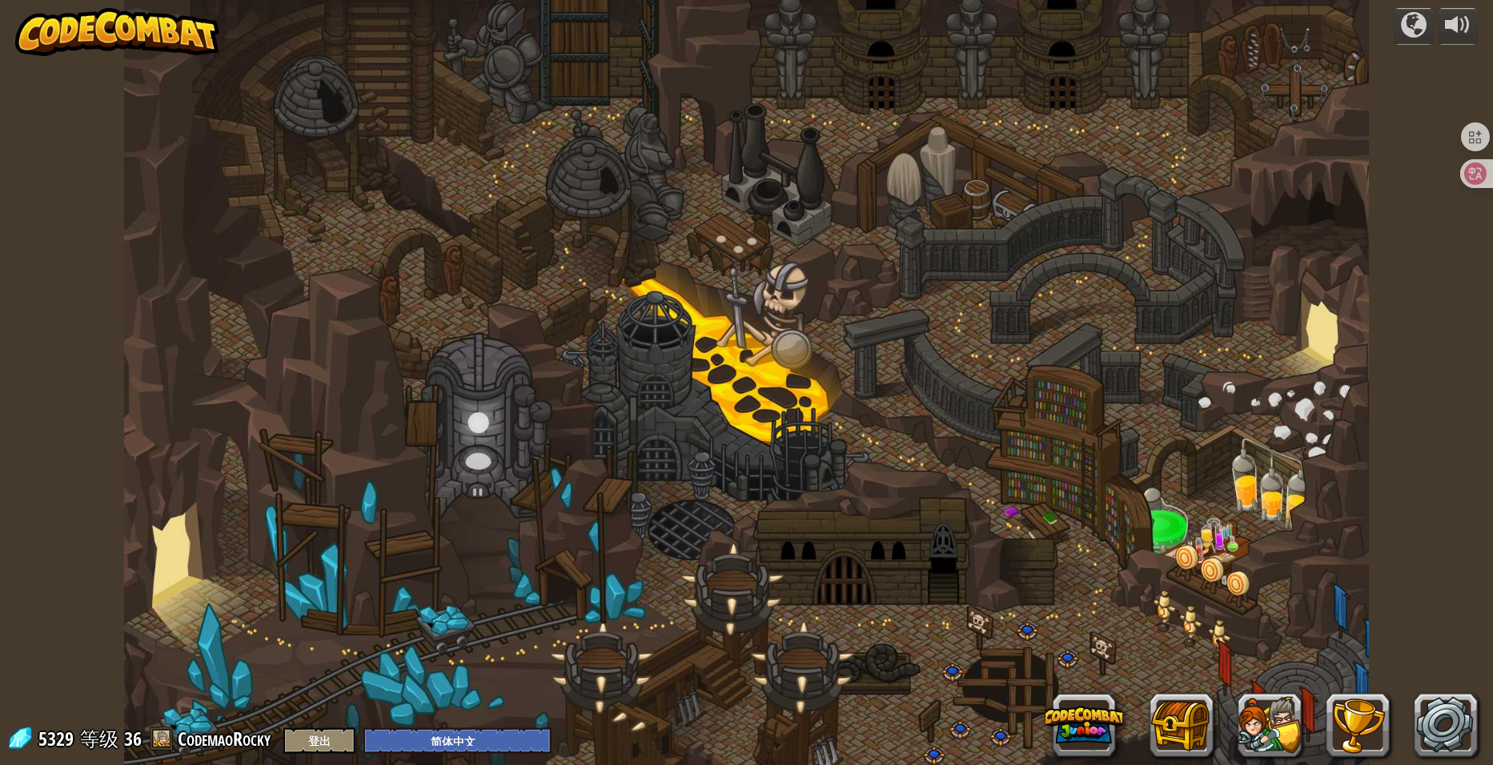
select select "zh-HANS"
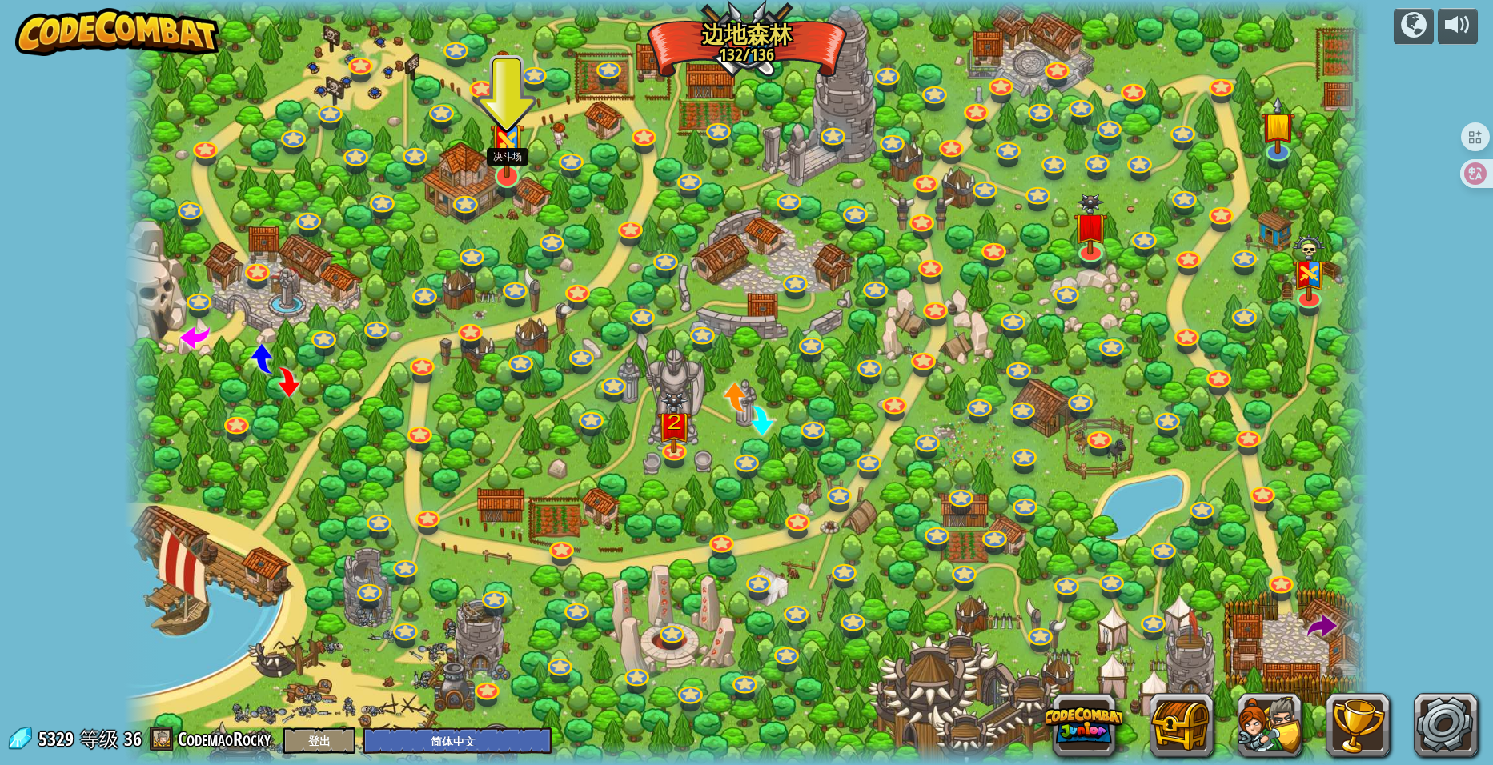
click at [516, 170] on img at bounding box center [507, 134] width 34 height 90
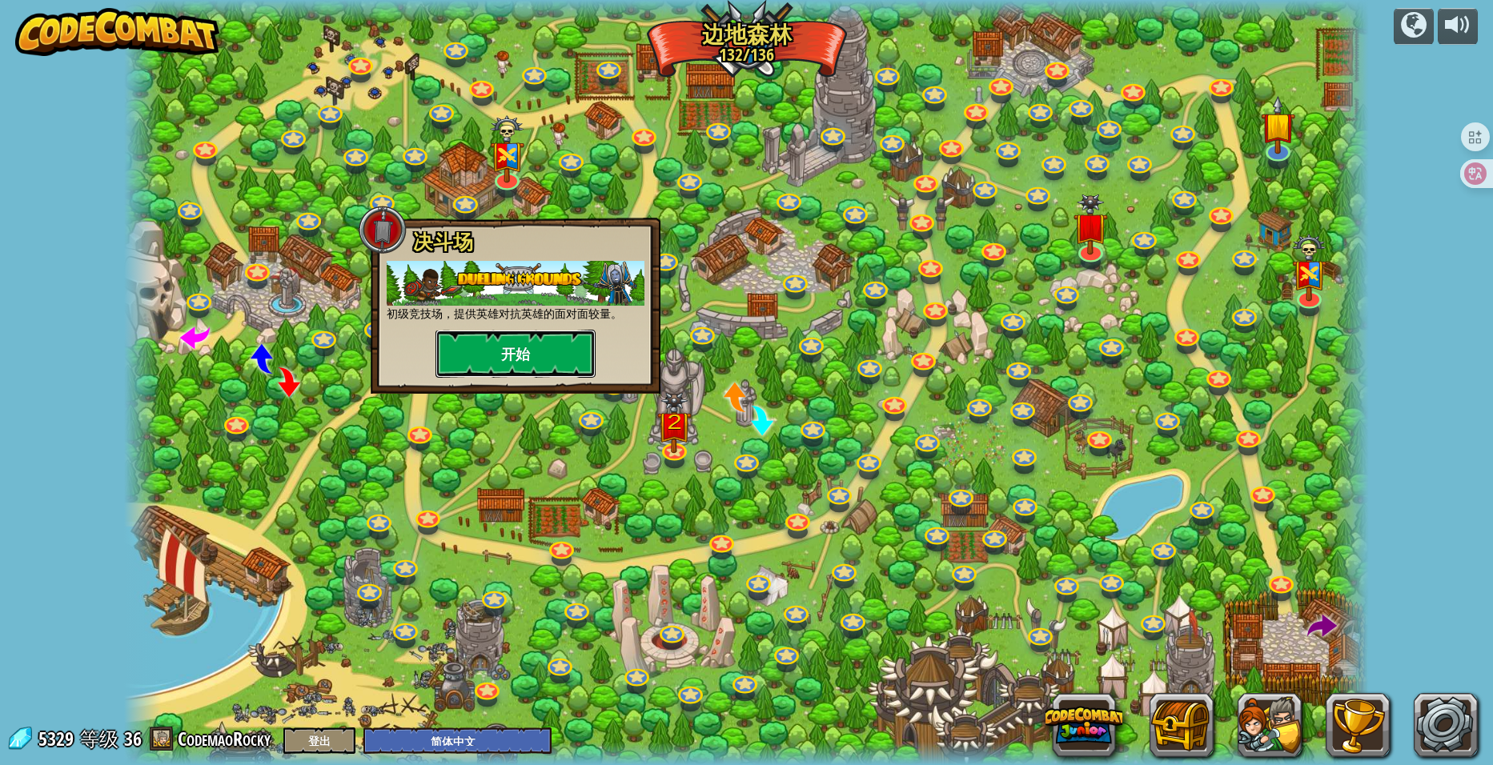
click at [516, 342] on button "开始" at bounding box center [516, 354] width 160 height 48
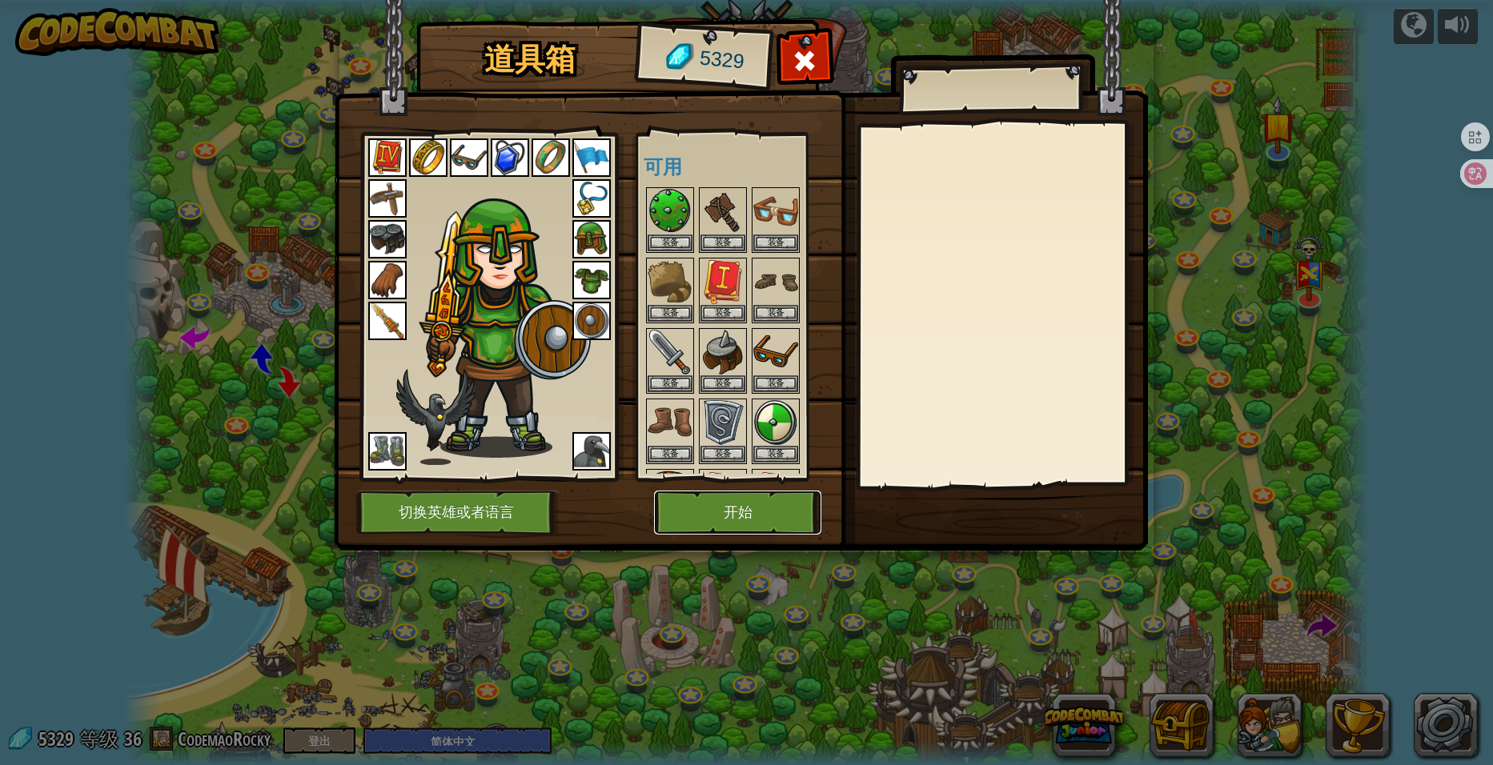
click at [732, 512] on button "开始" at bounding box center [737, 513] width 167 height 44
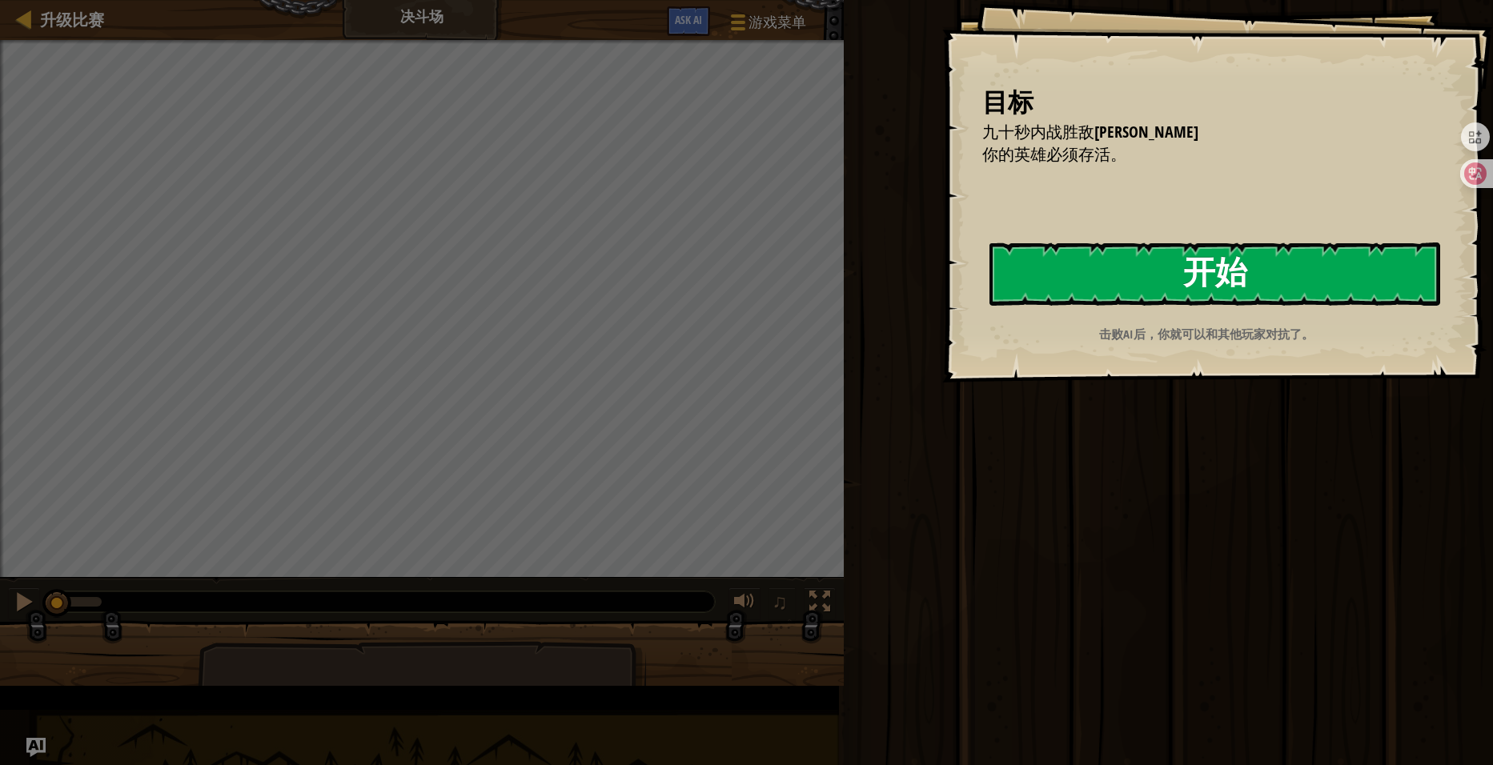
click at [989, 306] on button "开始" at bounding box center [1214, 274] width 451 height 63
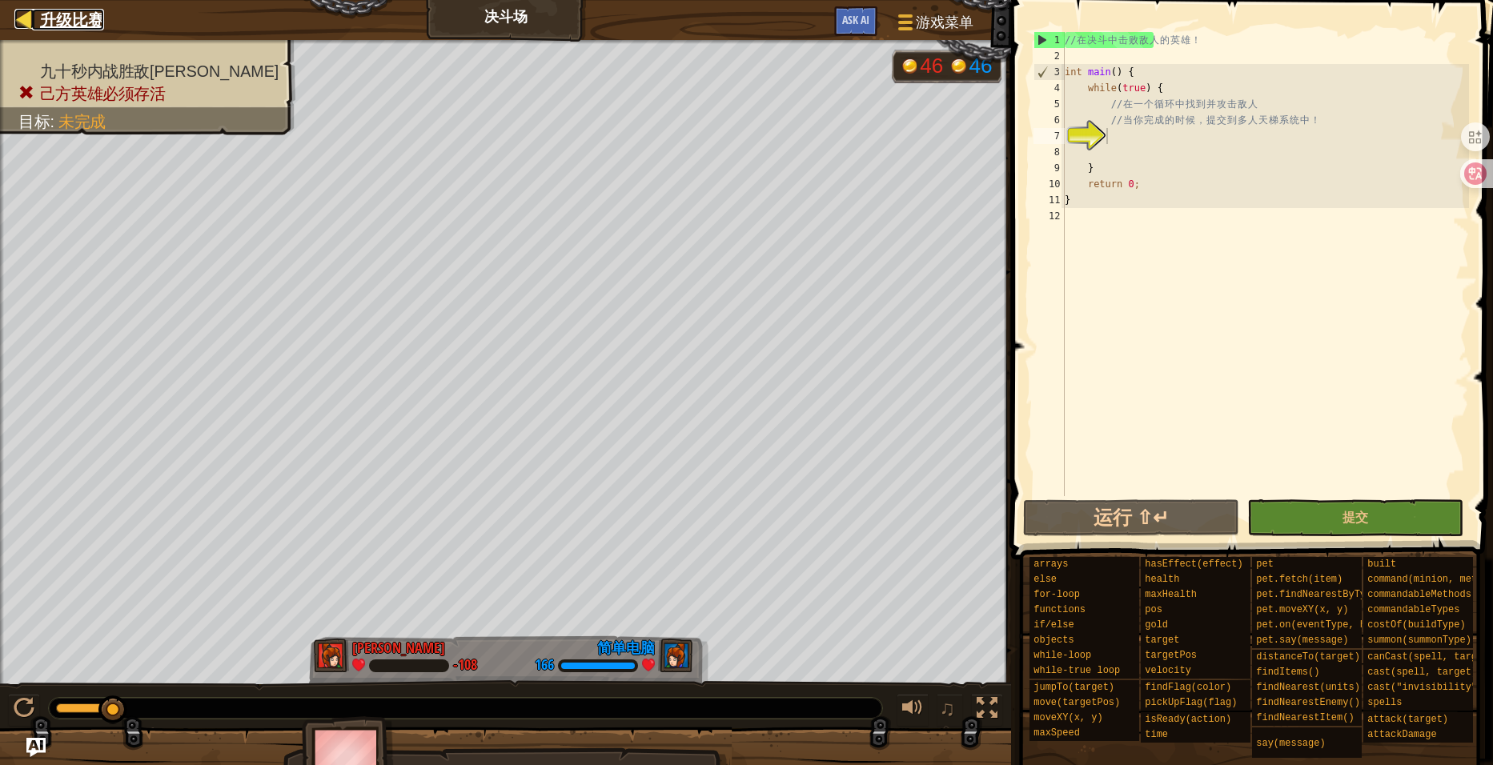
click at [23, 27] on div at bounding box center [24, 19] width 20 height 20
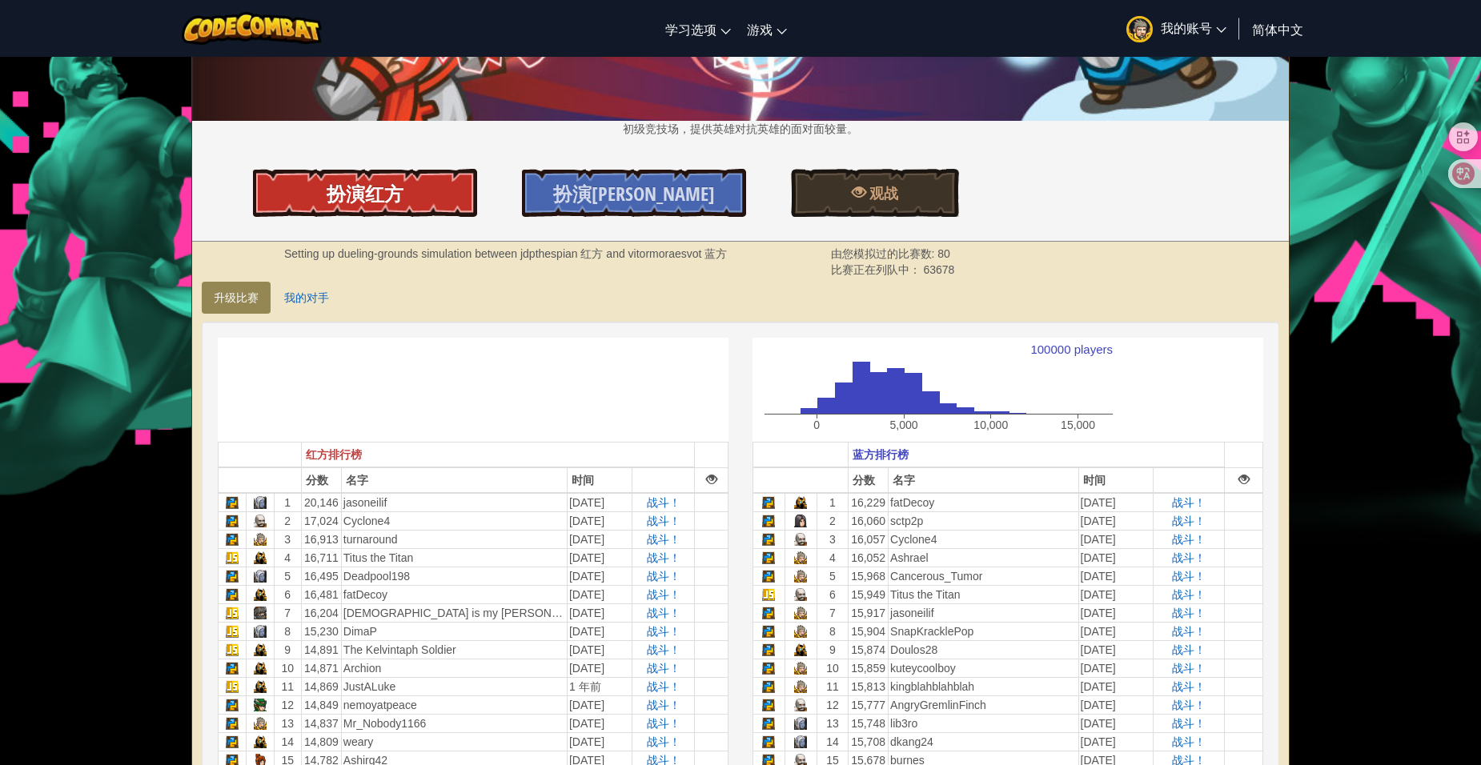
scroll to position [320, 0]
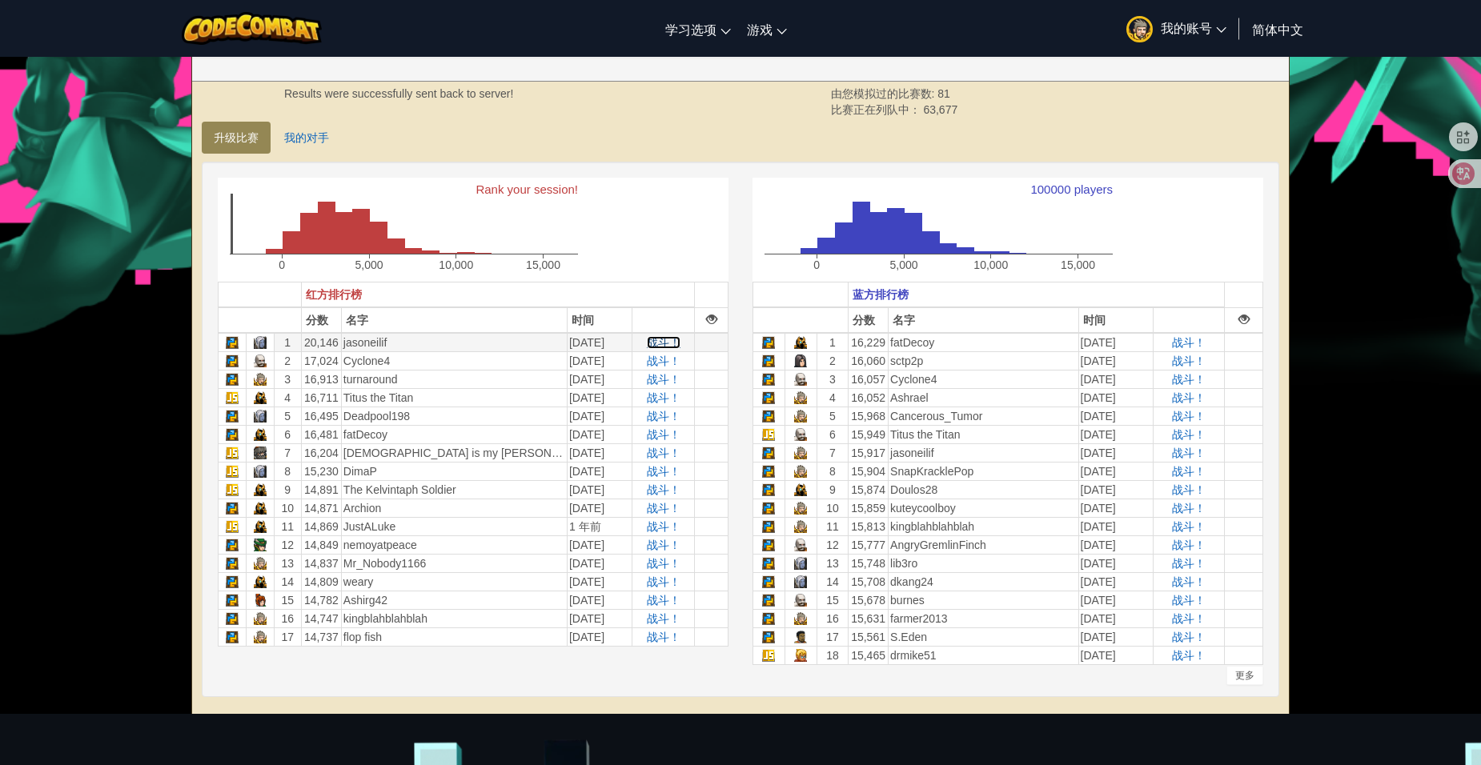
click at [662, 343] on span "战斗！" at bounding box center [664, 342] width 34 height 13
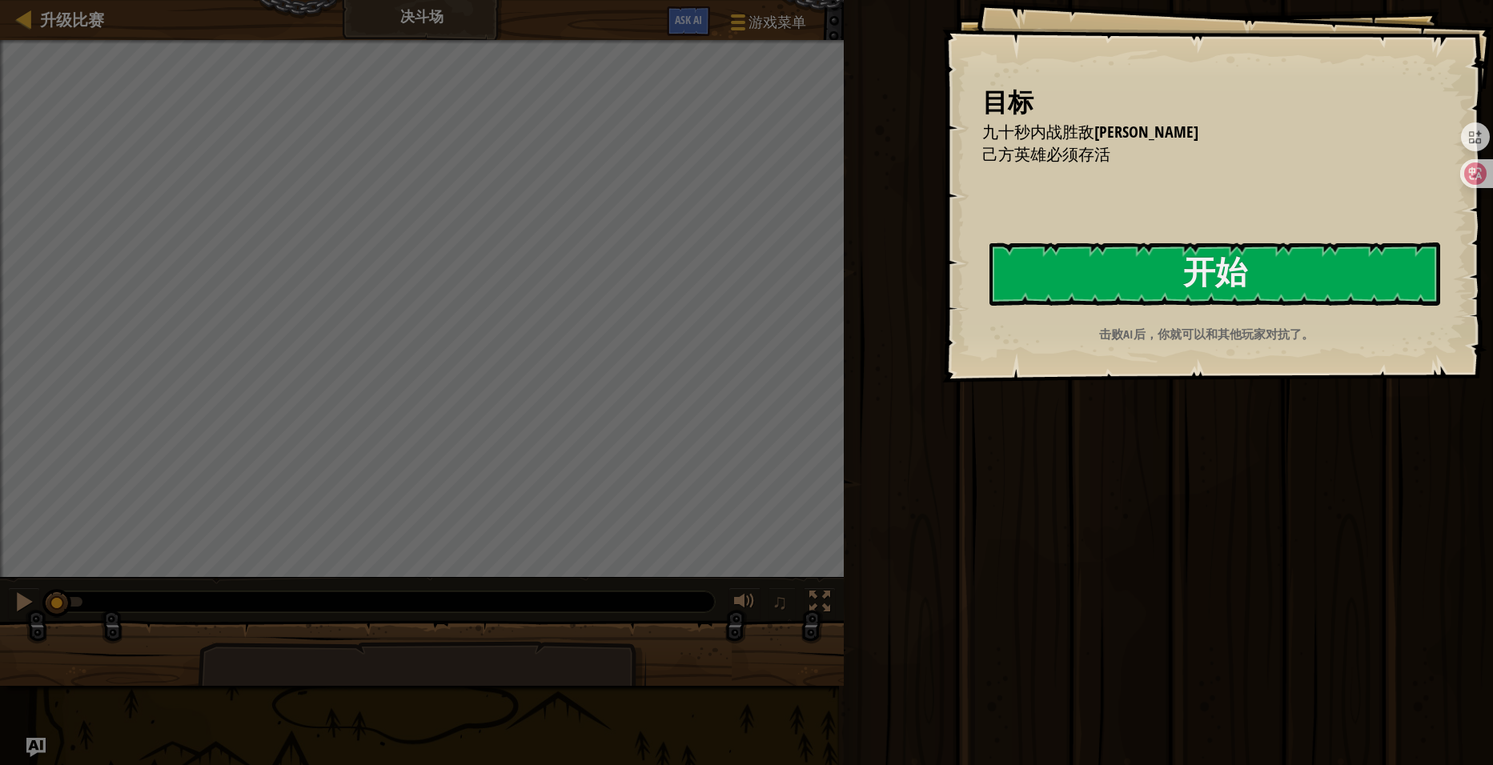
click at [1012, 269] on div "目标 九十秒内战胜敌方英雄 己方英雄必须存活 开始 载入失败 订阅后才可开始本关 订阅 你将需要加入一个课程来玩这个关卡 回到我的课程 请询问老师分配后续课程…" at bounding box center [1217, 191] width 551 height 383
click at [1039, 277] on button "开始" at bounding box center [1214, 274] width 451 height 63
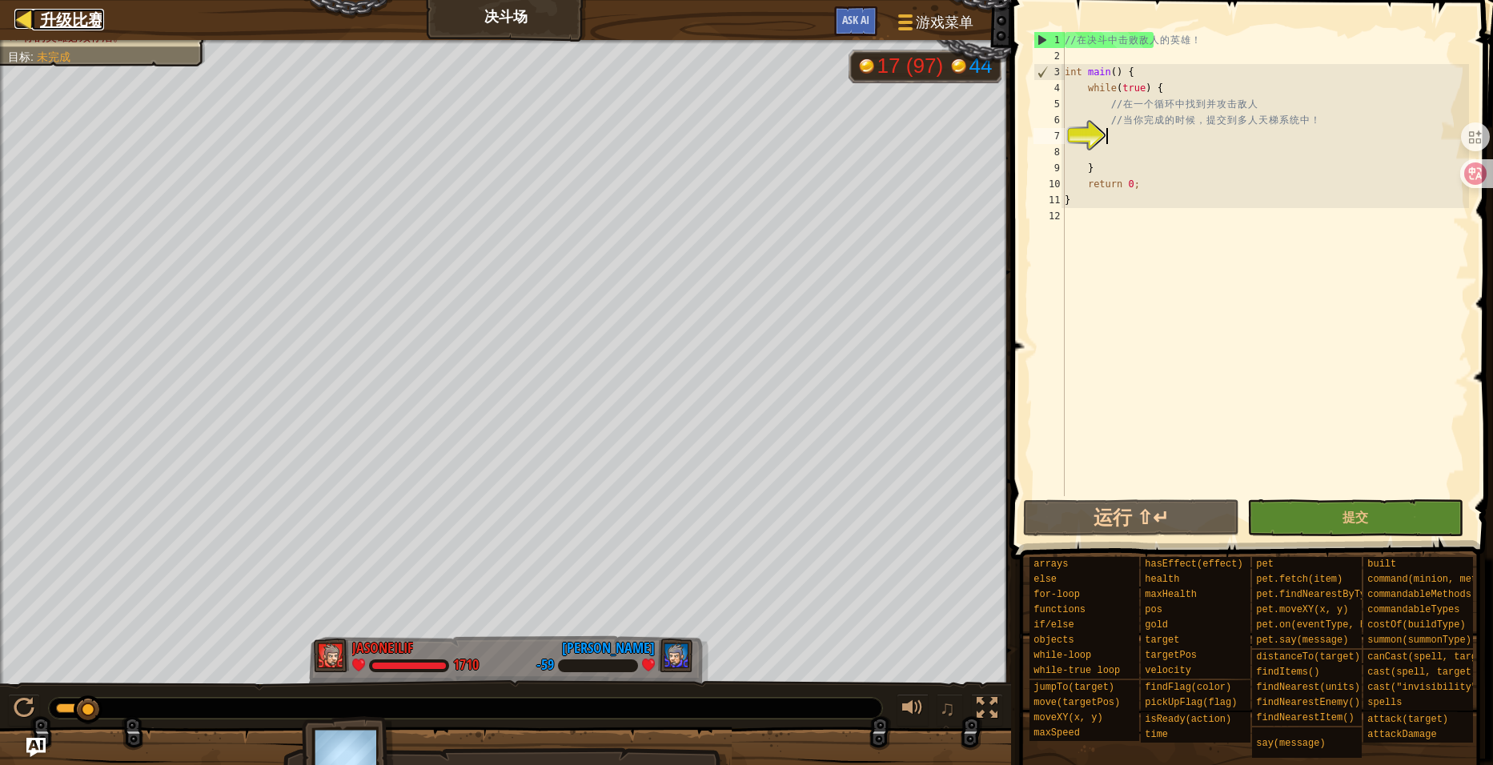
click at [78, 22] on span "升级比赛" at bounding box center [72, 20] width 64 height 22
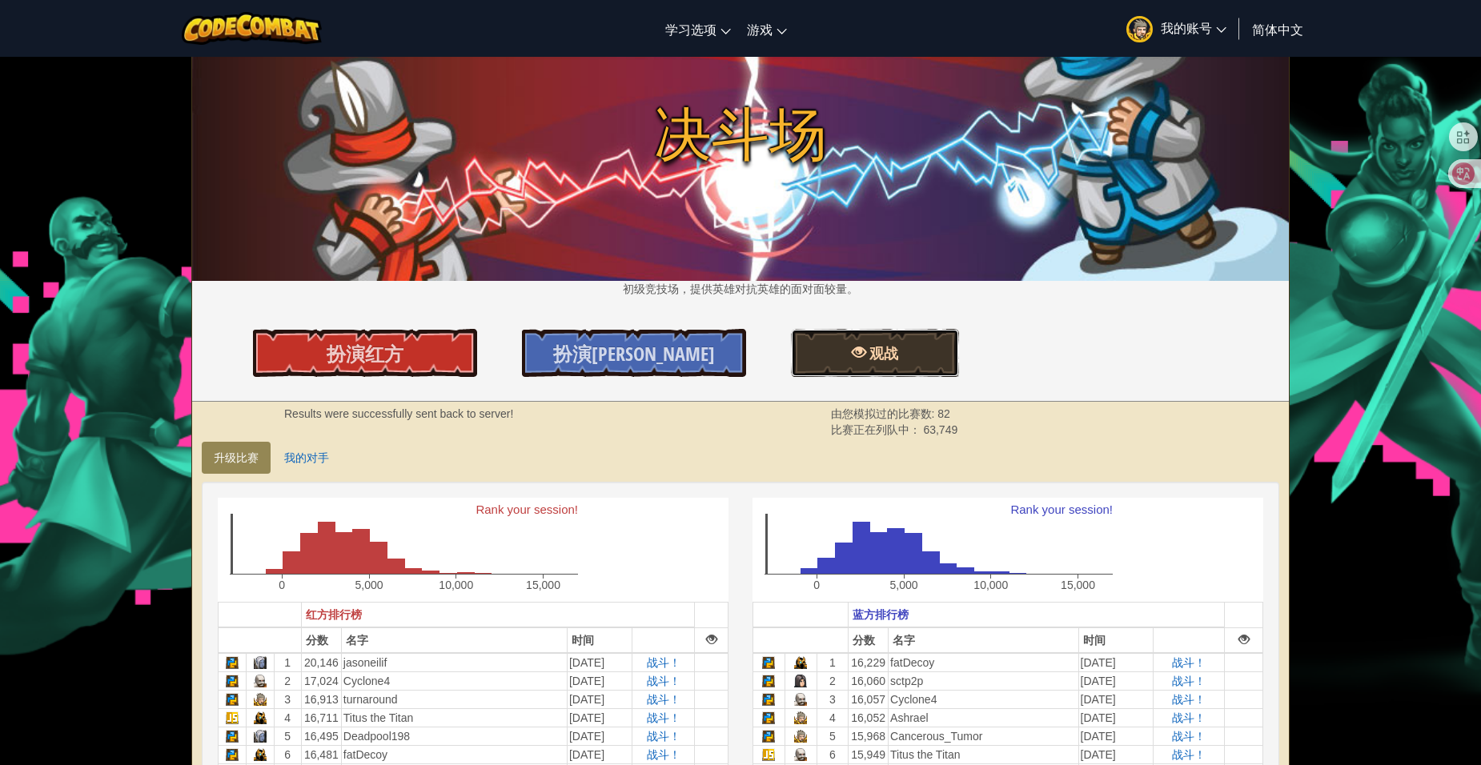
click at [865, 347] on span at bounding box center [859, 352] width 14 height 14
click at [876, 348] on span "观战" at bounding box center [882, 353] width 32 height 20
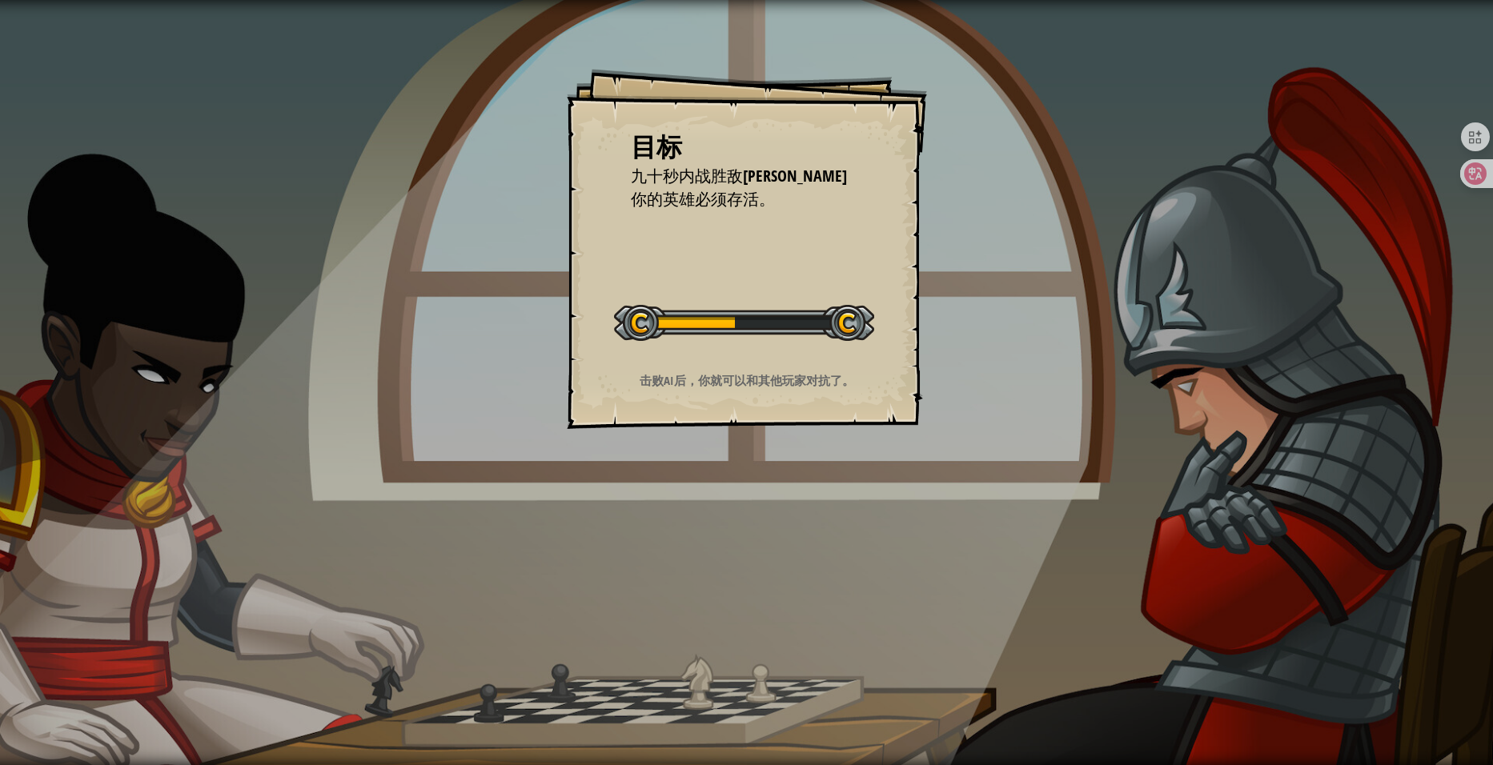
select select "zh-HANS"
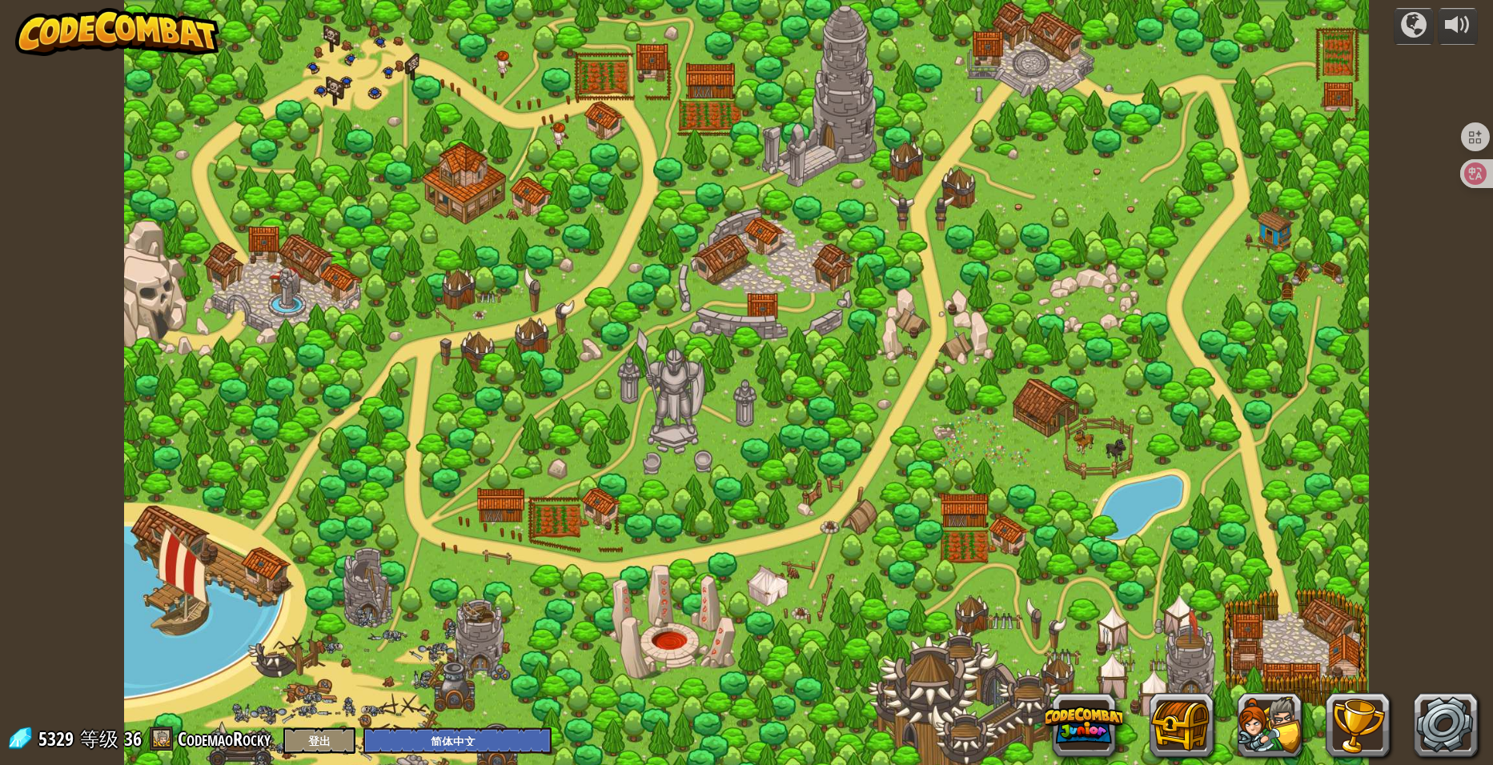
select select "zh-HANS"
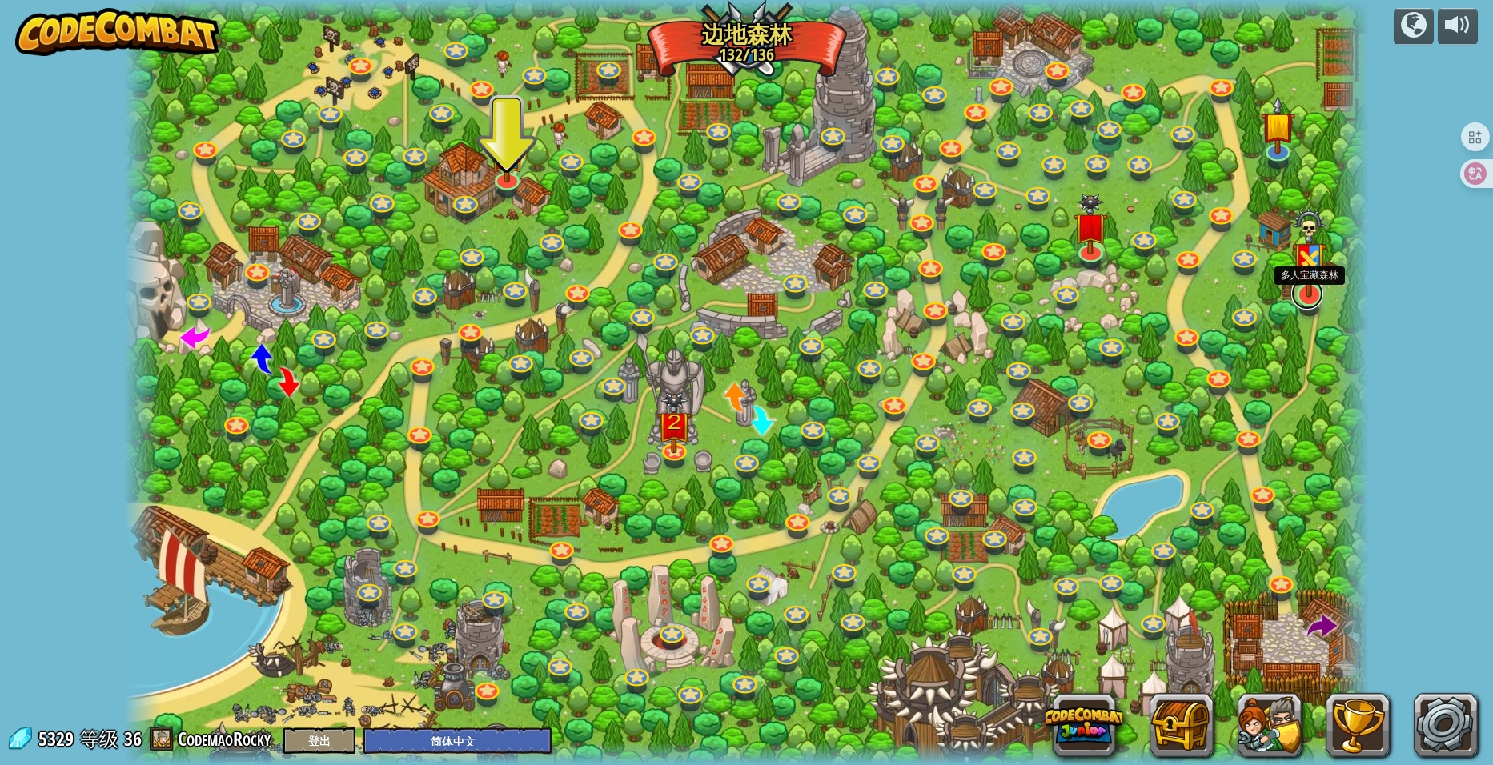
click at [1305, 299] on link at bounding box center [1307, 294] width 32 height 32
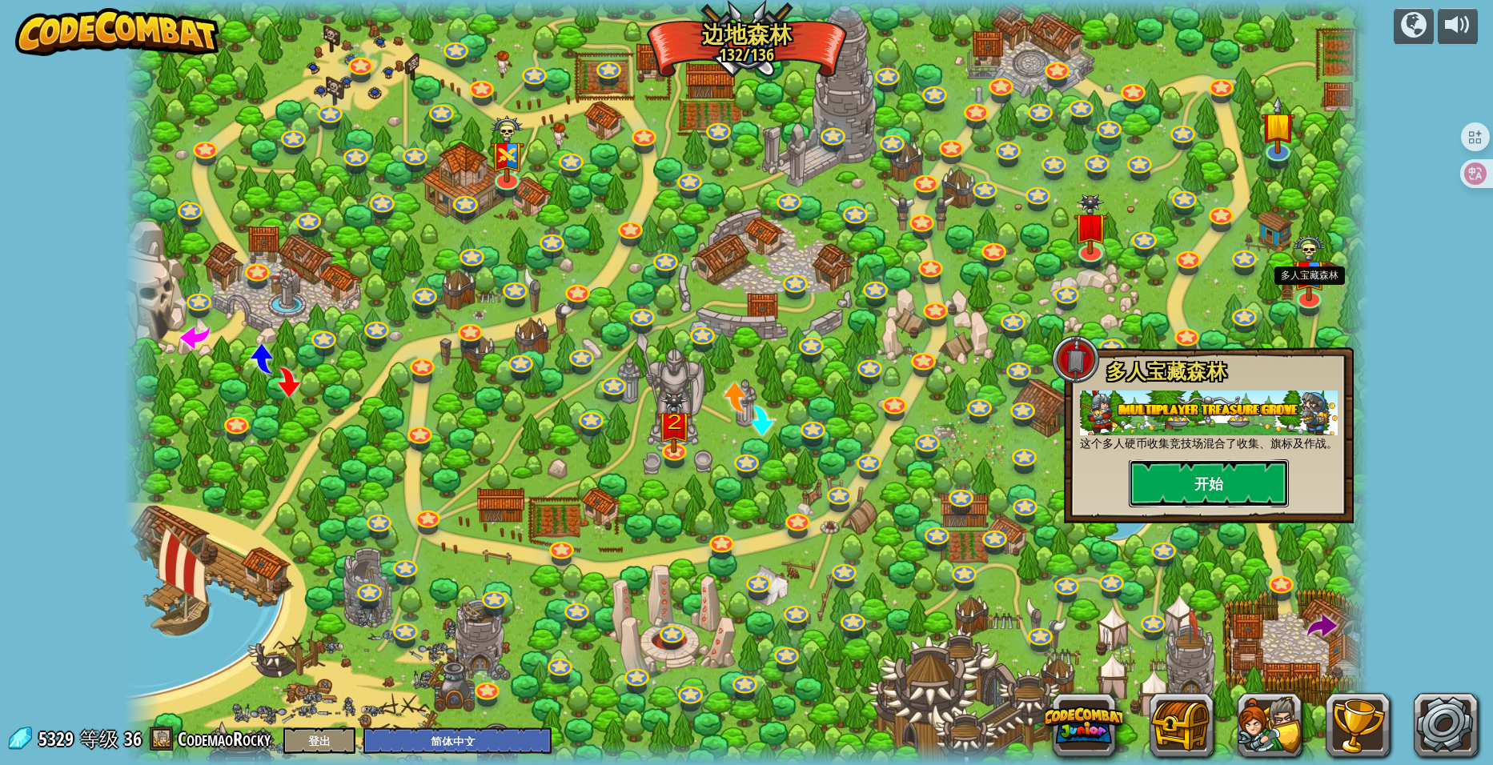
click at [1220, 473] on button "开始" at bounding box center [1209, 484] width 160 height 48
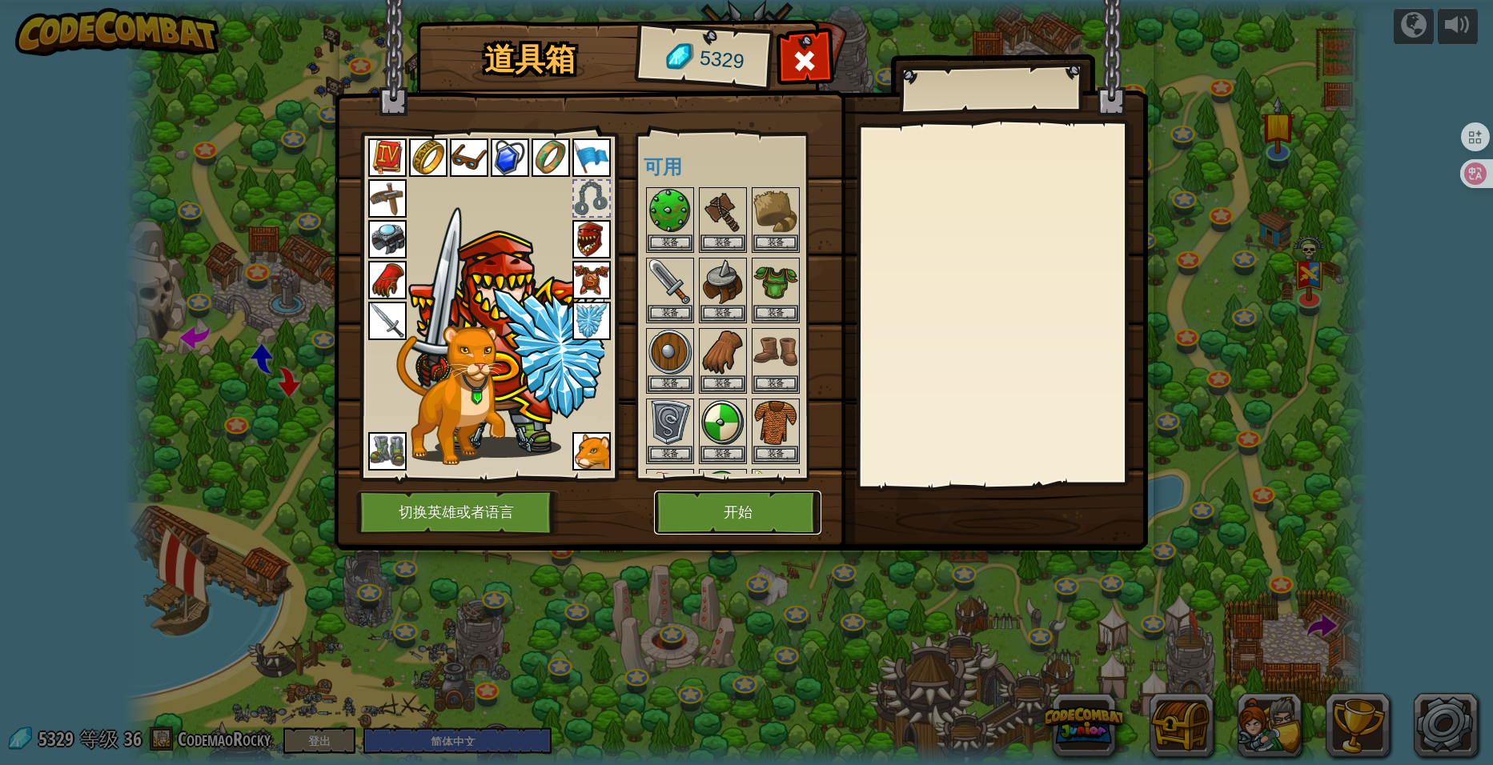
click at [730, 526] on button "开始" at bounding box center [737, 513] width 167 height 44
click at [741, 509] on button "开始" at bounding box center [737, 513] width 167 height 44
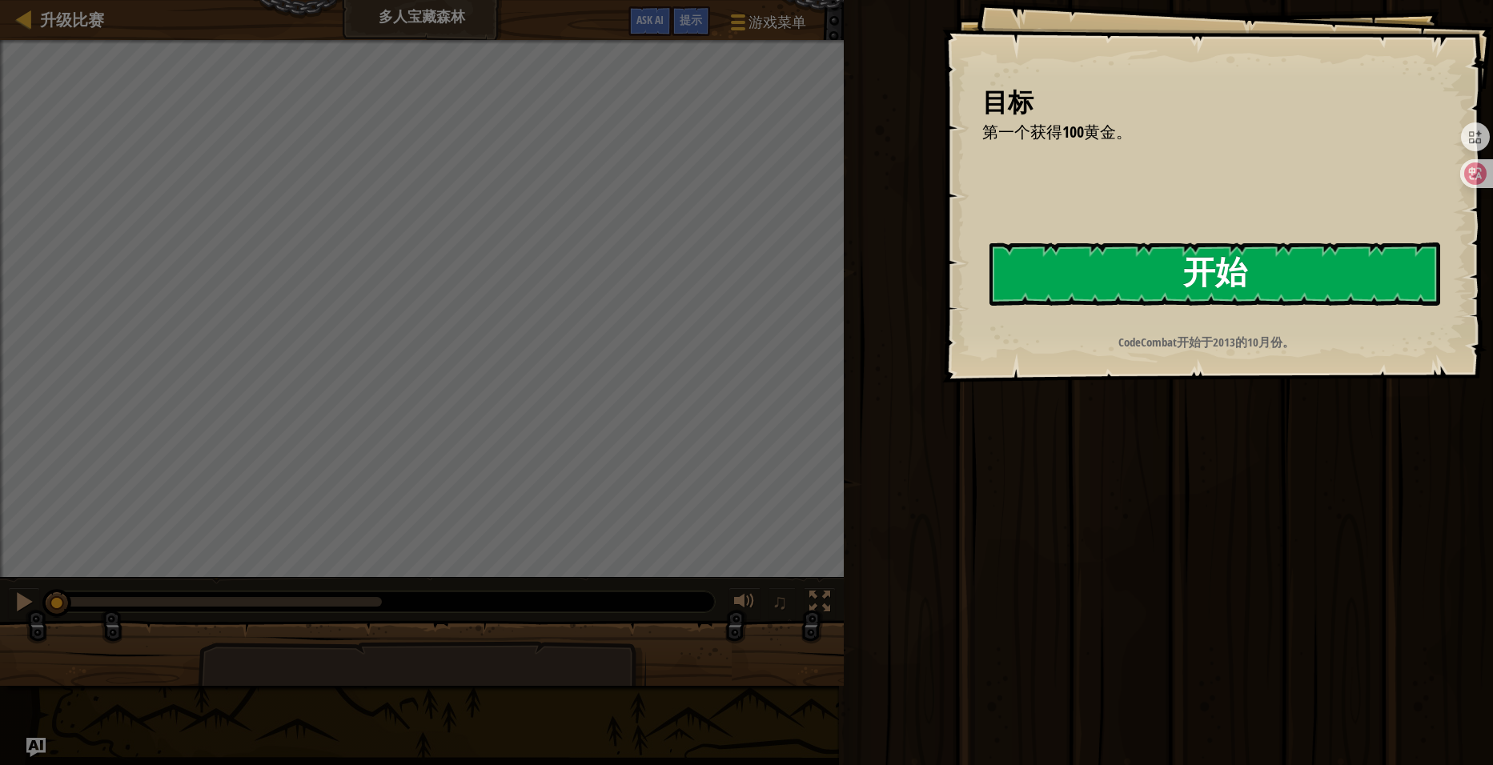
click at [1190, 276] on button "开始" at bounding box center [1214, 274] width 451 height 63
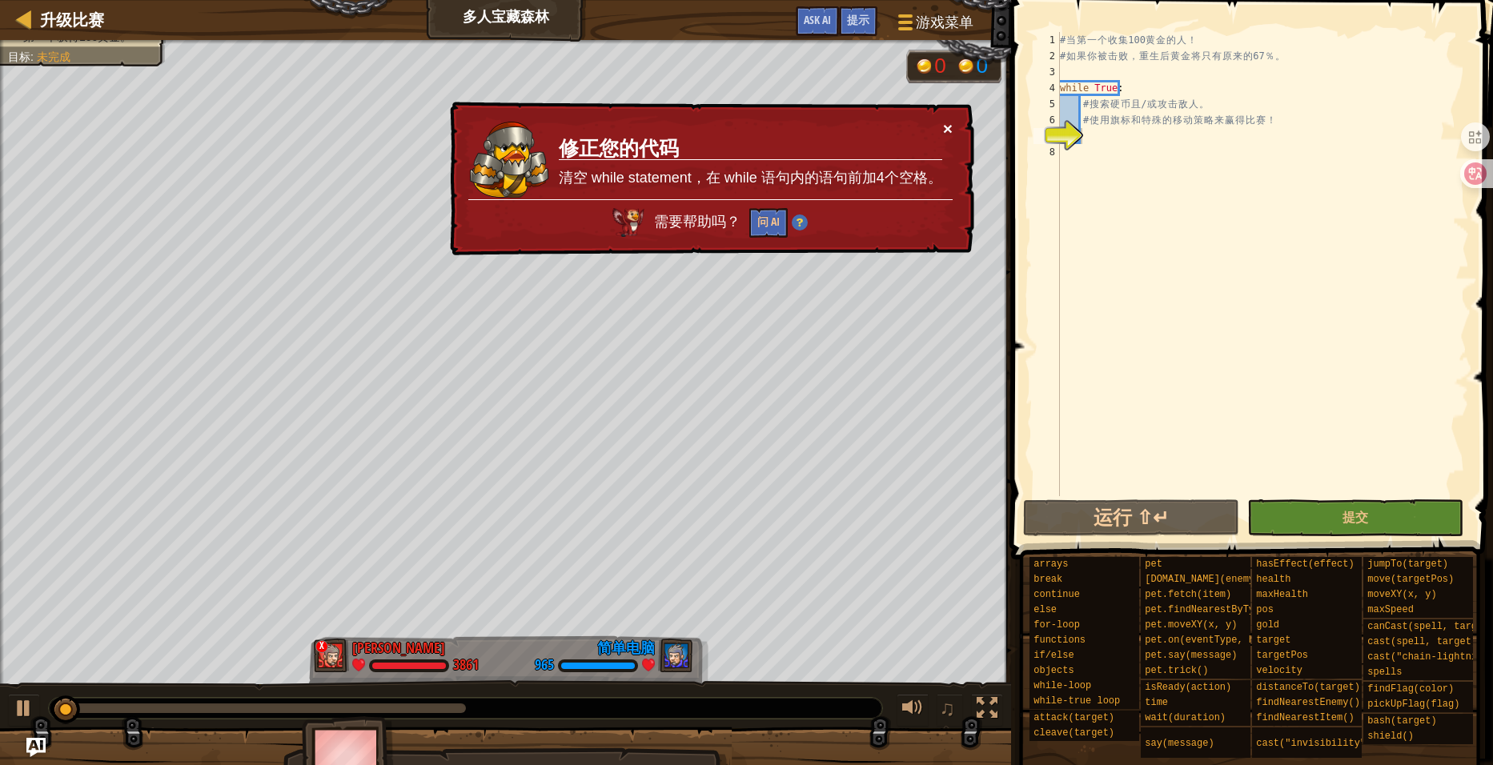
click at [949, 124] on button "×" at bounding box center [948, 128] width 10 height 17
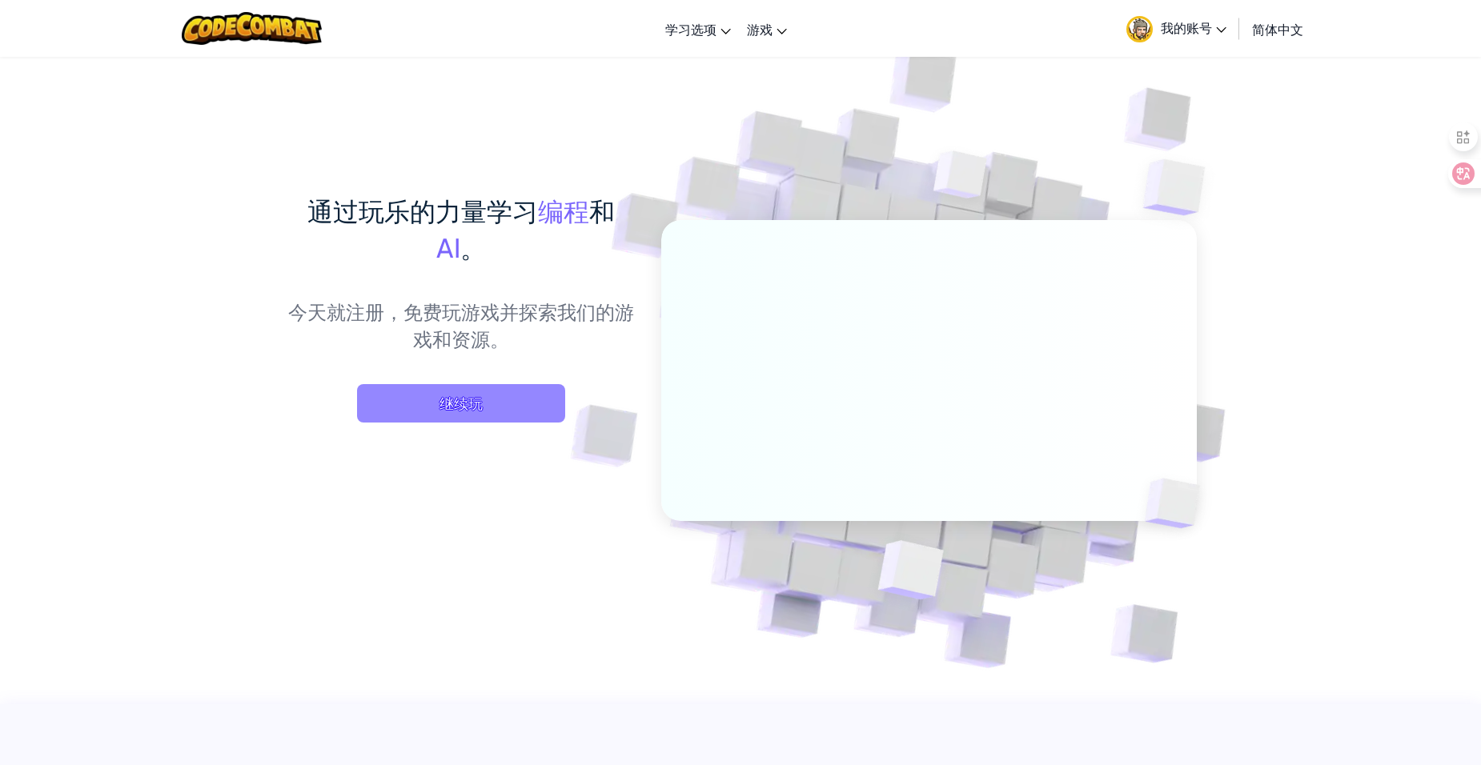
click at [499, 395] on span "继续玩" at bounding box center [461, 403] width 208 height 38
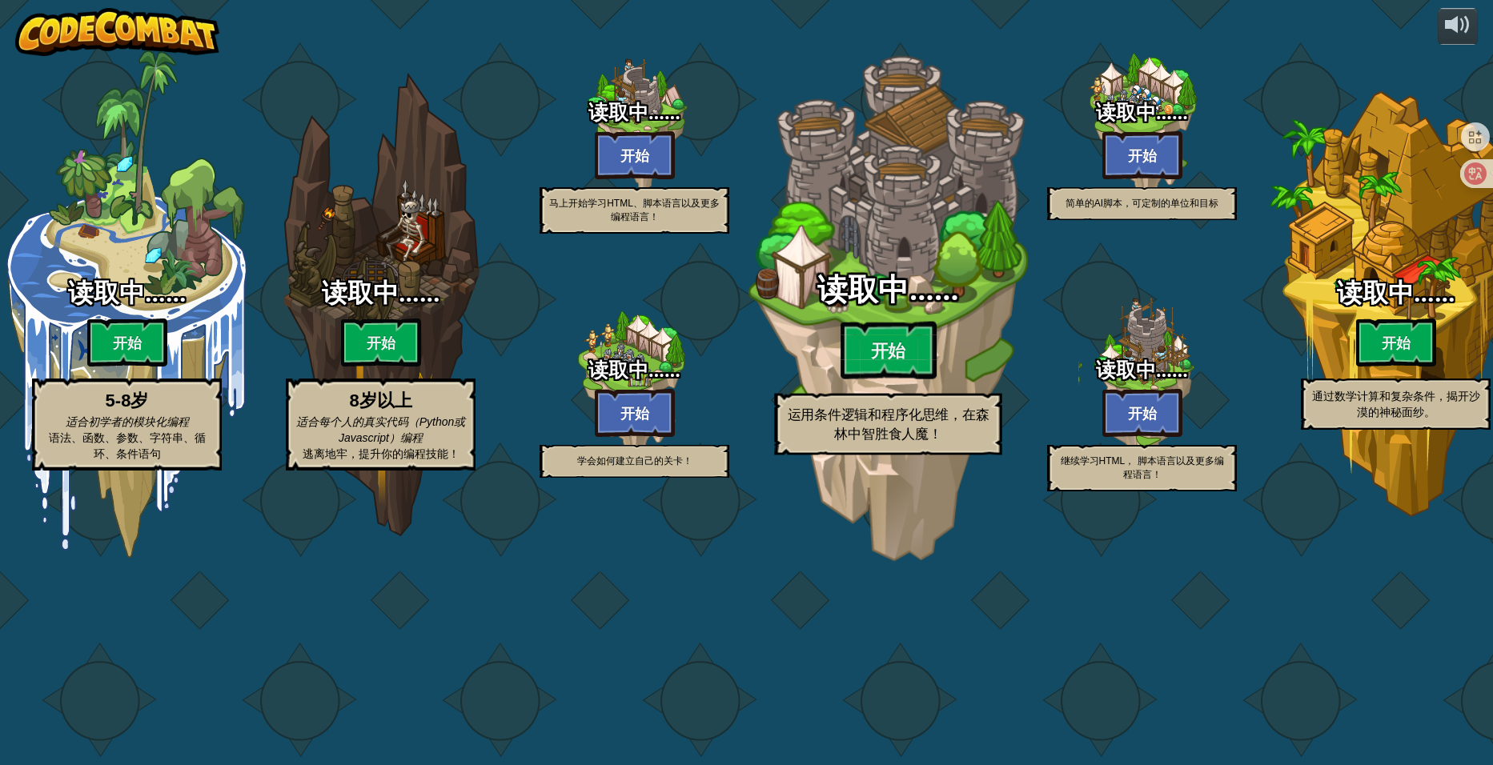
select select "zh-HANS"
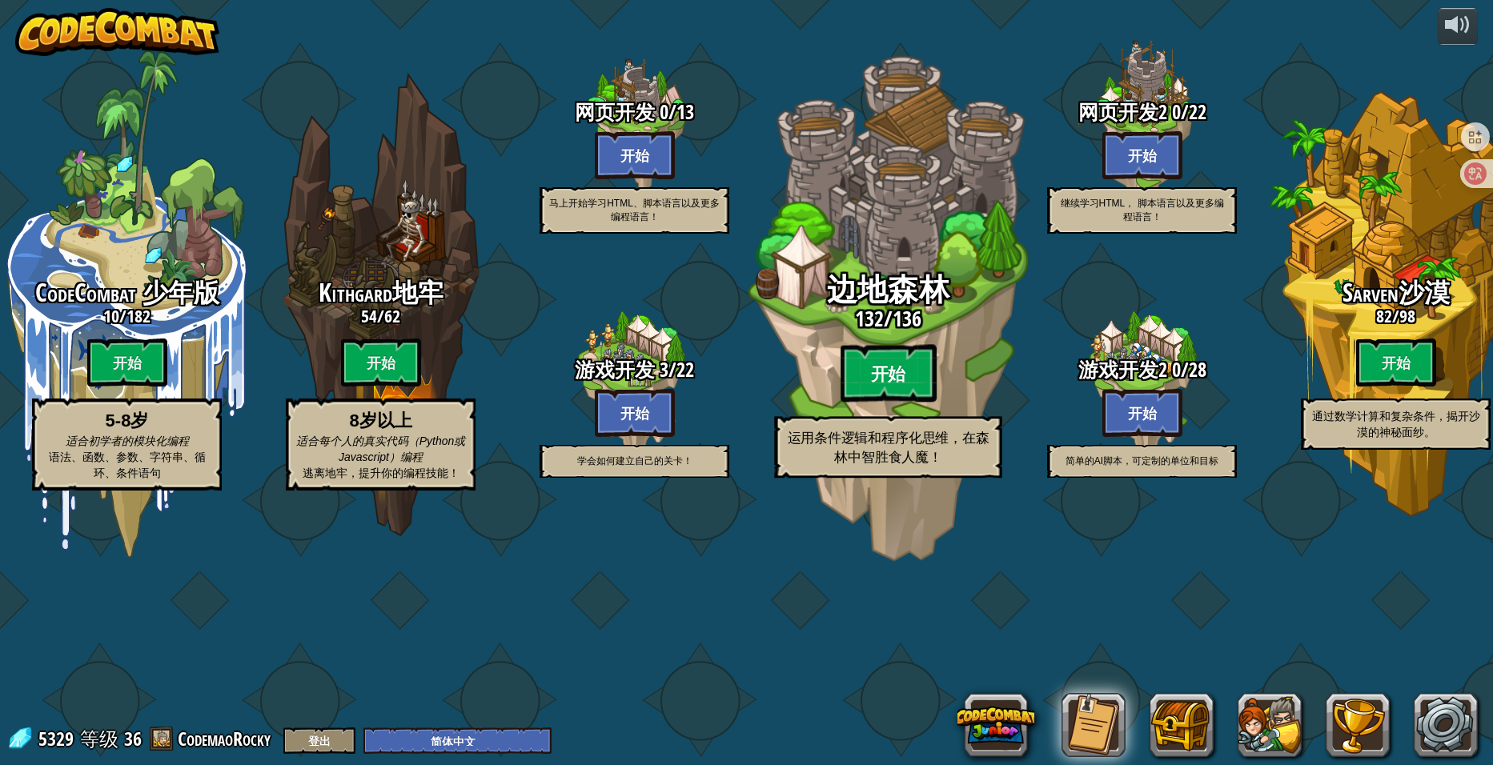
click at [896, 403] on btn "开始" at bounding box center [889, 374] width 96 height 58
select select "zh-HANS"
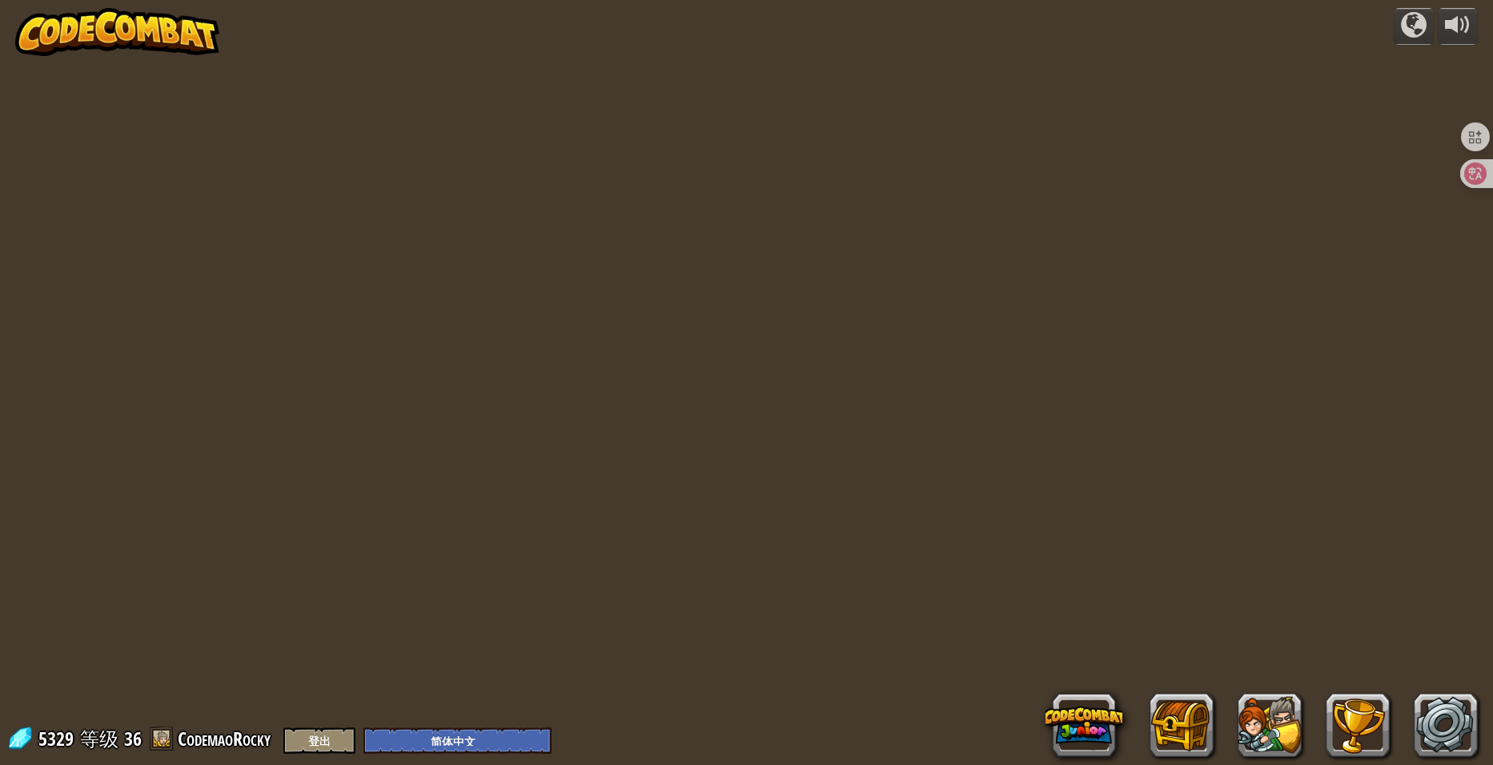
select select "zh-HANS"
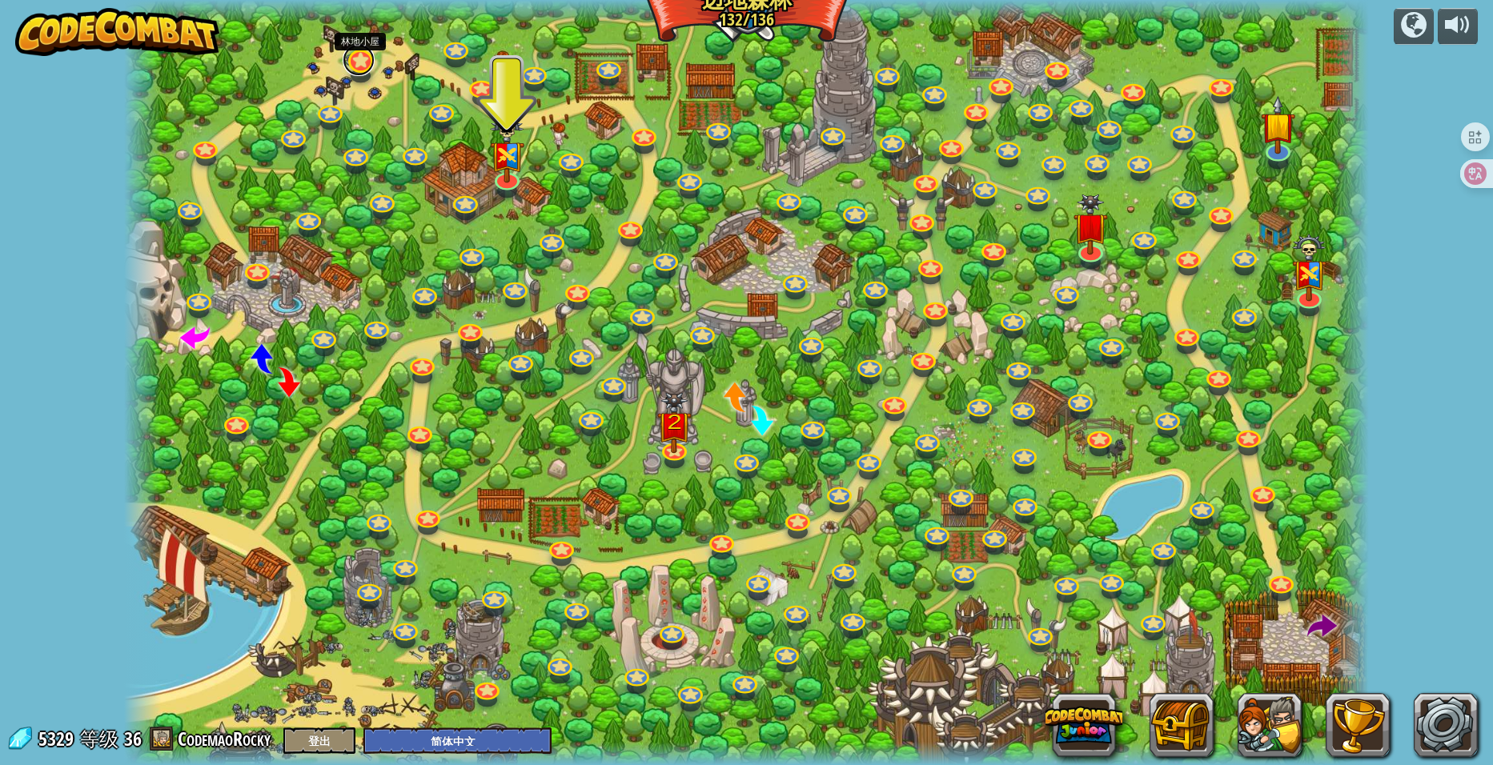
click at [357, 70] on link at bounding box center [359, 60] width 32 height 32
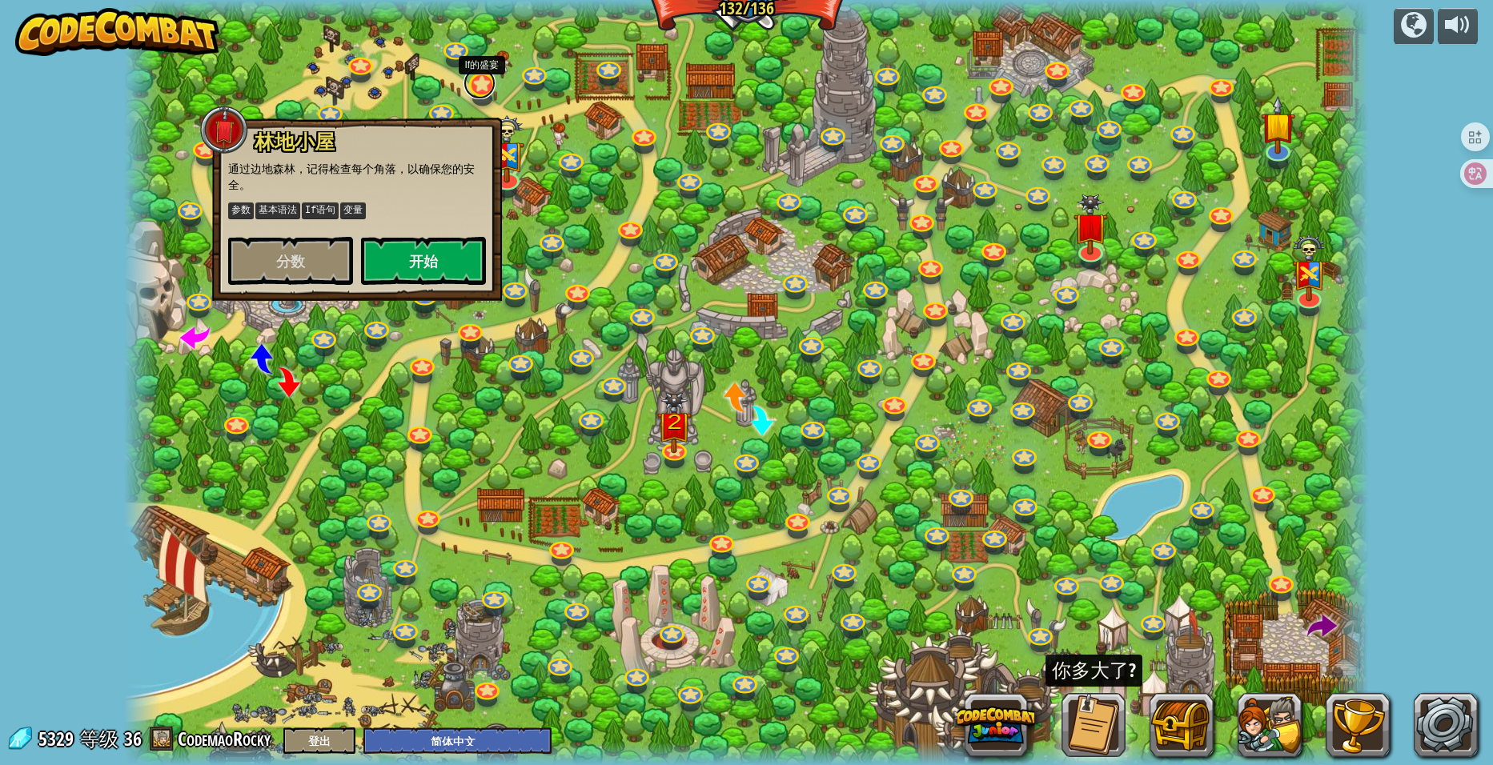
click at [485, 92] on link at bounding box center [480, 83] width 32 height 32
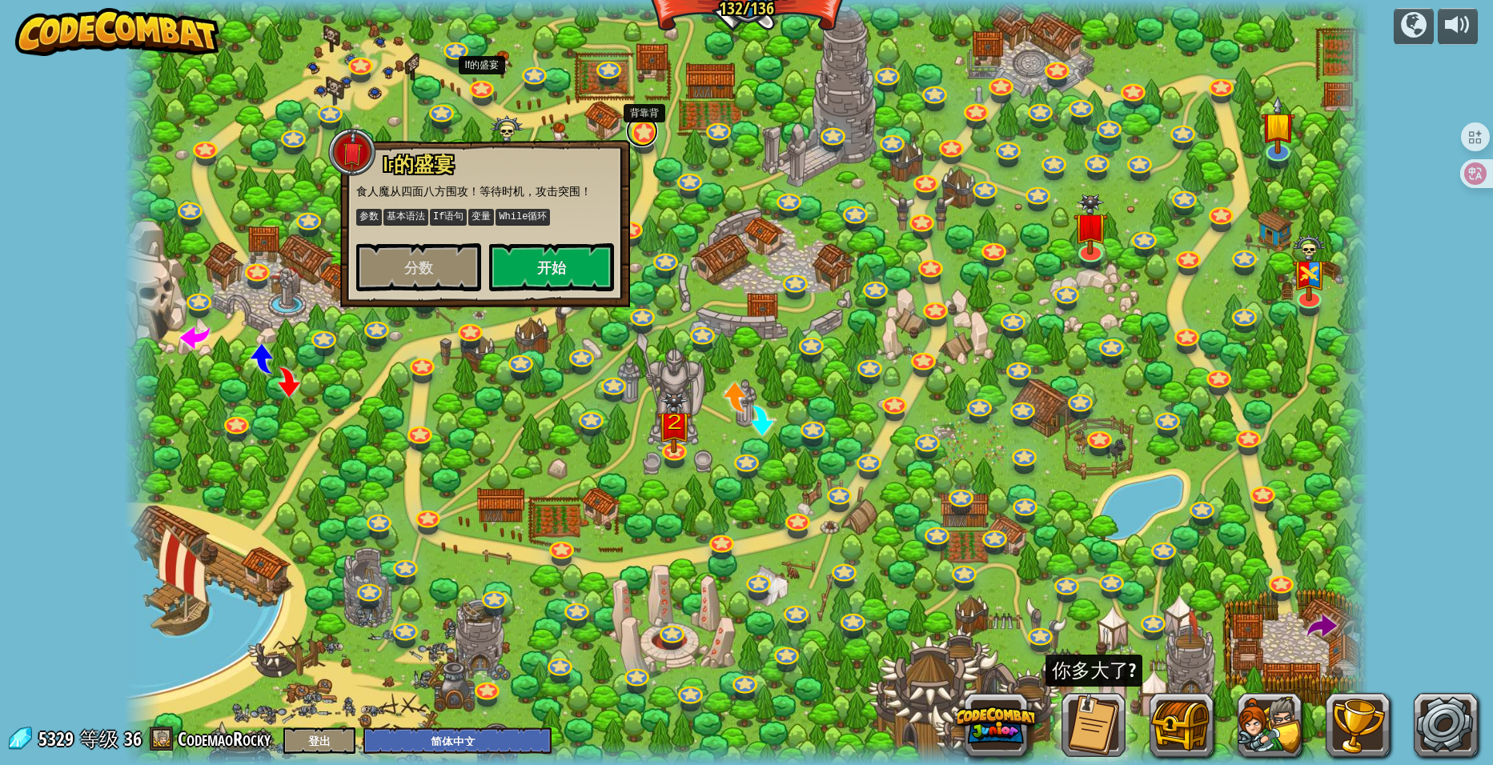
click at [633, 134] on link at bounding box center [642, 131] width 32 height 32
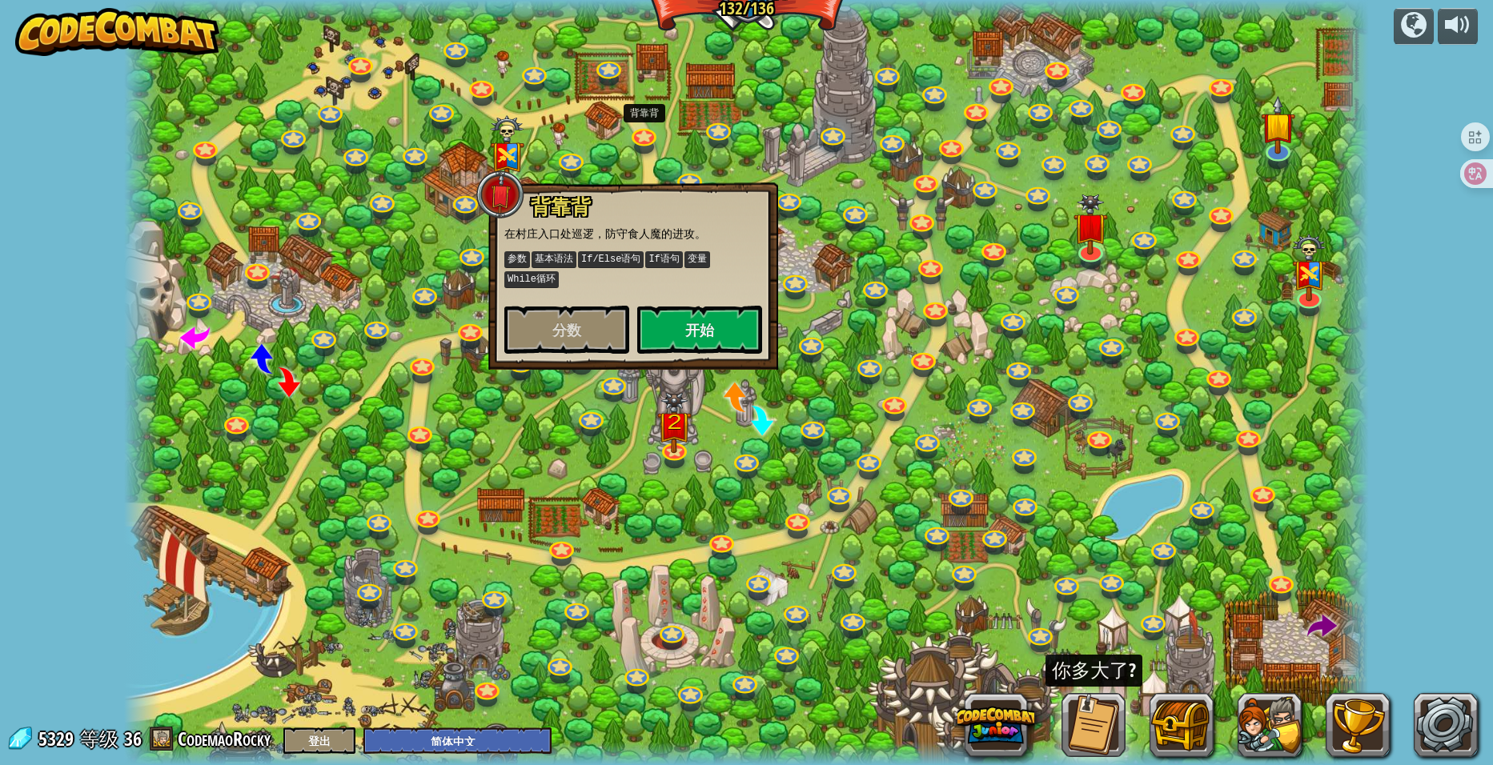
click at [718, 151] on div at bounding box center [747, 382] width 1246 height 765
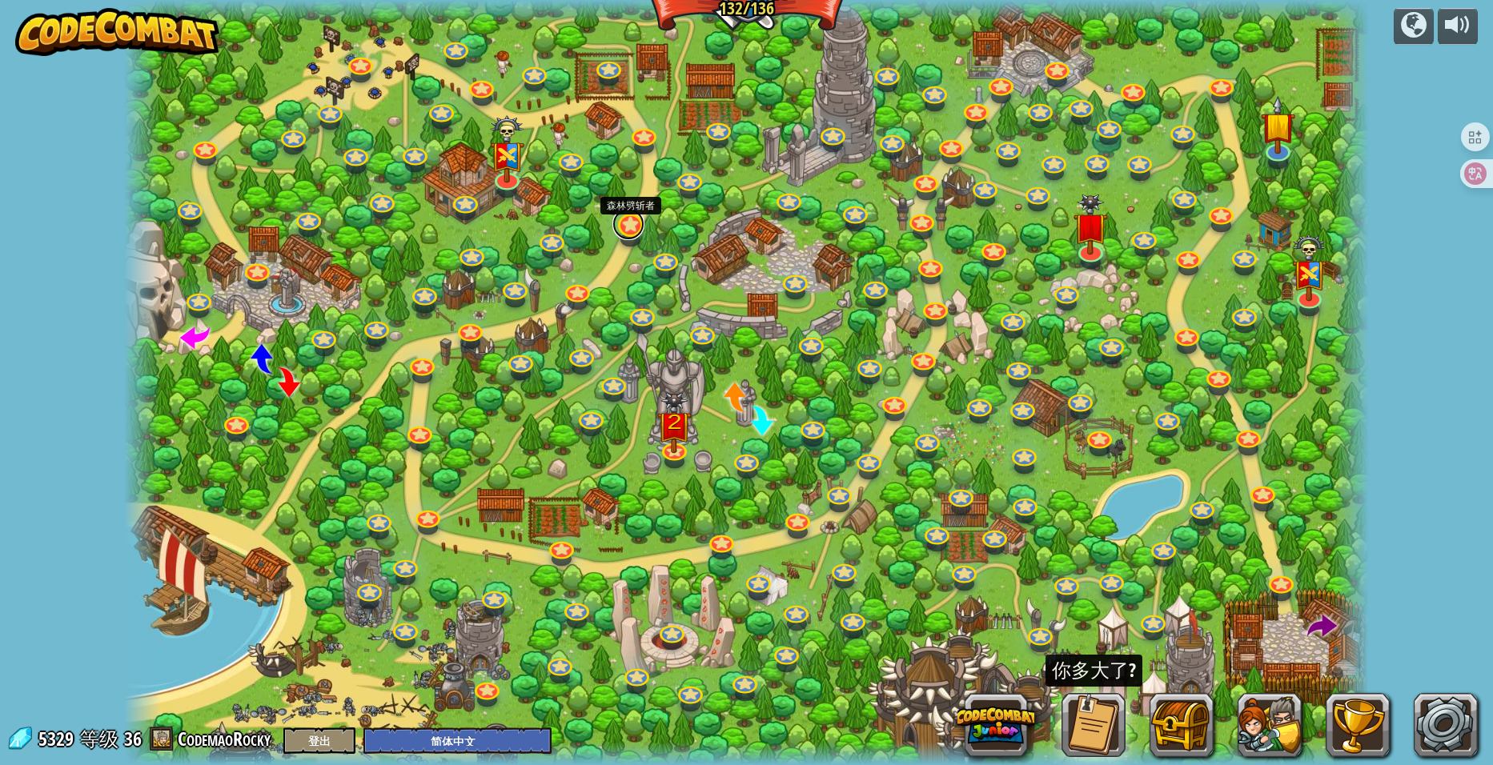
click at [639, 223] on link at bounding box center [628, 224] width 32 height 32
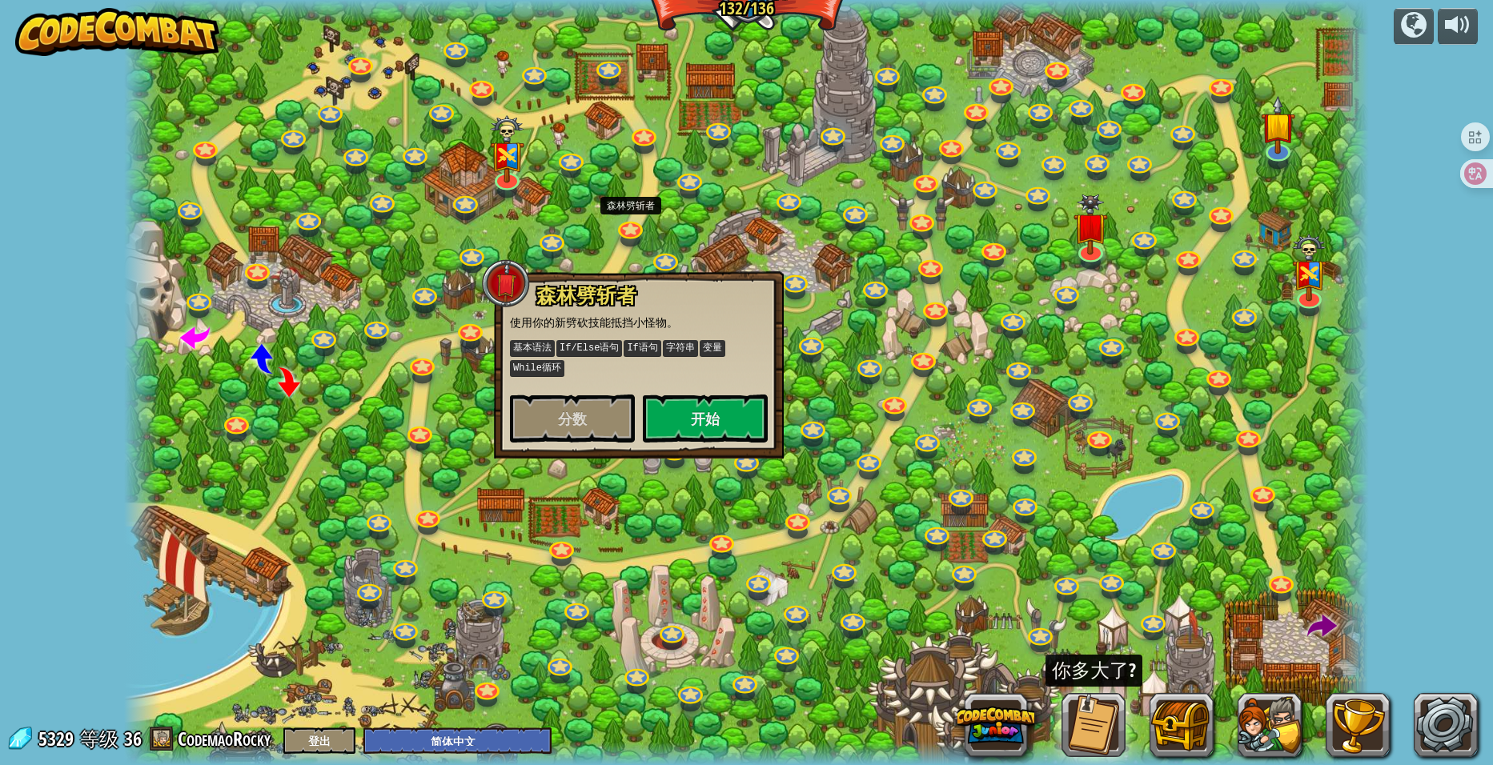
click at [574, 235] on div at bounding box center [747, 382] width 1246 height 765
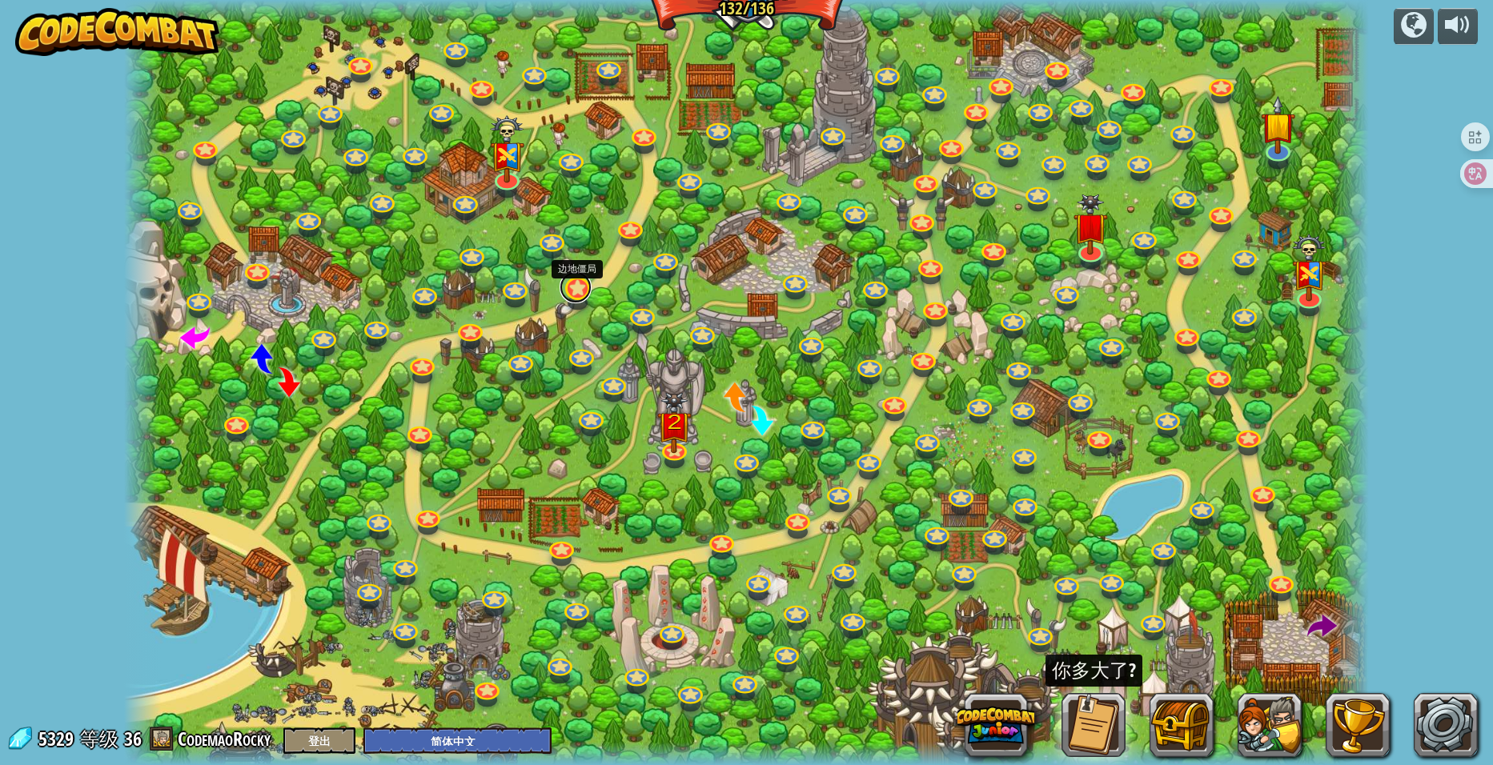
click at [576, 289] on link at bounding box center [576, 287] width 32 height 32
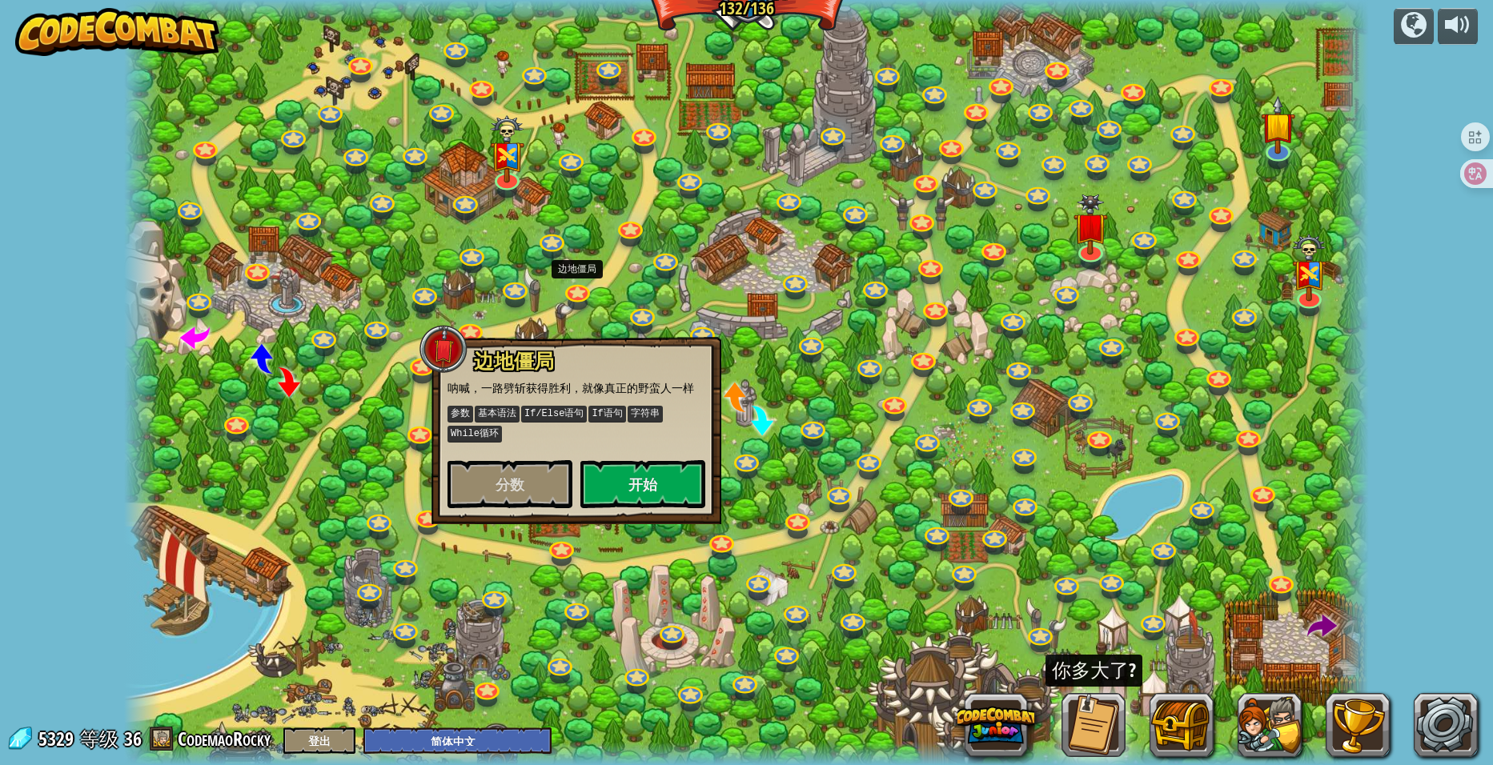
click at [500, 316] on div at bounding box center [747, 382] width 1246 height 765
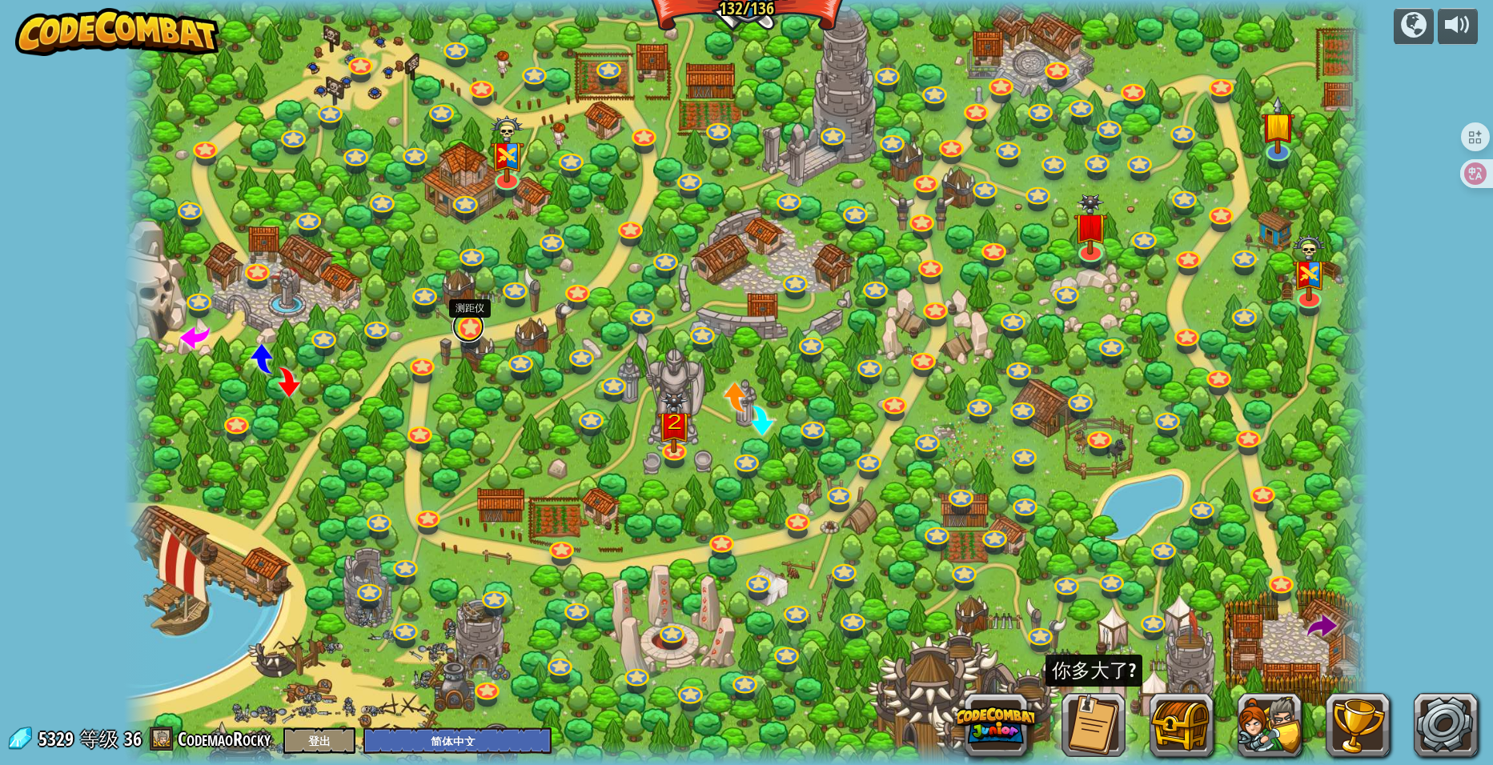
click at [470, 339] on link at bounding box center [468, 327] width 32 height 32
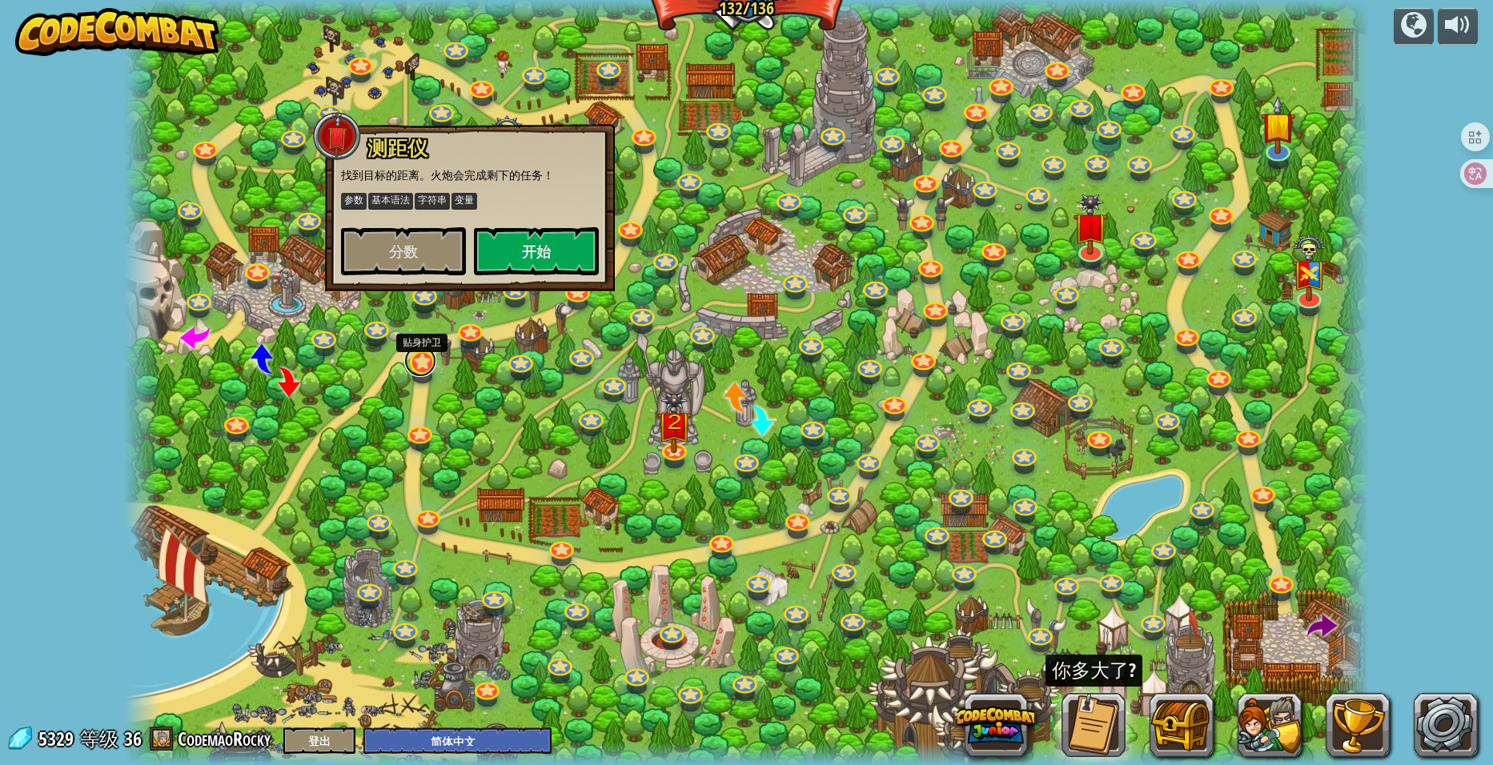
click at [426, 361] on link at bounding box center [420, 361] width 32 height 32
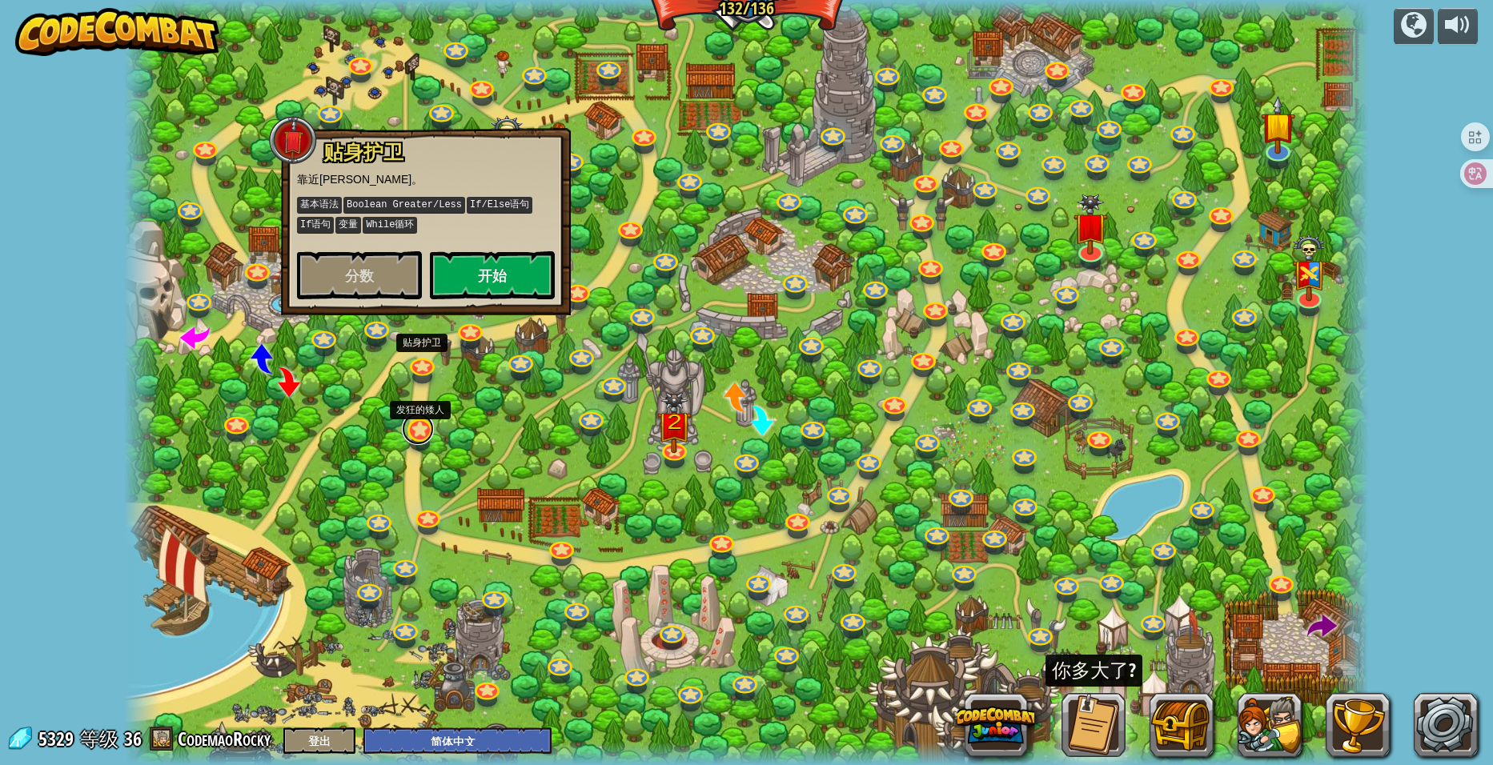
click at [416, 427] on link at bounding box center [418, 429] width 32 height 32
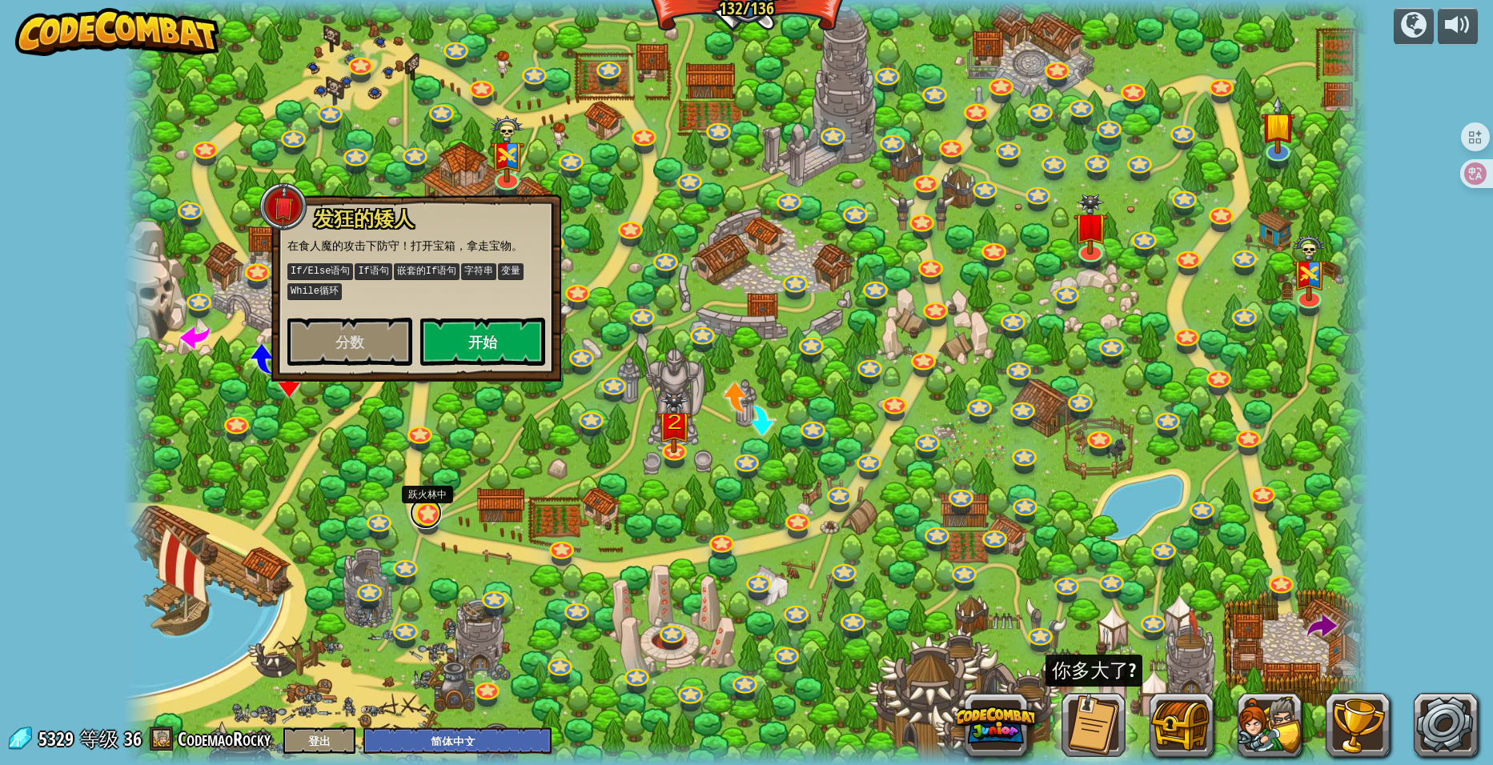
click at [433, 514] on link at bounding box center [426, 513] width 32 height 32
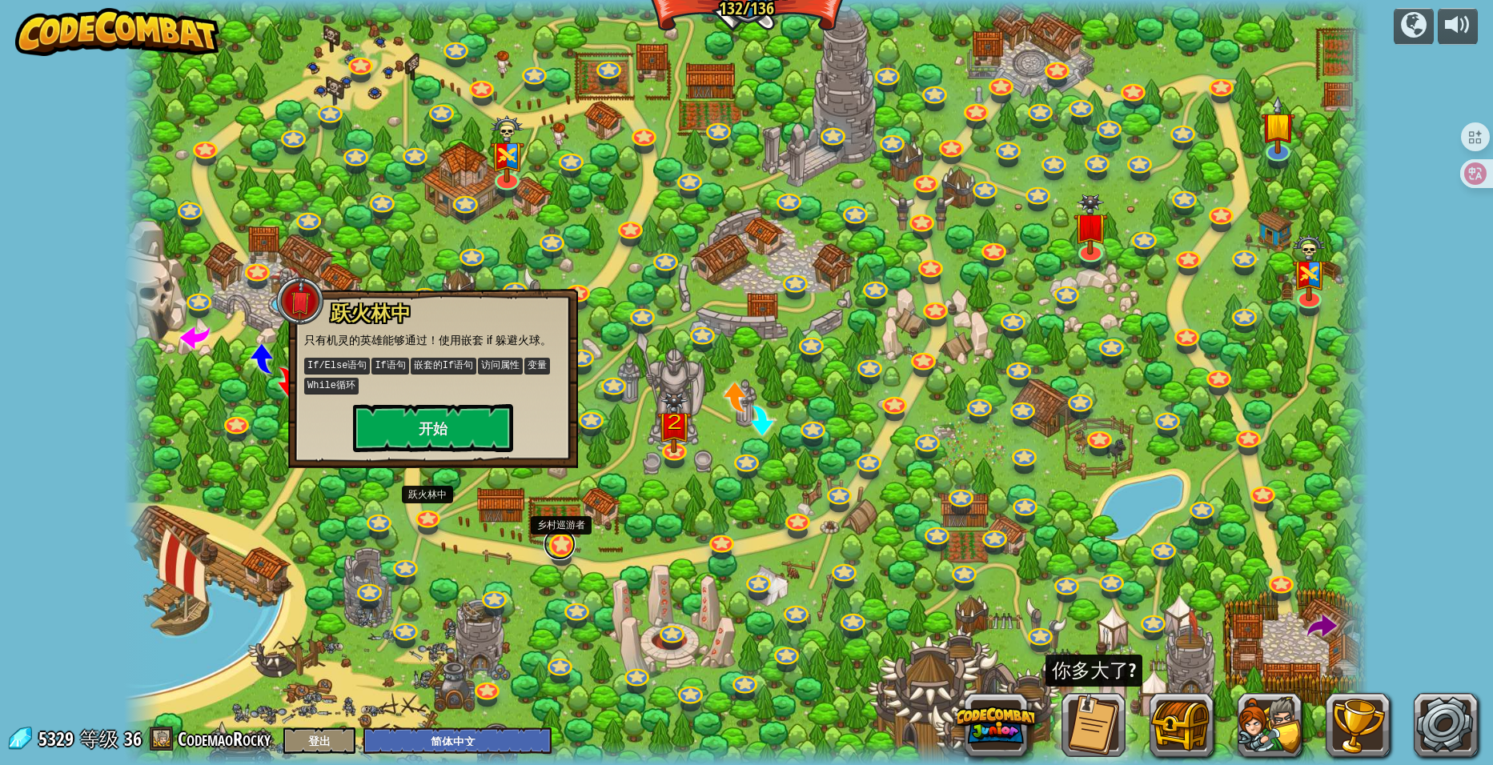
click at [565, 552] on link at bounding box center [560, 544] width 32 height 32
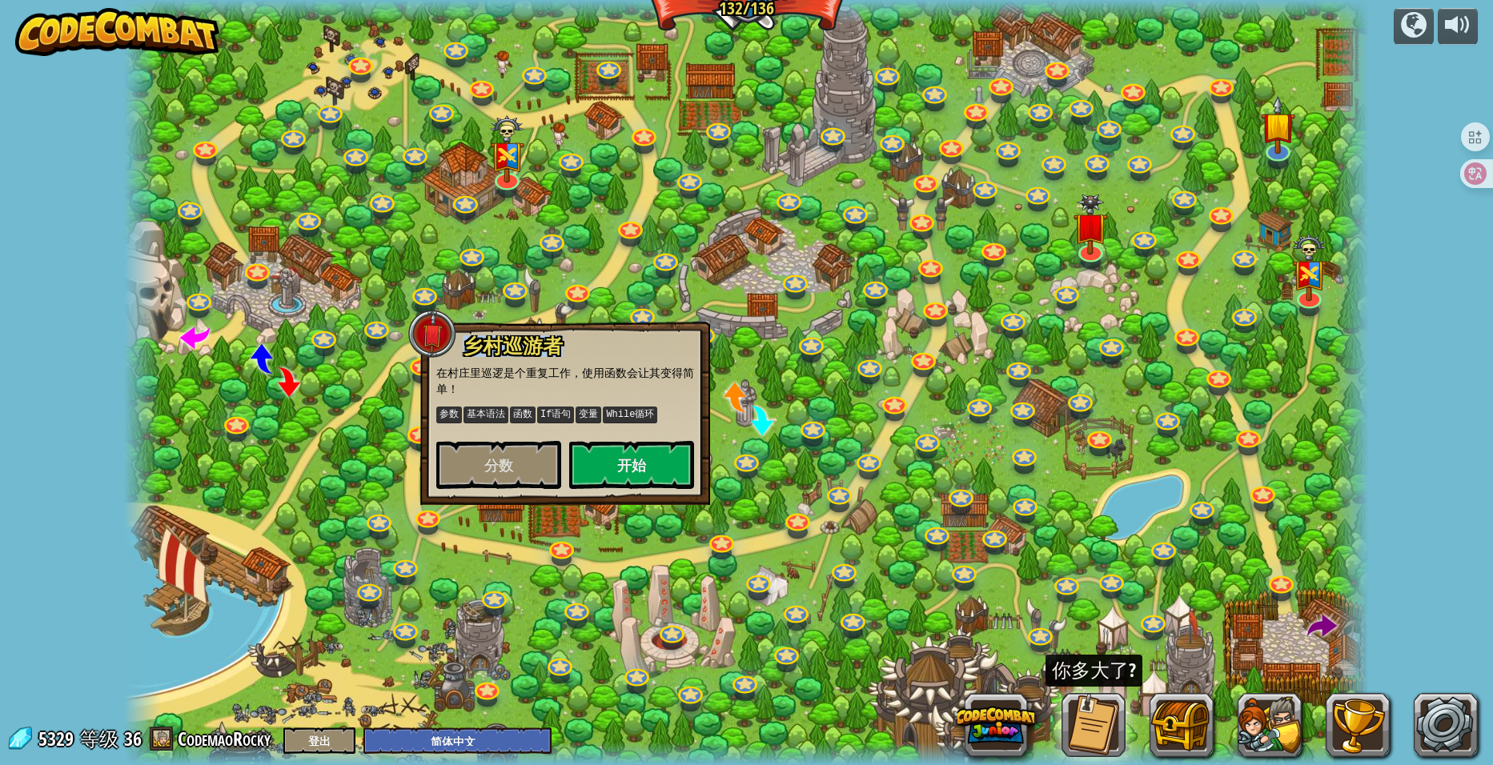
drag, startPoint x: 469, startPoint y: 342, endPoint x: 560, endPoint y: 343, distance: 91.3
click at [560, 343] on h3 "乡村巡游者" at bounding box center [577, 346] width 233 height 22
copy span "乡村巡游者"
click at [802, 395] on div at bounding box center [747, 382] width 1246 height 765
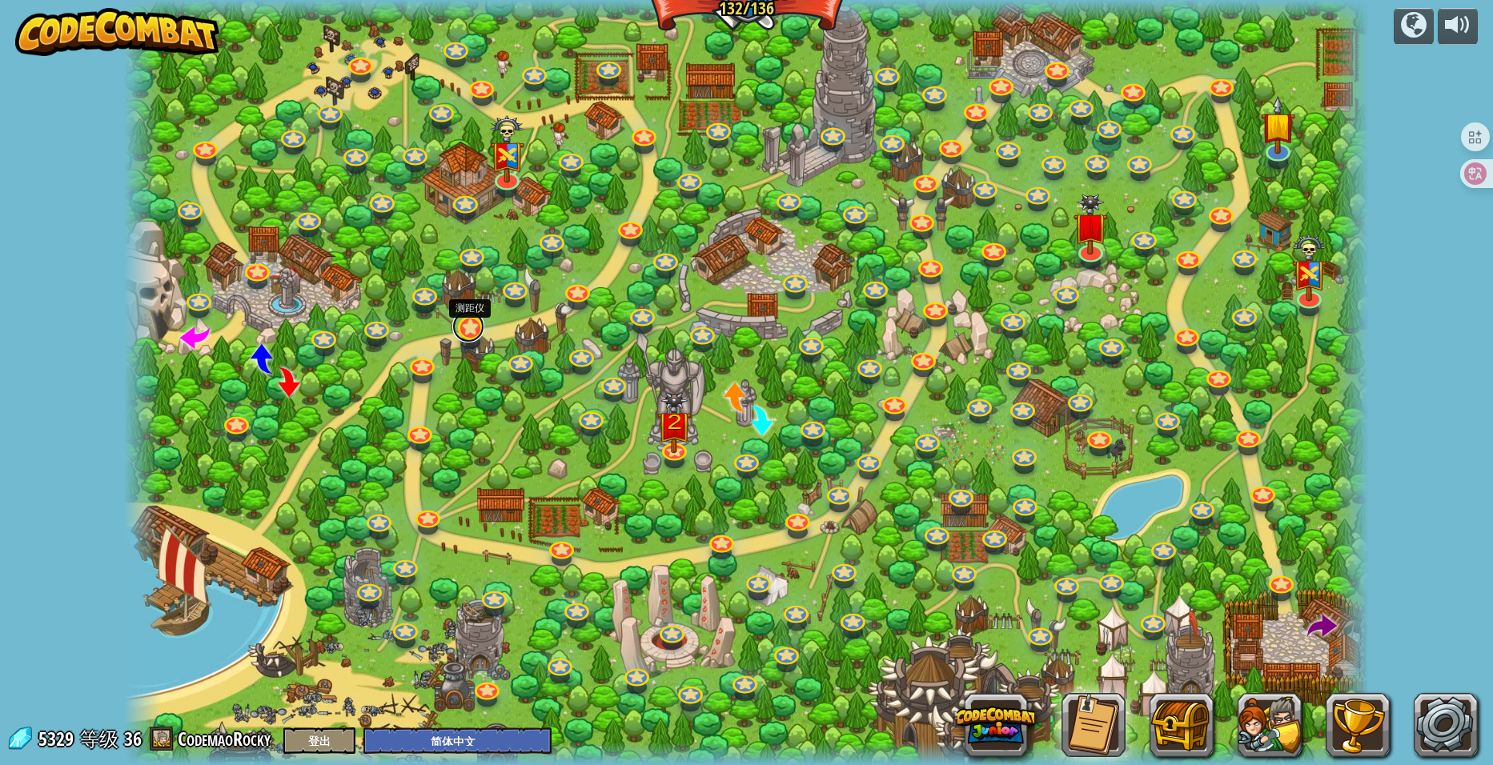
click at [473, 331] on link at bounding box center [468, 327] width 32 height 32
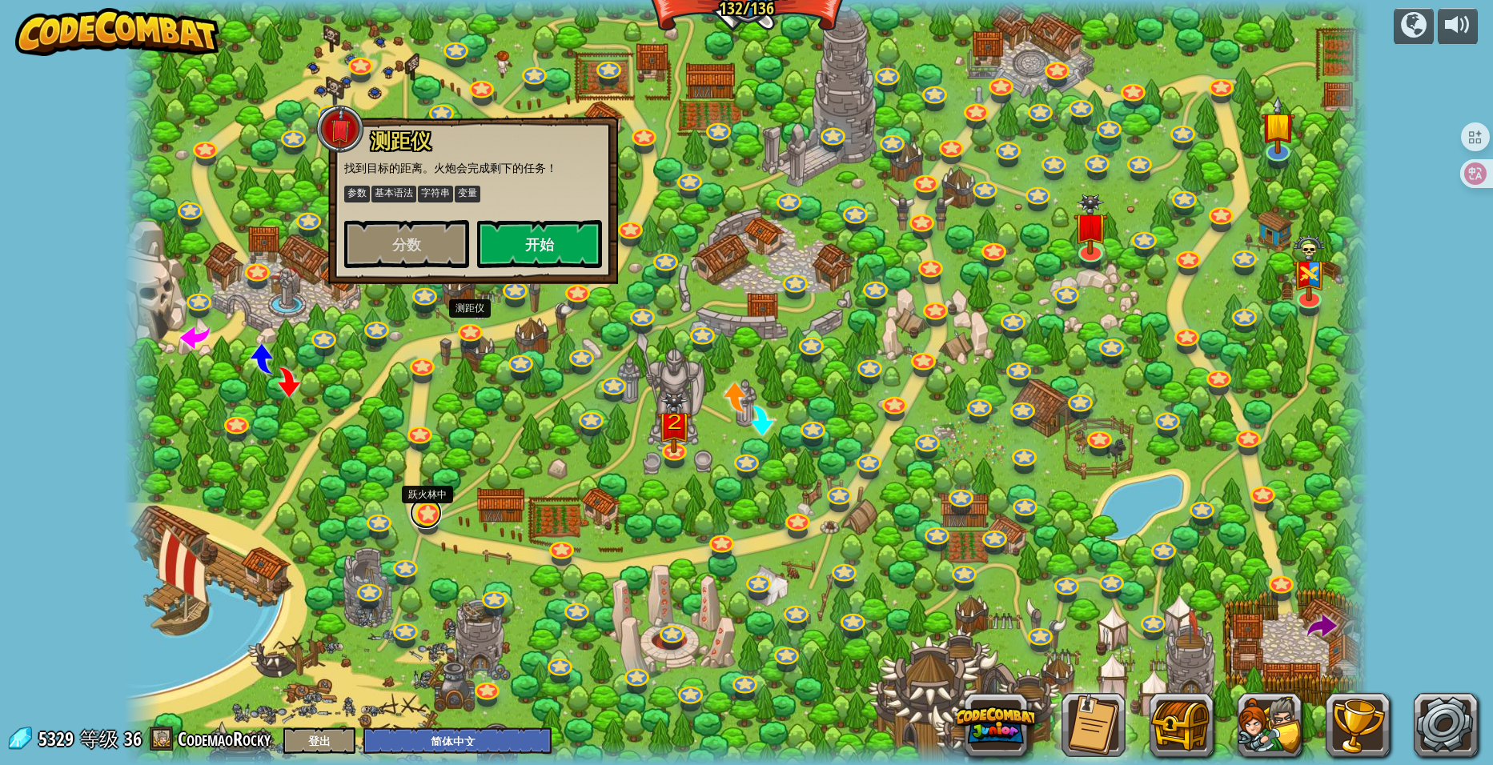
click at [424, 510] on link at bounding box center [426, 513] width 32 height 32
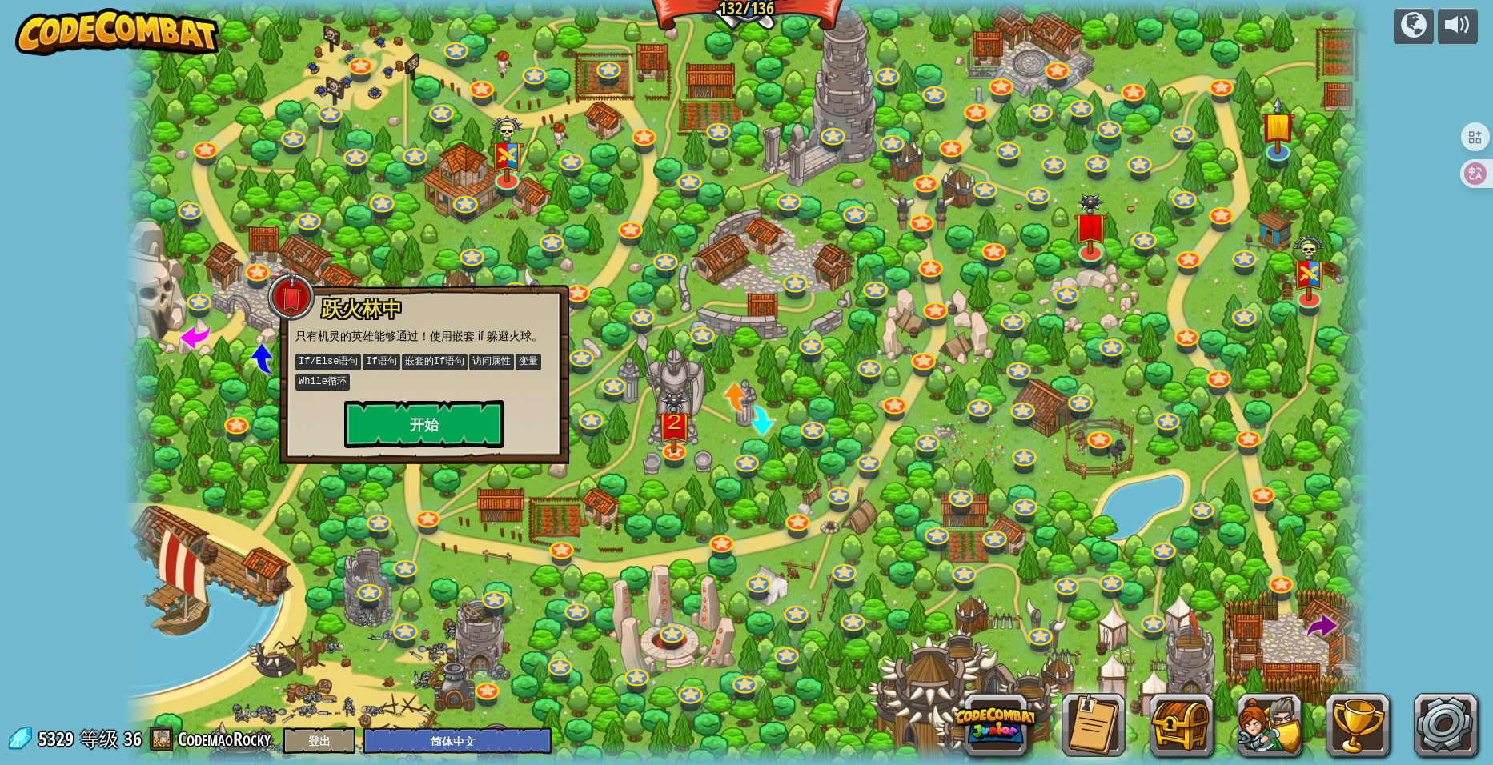
click at [476, 472] on div at bounding box center [747, 382] width 1246 height 765
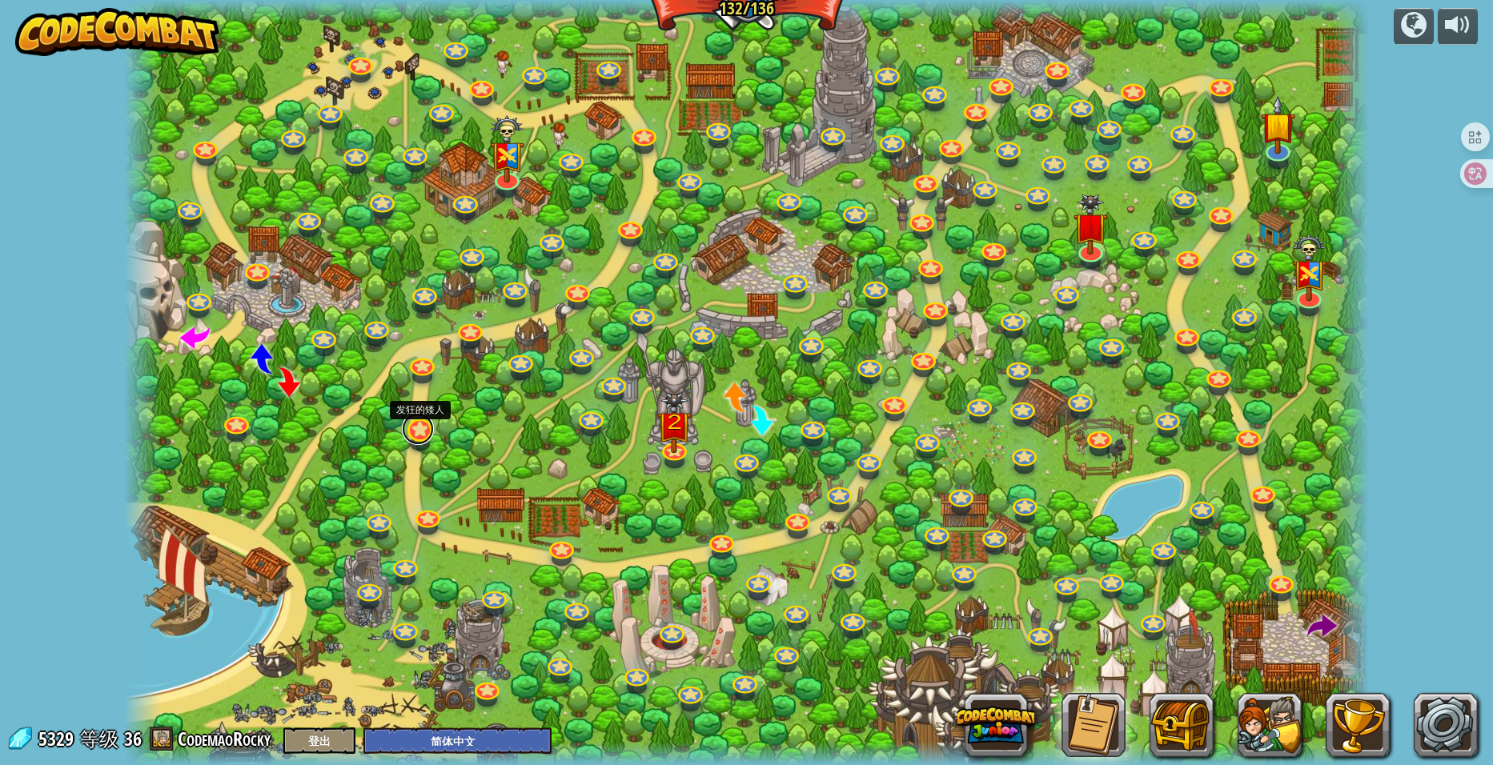
click at [427, 435] on link at bounding box center [418, 429] width 32 height 32
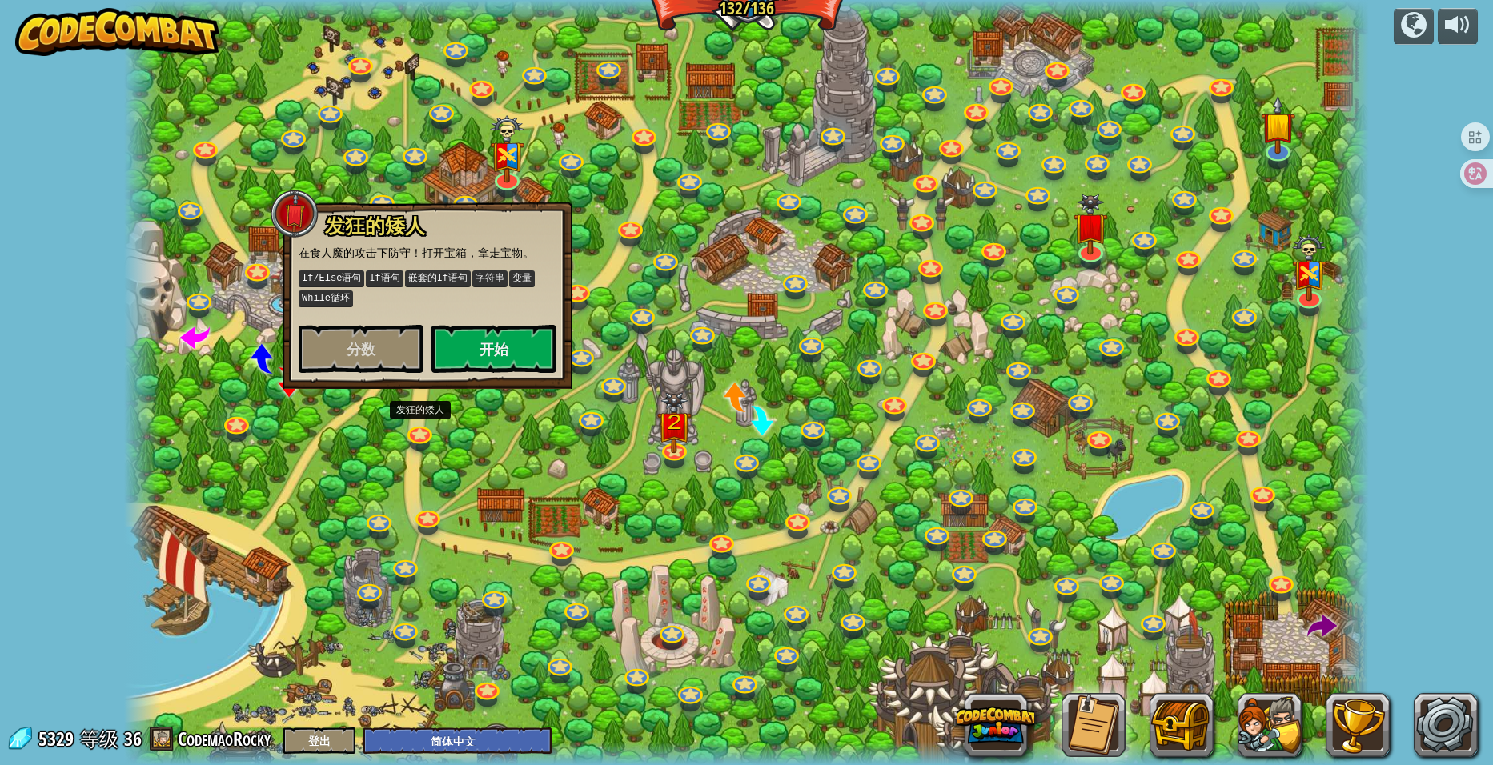
click at [509, 447] on div at bounding box center [747, 382] width 1246 height 765
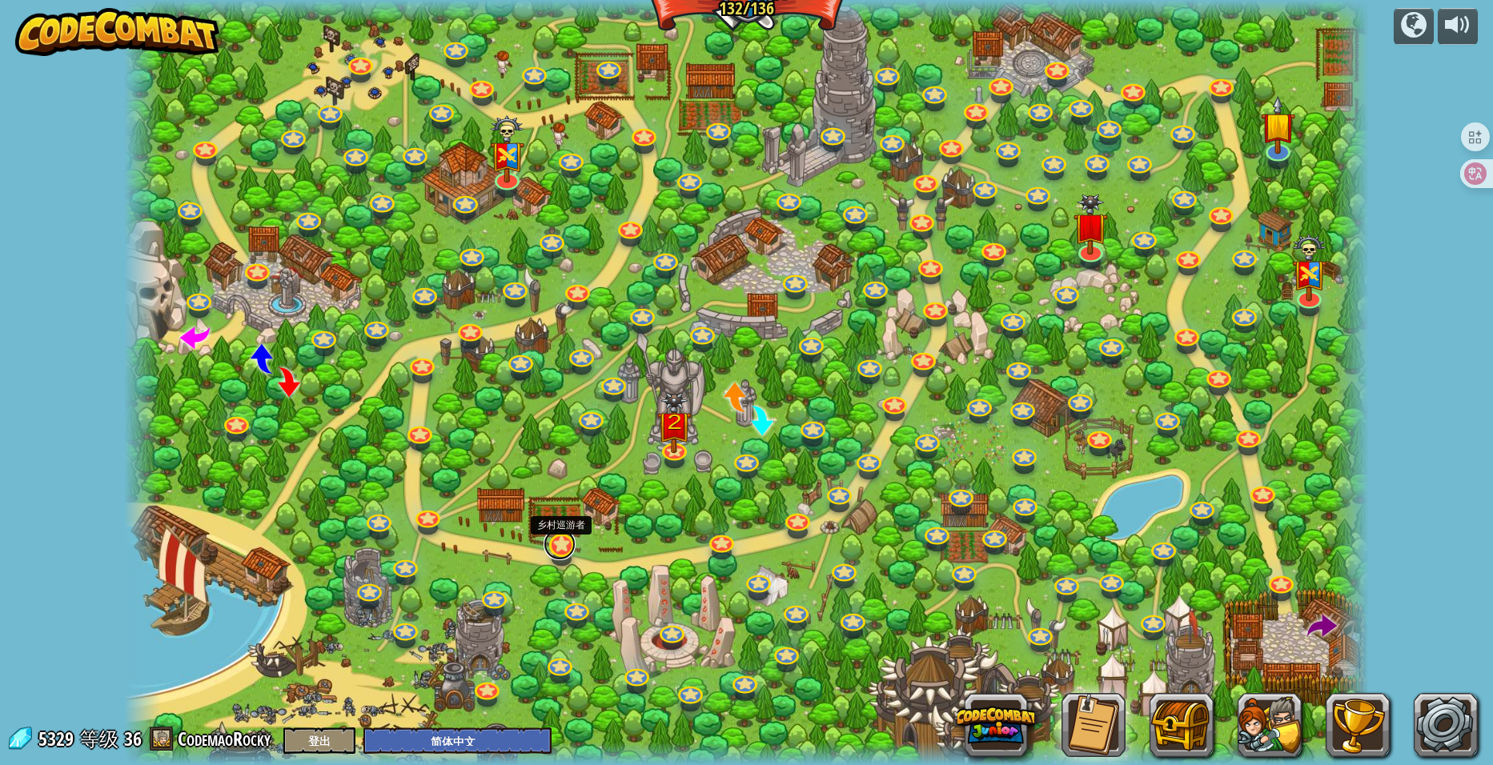
click at [568, 543] on link at bounding box center [560, 544] width 32 height 32
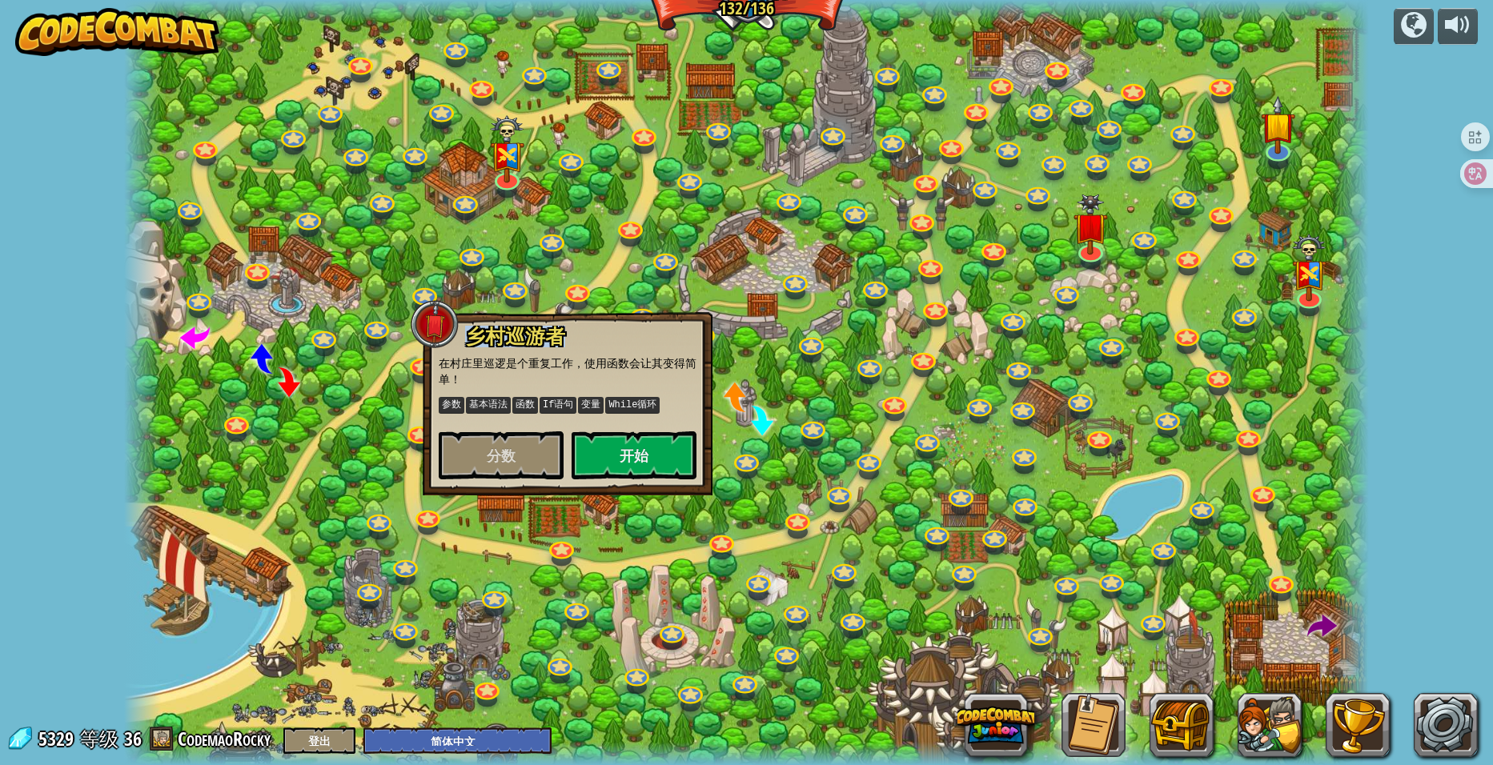
click at [765, 540] on div at bounding box center [747, 382] width 1246 height 765
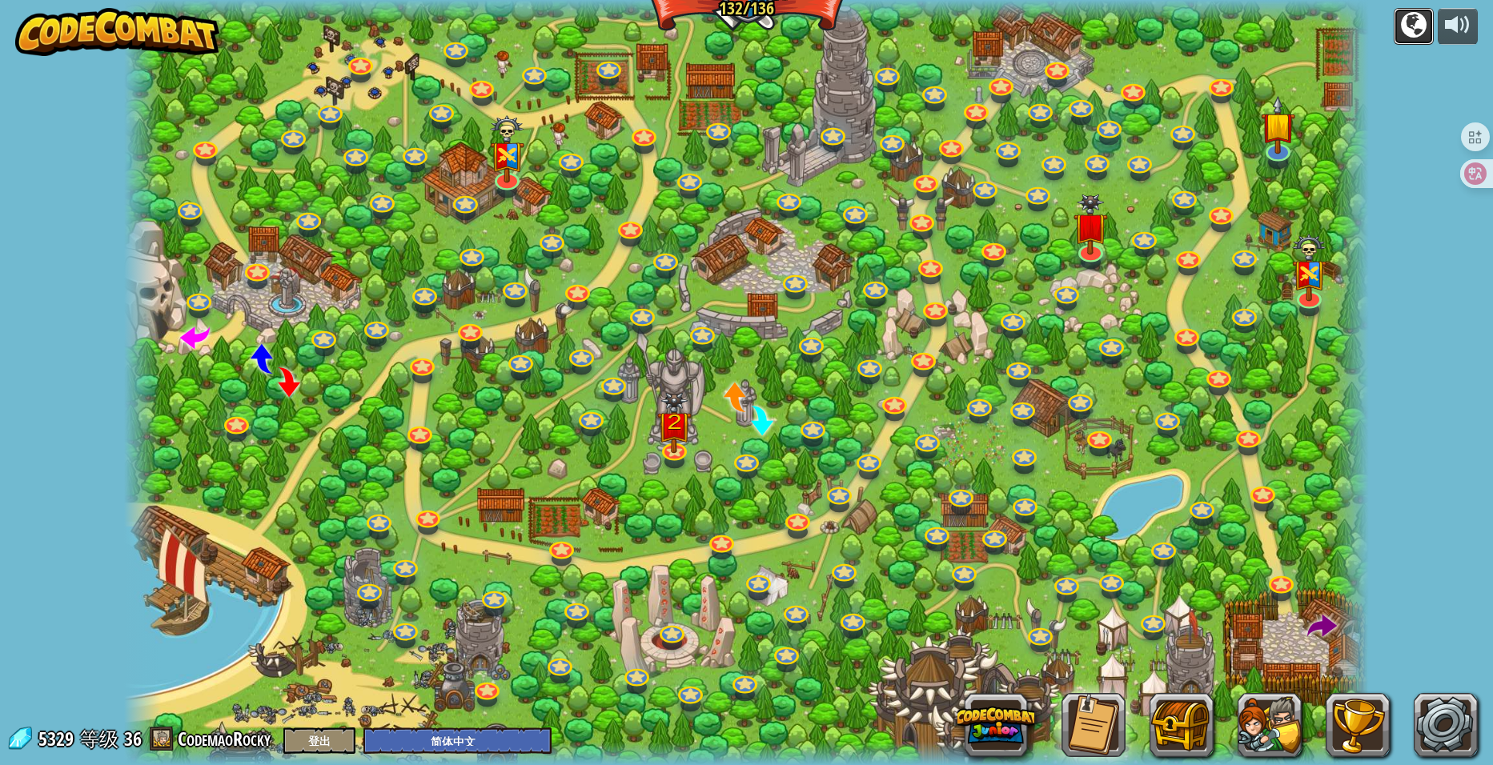
click at [1417, 27] on div at bounding box center [1414, 25] width 26 height 26
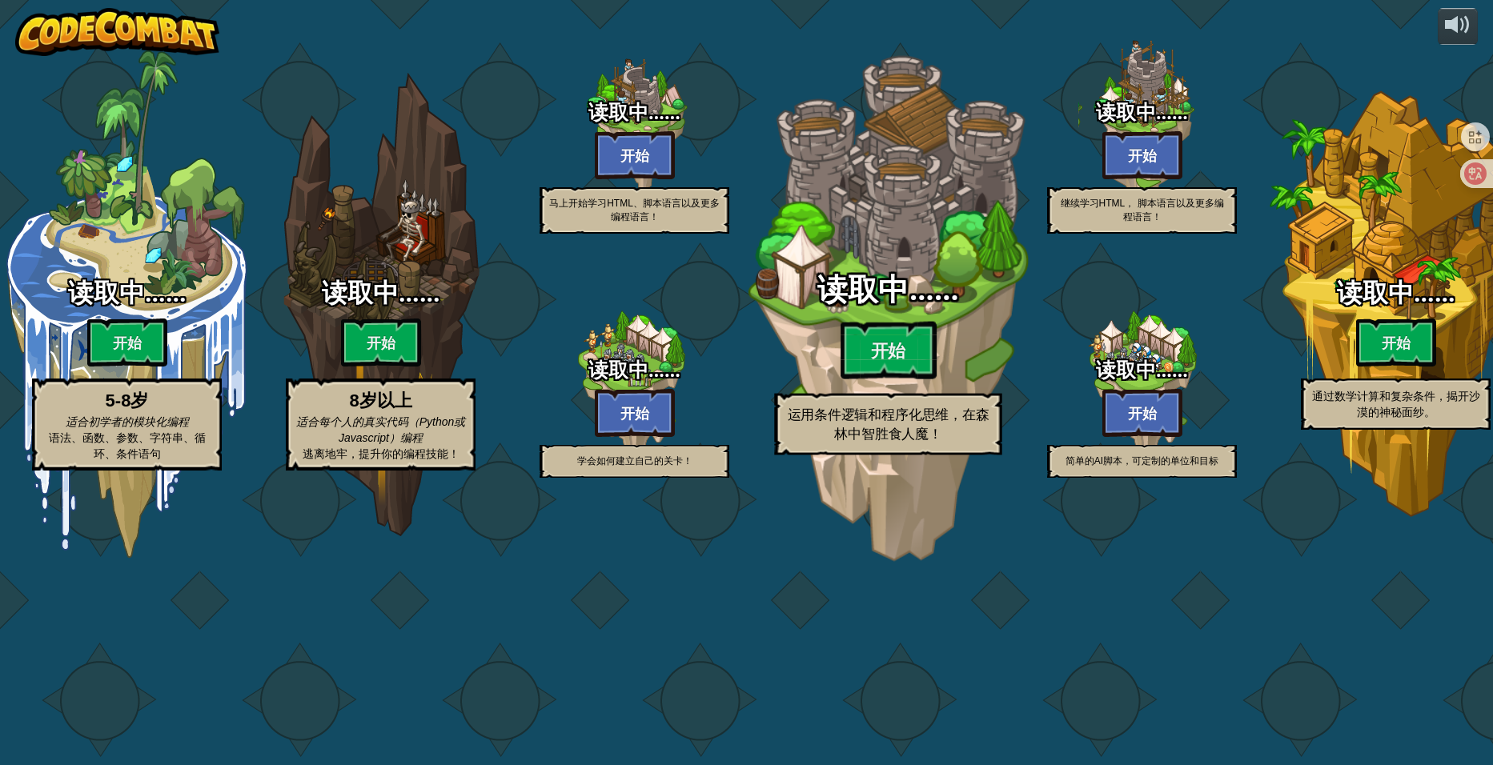
select select "zh-HANS"
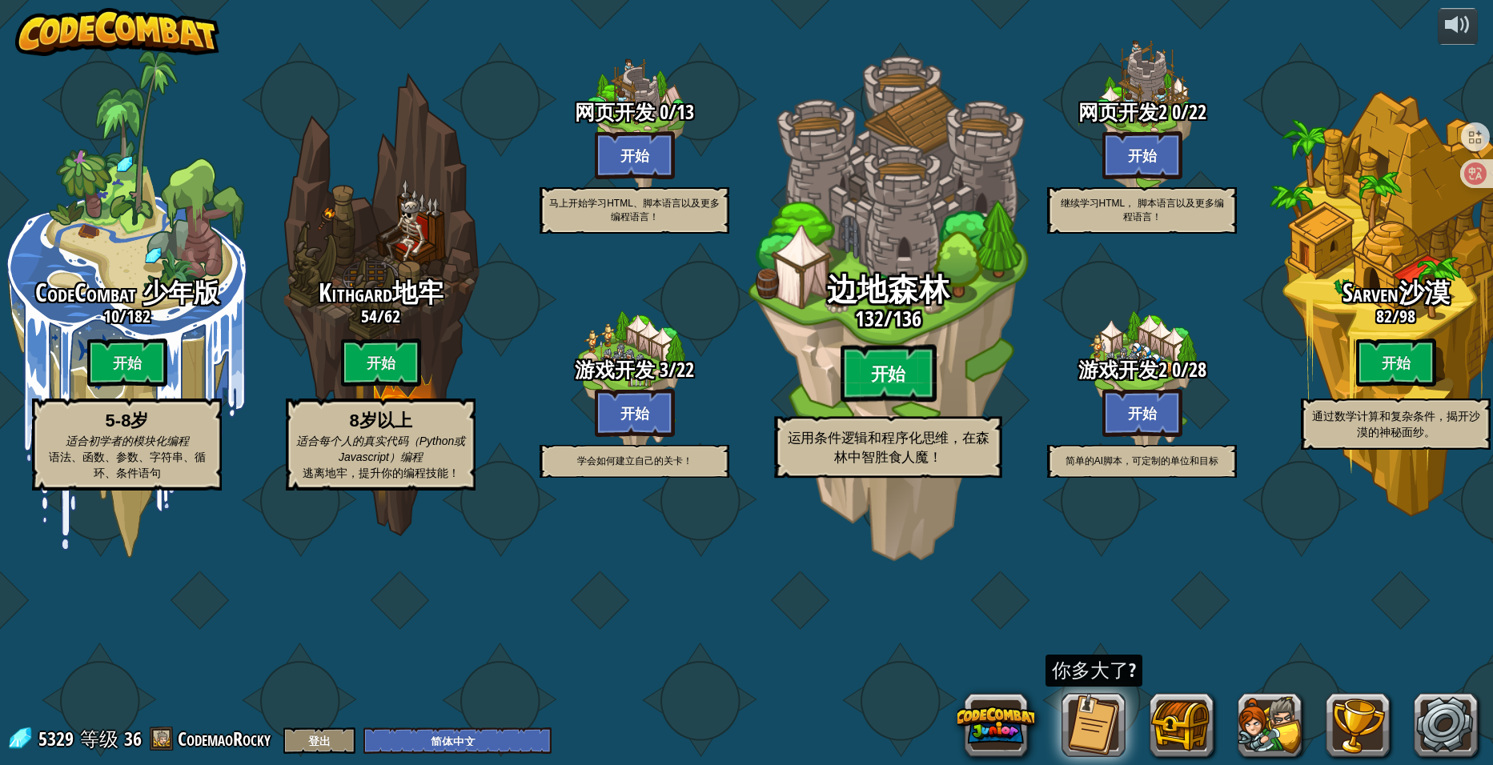
click at [890, 403] on btn "开始" at bounding box center [889, 374] width 96 height 58
select select "zh-HANS"
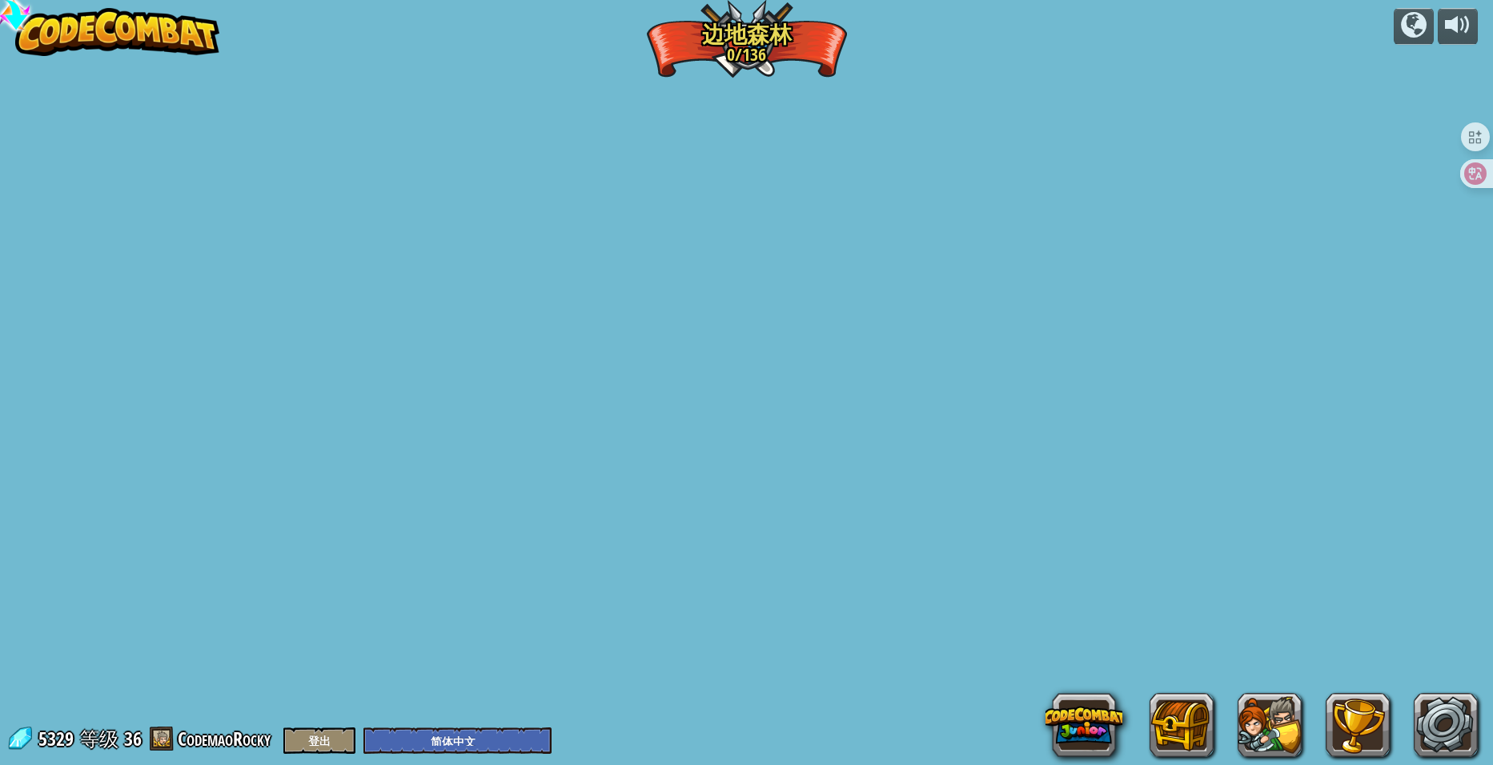
select select "zh-HANS"
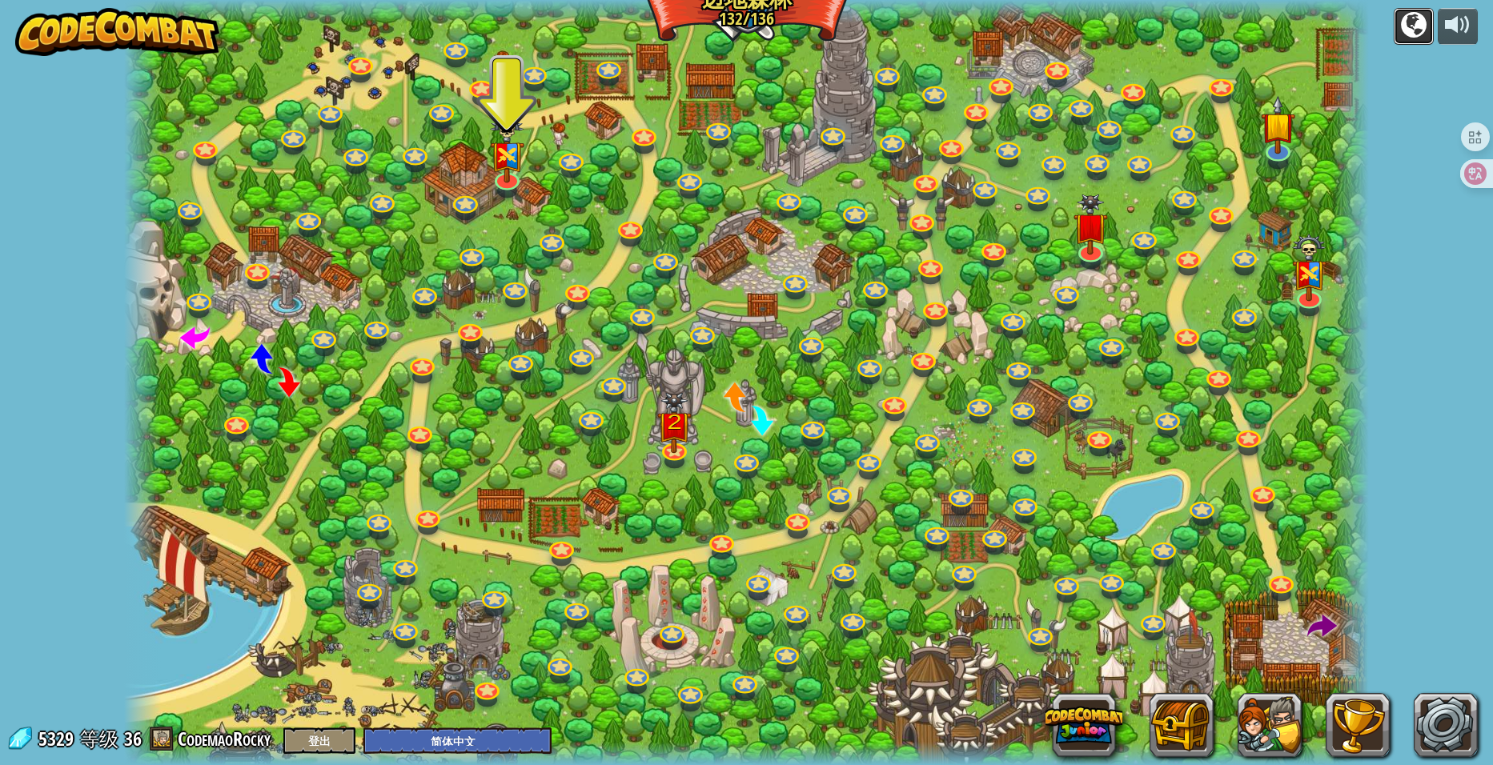
click at [1414, 30] on div at bounding box center [1414, 25] width 26 height 26
select select "zh-HANS"
